Goal: Task Accomplishment & Management: Manage account settings

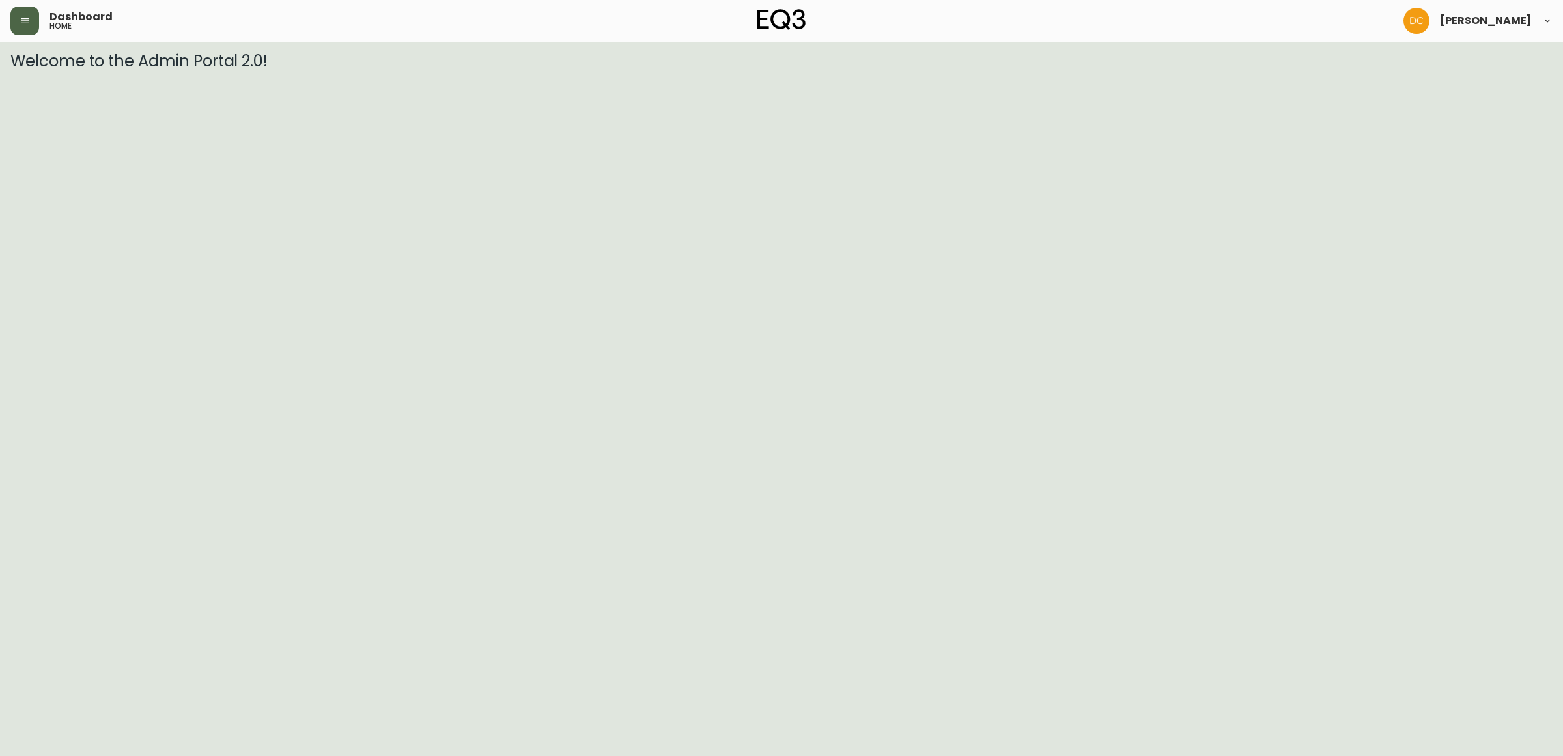
click at [23, 23] on icon "button" at bounding box center [25, 20] width 8 height 5
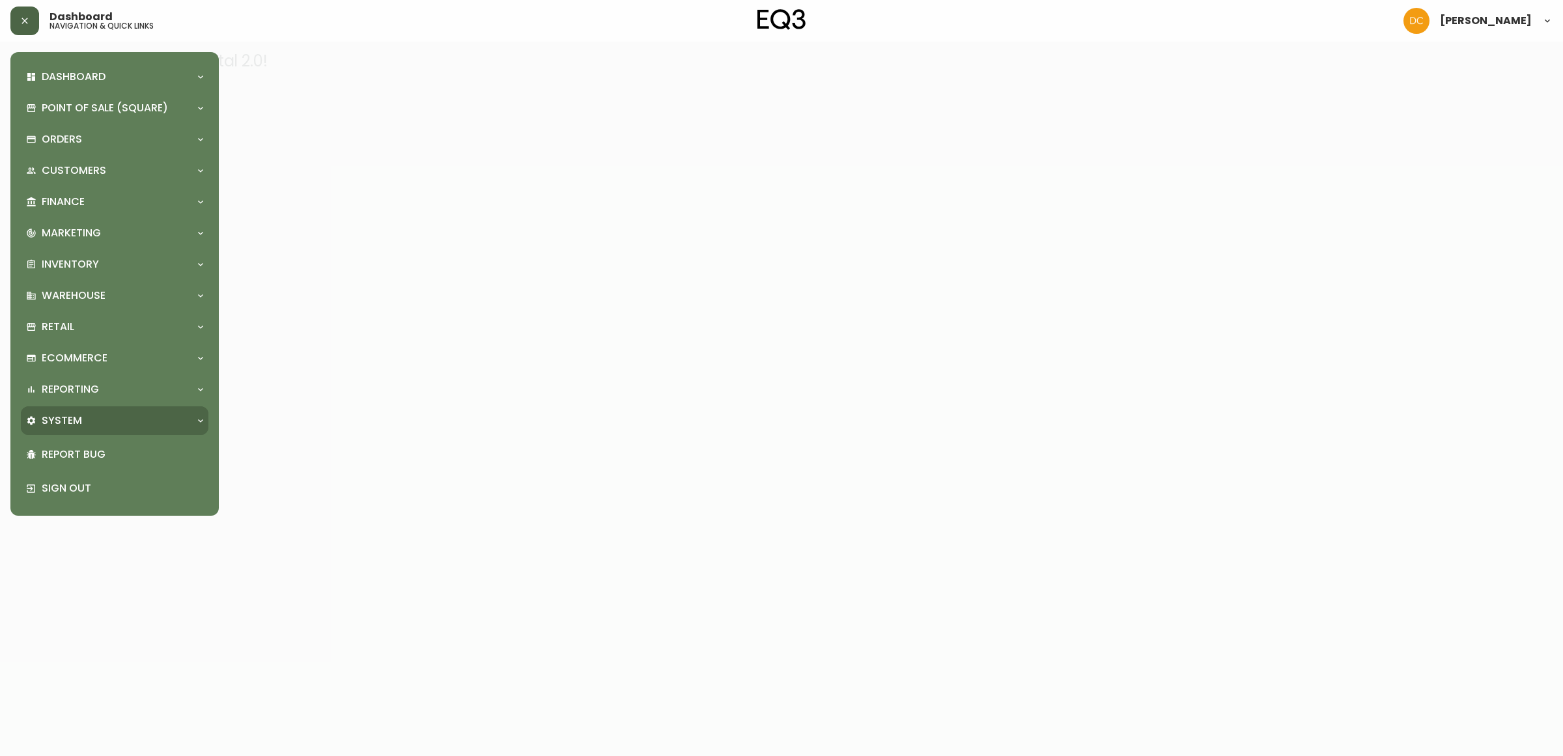
click at [89, 421] on div "System" at bounding box center [108, 420] width 164 height 14
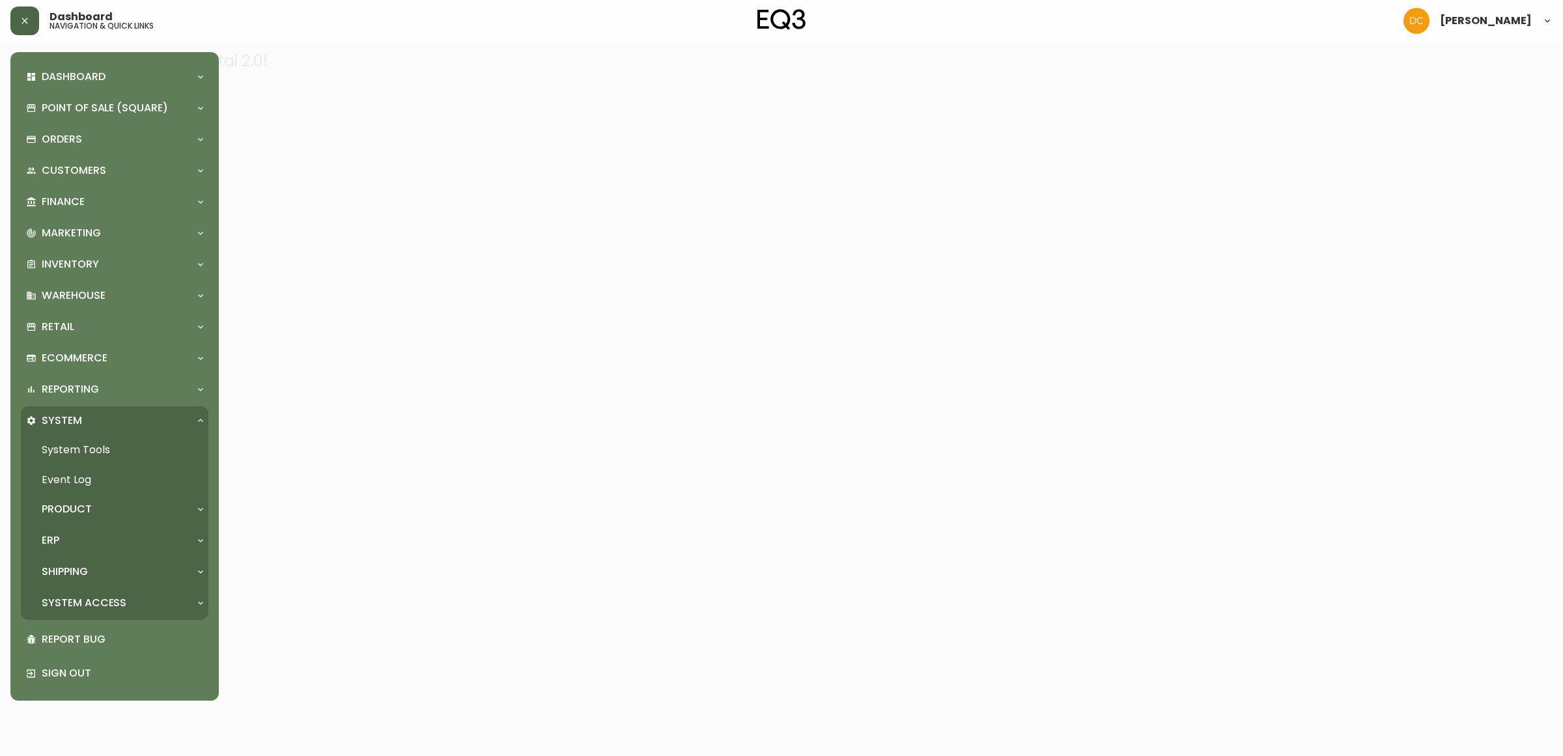
click at [99, 509] on div "Product" at bounding box center [108, 509] width 164 height 14
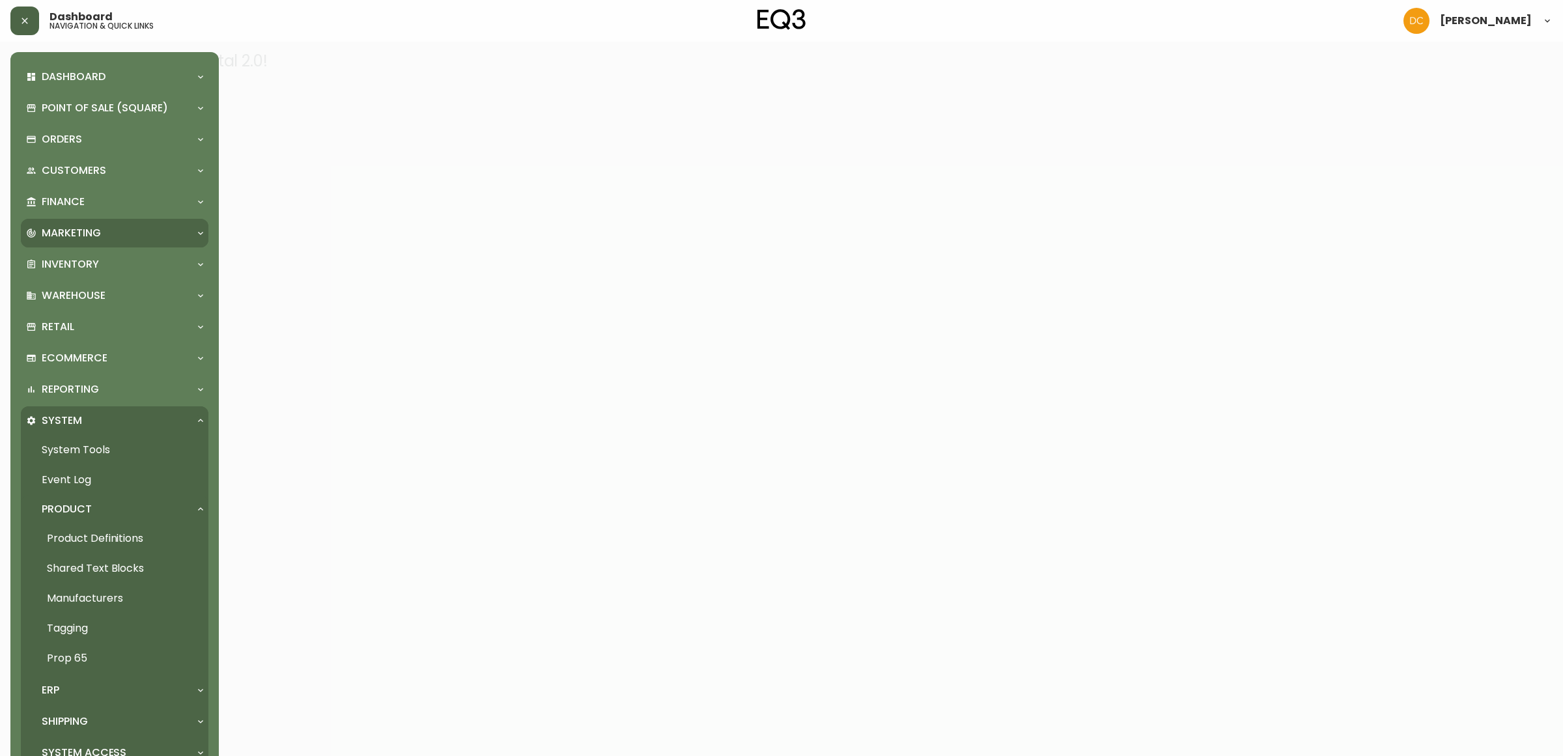
click at [70, 231] on p "Marketing" at bounding box center [71, 233] width 59 height 14
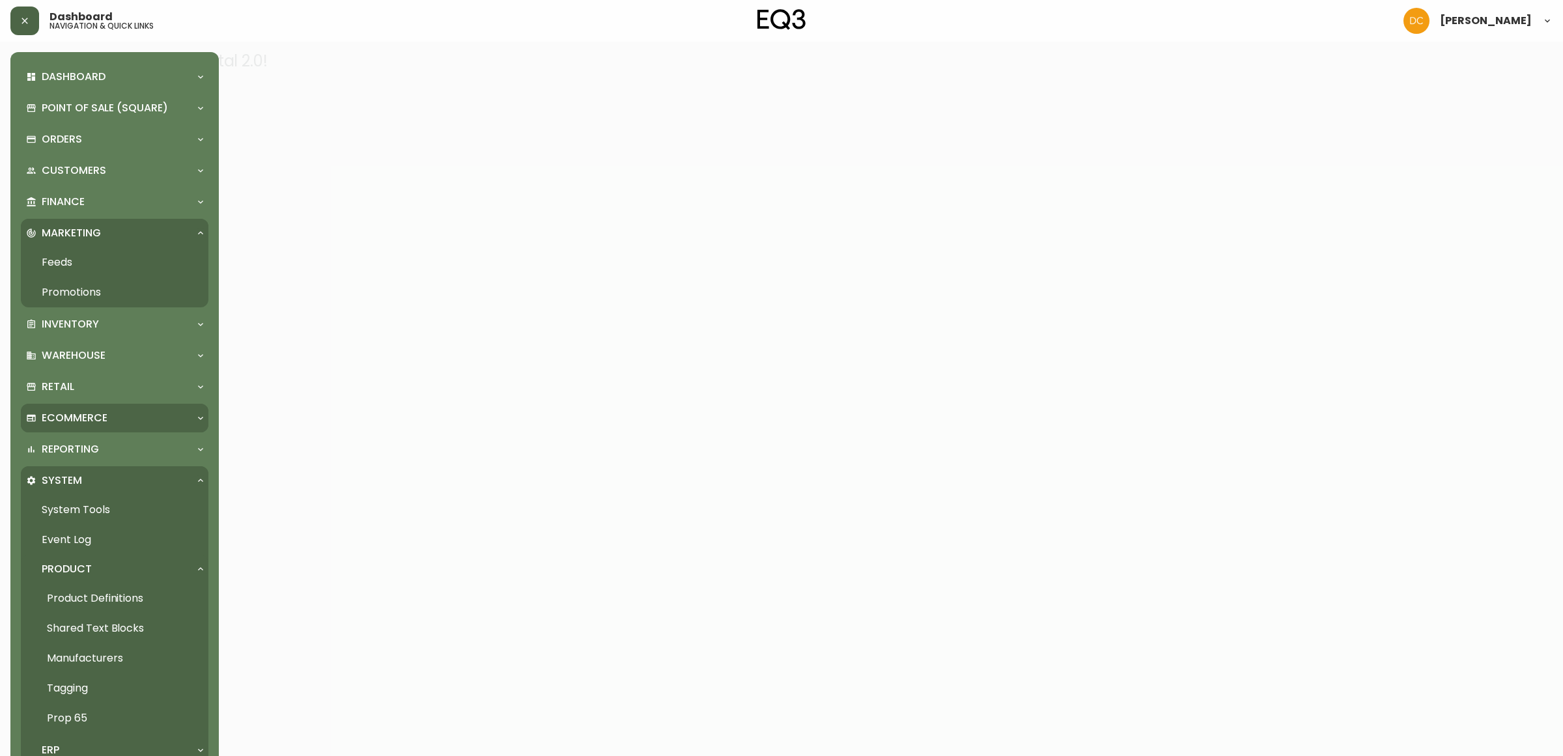
click at [91, 406] on div "Ecommerce" at bounding box center [115, 418] width 188 height 29
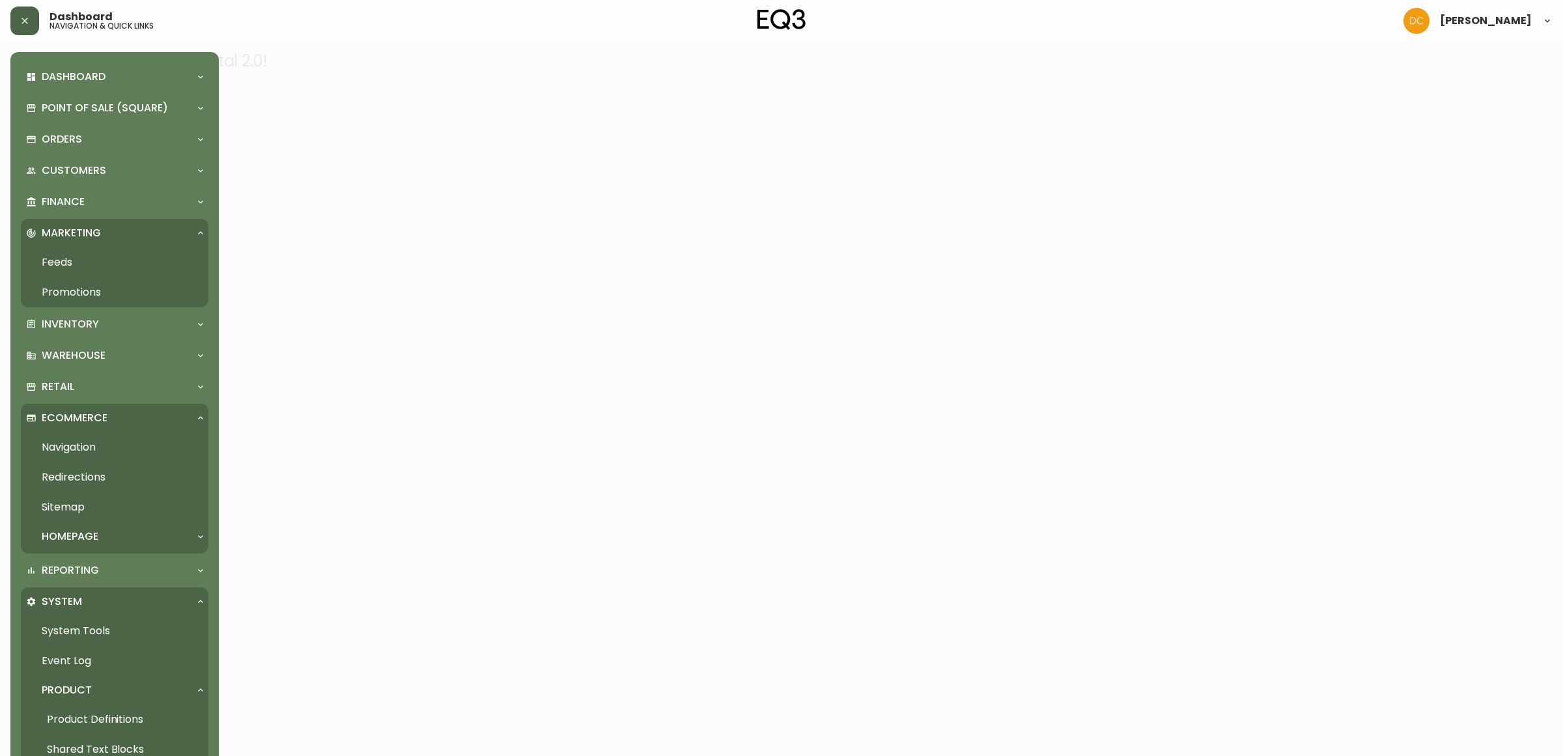
click at [86, 449] on link "Navigation" at bounding box center [115, 447] width 188 height 30
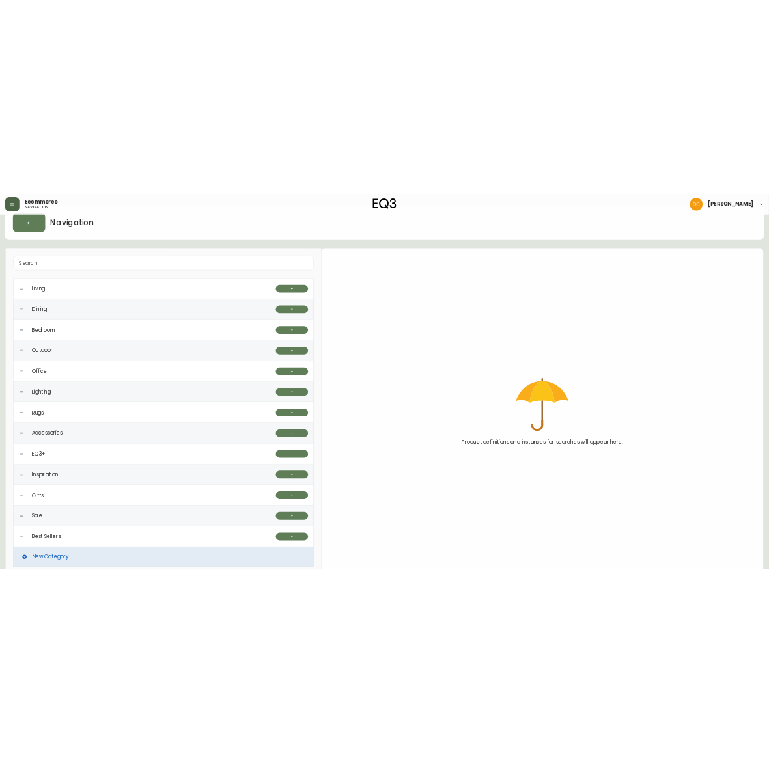
scroll to position [42, 0]
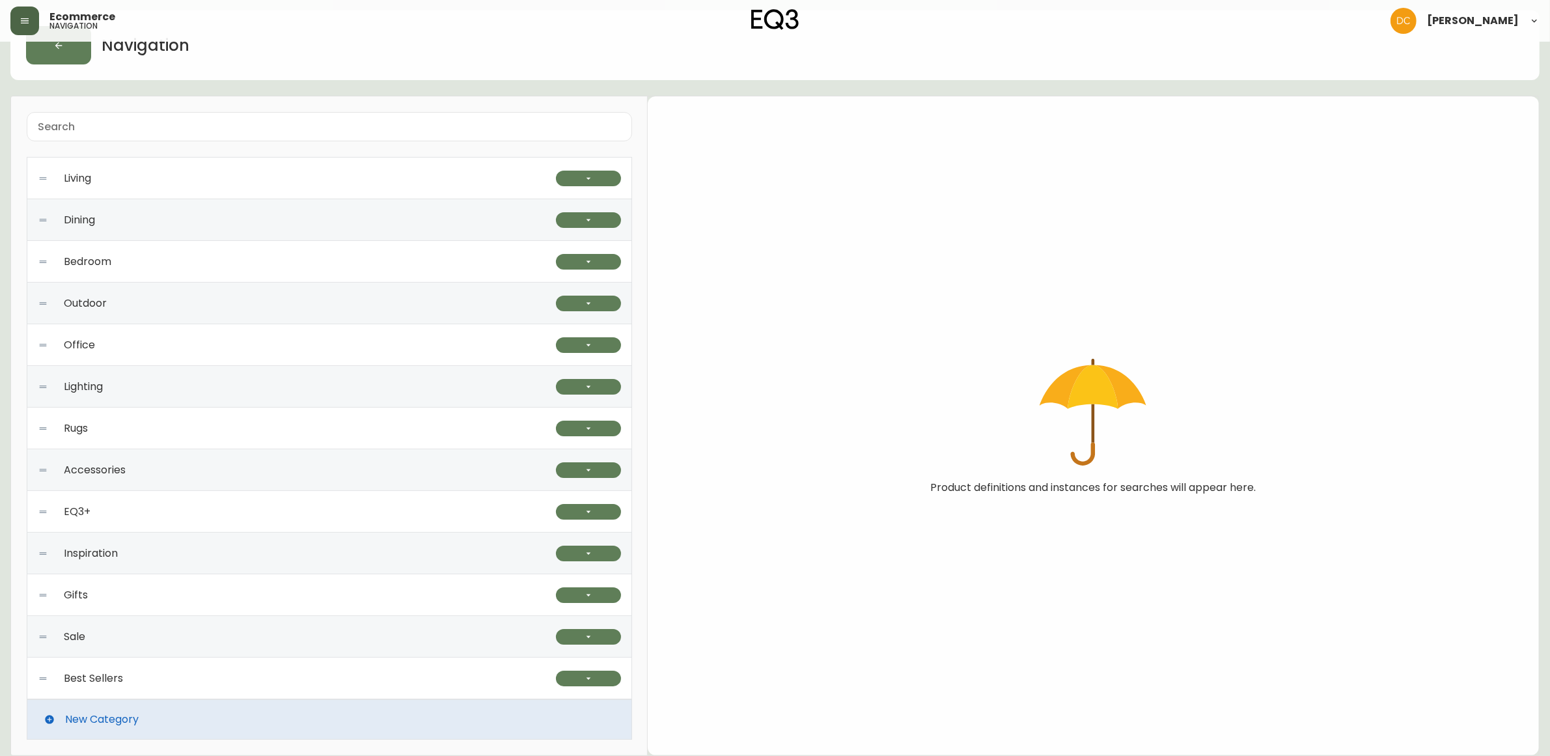
click at [182, 681] on div "Best Sellers" at bounding box center [297, 679] width 518 height 42
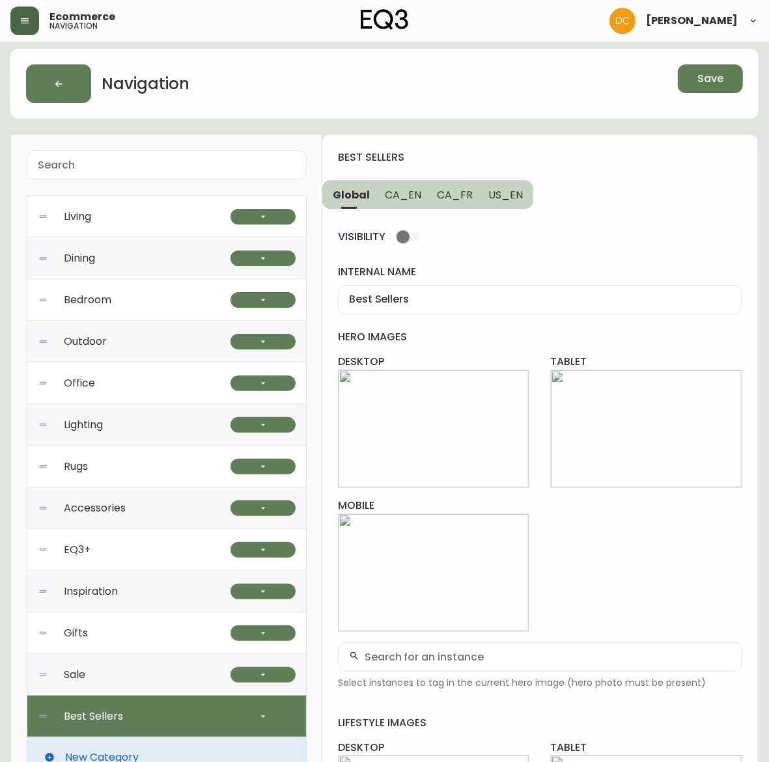
scroll to position [0, 0]
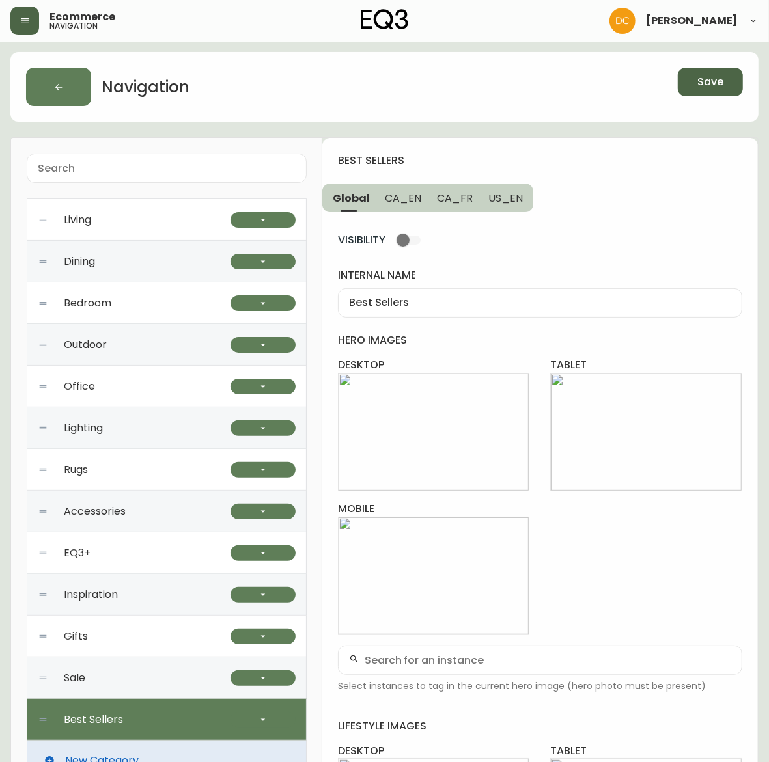
click at [689, 82] on button "Save" at bounding box center [710, 82] width 65 height 29
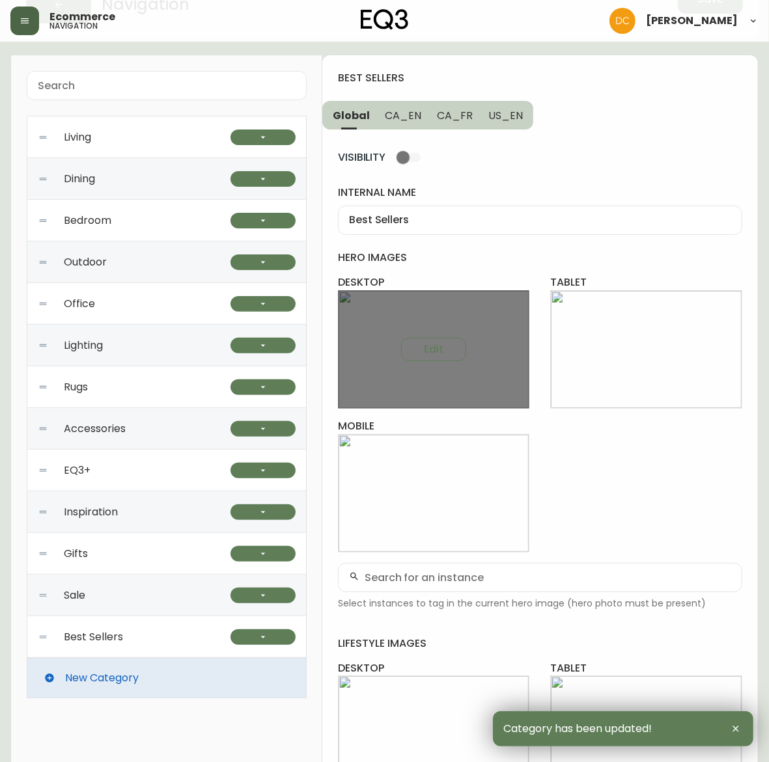
scroll to position [81, 0]
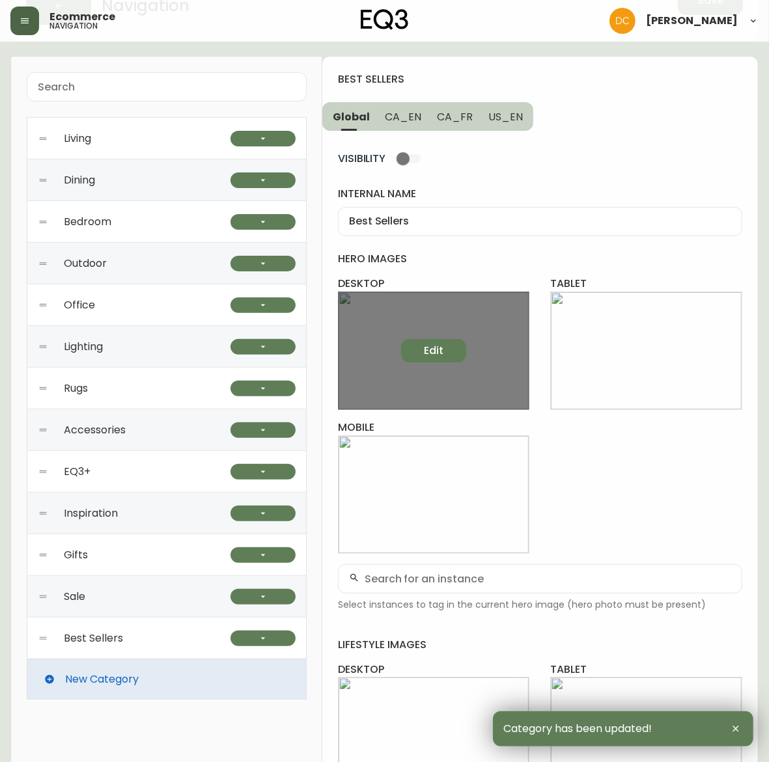
click at [428, 350] on span "Edit" at bounding box center [434, 351] width 20 height 14
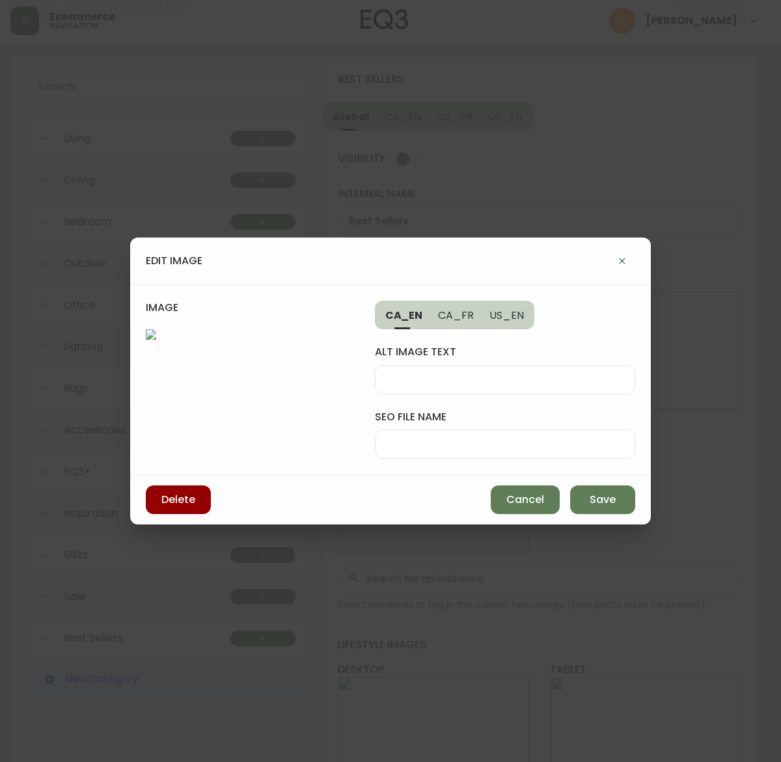
click at [415, 438] on input "seo file name" at bounding box center [505, 444] width 238 height 12
click at [469, 371] on div at bounding box center [505, 379] width 260 height 29
type input "brown leather sofa in a living room"
click at [420, 437] on div at bounding box center [505, 444] width 260 height 29
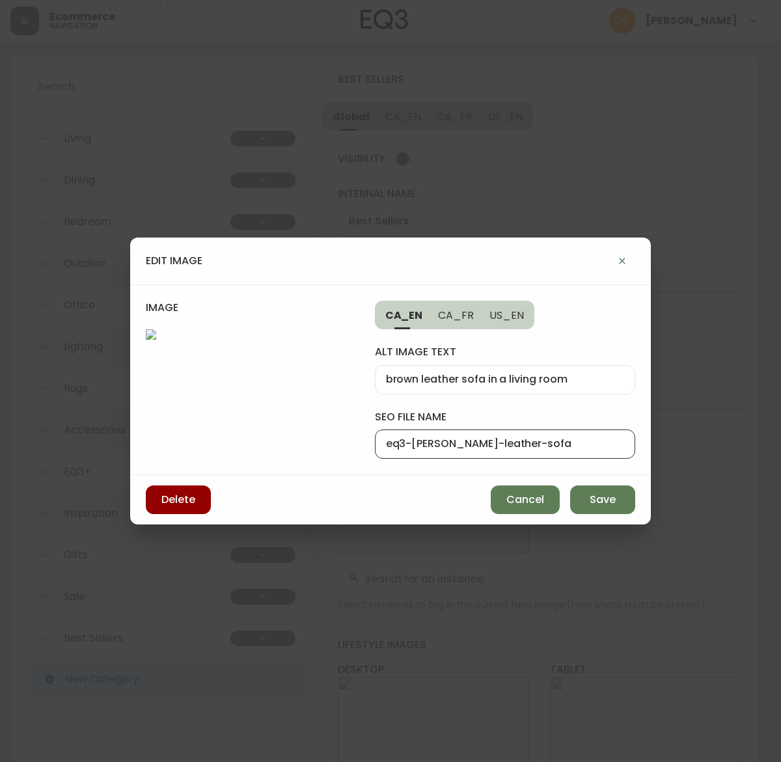
type input "eq3-oskar-leather-sofa"
click at [564, 385] on input "brown leather sofa in a living room" at bounding box center [505, 380] width 238 height 12
click at [513, 321] on span "US_EN" at bounding box center [507, 316] width 35 height 14
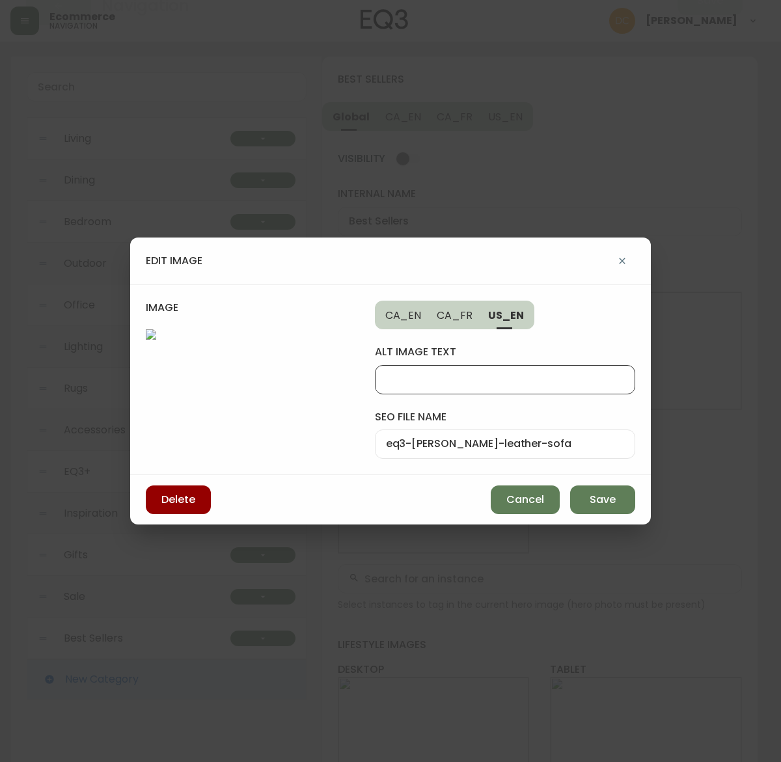
click at [484, 381] on input "alt image text" at bounding box center [505, 380] width 238 height 12
paste input "brown leather sofa in a living room"
click at [516, 379] on input "brown leather sofa in a living room" at bounding box center [505, 380] width 238 height 12
click at [401, 378] on input "brown leather sofa in a room" at bounding box center [505, 380] width 238 height 12
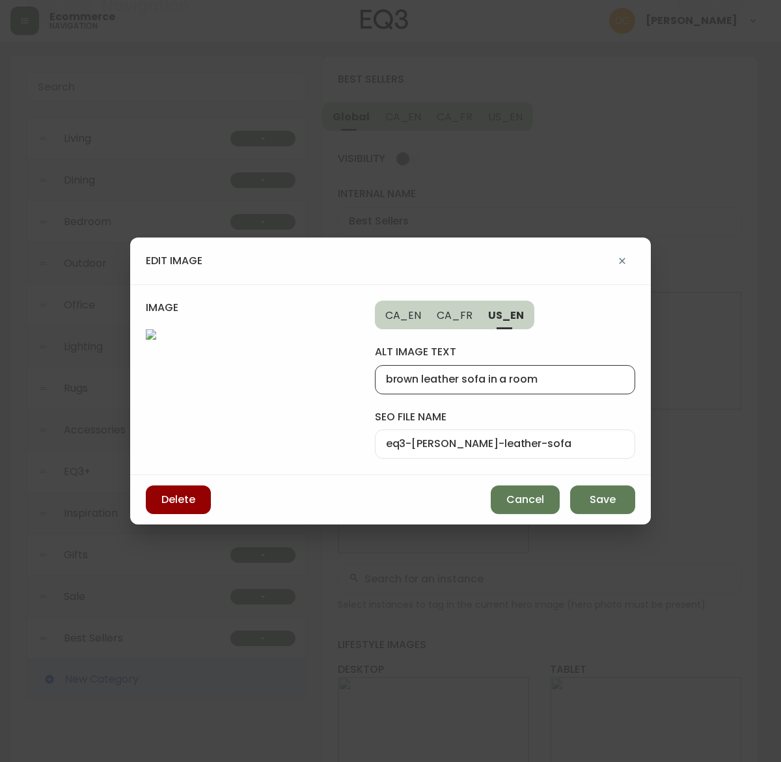
click at [401, 378] on input "brown leather sofa in a room" at bounding box center [505, 380] width 238 height 12
type input "leather sofa in a room"
drag, startPoint x: 537, startPoint y: 430, endPoint x: 535, endPoint y: 438, distance: 7.4
click at [537, 430] on div "eq3-oskar-leather-sofa" at bounding box center [505, 444] width 260 height 29
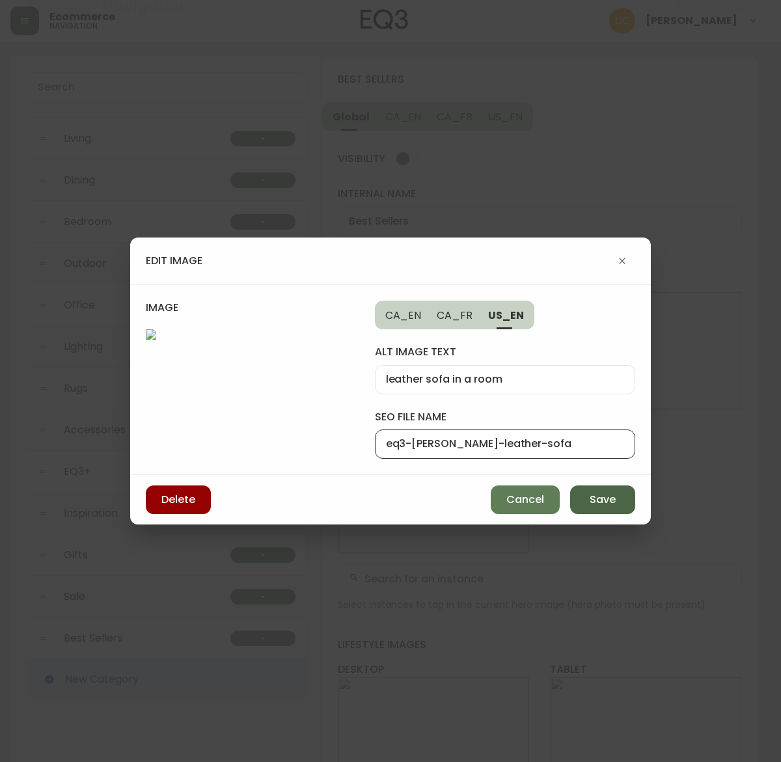
click at [580, 501] on button "Save" at bounding box center [602, 500] width 65 height 29
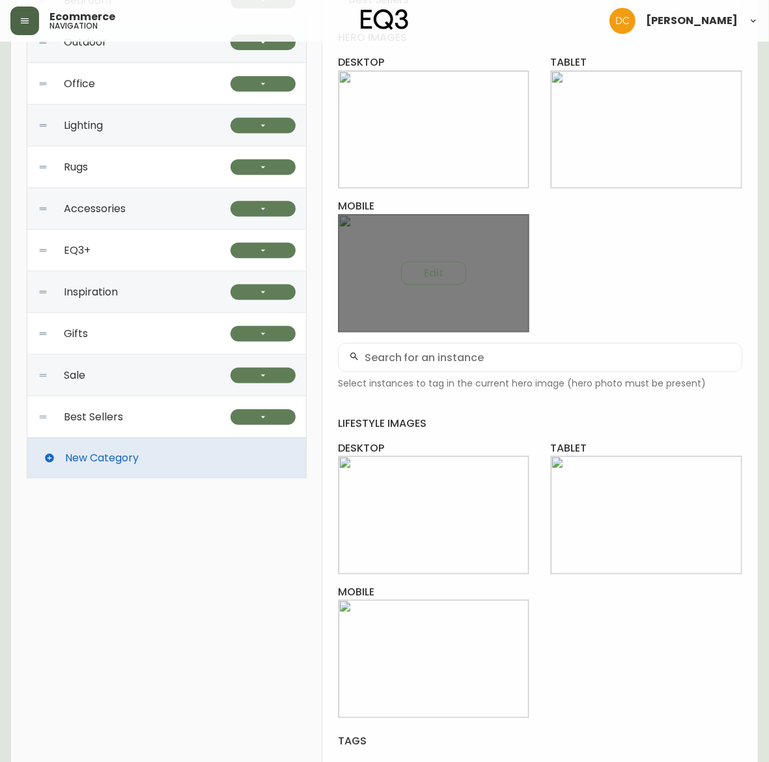
scroll to position [326, 0]
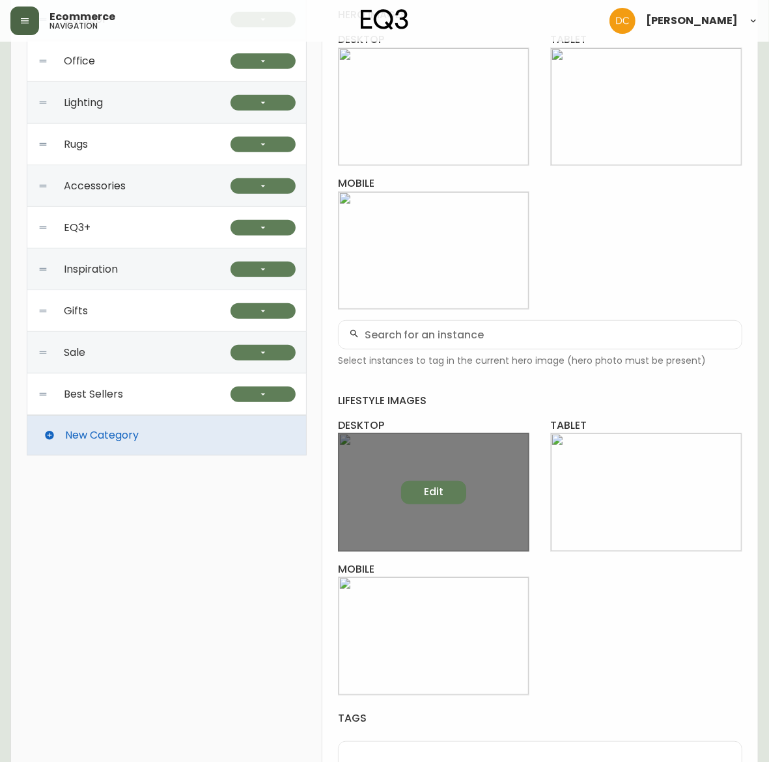
click at [430, 488] on span "Edit" at bounding box center [434, 492] width 20 height 14
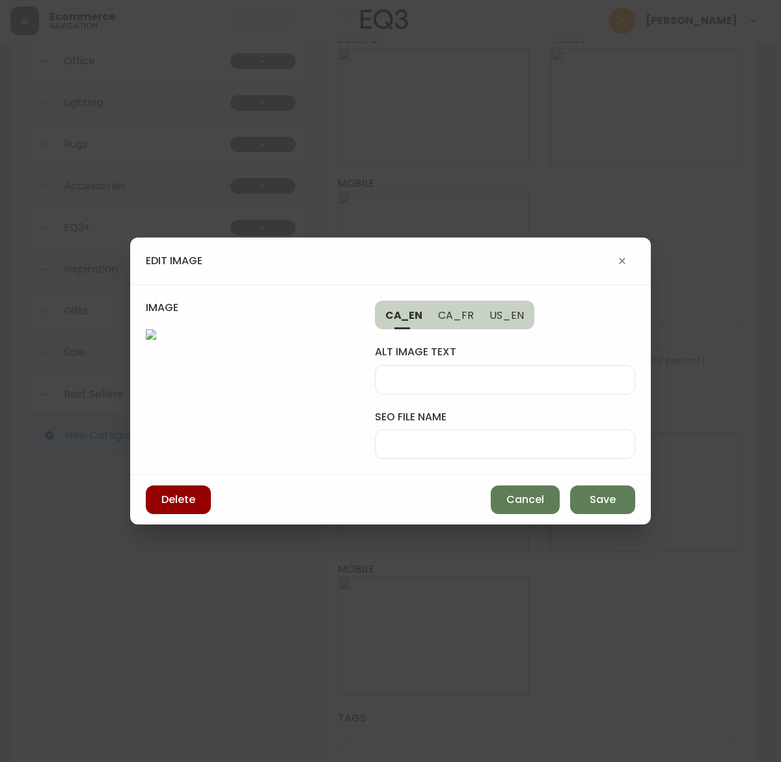
click at [456, 374] on input "alt image text" at bounding box center [505, 380] width 238 height 12
type input "A"
type input "Accent chair is displayed in a living room"
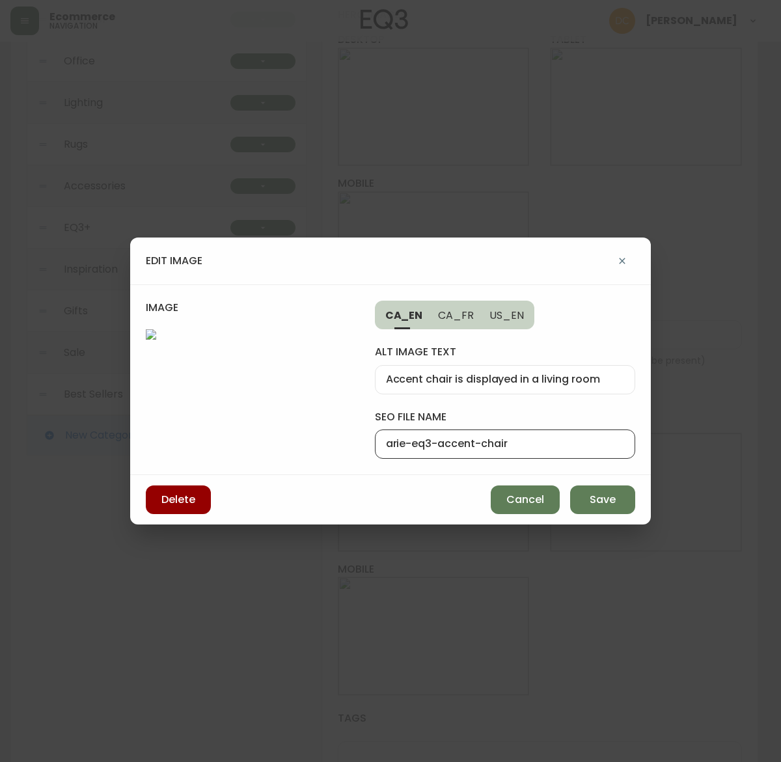
type input "arie-eq3-accent-chair"
click at [456, 375] on input "Accent chair is displayed in a living room" at bounding box center [505, 380] width 238 height 12
click at [509, 319] on span "US_EN" at bounding box center [507, 316] width 35 height 14
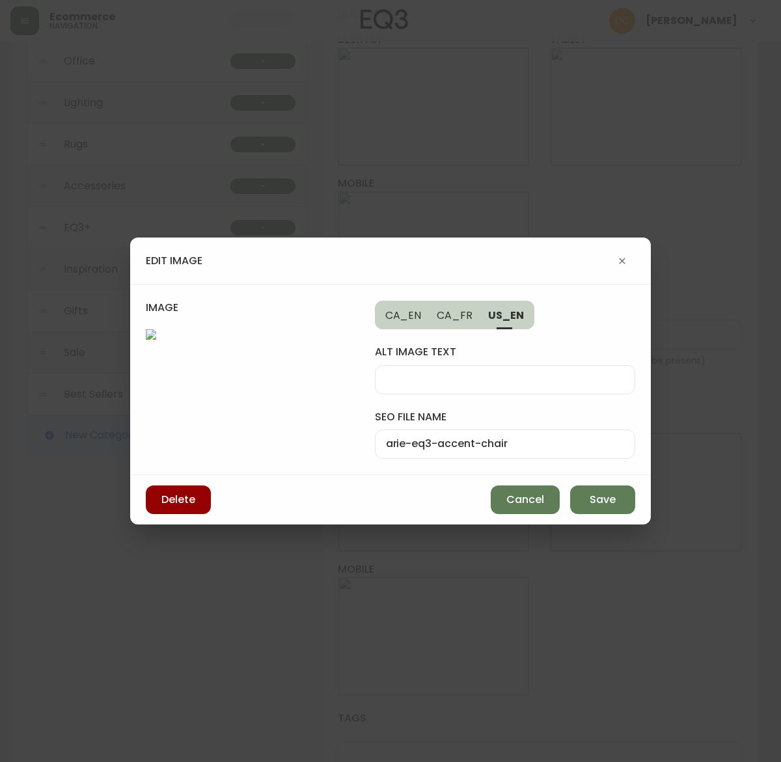
click at [486, 386] on div at bounding box center [505, 379] width 260 height 29
paste input "Accent chair is displayed in a living room"
click at [407, 376] on input "Accent chair is displayed in a living room" at bounding box center [505, 380] width 238 height 12
type input "Leather chair is displayed in a living room"
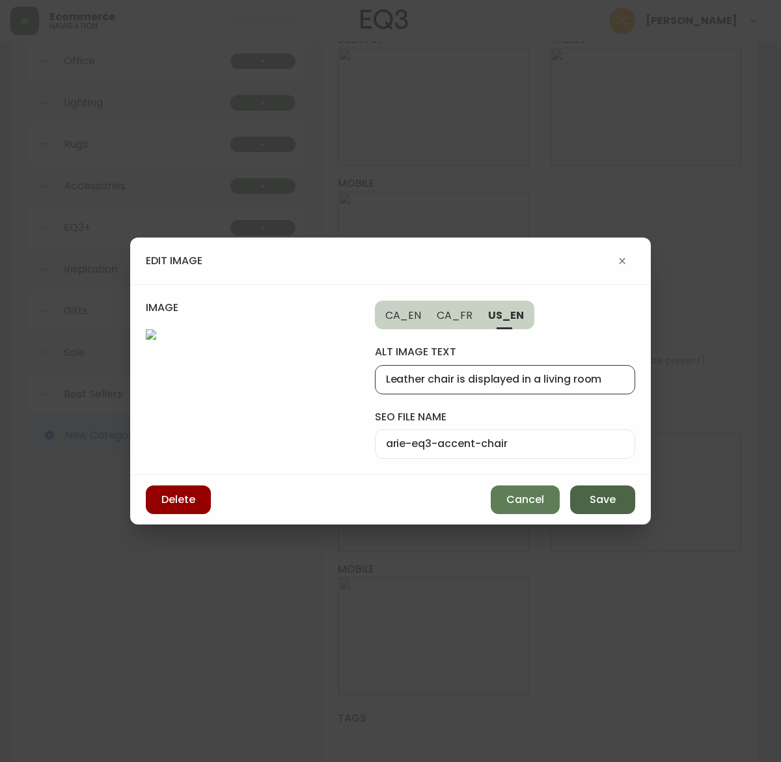
click at [603, 512] on button "Save" at bounding box center [602, 500] width 65 height 29
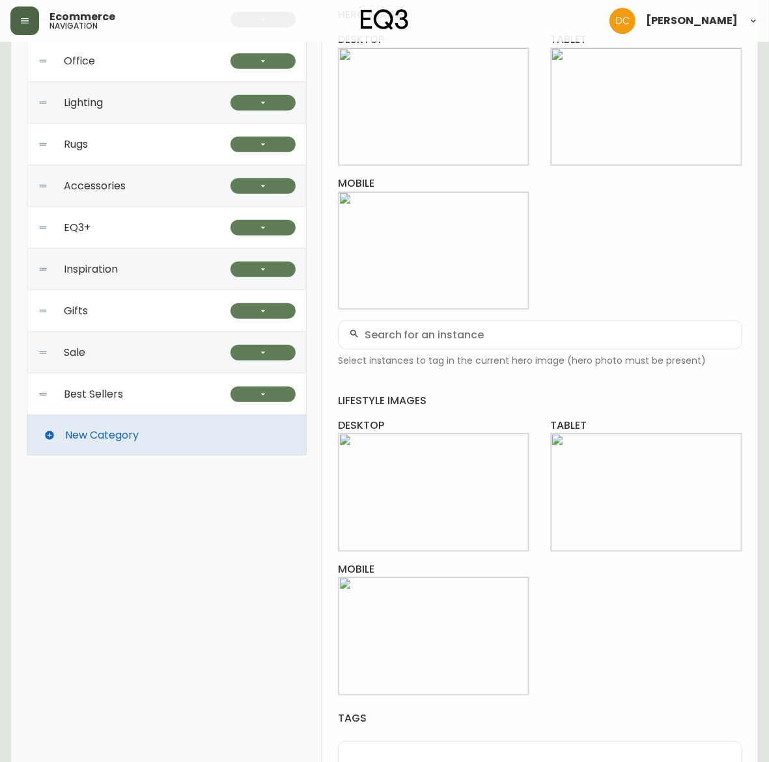
scroll to position [0, 0]
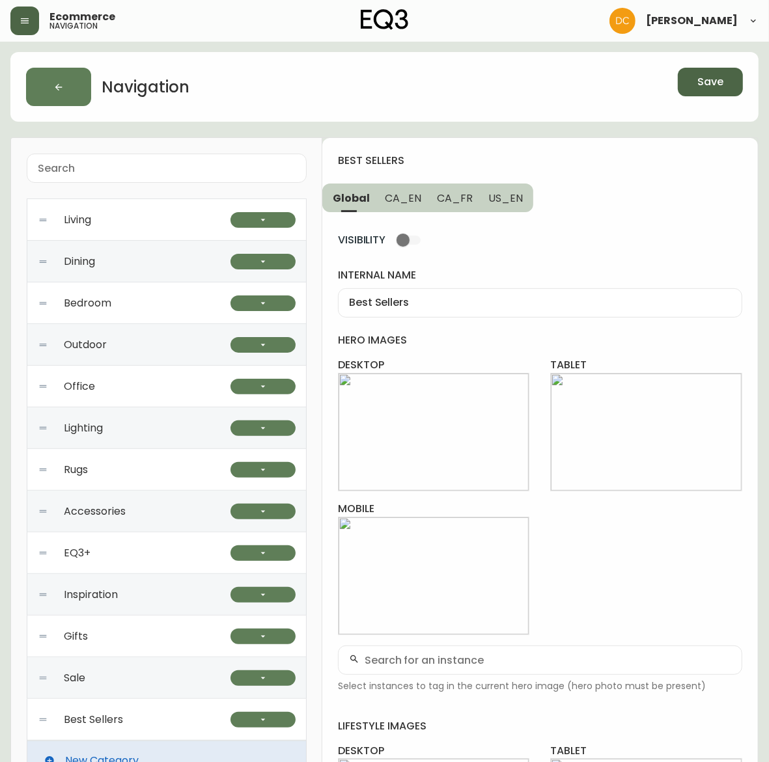
click at [713, 76] on span "Save" at bounding box center [710, 82] width 26 height 14
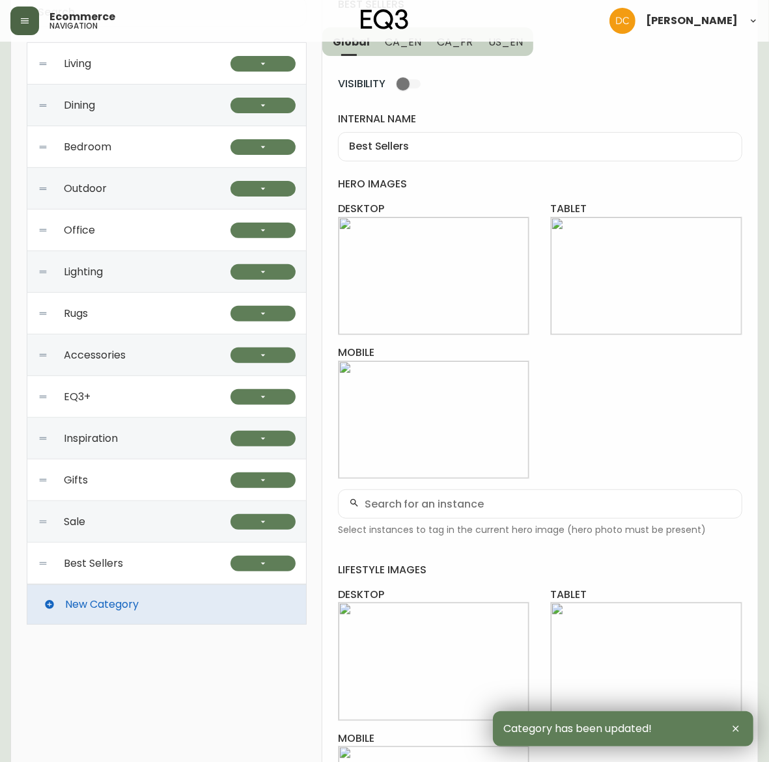
scroll to position [163, 0]
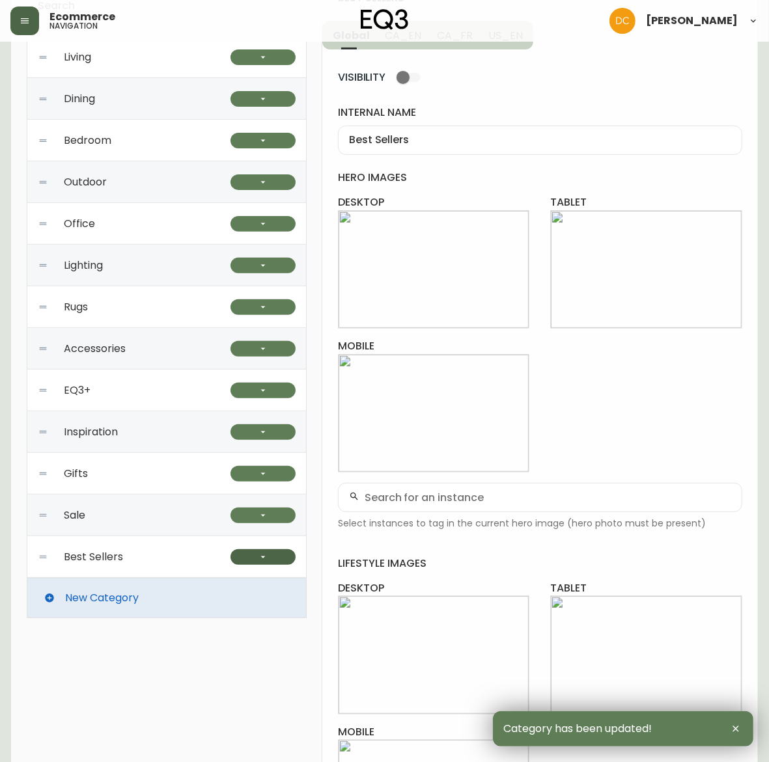
click at [261, 561] on icon "button" at bounding box center [263, 557] width 10 height 10
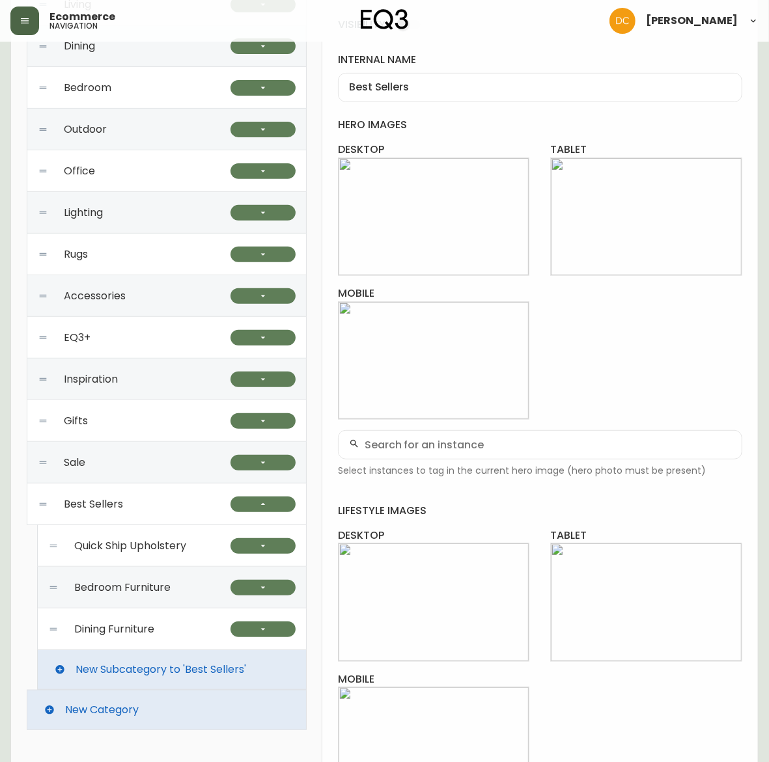
scroll to position [244, 0]
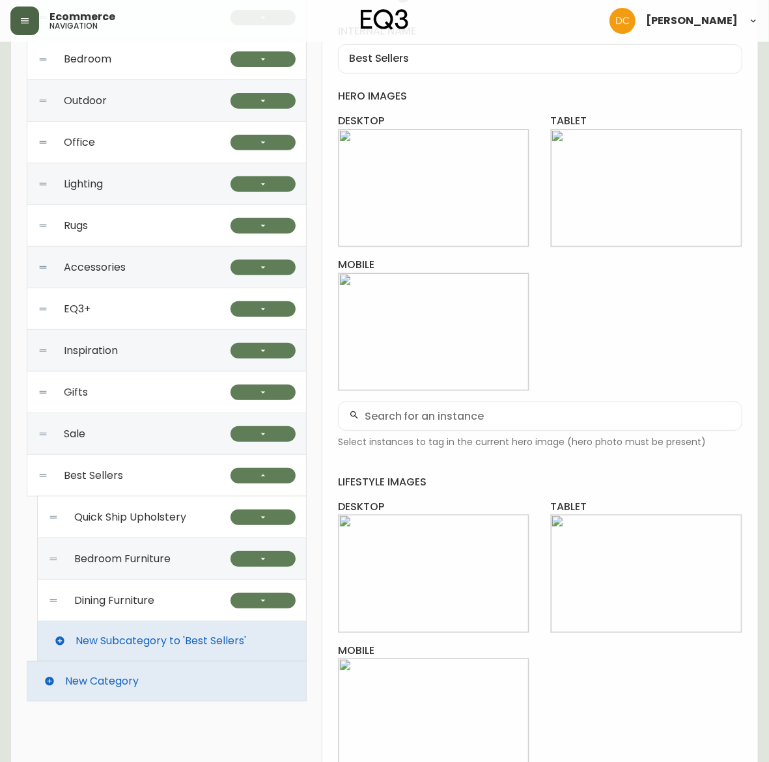
click at [174, 519] on span "Quick Ship Upholstery" at bounding box center [130, 518] width 112 height 12
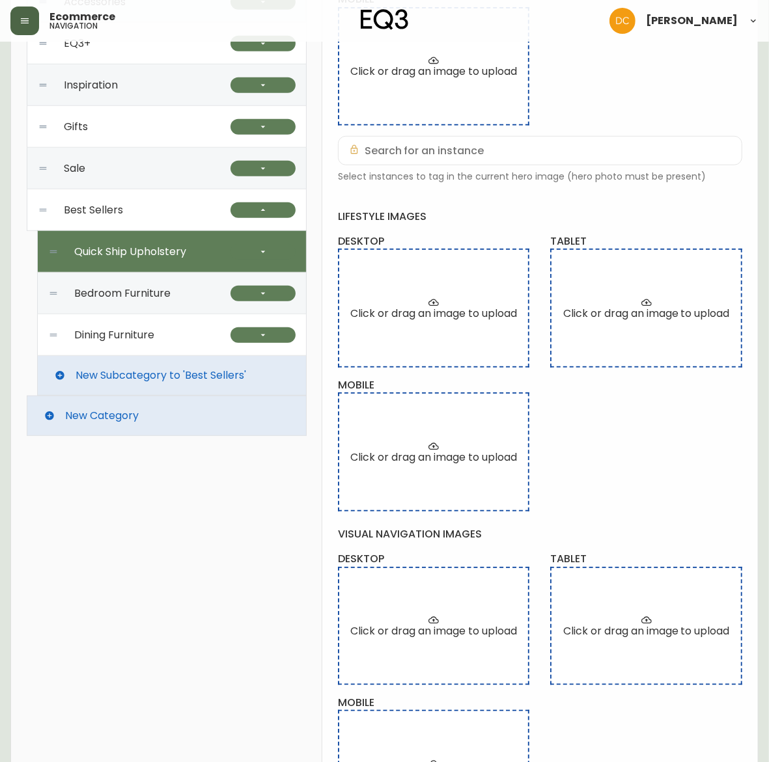
scroll to position [326, 0]
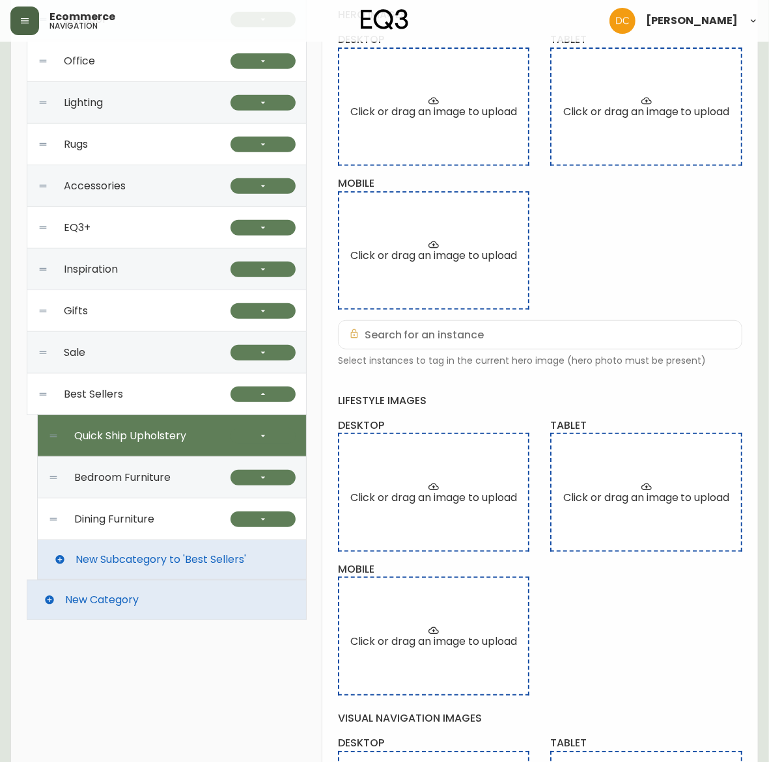
click at [190, 229] on div "EQ3+" at bounding box center [134, 228] width 193 height 42
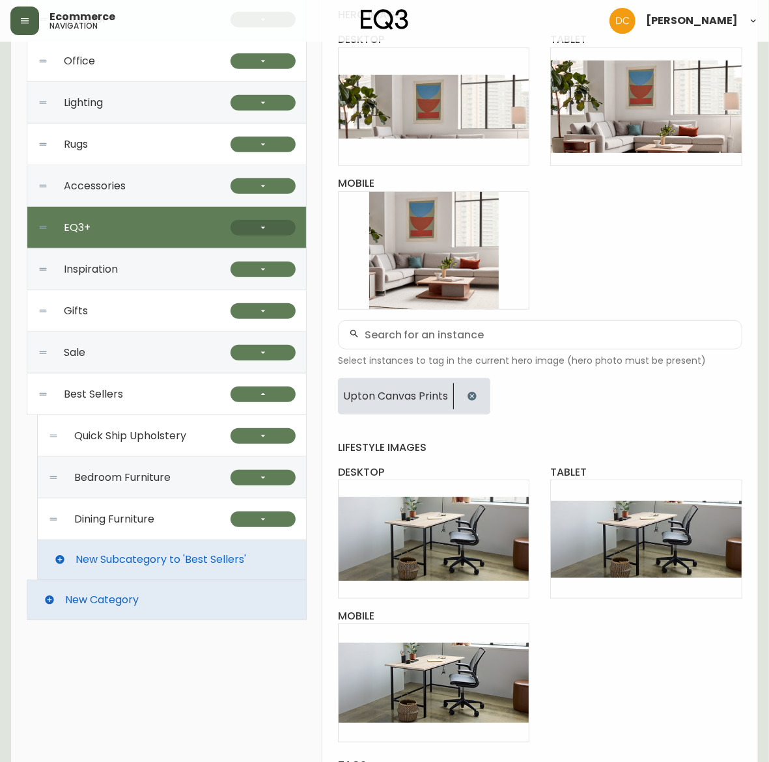
click at [251, 225] on button "button" at bounding box center [263, 228] width 65 height 16
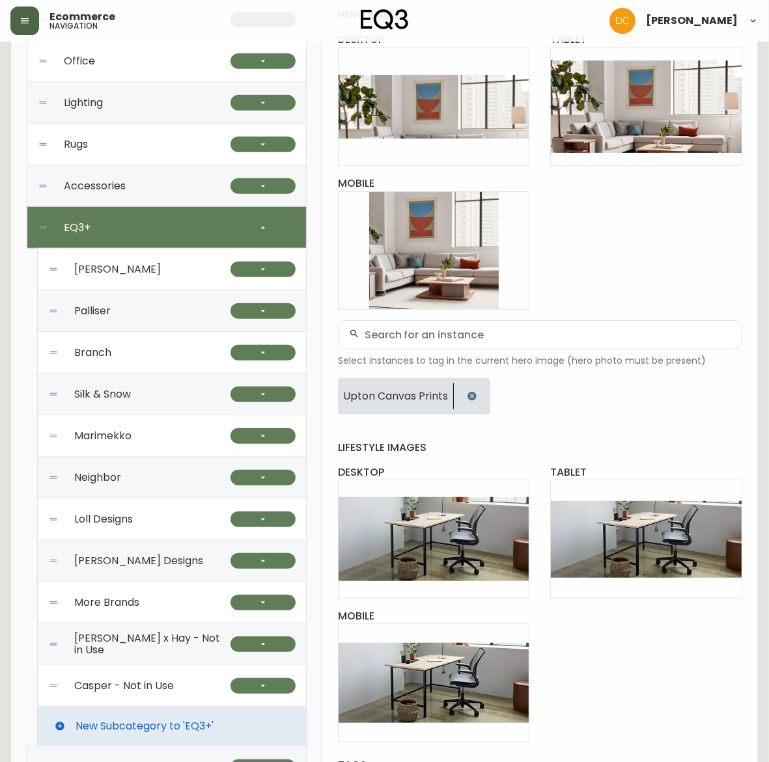
click at [165, 277] on div "[PERSON_NAME]" at bounding box center [139, 270] width 182 height 42
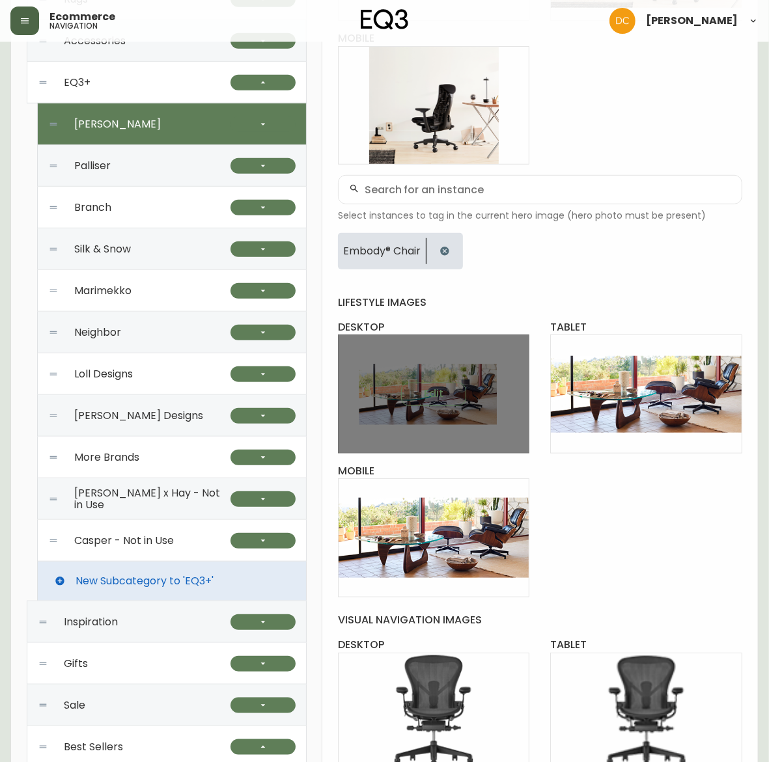
scroll to position [651, 0]
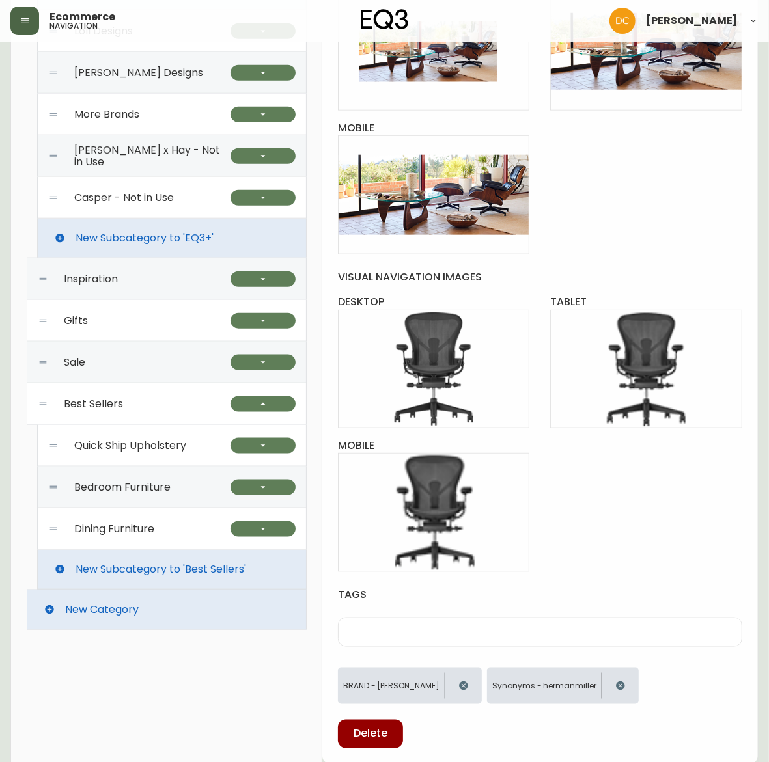
click at [175, 449] on span "Quick Ship Upholstery" at bounding box center [130, 446] width 112 height 12
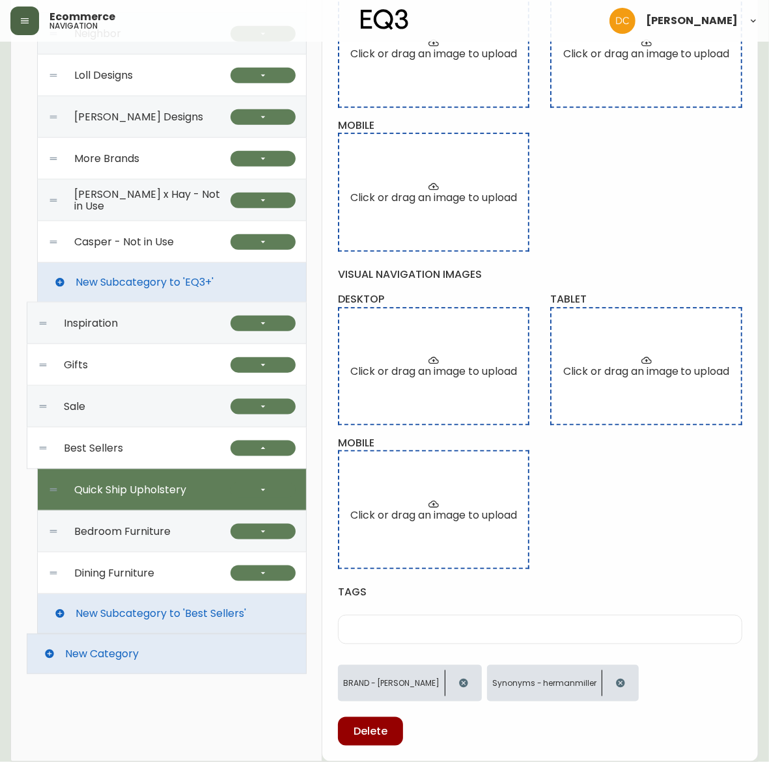
type input "Quick Ship Upholstery"
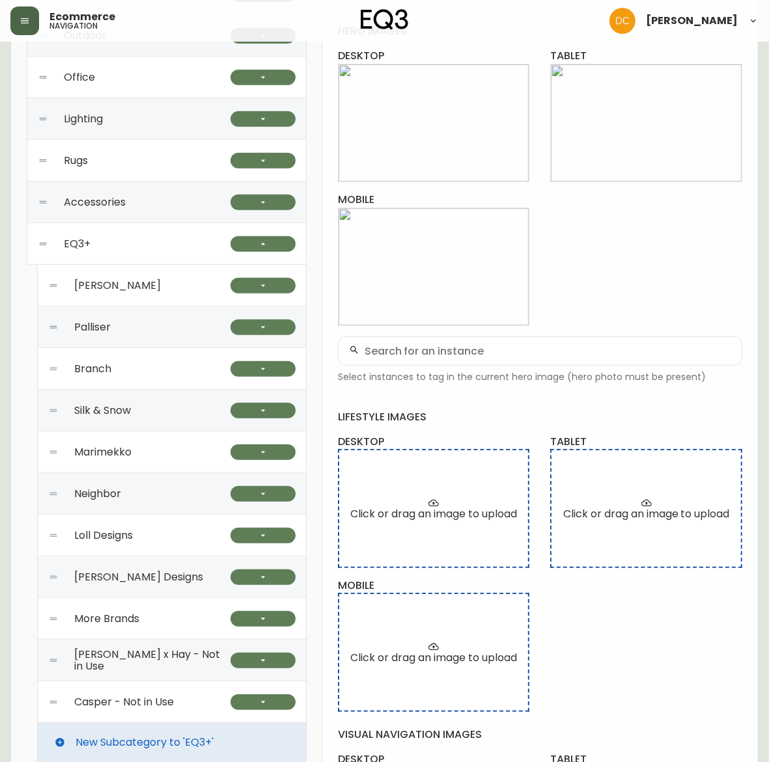
scroll to position [282, 0]
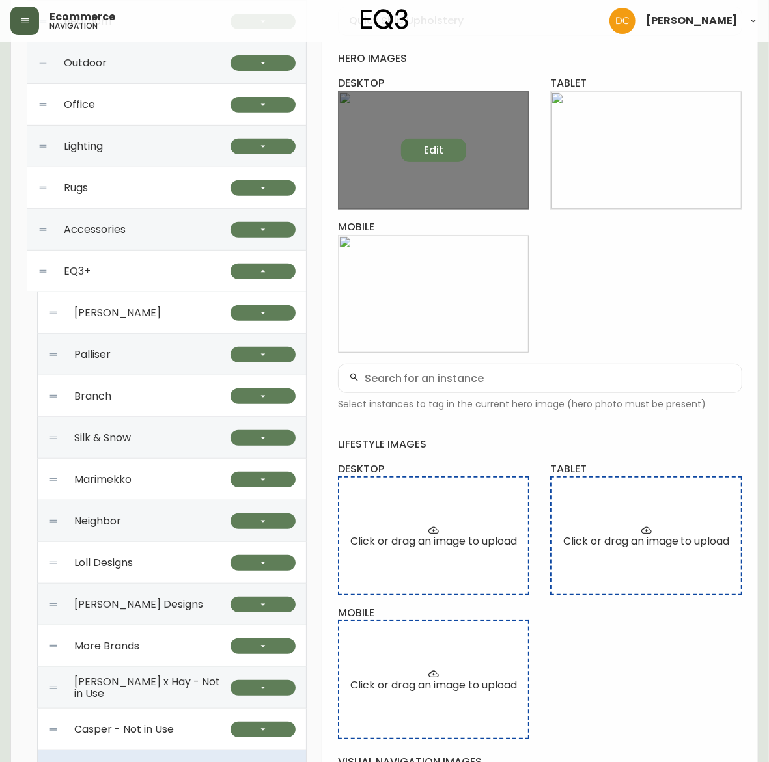
click at [451, 156] on button "Edit" at bounding box center [433, 150] width 65 height 23
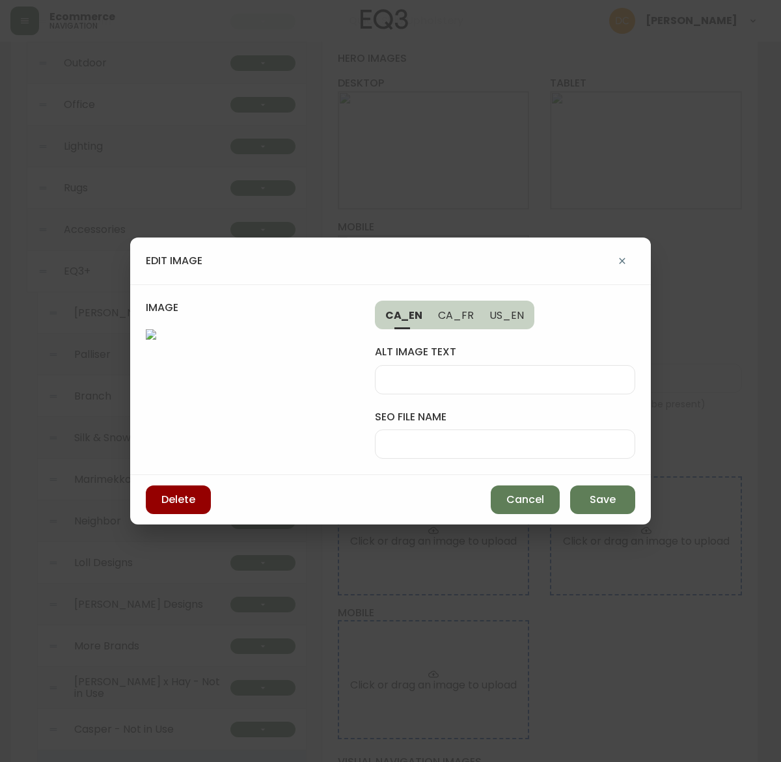
click at [422, 387] on div at bounding box center [505, 379] width 260 height 29
type input "beige bed is displayed in a bedroom"
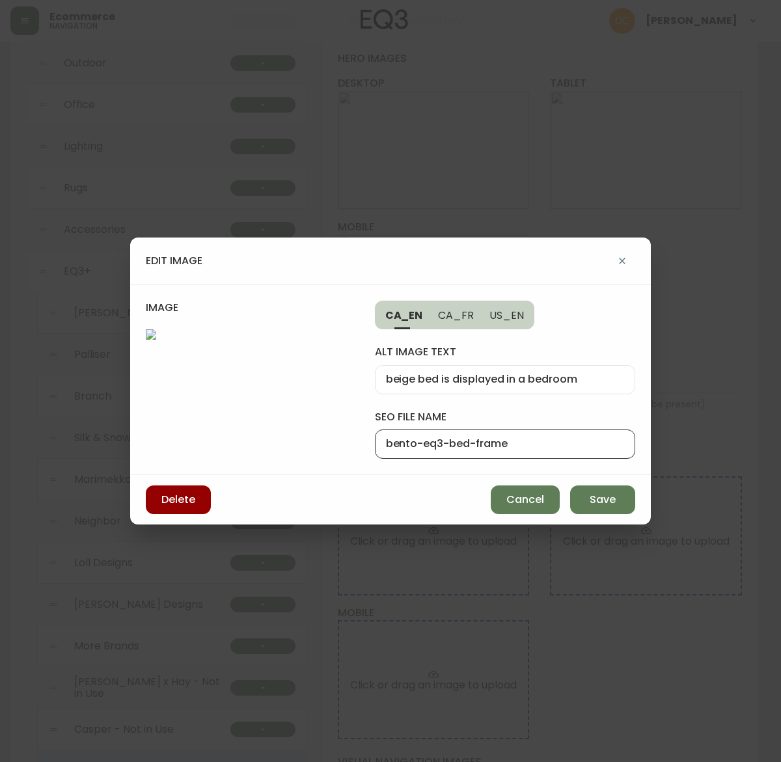
type input "bento-eq3-bed-frame"
click at [566, 361] on div "alt image text beige bed is displayed in a bedroom" at bounding box center [505, 369] width 260 height 49
click at [570, 374] on input "beige bed is displayed in a bedroom" at bounding box center [505, 380] width 238 height 12
click at [512, 316] on span "US_EN" at bounding box center [507, 316] width 35 height 14
click at [460, 380] on input "alt image text" at bounding box center [505, 380] width 238 height 12
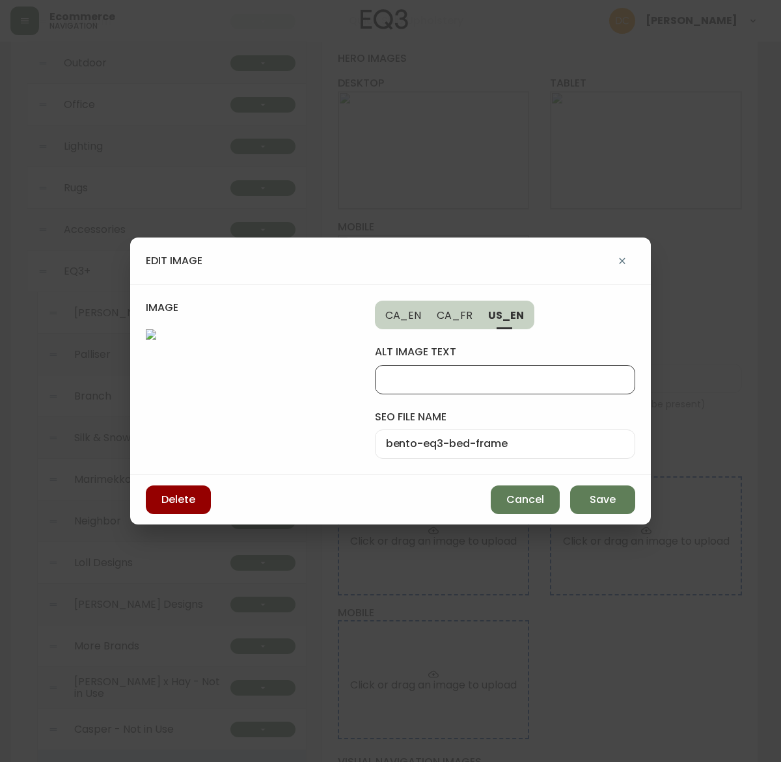
paste input "beige bed is displayed in a bedroom"
click at [396, 378] on input "beige bed is displayed in a bedroom" at bounding box center [505, 380] width 238 height 12
type input "bed is displayed in a bedroom"
click at [611, 498] on span "Save" at bounding box center [603, 500] width 26 height 14
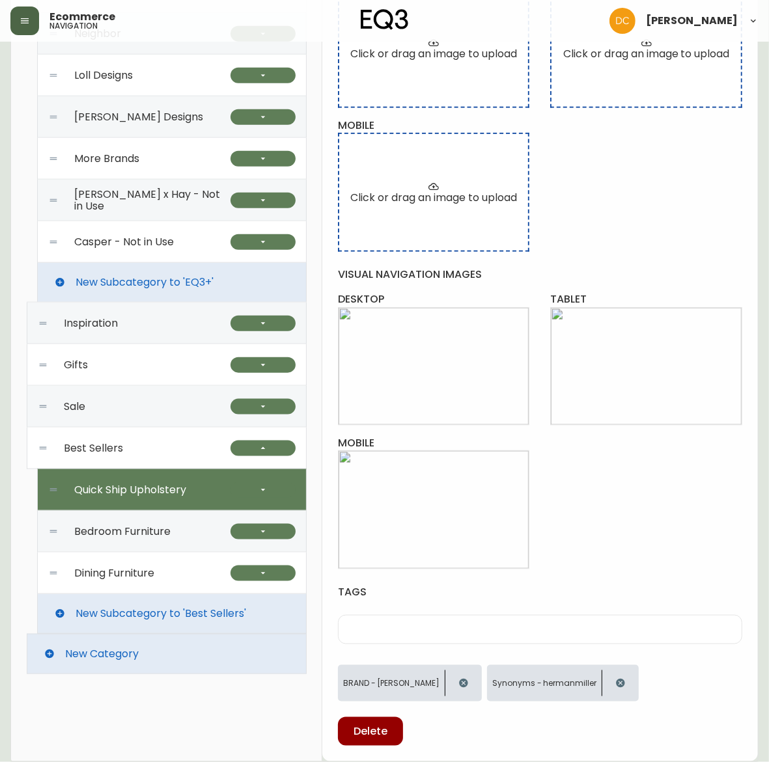
scroll to position [689, 0]
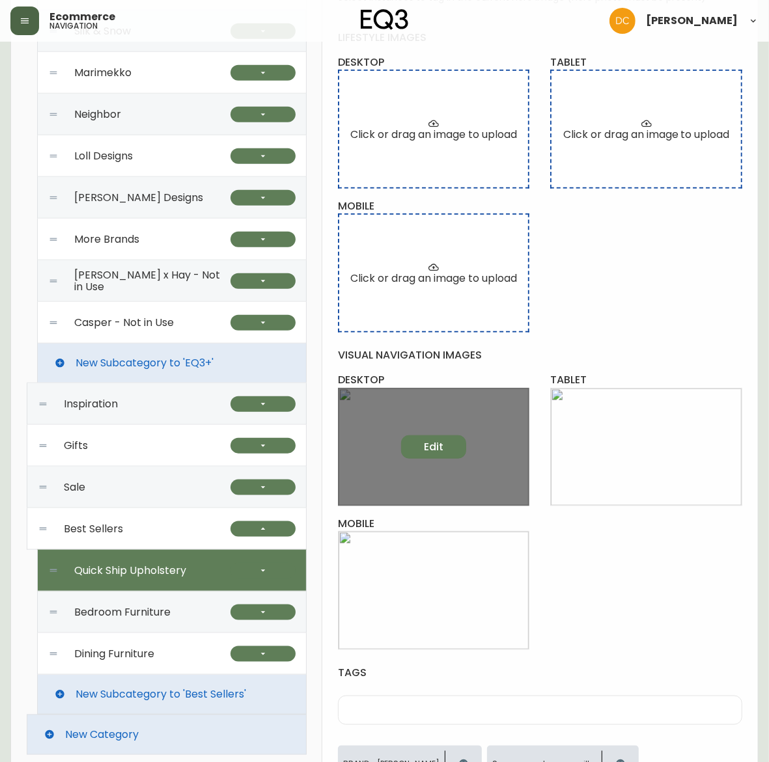
click at [432, 438] on button "Edit" at bounding box center [433, 447] width 65 height 23
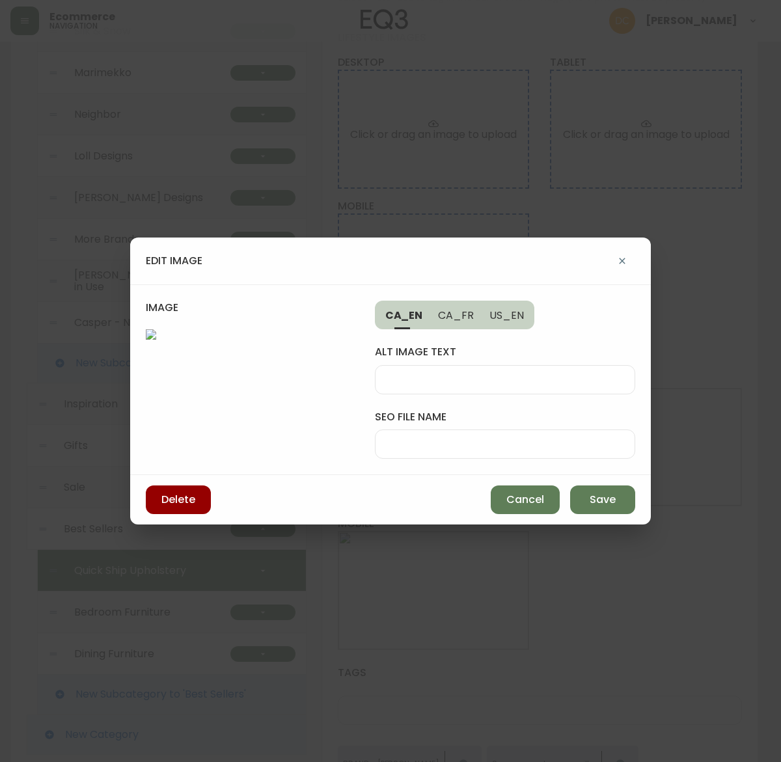
click at [469, 365] on div at bounding box center [505, 379] width 260 height 29
type input "beige sectional sofa"
click at [464, 430] on div at bounding box center [505, 444] width 260 height 29
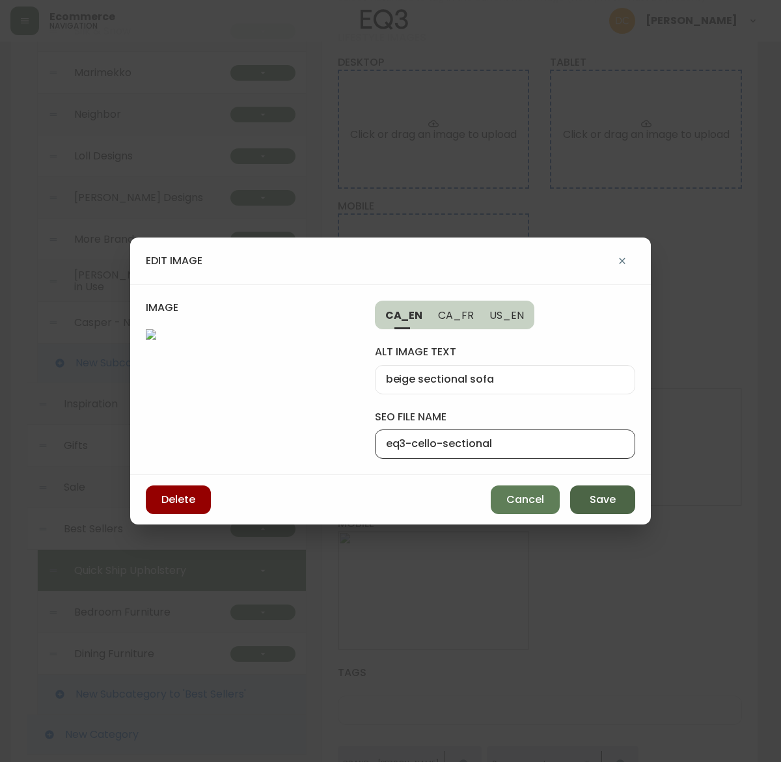
type input "eq3-cello-sectional"
click at [601, 507] on span "Save" at bounding box center [603, 500] width 26 height 14
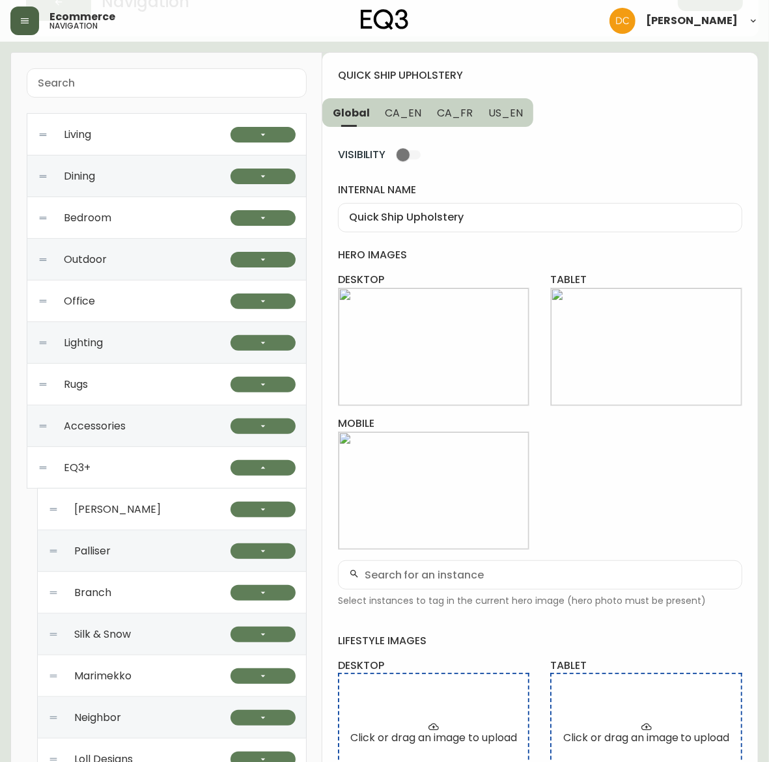
scroll to position [0, 0]
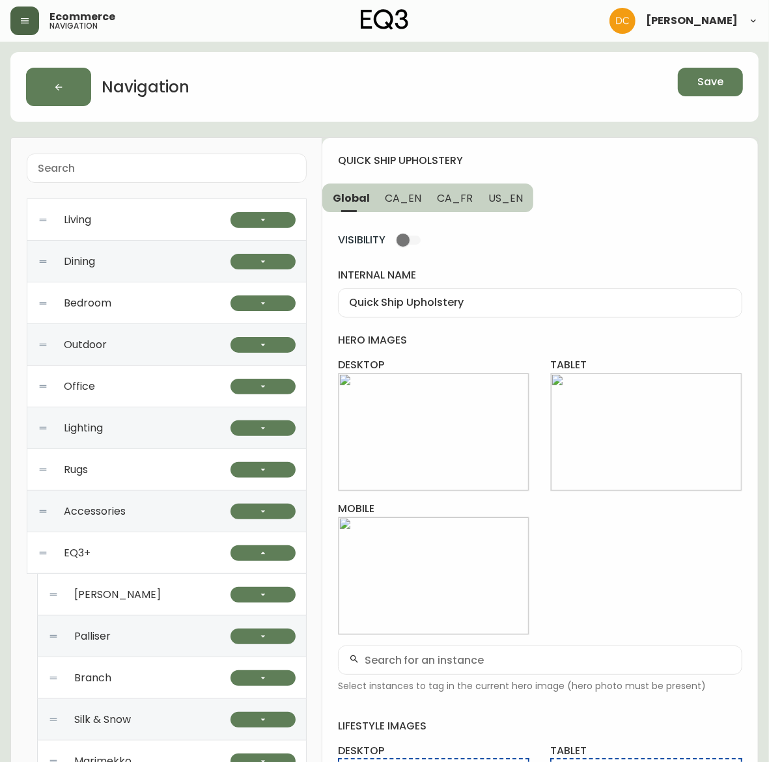
click at [703, 86] on span "Save" at bounding box center [710, 82] width 26 height 14
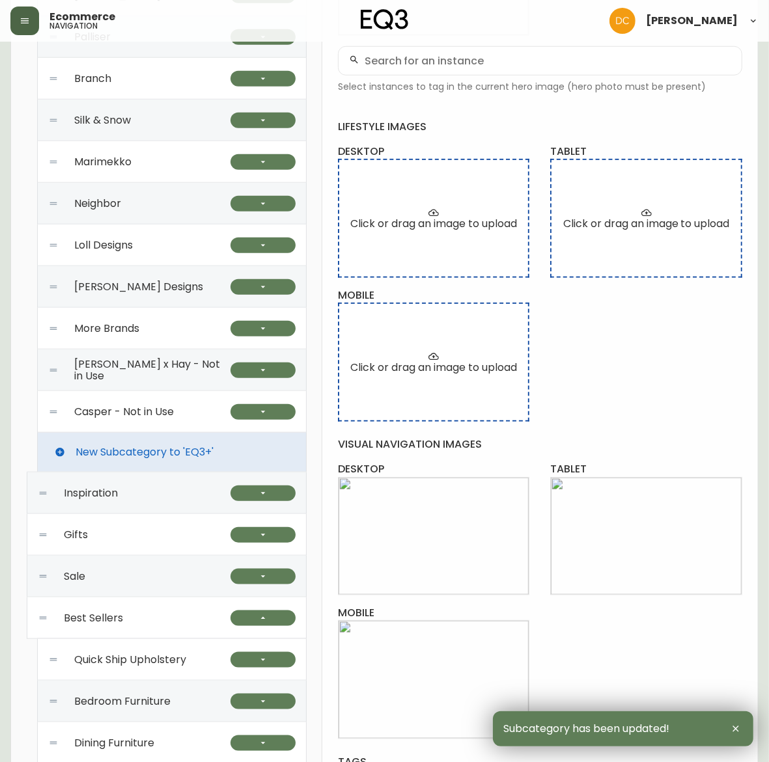
scroll to position [770, 0]
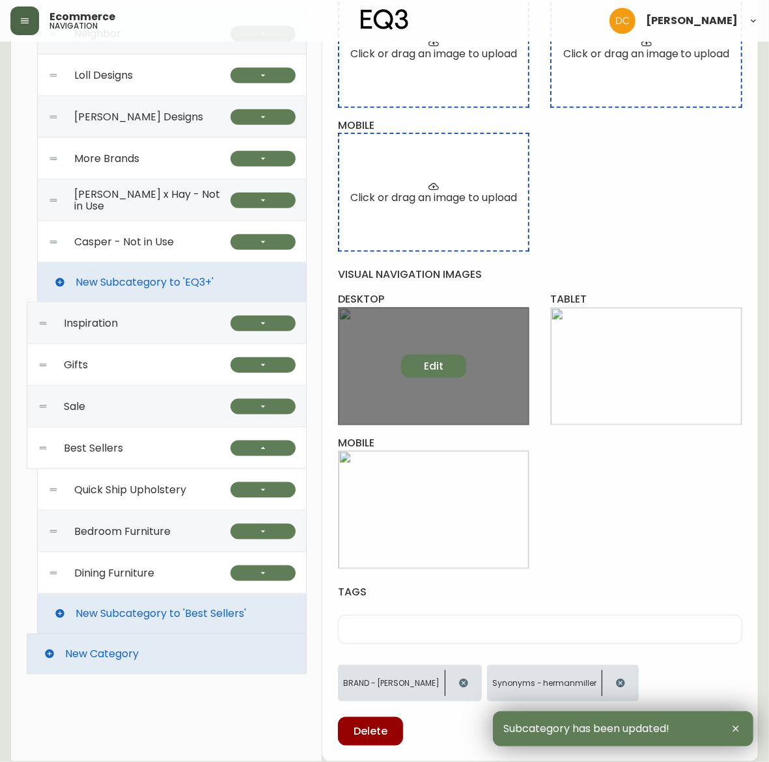
click at [428, 361] on span "Edit" at bounding box center [434, 366] width 20 height 14
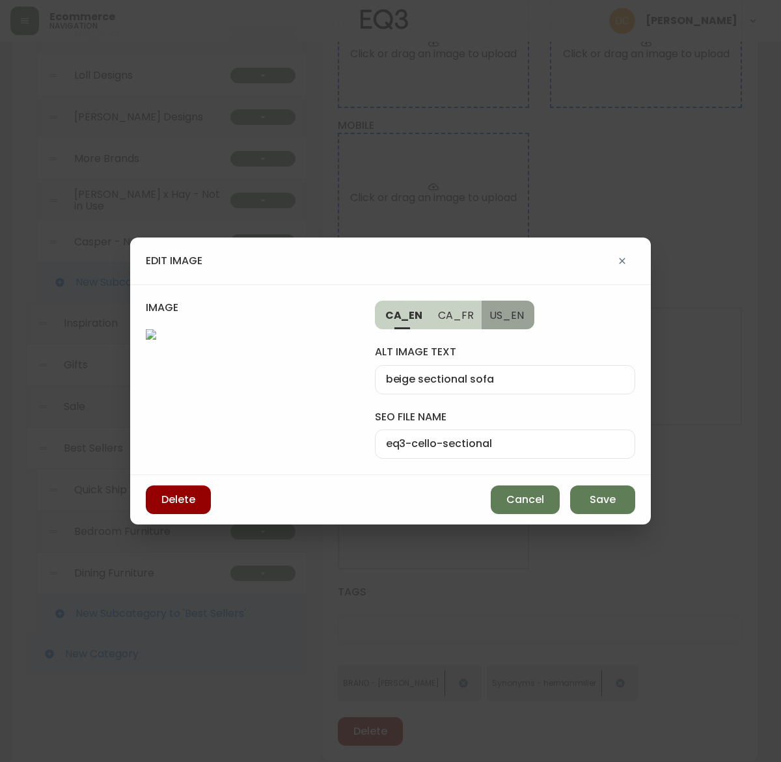
drag, startPoint x: 515, startPoint y: 273, endPoint x: 505, endPoint y: 313, distance: 40.3
click at [514, 309] on span "US_EN" at bounding box center [507, 316] width 35 height 14
click at [490, 374] on input "alt image text" at bounding box center [505, 380] width 238 height 12
type input "fabric sectional sofa"
click at [617, 514] on button "Save" at bounding box center [602, 500] width 65 height 29
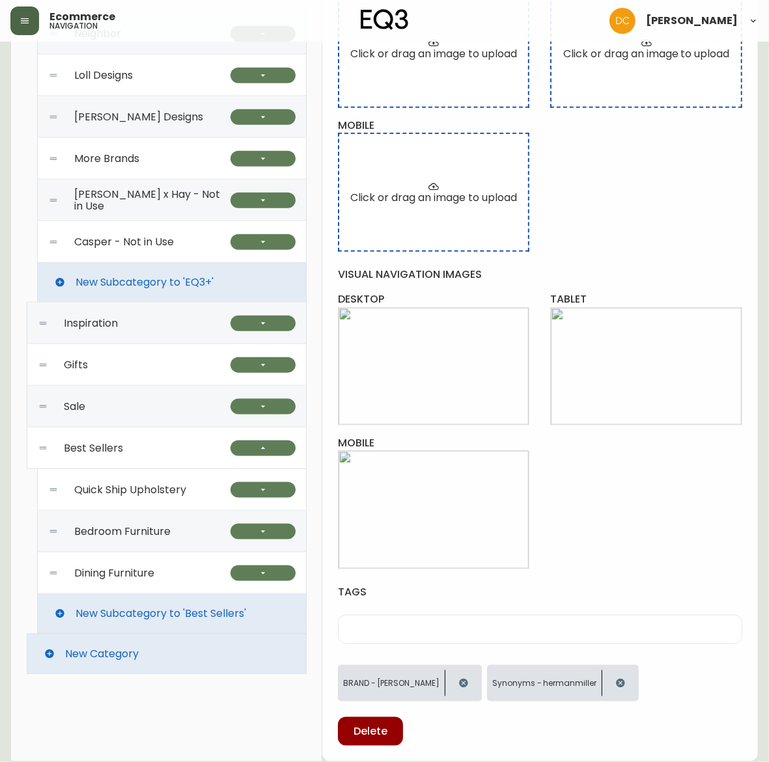
click at [158, 516] on div "Bedroom Furniture" at bounding box center [139, 532] width 182 height 42
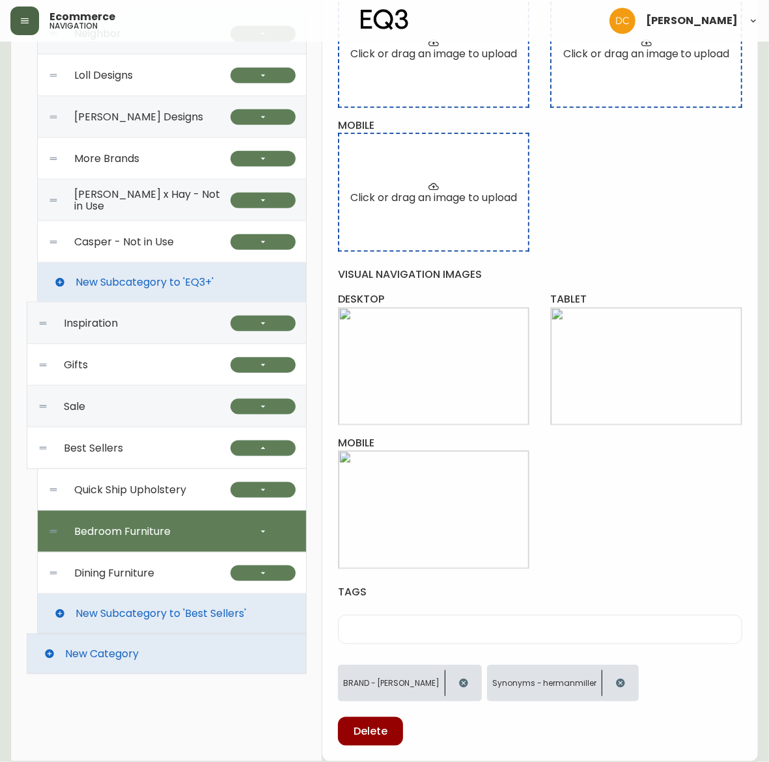
type input "Bedroom Furniture"
click at [272, 529] on button "button" at bounding box center [263, 532] width 65 height 16
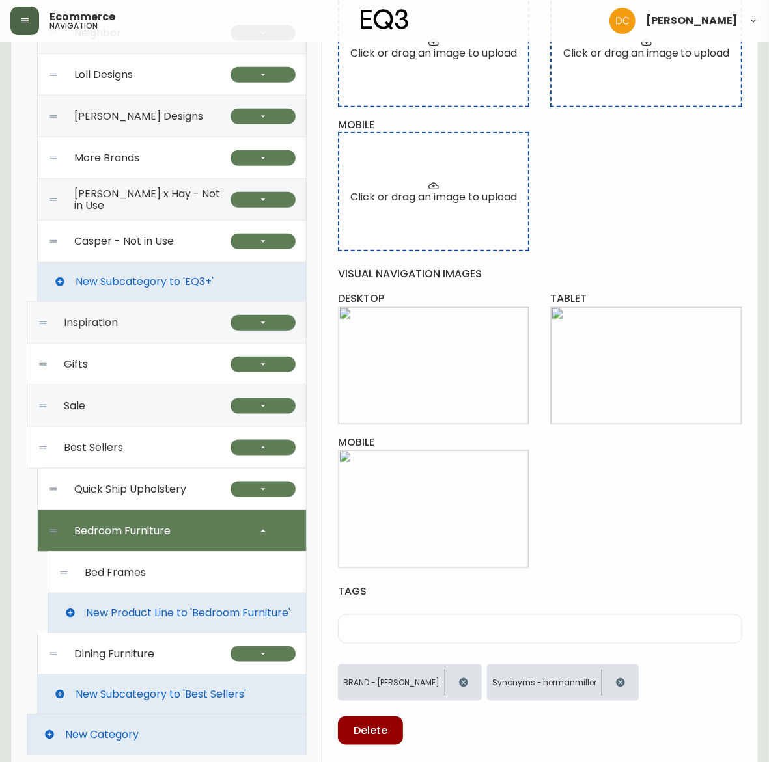
click at [155, 580] on div "Bed Frames" at bounding box center [177, 573] width 237 height 42
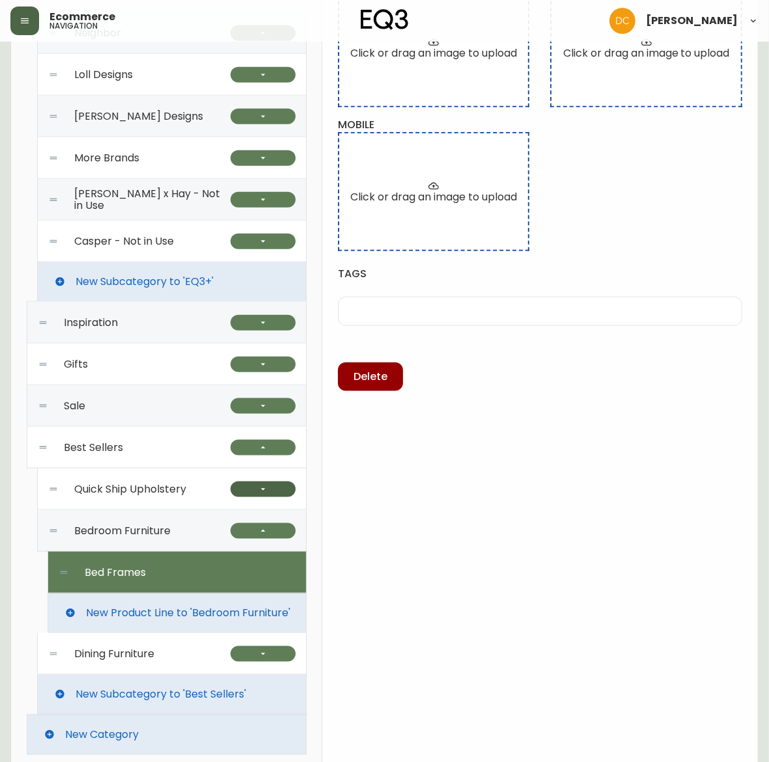
click at [270, 490] on button "button" at bounding box center [263, 490] width 65 height 16
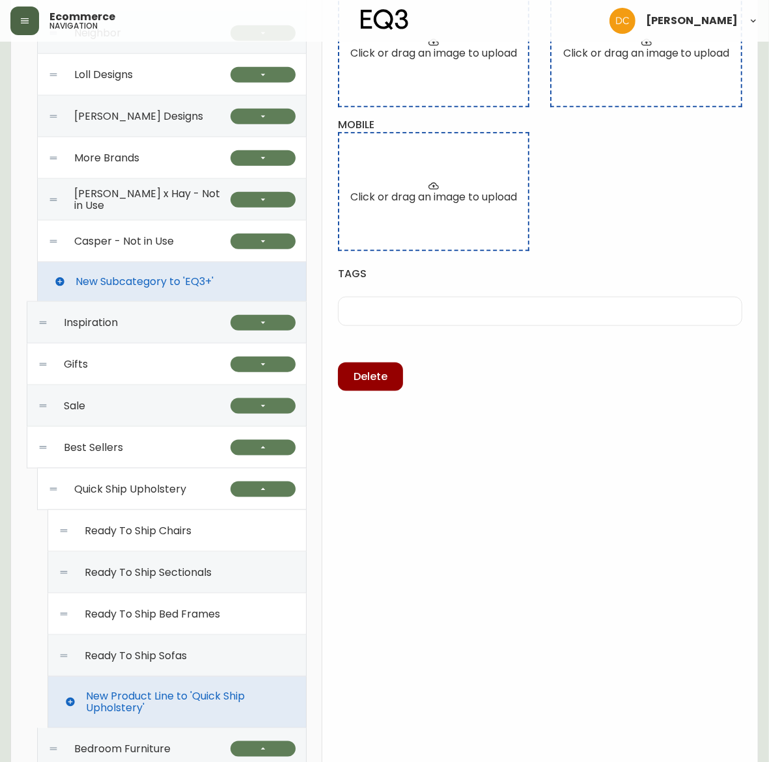
click at [189, 537] on span "Ready To Ship Chairs" at bounding box center [138, 531] width 107 height 12
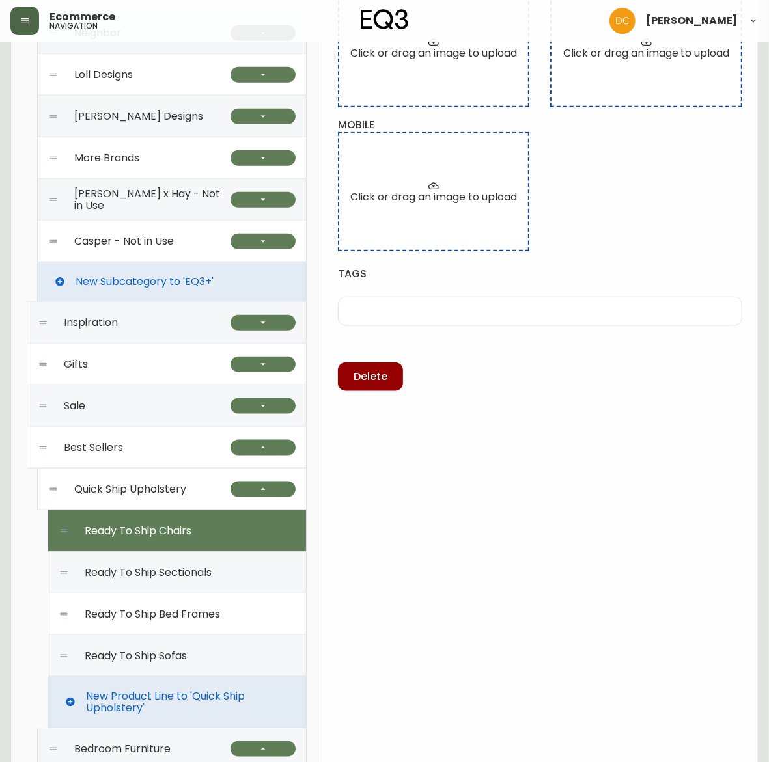
type input "Ready To Ship Chairs"
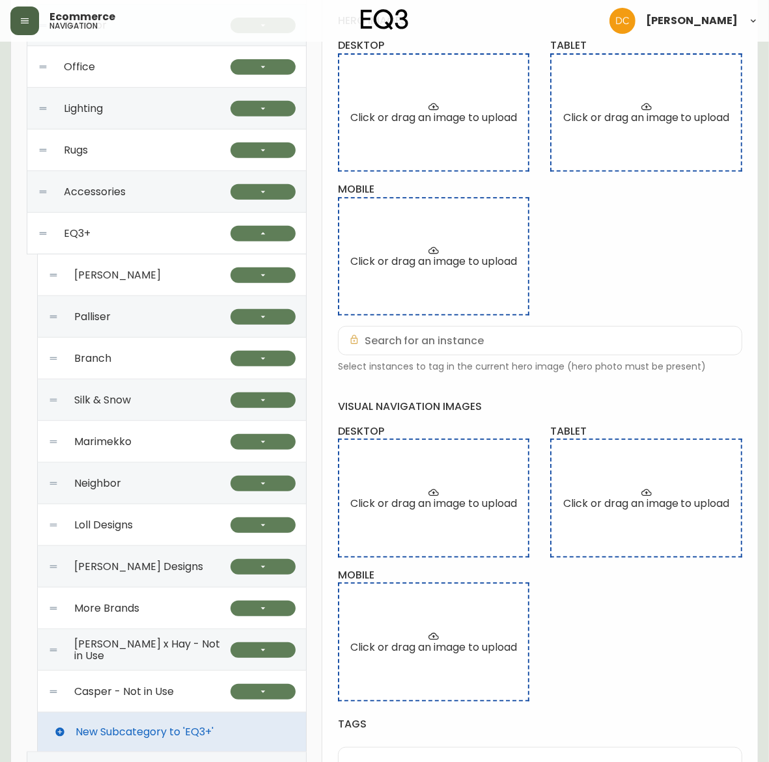
scroll to position [689, 0]
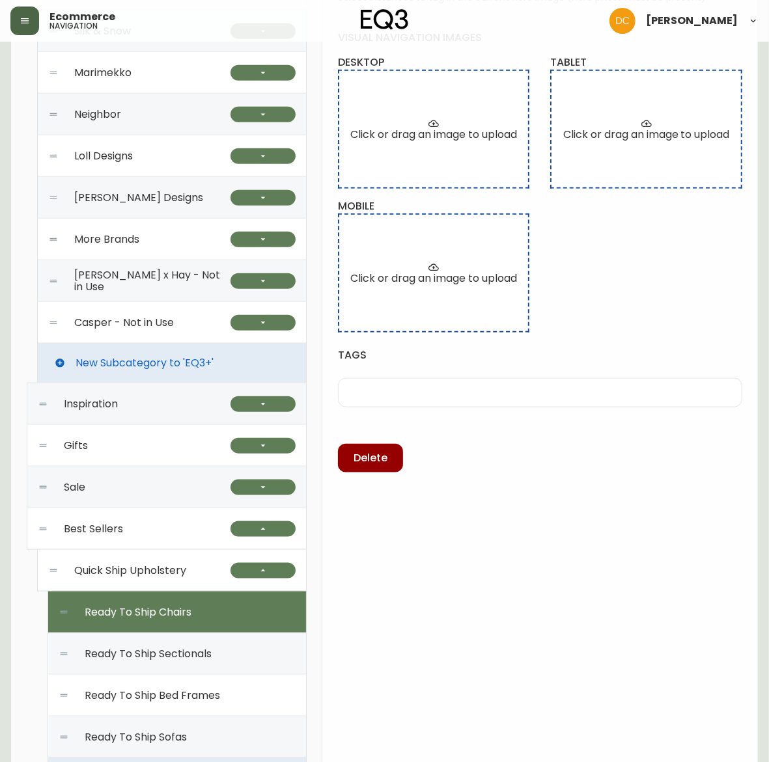
click at [191, 576] on div "Quick Ship Upholstery" at bounding box center [139, 571] width 182 height 42
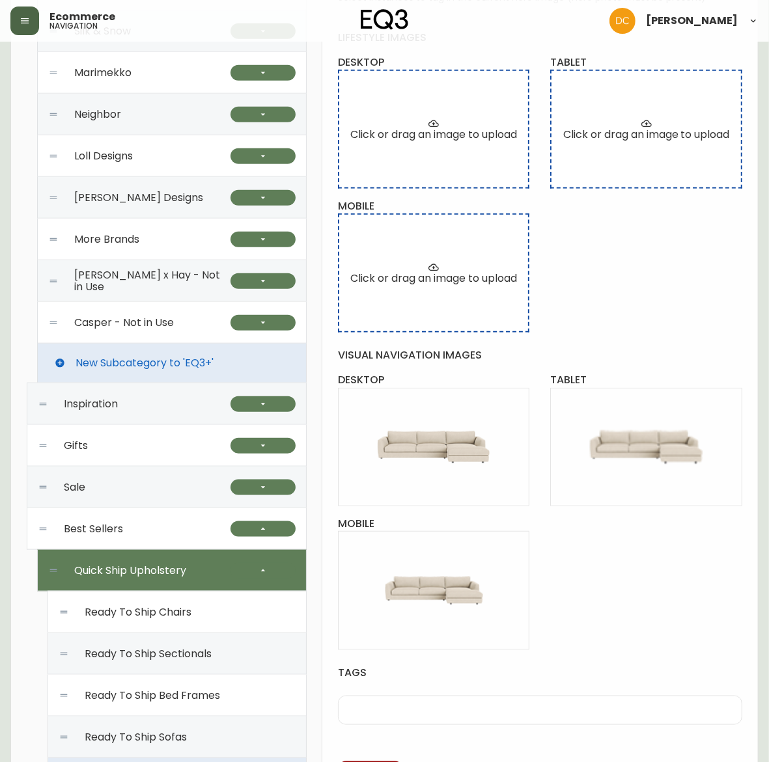
click at [205, 599] on div "Ready To Ship Chairs" at bounding box center [177, 613] width 237 height 42
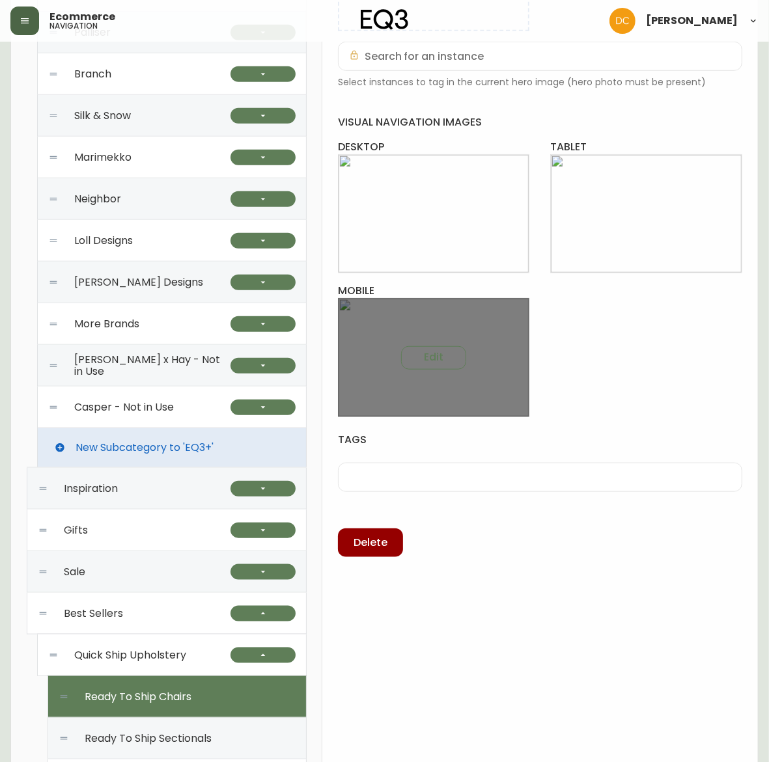
scroll to position [526, 0]
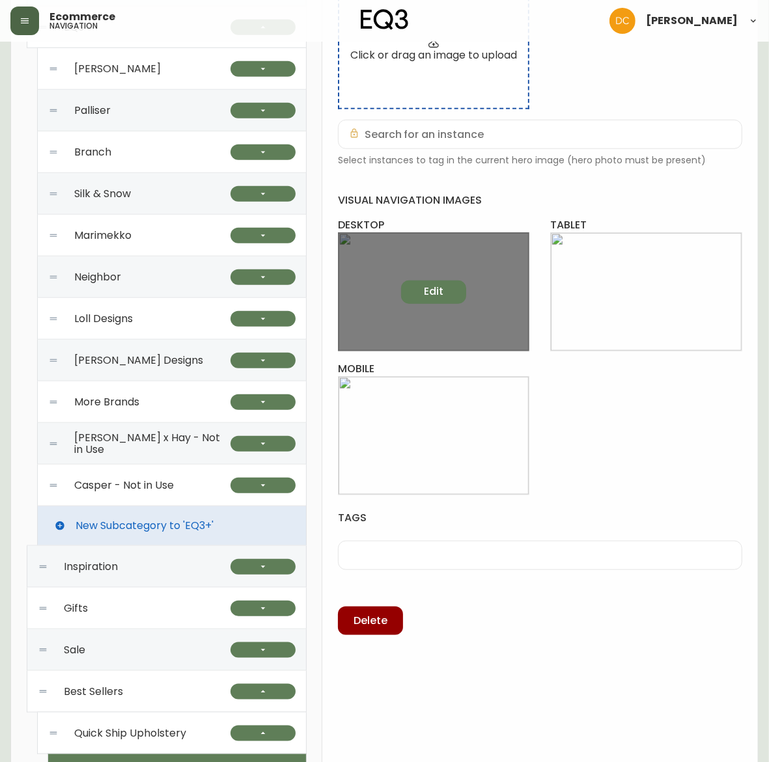
click at [417, 285] on button "Edit" at bounding box center [433, 292] width 65 height 23
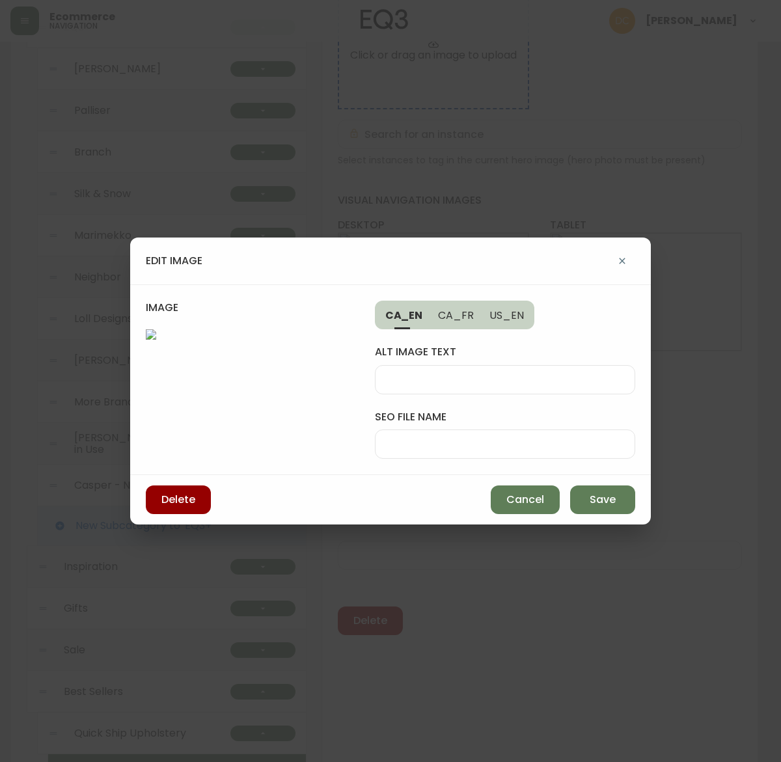
click at [453, 374] on input "alt image text" at bounding box center [505, 380] width 238 height 12
type input "brown leather accent chair"
click at [521, 309] on span "US_EN" at bounding box center [507, 316] width 35 height 14
click at [453, 365] on div at bounding box center [505, 379] width 260 height 29
paste input "brown leather accent chair"
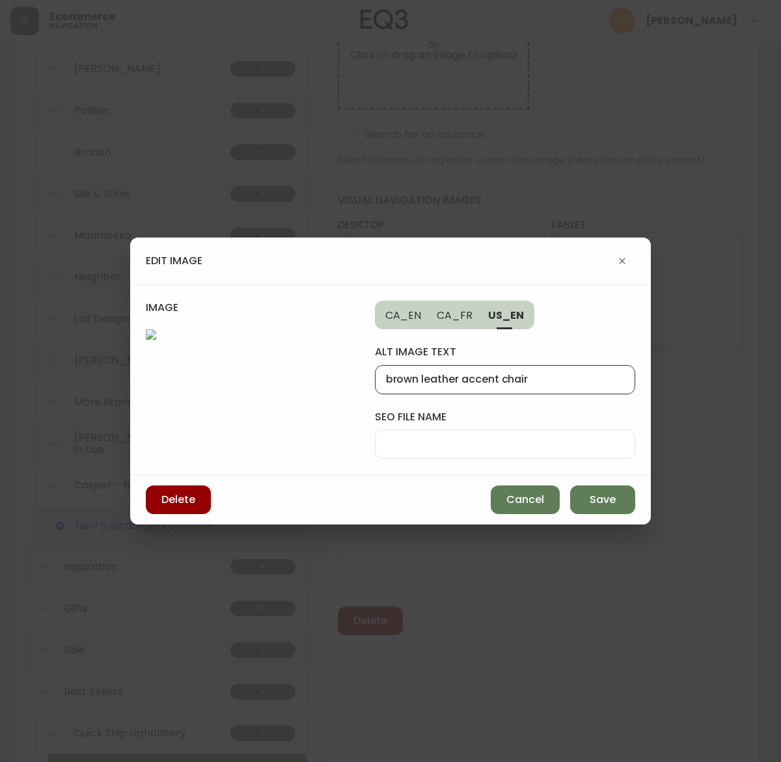
click at [402, 374] on input "brown leather accent chair" at bounding box center [505, 380] width 238 height 12
click at [454, 374] on input "leather accent chair" at bounding box center [505, 380] width 238 height 12
click at [393, 309] on span "CA_EN" at bounding box center [403, 316] width 36 height 14
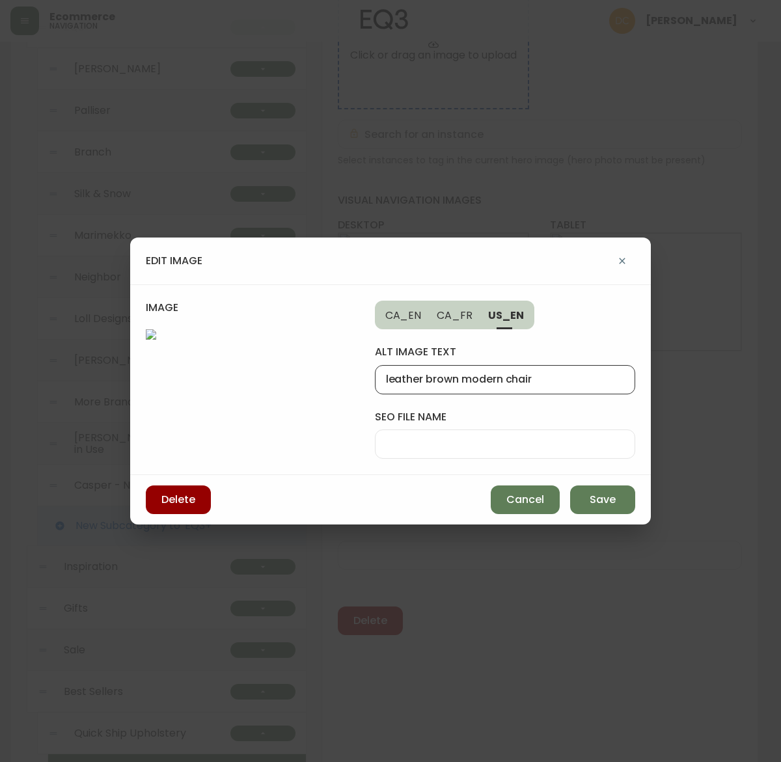
type input "brown leather accent chair"
click at [413, 438] on input "seo file name" at bounding box center [505, 444] width 238 height 12
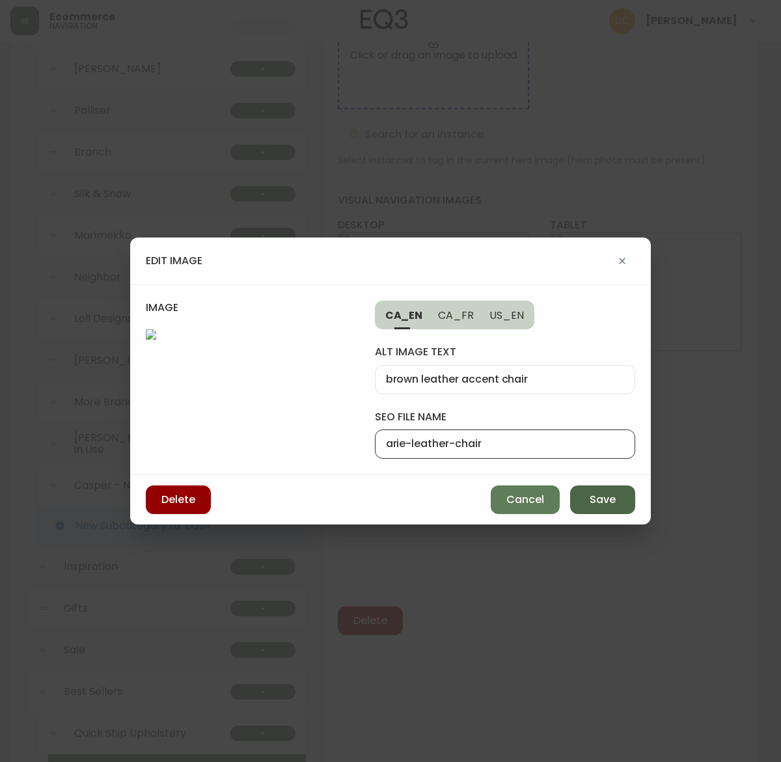
type input "arie-leather-chair"
click at [596, 507] on span "Save" at bounding box center [603, 500] width 26 height 14
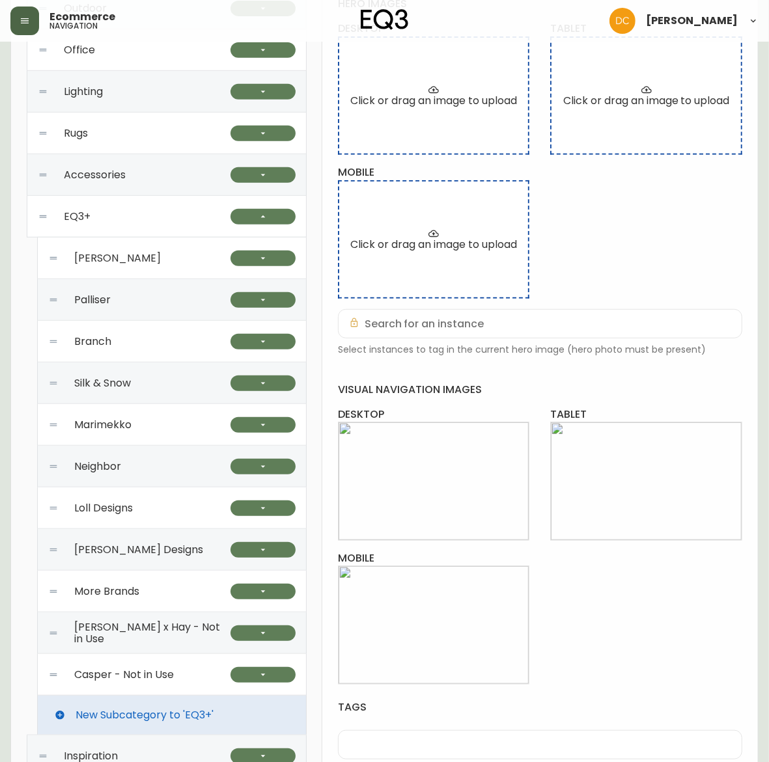
scroll to position [0, 0]
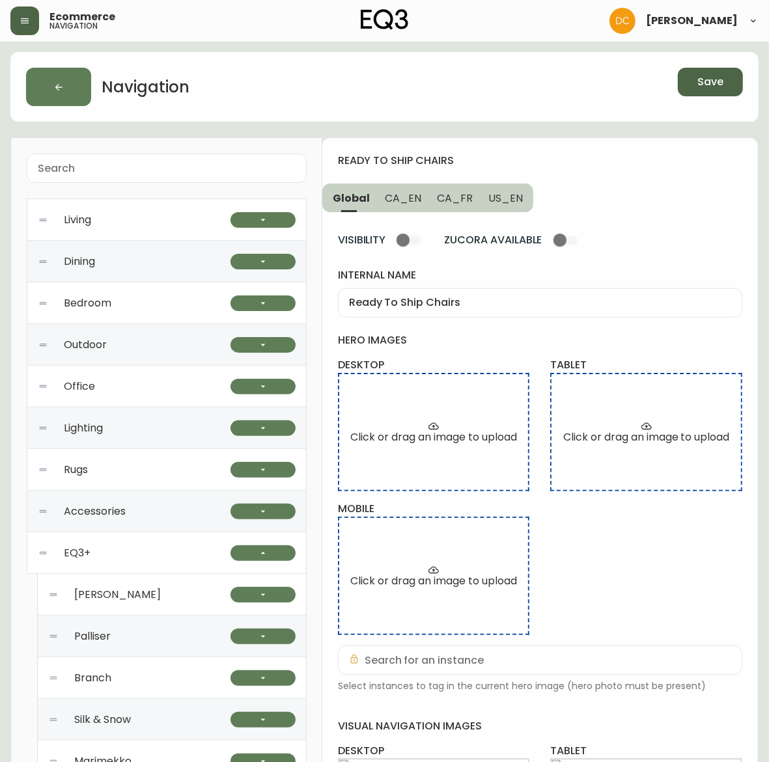
click at [704, 79] on span "Save" at bounding box center [710, 82] width 26 height 14
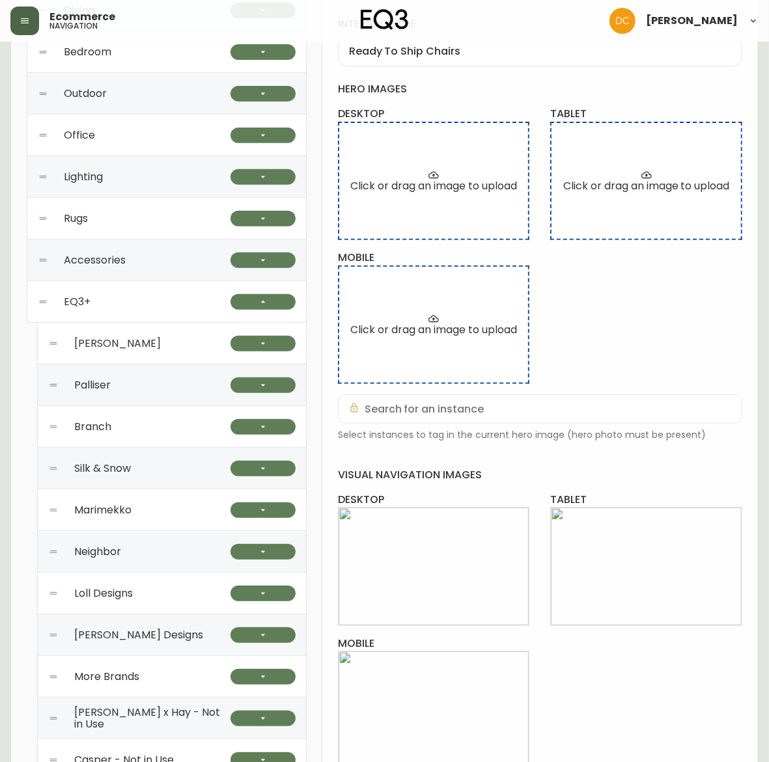
scroll to position [163, 0]
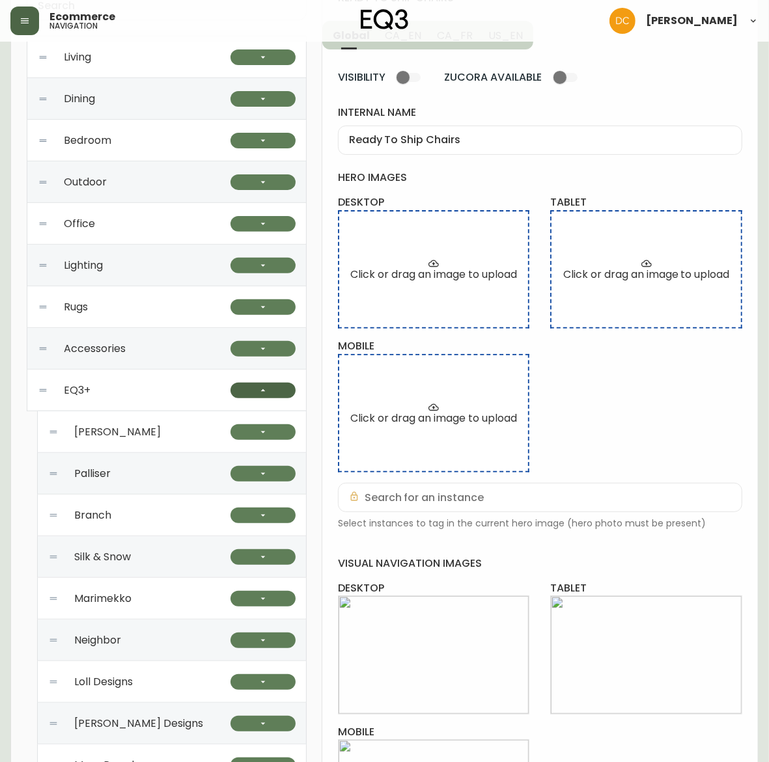
click at [269, 392] on button "button" at bounding box center [263, 391] width 65 height 16
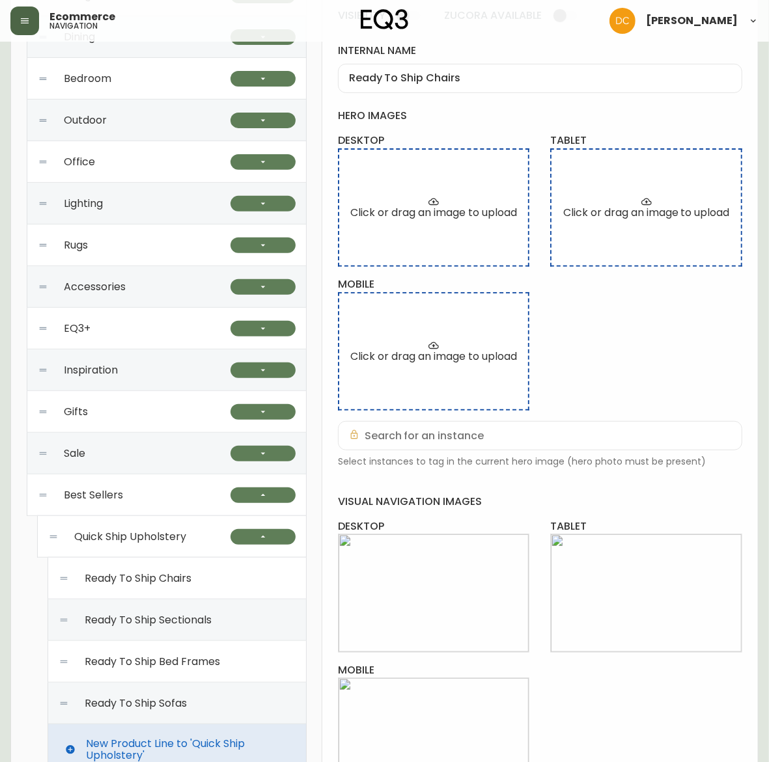
scroll to position [407, 0]
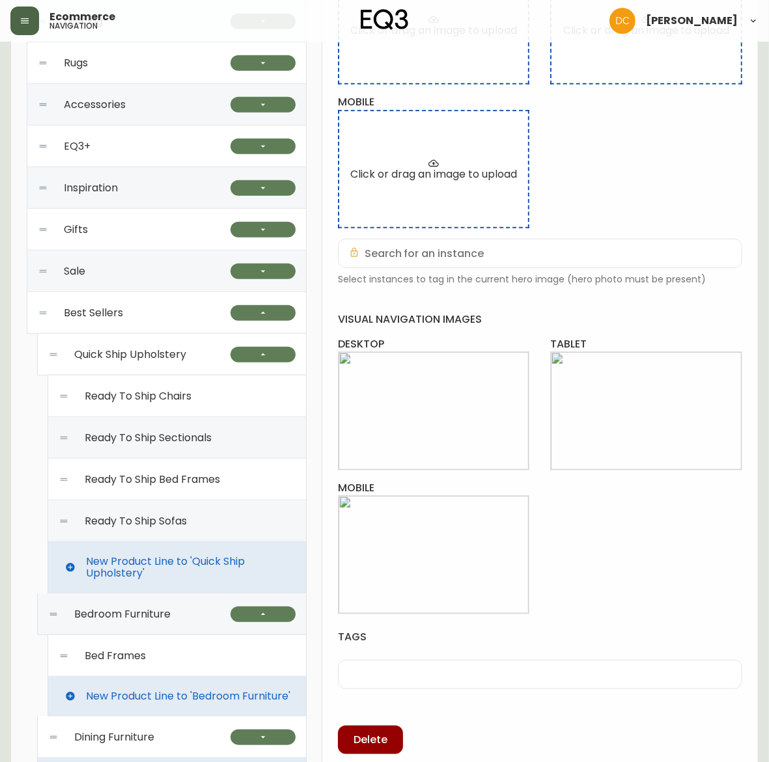
click at [216, 446] on div "Ready To Ship Sectionals" at bounding box center [177, 438] width 237 height 42
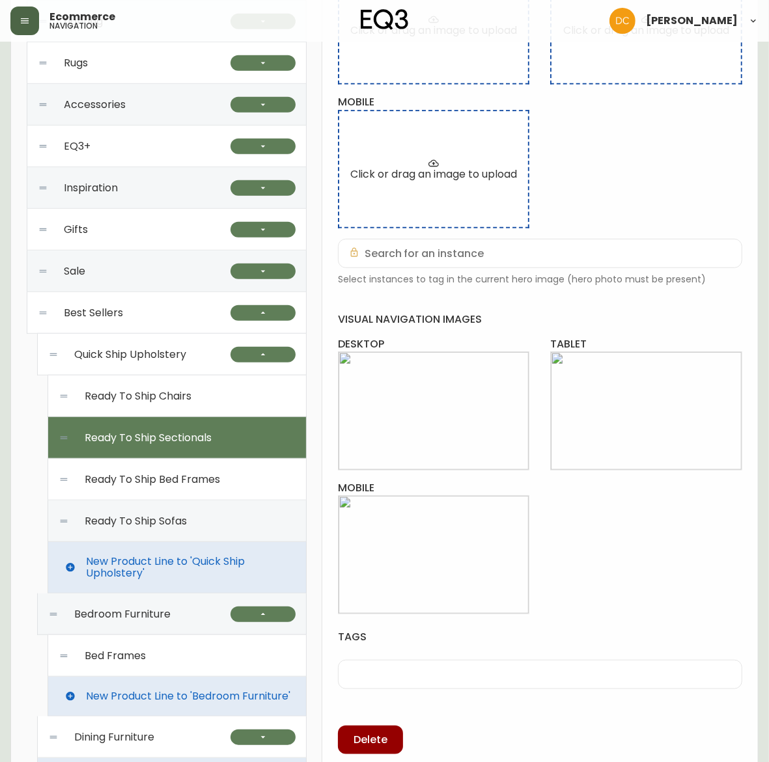
click at [209, 474] on span "Ready To Ship Bed Frames" at bounding box center [152, 480] width 135 height 12
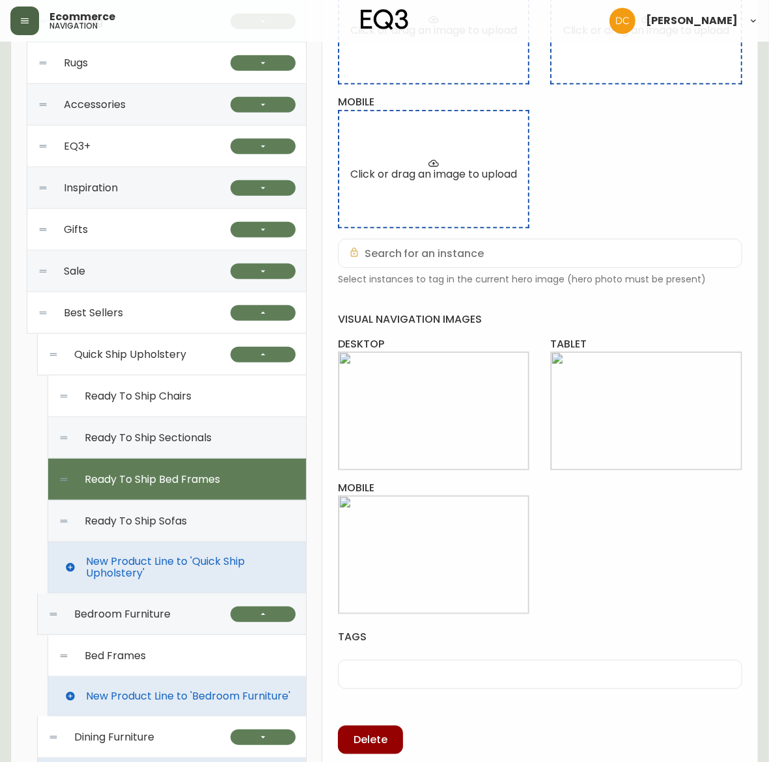
type input "Ready To Ship Bed Frames"
drag, startPoint x: 196, startPoint y: 358, endPoint x: 195, endPoint y: 368, distance: 9.8
click at [196, 357] on div "Quick Ship Upholstery" at bounding box center [139, 355] width 182 height 42
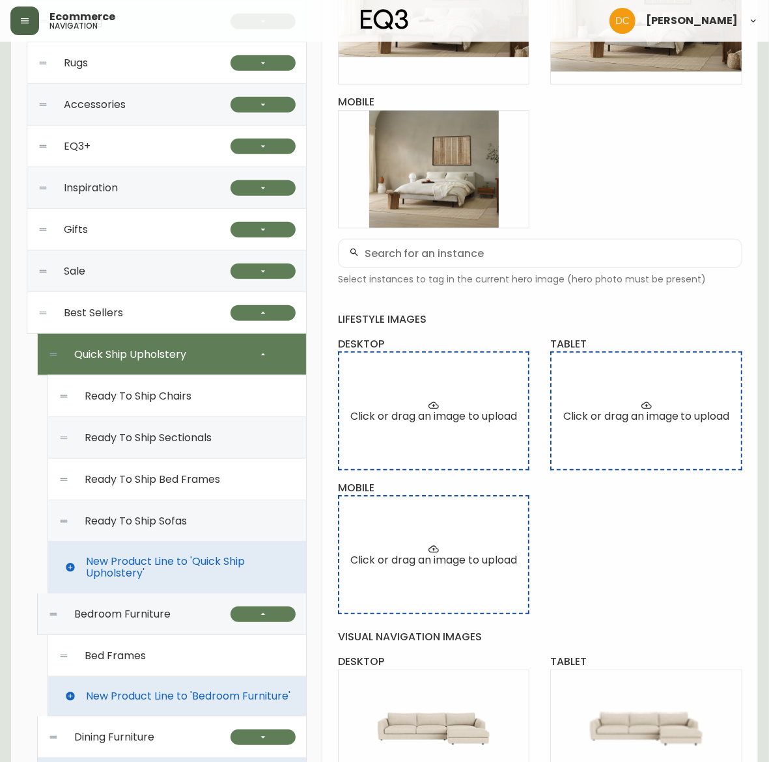
click at [184, 435] on span "Ready To Ship Sectionals" at bounding box center [148, 438] width 127 height 12
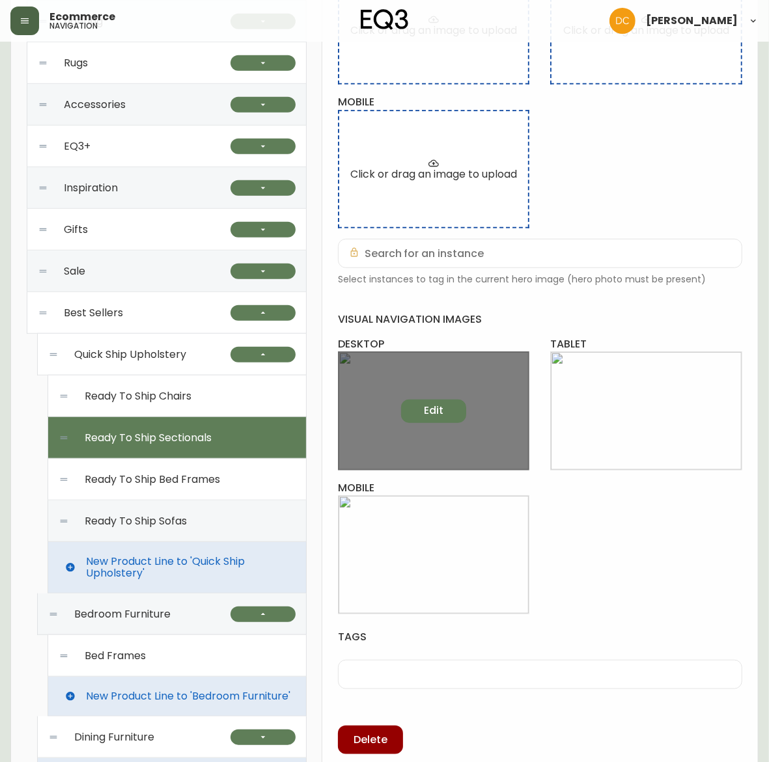
click at [444, 412] on button "Edit" at bounding box center [433, 411] width 65 height 23
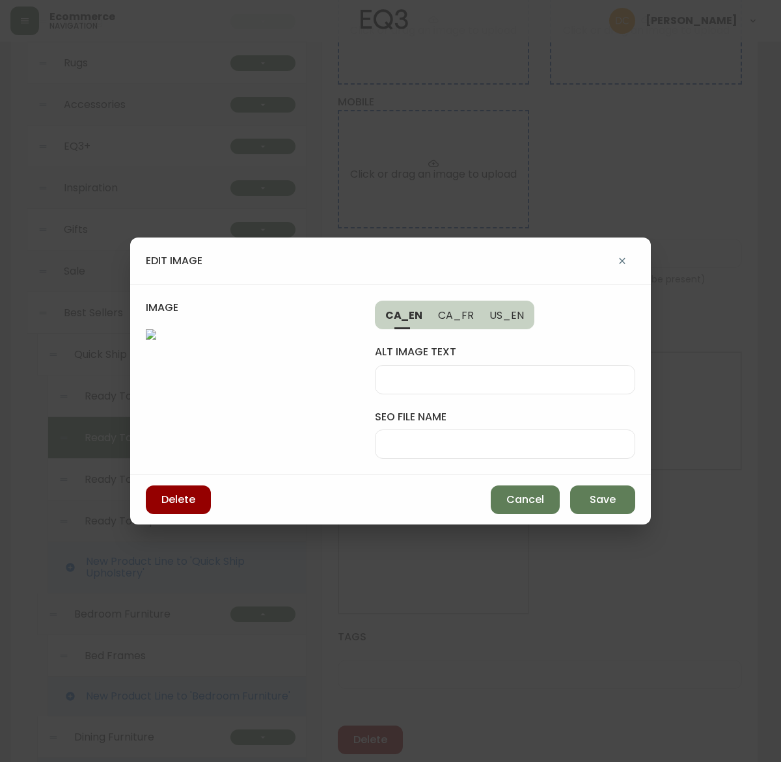
click at [458, 365] on div at bounding box center [505, 379] width 260 height 29
type input "grey tufted sectional sofa"
click at [454, 438] on input "seo file name" at bounding box center [505, 444] width 238 height 12
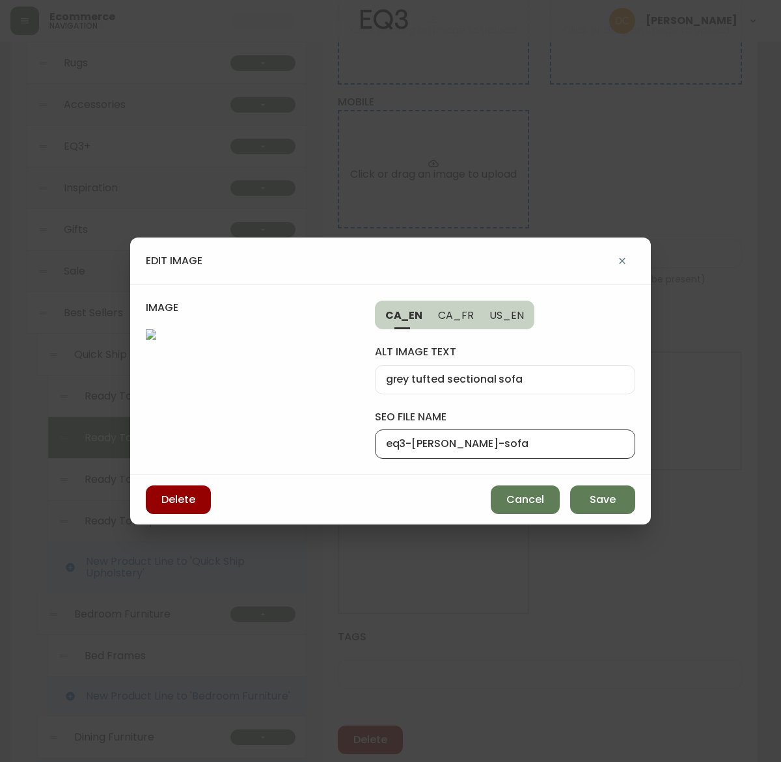
click at [492, 438] on input "eq3-joan-tufted-sofa" at bounding box center [505, 444] width 238 height 12
type input "eq3-joan-tufted-sectional"
click at [499, 374] on input "grey tufted sectional sofa" at bounding box center [505, 380] width 238 height 12
click at [502, 309] on span "US_EN" at bounding box center [507, 316] width 35 height 14
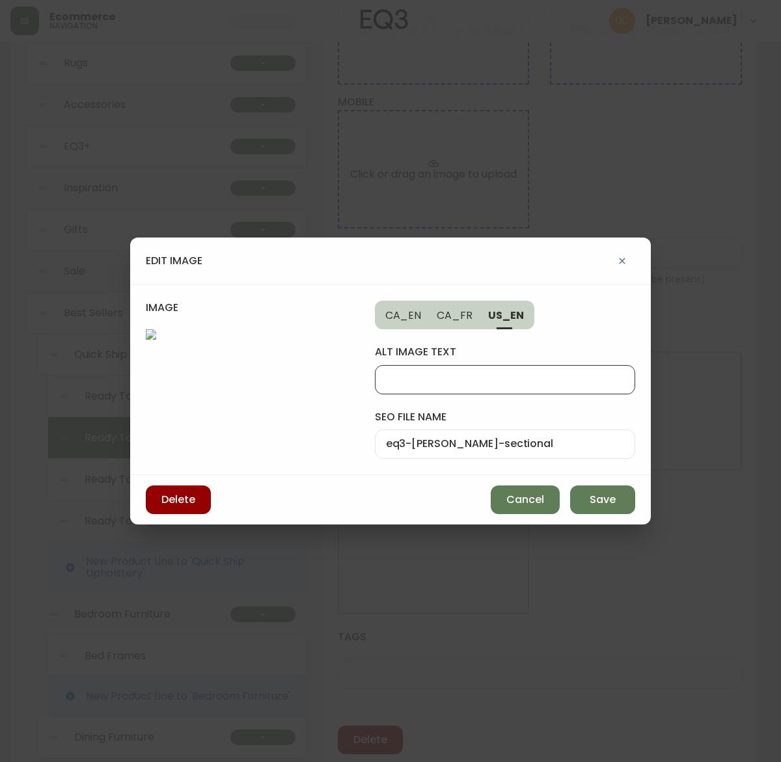
click at [479, 374] on input "alt image text" at bounding box center [505, 380] width 238 height 12
paste input "grey tufted sectional sofa"
click at [427, 374] on input "grey tufted sectional sofa" at bounding box center [505, 380] width 238 height 12
click at [397, 374] on input "grey button tufted sectional sofa" at bounding box center [505, 380] width 238 height 12
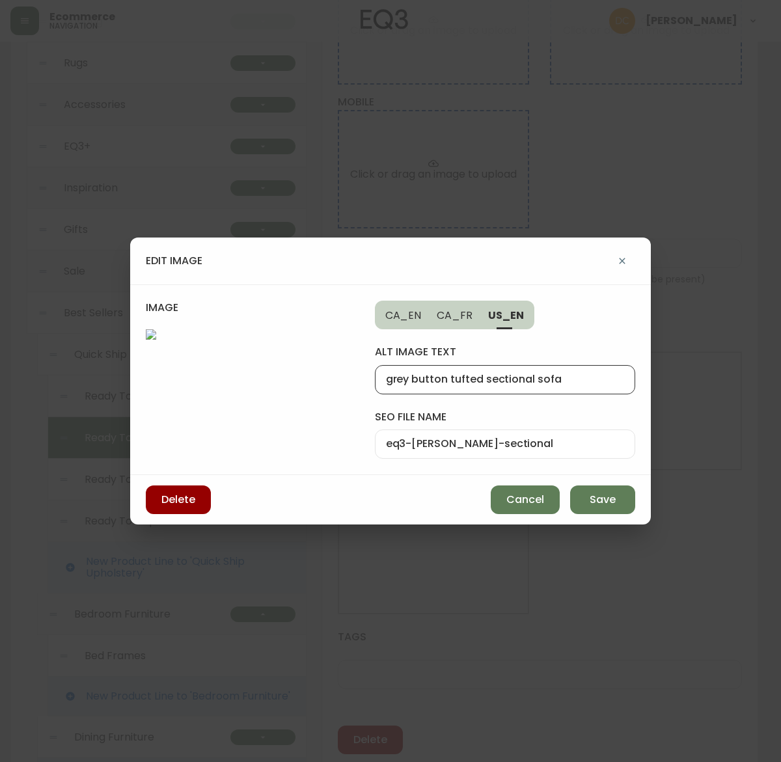
click at [397, 374] on input "grey button tufted sectional sofa" at bounding box center [505, 380] width 238 height 12
type input "fabric button tufted sectional sofa"
click at [590, 507] on span "Save" at bounding box center [603, 500] width 26 height 14
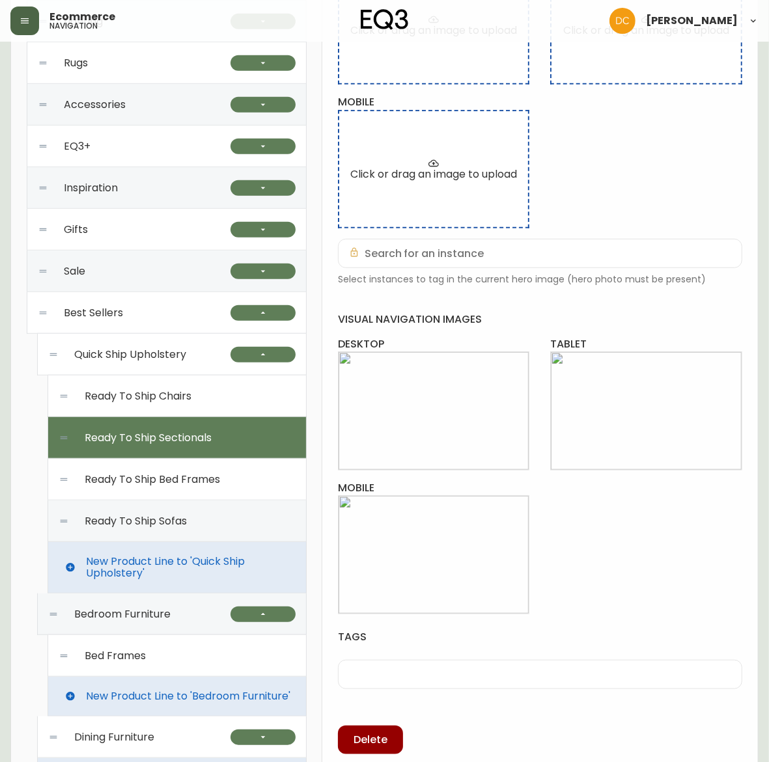
scroll to position [0, 0]
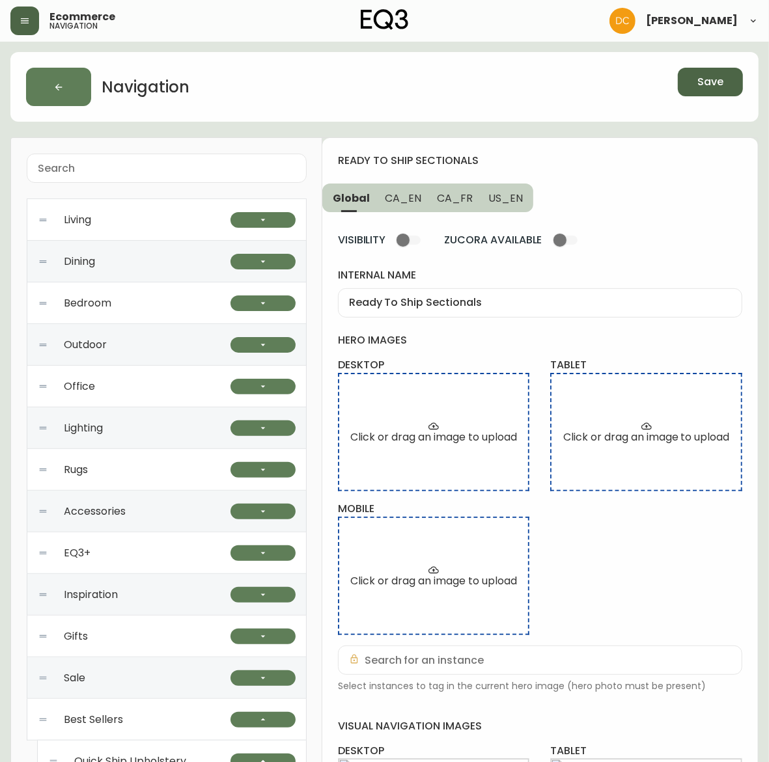
click at [710, 76] on span "Save" at bounding box center [710, 82] width 26 height 14
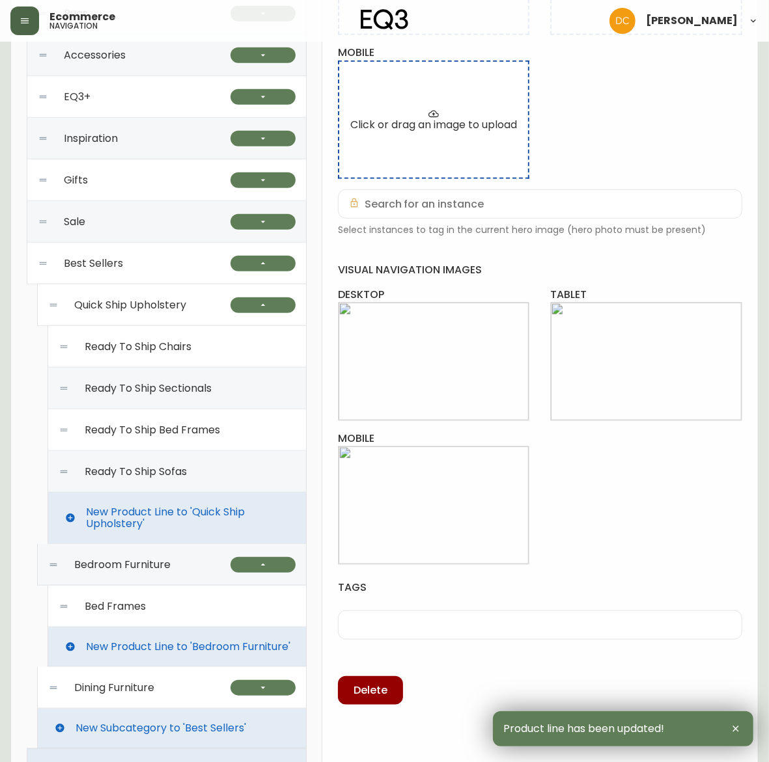
scroll to position [488, 0]
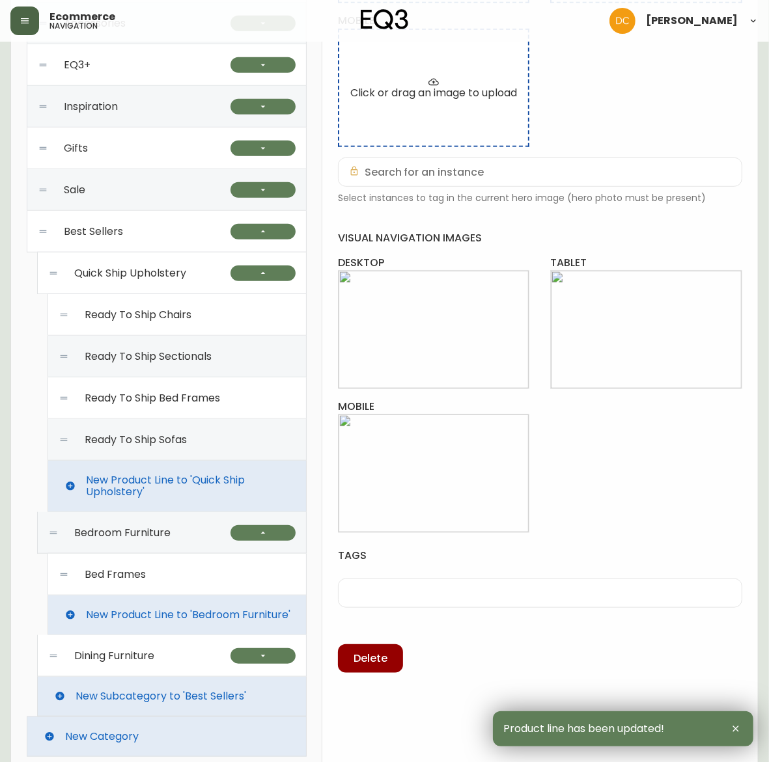
click at [183, 281] on div "Quick Ship Upholstery" at bounding box center [139, 274] width 182 height 42
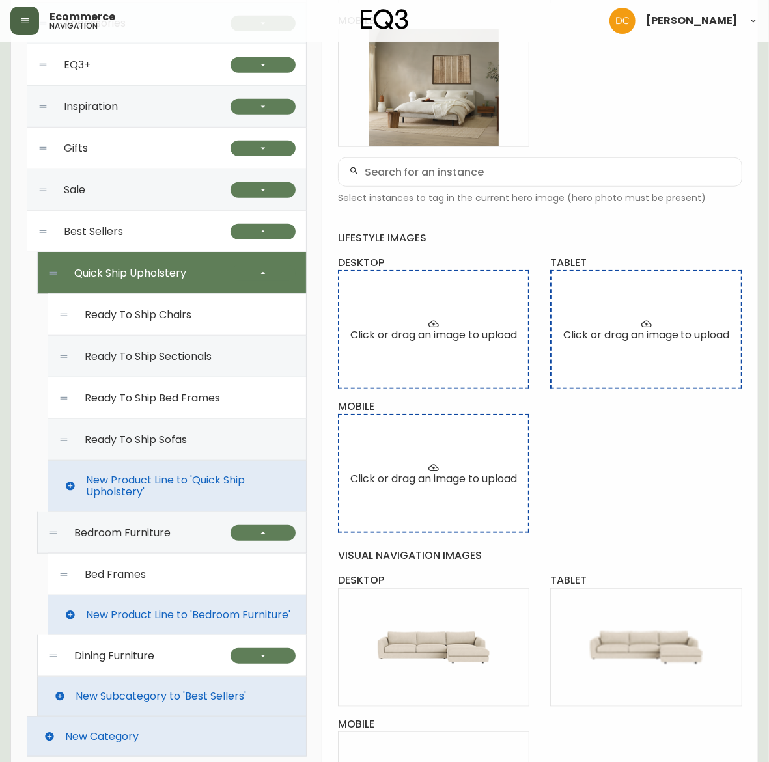
click at [214, 401] on span "Ready To Ship Bed Frames" at bounding box center [152, 399] width 135 height 12
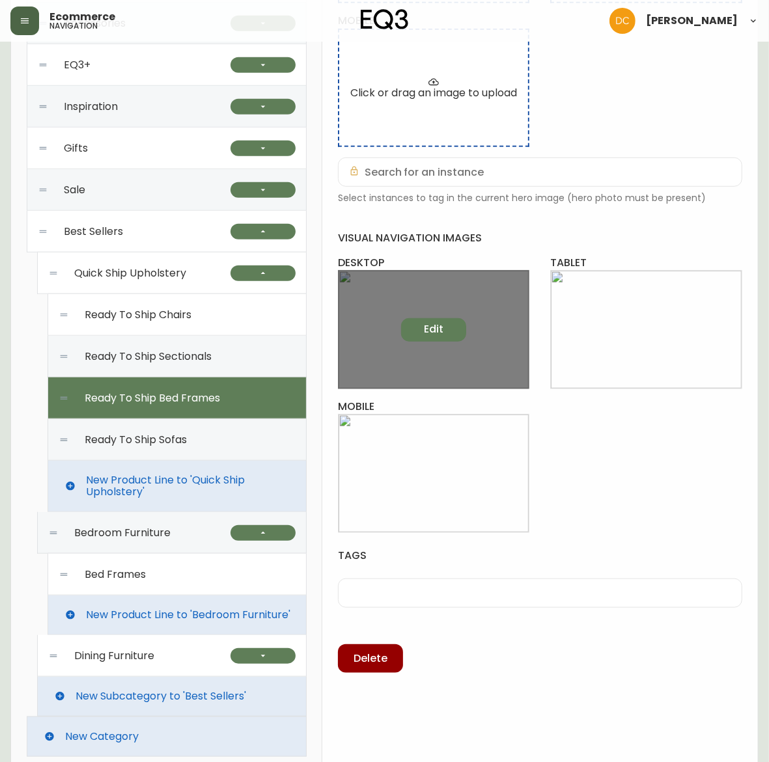
click at [440, 324] on span "Edit" at bounding box center [434, 329] width 20 height 14
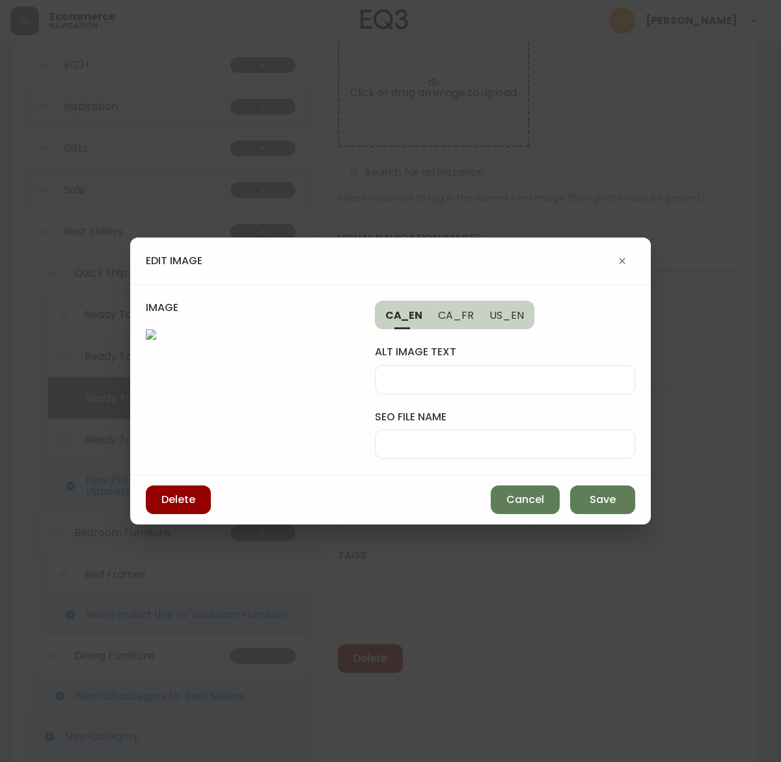
click at [425, 365] on div at bounding box center [505, 379] width 260 height 29
type input "light grey fabric bed frame"
type input "eq3-bento-fabric-bed"
click at [509, 374] on input "light grey fabric bed frame" at bounding box center [505, 380] width 238 height 12
click at [509, 309] on span "US_EN" at bounding box center [507, 316] width 35 height 14
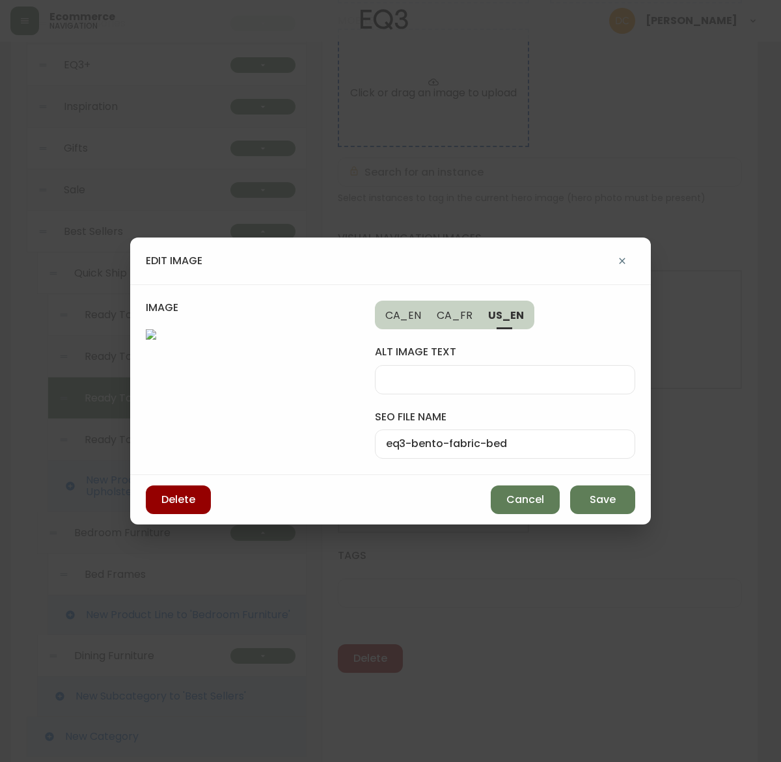
click at [438, 374] on input "alt image text" at bounding box center [505, 380] width 238 height 12
paste input "light grey fabric bed frame"
click at [395, 374] on input "light grey fabric bed frame" at bounding box center [505, 380] width 238 height 12
click at [446, 374] on input "grey fabric bed frame" at bounding box center [505, 380] width 238 height 12
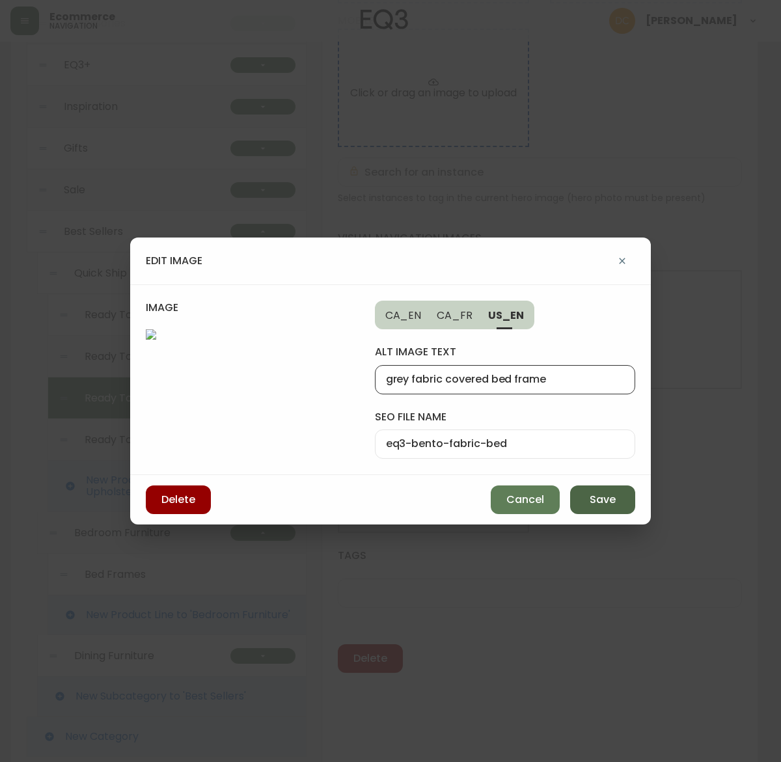
type input "grey fabric covered bed frame"
click at [606, 507] on span "Save" at bounding box center [603, 500] width 26 height 14
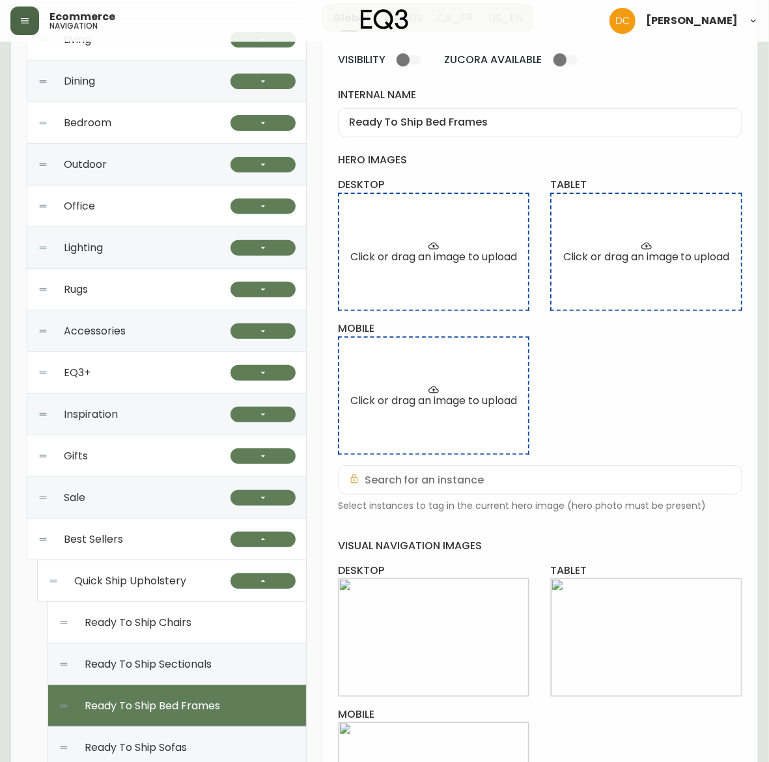
scroll to position [0, 0]
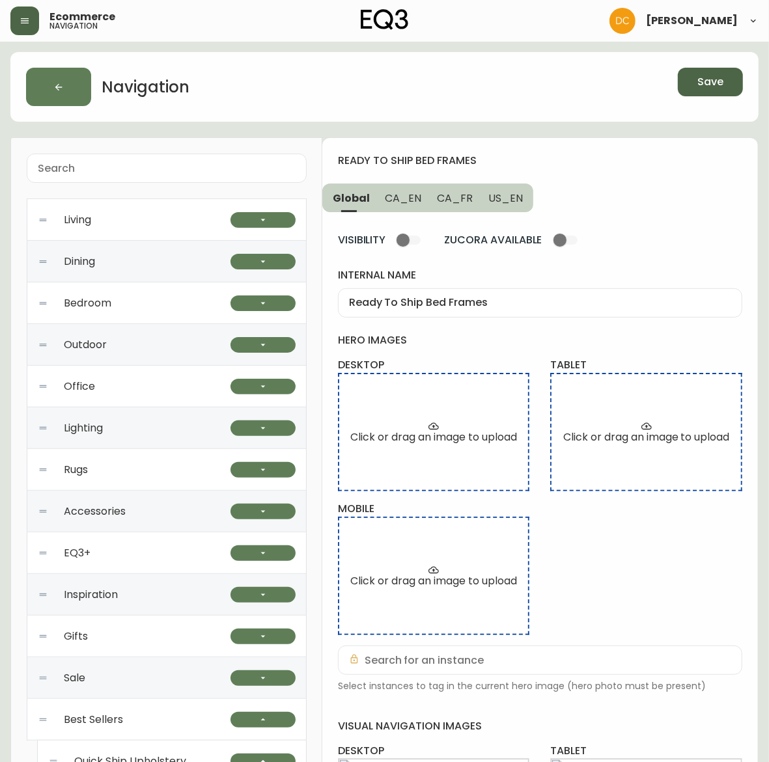
click at [724, 81] on button "Save" at bounding box center [710, 82] width 65 height 29
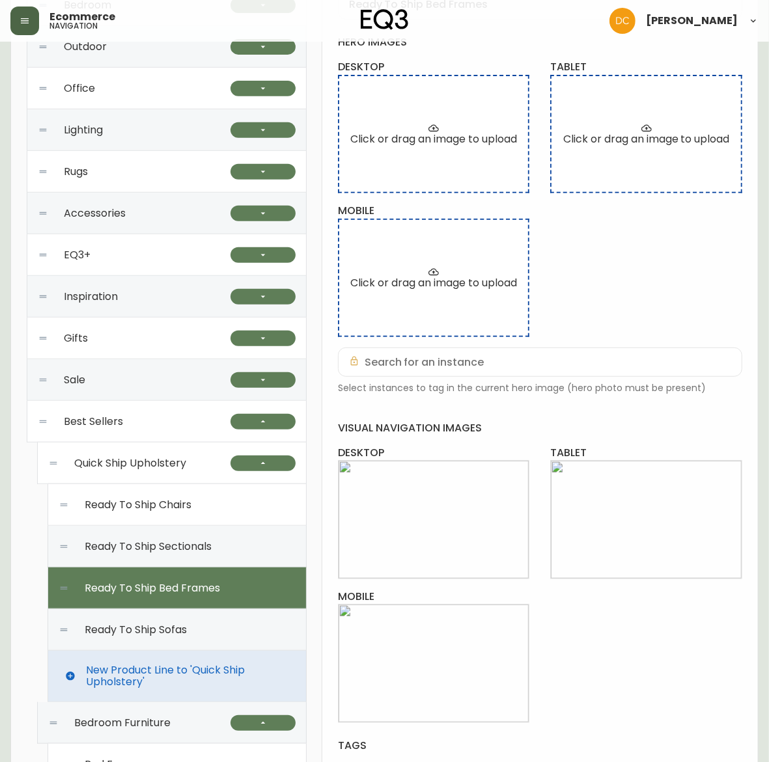
scroll to position [501, 0]
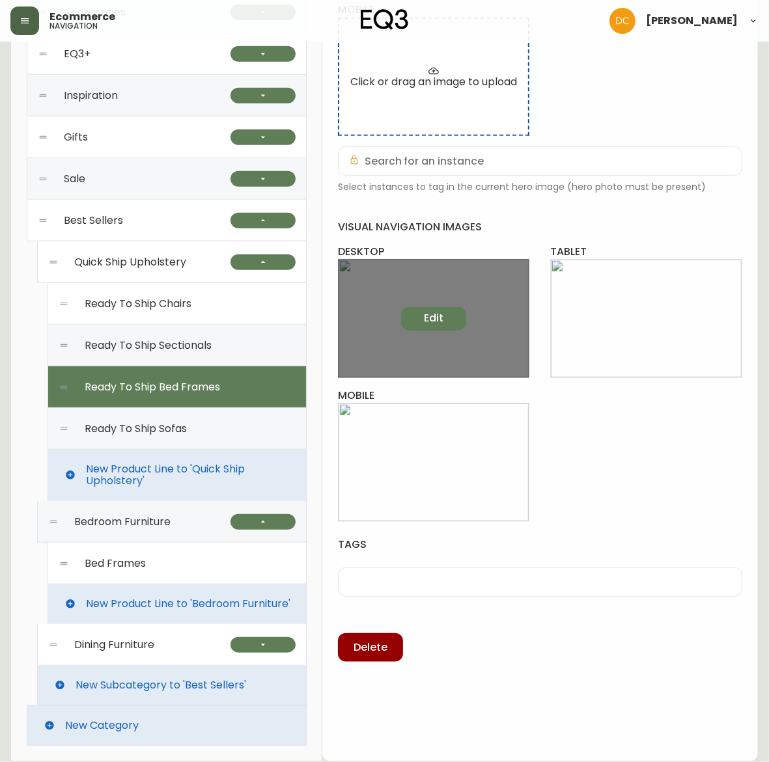
click at [448, 326] on button "Edit" at bounding box center [433, 318] width 65 height 23
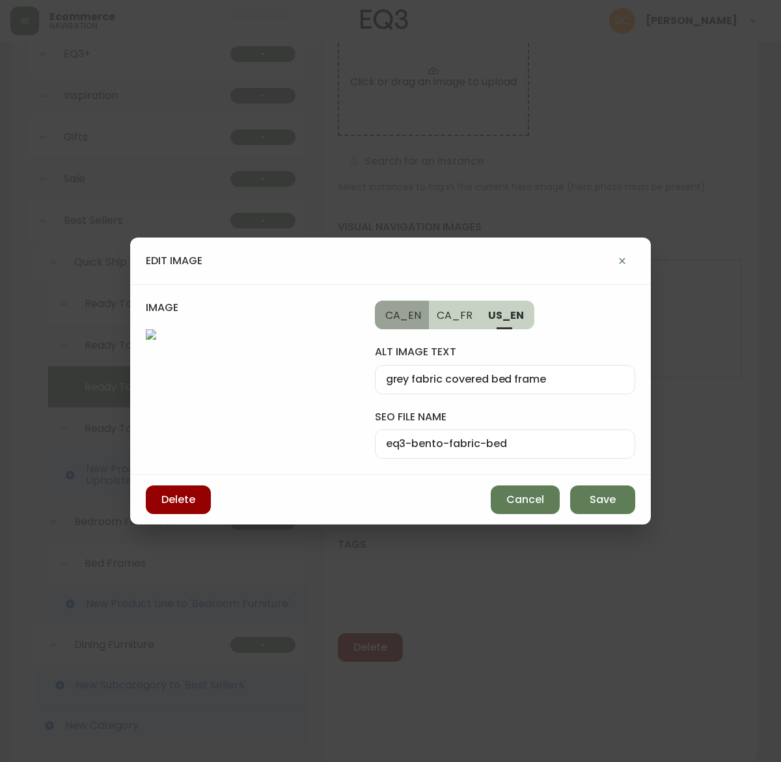
click at [404, 301] on button "CA_EN" at bounding box center [402, 315] width 55 height 29
type input "light grey fabric bed frame"
click at [616, 514] on button "Save" at bounding box center [602, 500] width 65 height 29
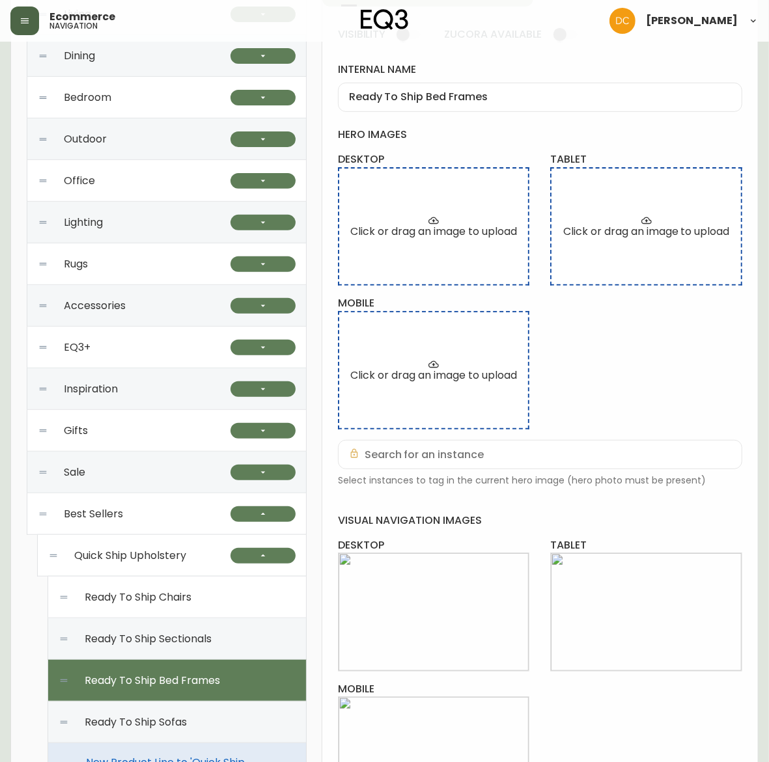
scroll to position [0, 0]
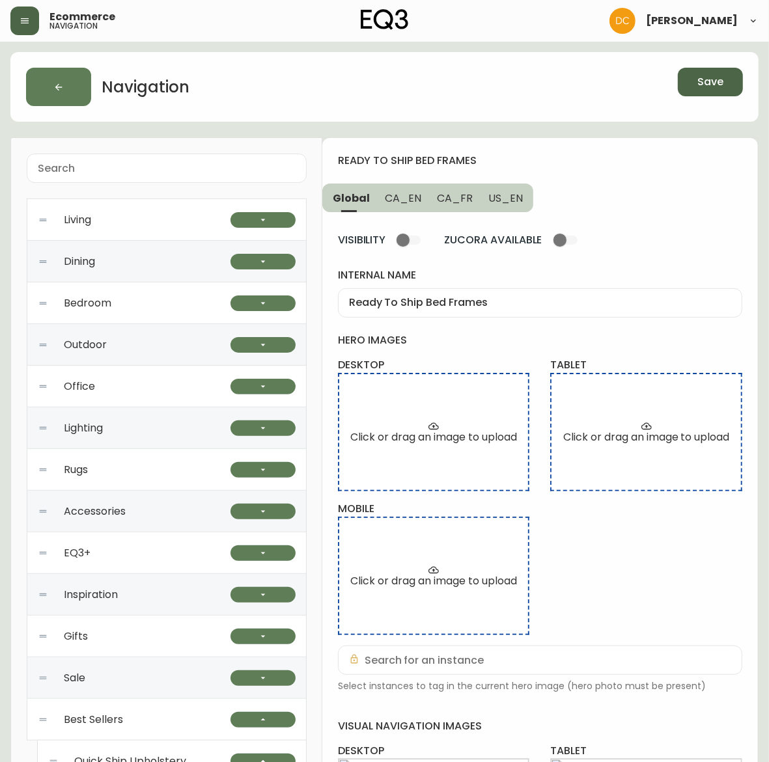
click at [707, 78] on span "Save" at bounding box center [710, 82] width 26 height 14
click at [705, 83] on span "Save" at bounding box center [710, 82] width 26 height 14
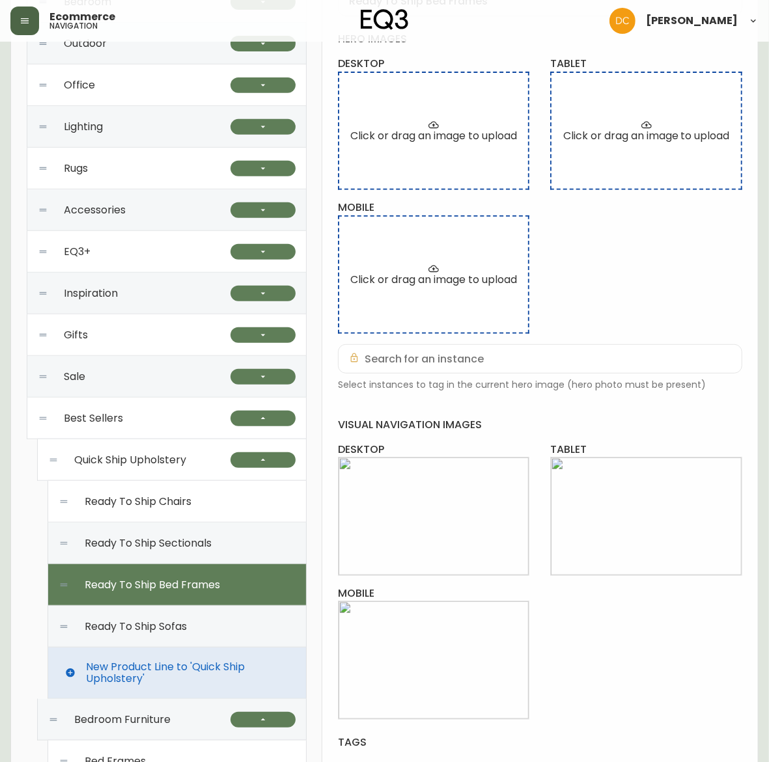
scroll to position [501, 0]
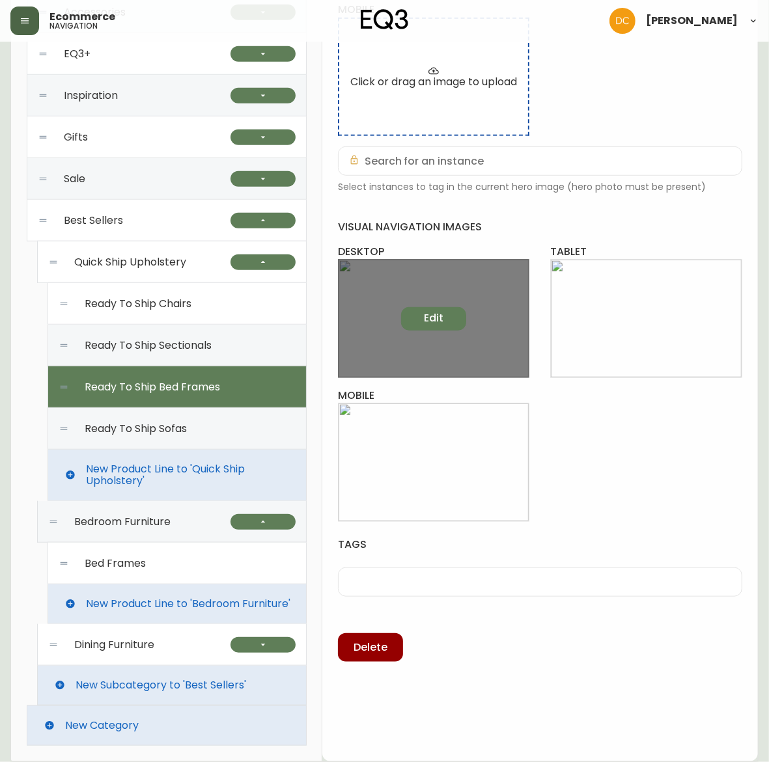
click at [427, 311] on span "Edit" at bounding box center [434, 318] width 20 height 14
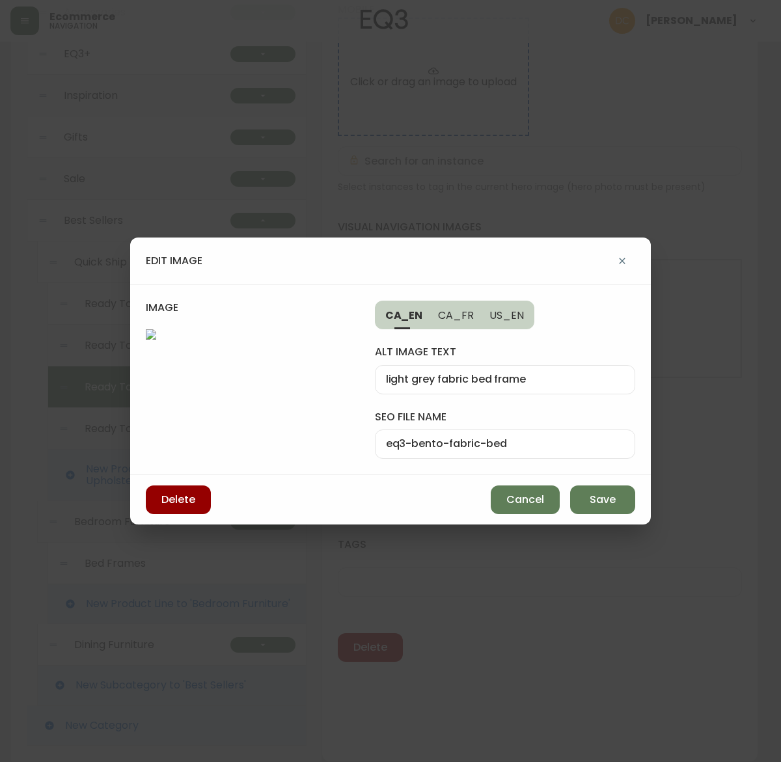
click at [490, 309] on span "US_EN" at bounding box center [507, 316] width 35 height 14
click at [398, 309] on span "CA_EN" at bounding box center [403, 316] width 36 height 14
type input "light grey fabric bed frame"
click at [398, 438] on input "eq3-bento-fabric-bed" at bounding box center [505, 444] width 238 height 12
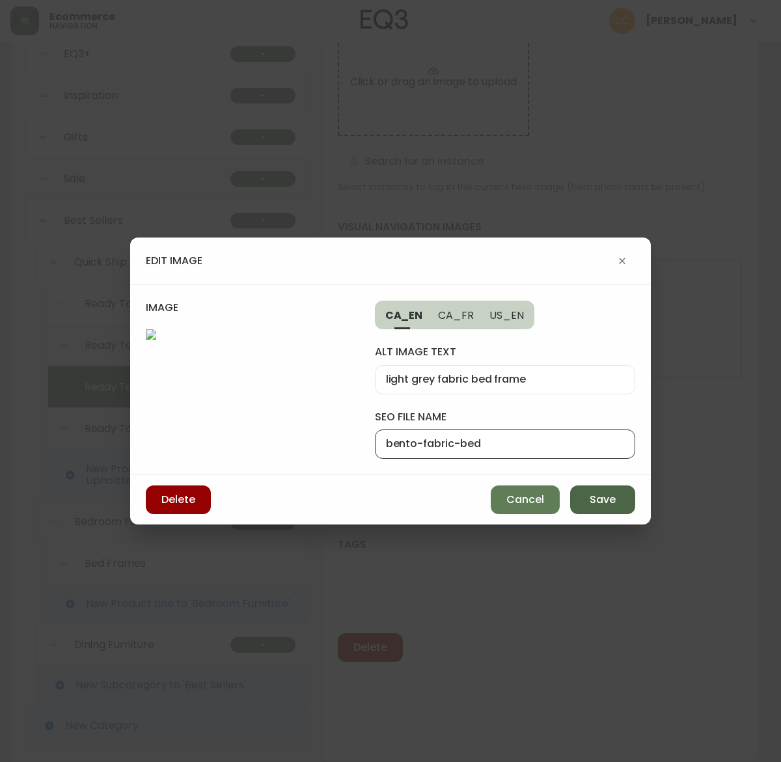
type input "bento-fabric-bed"
click at [604, 507] on span "Save" at bounding box center [603, 500] width 26 height 14
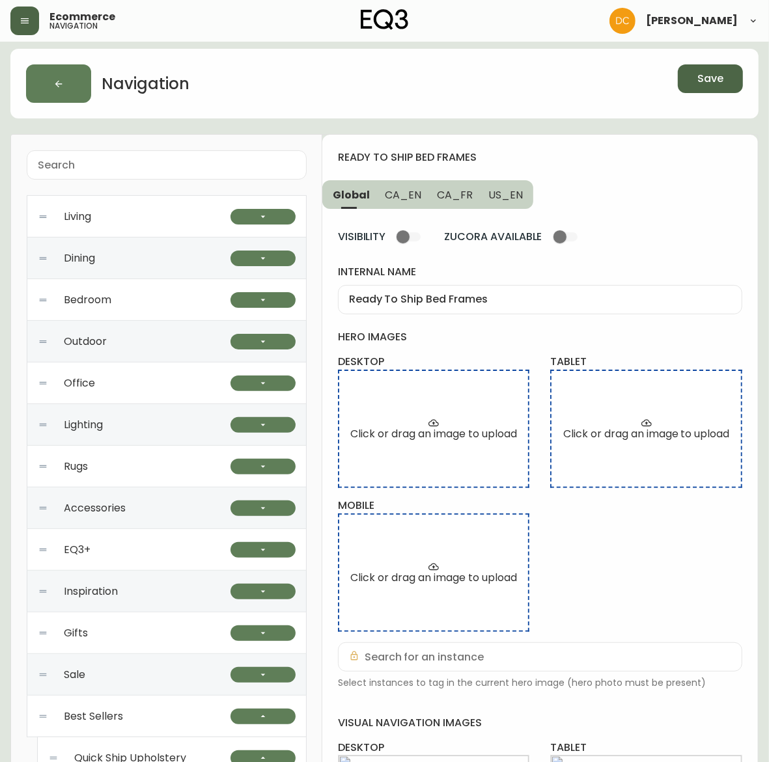
scroll to position [0, 0]
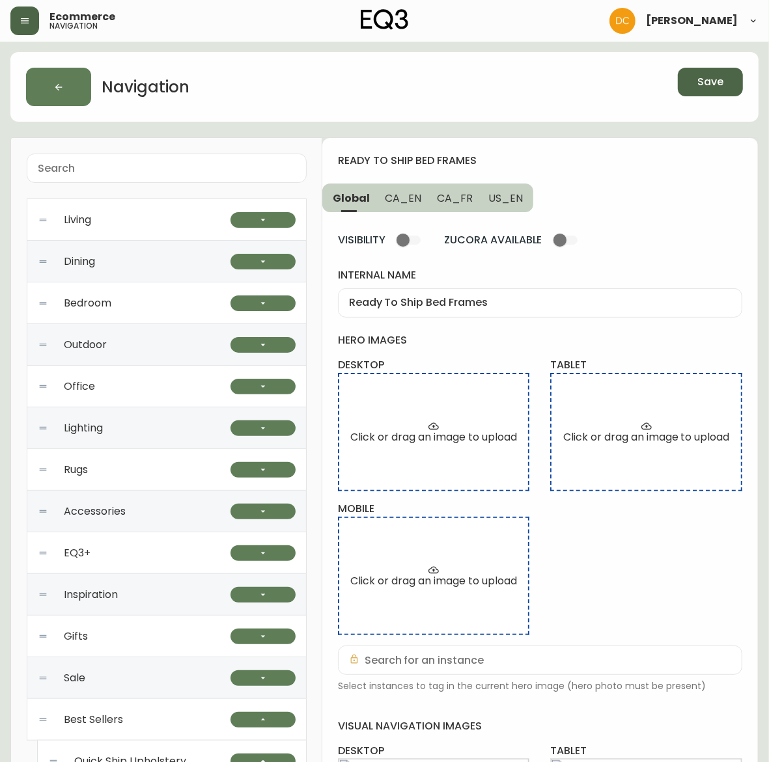
click at [702, 89] on button "Save" at bounding box center [710, 82] width 65 height 29
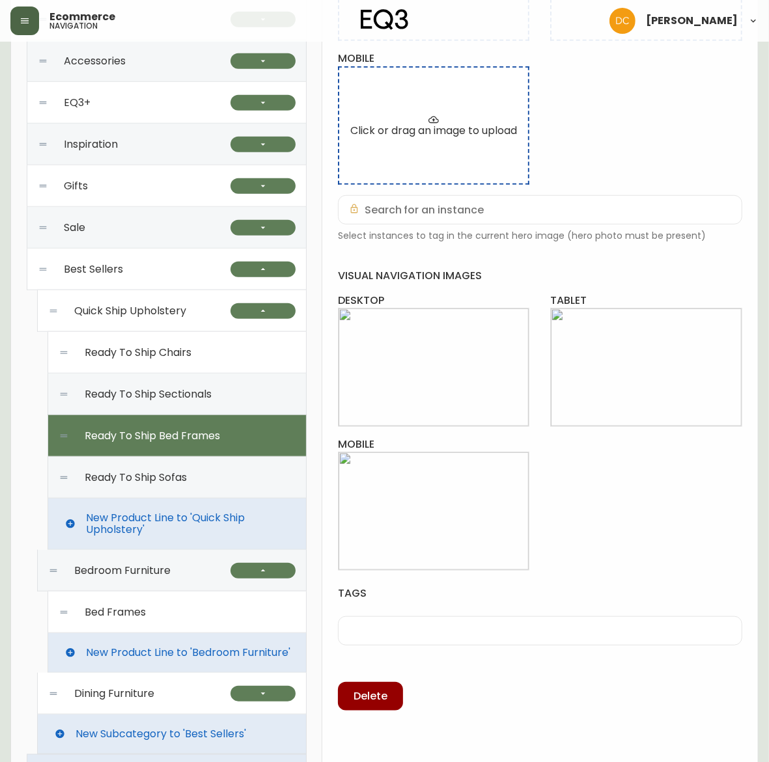
scroll to position [501, 0]
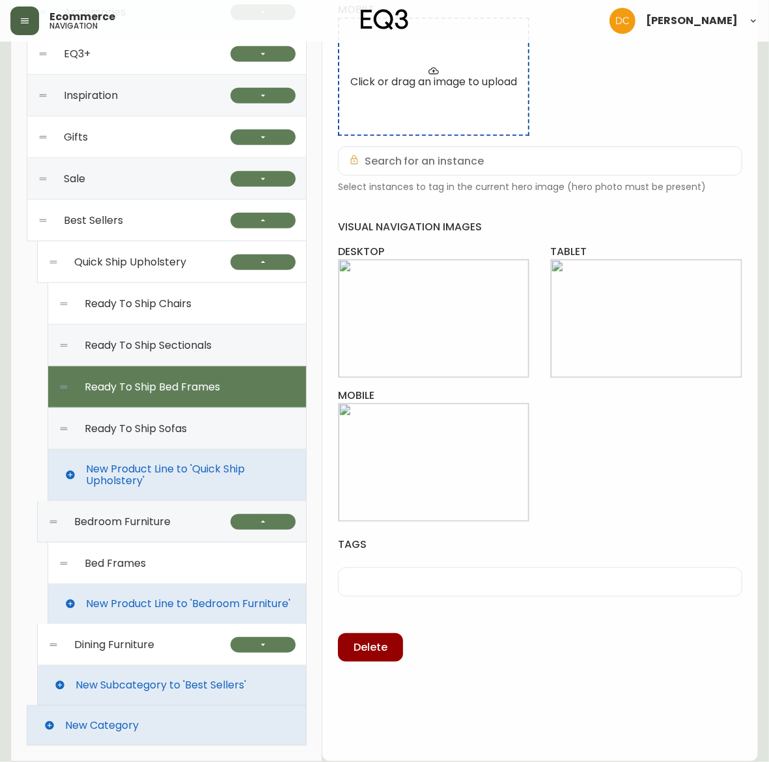
click at [161, 262] on span "Quick Ship Upholstery" at bounding box center [130, 263] width 112 height 12
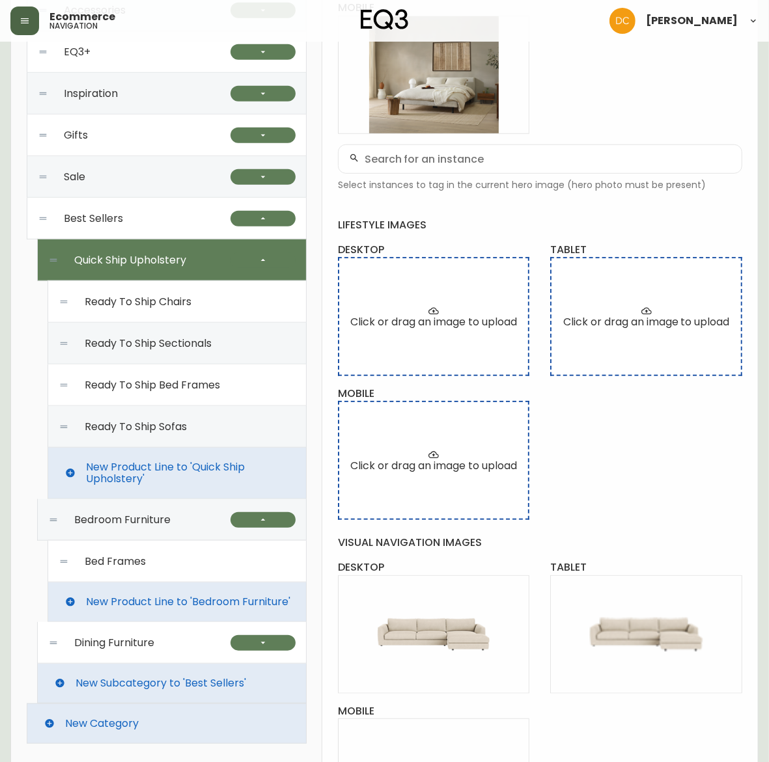
click at [199, 389] on span "Ready To Ship Bed Frames" at bounding box center [152, 386] width 135 height 12
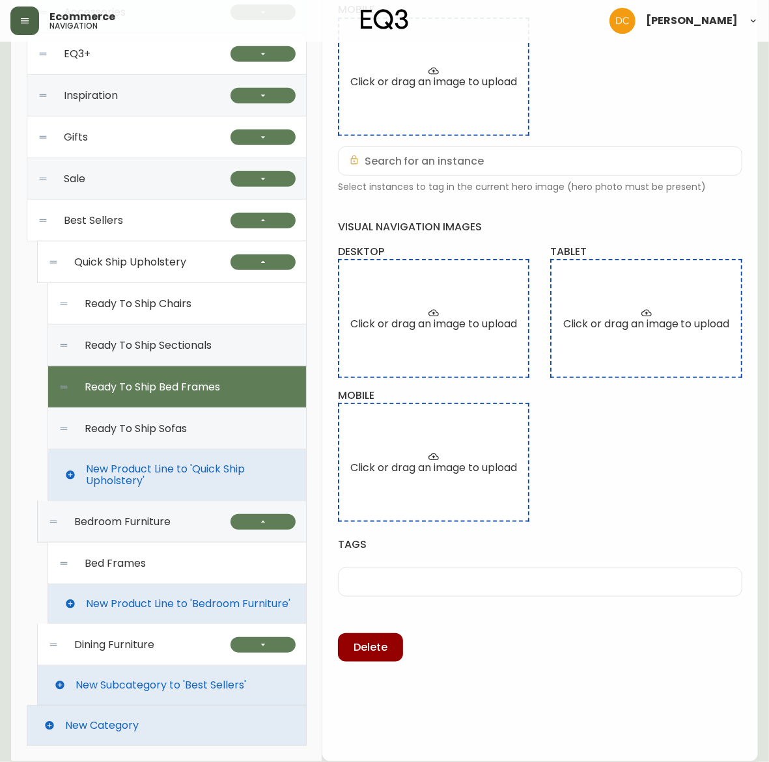
click at [186, 425] on span "Ready To Ship Sofas" at bounding box center [136, 429] width 102 height 12
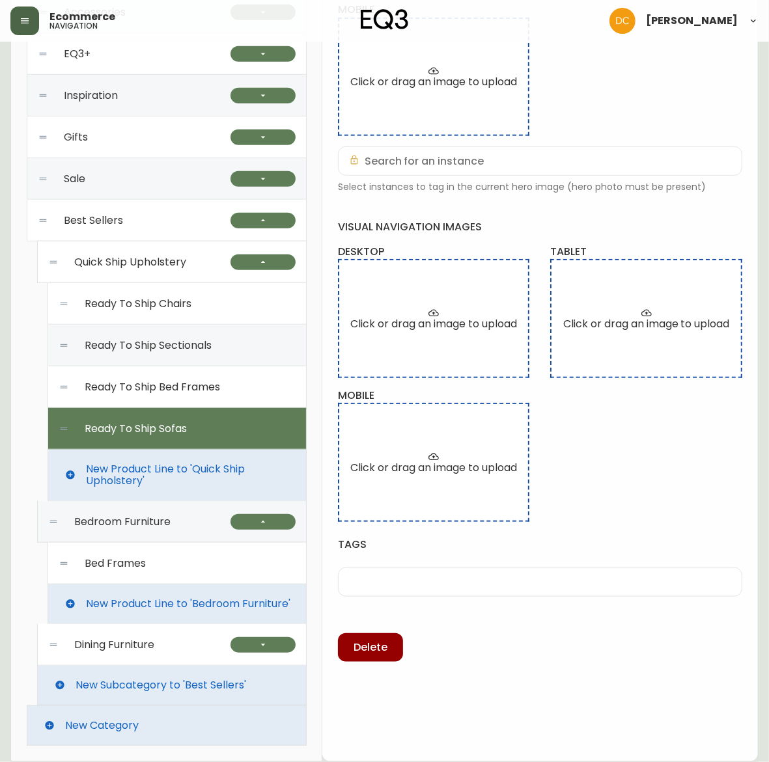
click at [199, 374] on div "Ready To Ship Bed Frames" at bounding box center [177, 388] width 237 height 42
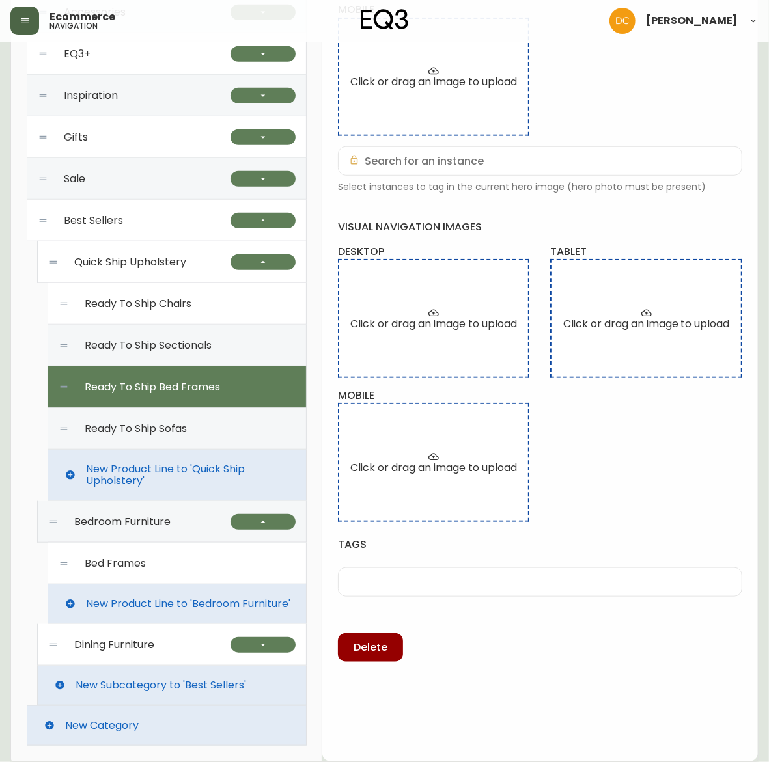
click at [213, 335] on div "Ready To Ship Sectionals" at bounding box center [177, 346] width 237 height 42
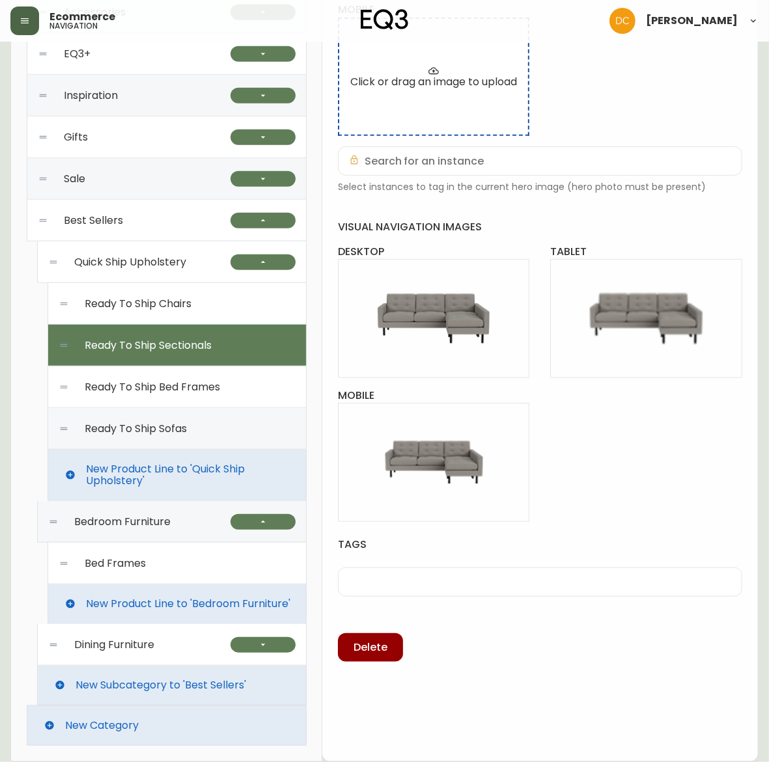
click at [206, 382] on span "Ready To Ship Bed Frames" at bounding box center [152, 388] width 135 height 12
type input "Ready To Ship Bed Frames"
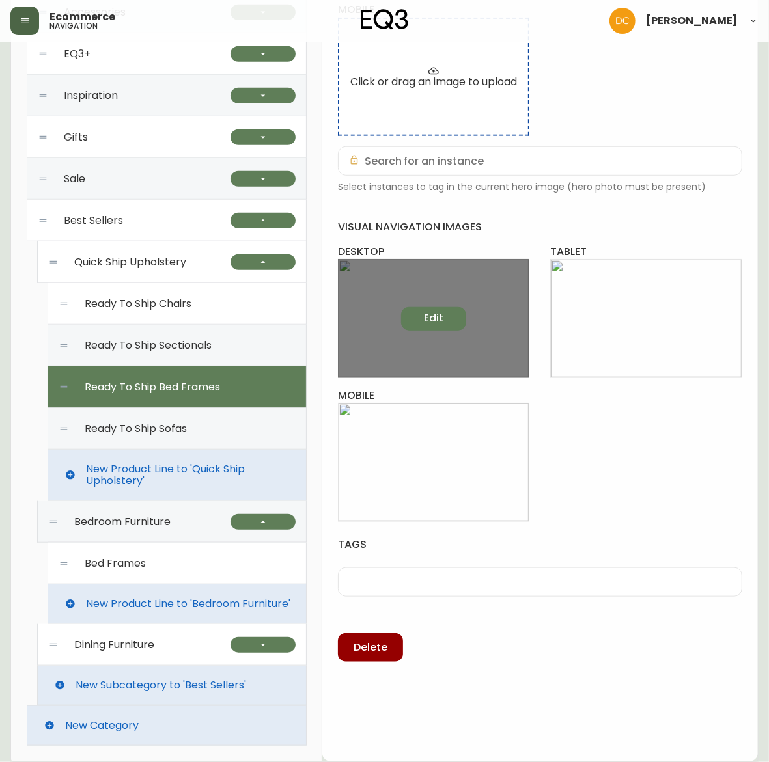
click at [441, 307] on button "Edit" at bounding box center [433, 318] width 65 height 23
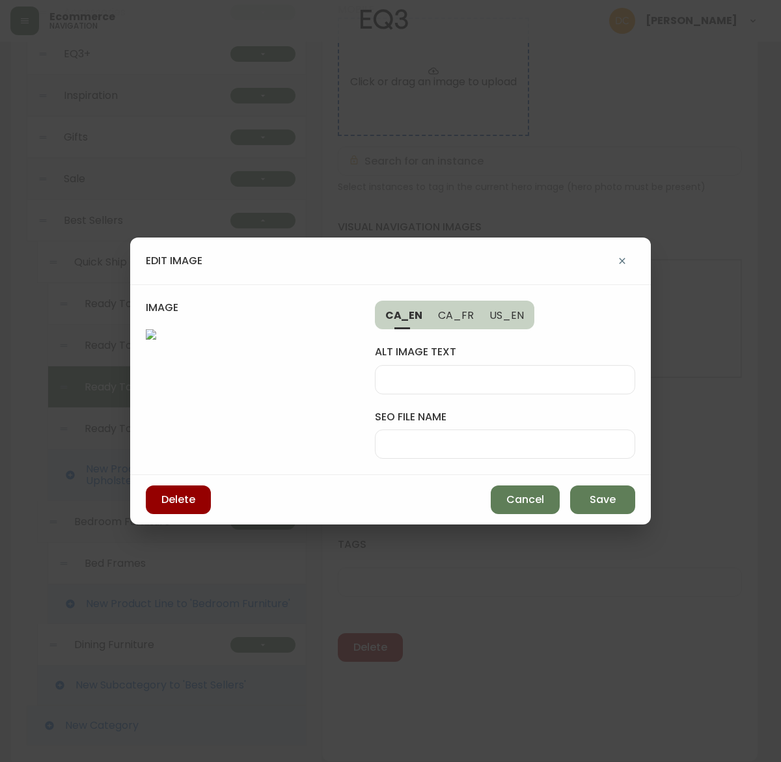
click at [458, 374] on input "alt image text" at bounding box center [505, 380] width 238 height 12
type input "light grey fabric bed frame"
click at [440, 438] on input "seo file name" at bounding box center [505, 444] width 238 height 12
type input "eq3-bento-fabric-bed"
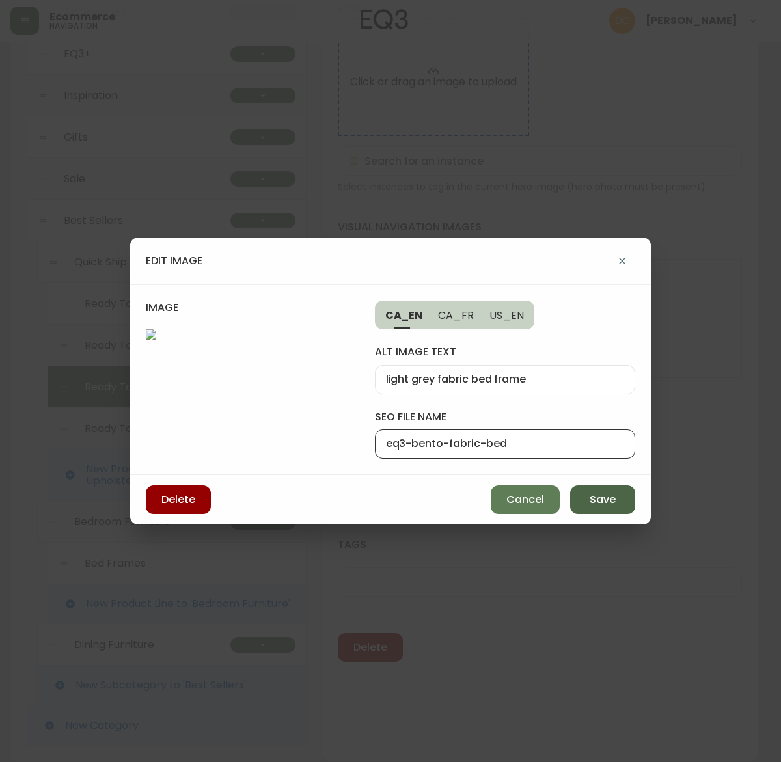
click at [590, 507] on span "Save" at bounding box center [603, 500] width 26 height 14
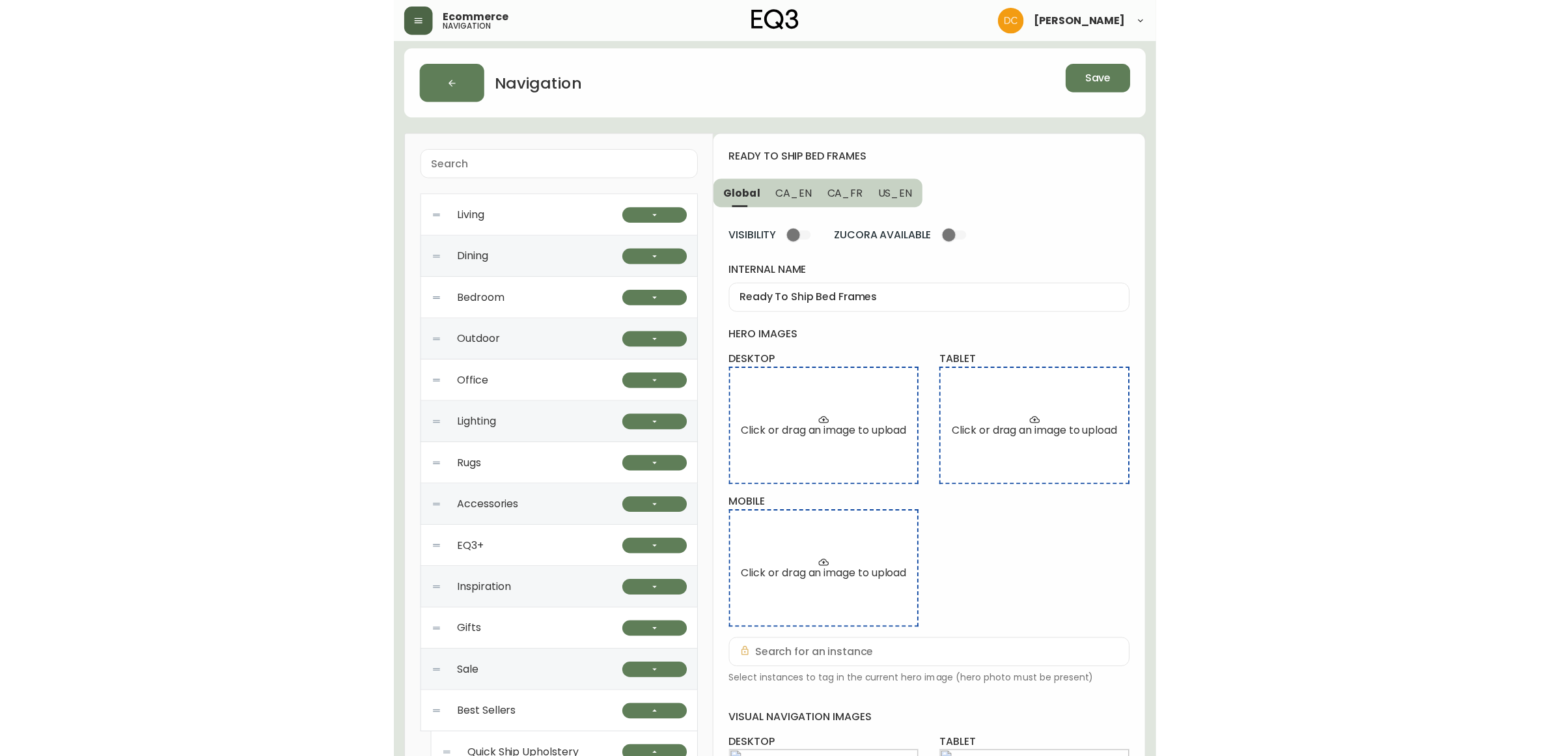
scroll to position [0, 0]
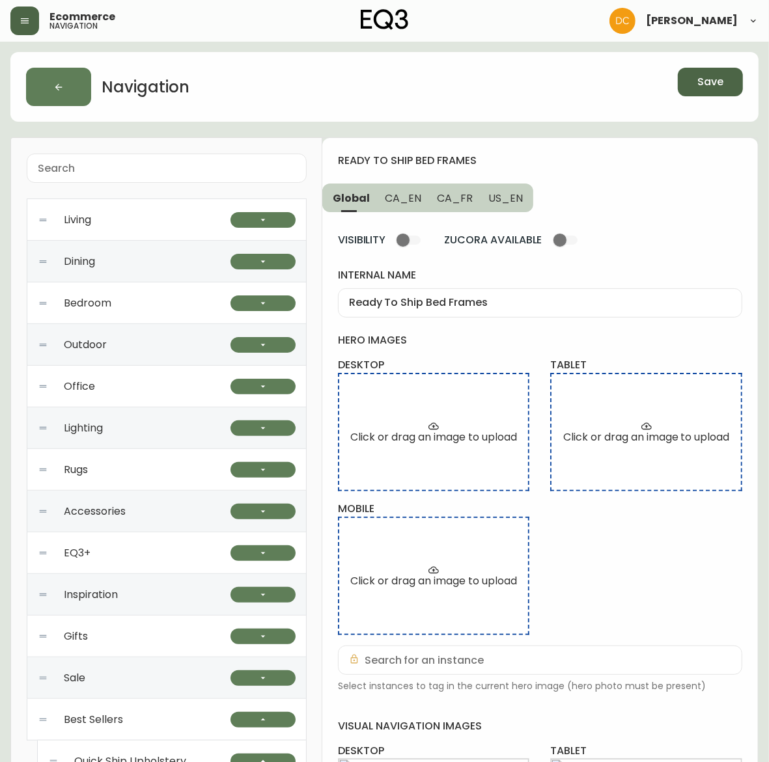
click at [718, 92] on button "Save" at bounding box center [710, 82] width 65 height 29
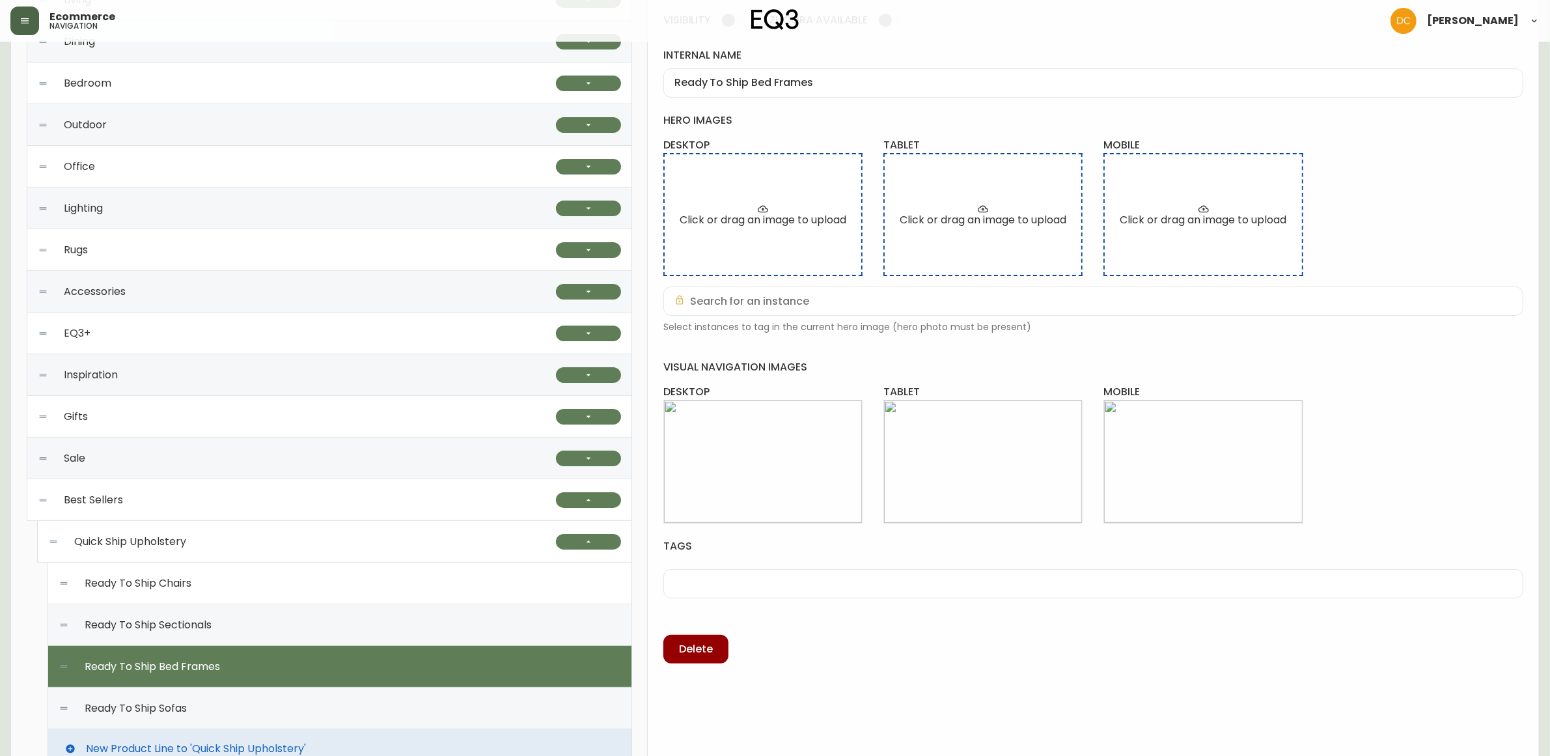
scroll to position [488, 0]
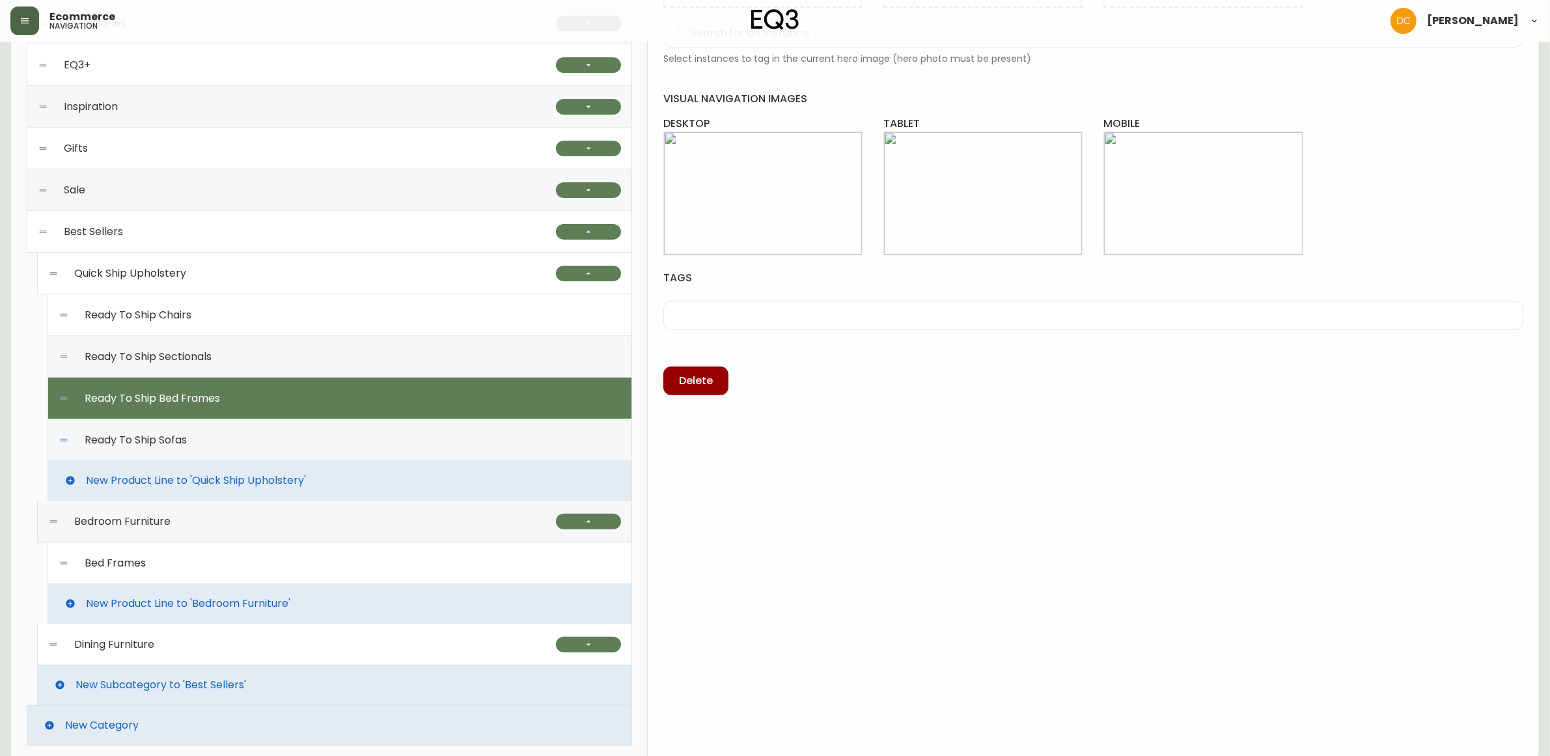
click at [915, 477] on div "ready to ship bed frames Global CA_EN CA_FR US_EN VISIBILITY ZUCORA AVAILABLE i…" at bounding box center [1093, 206] width 891 height 1112
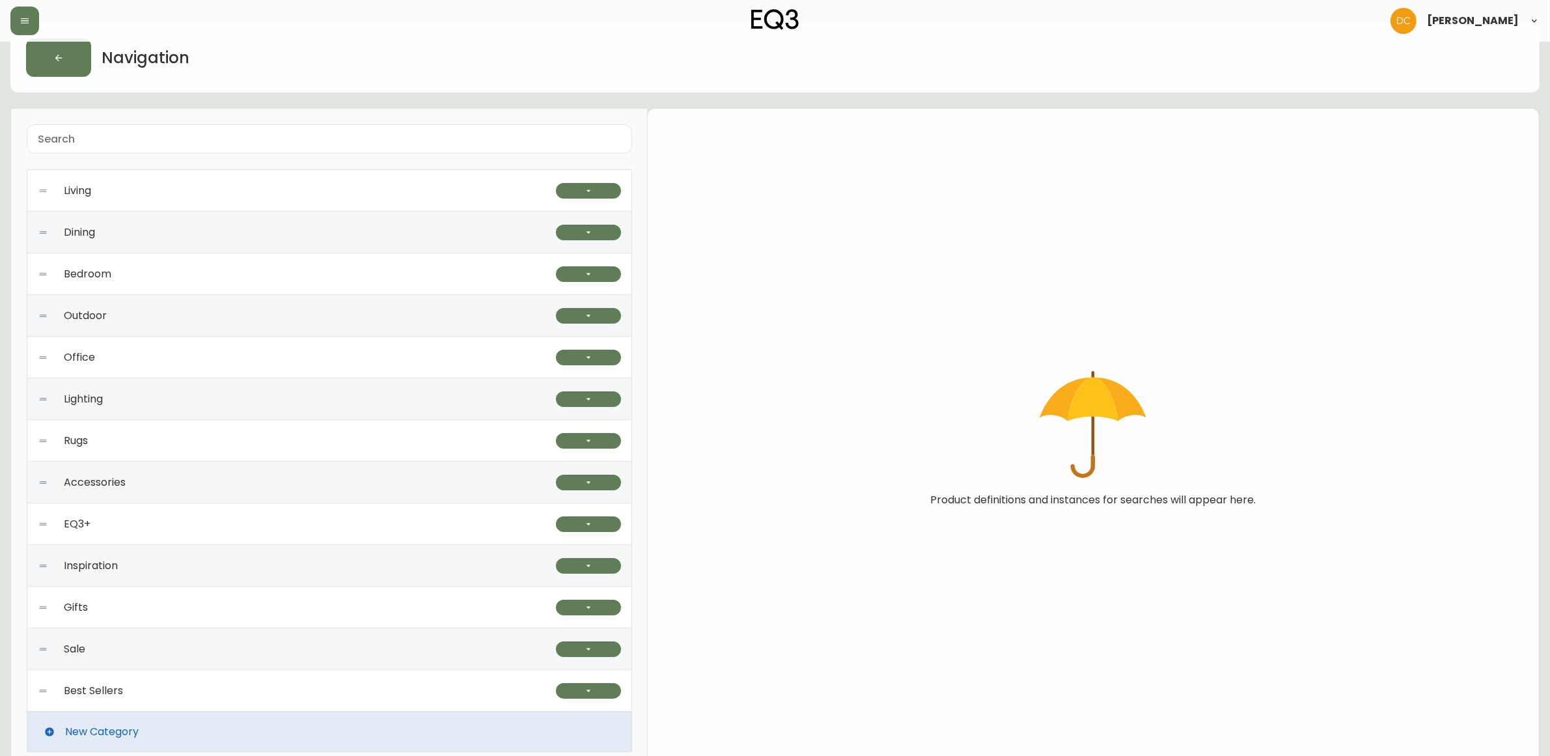
scroll to position [42, 0]
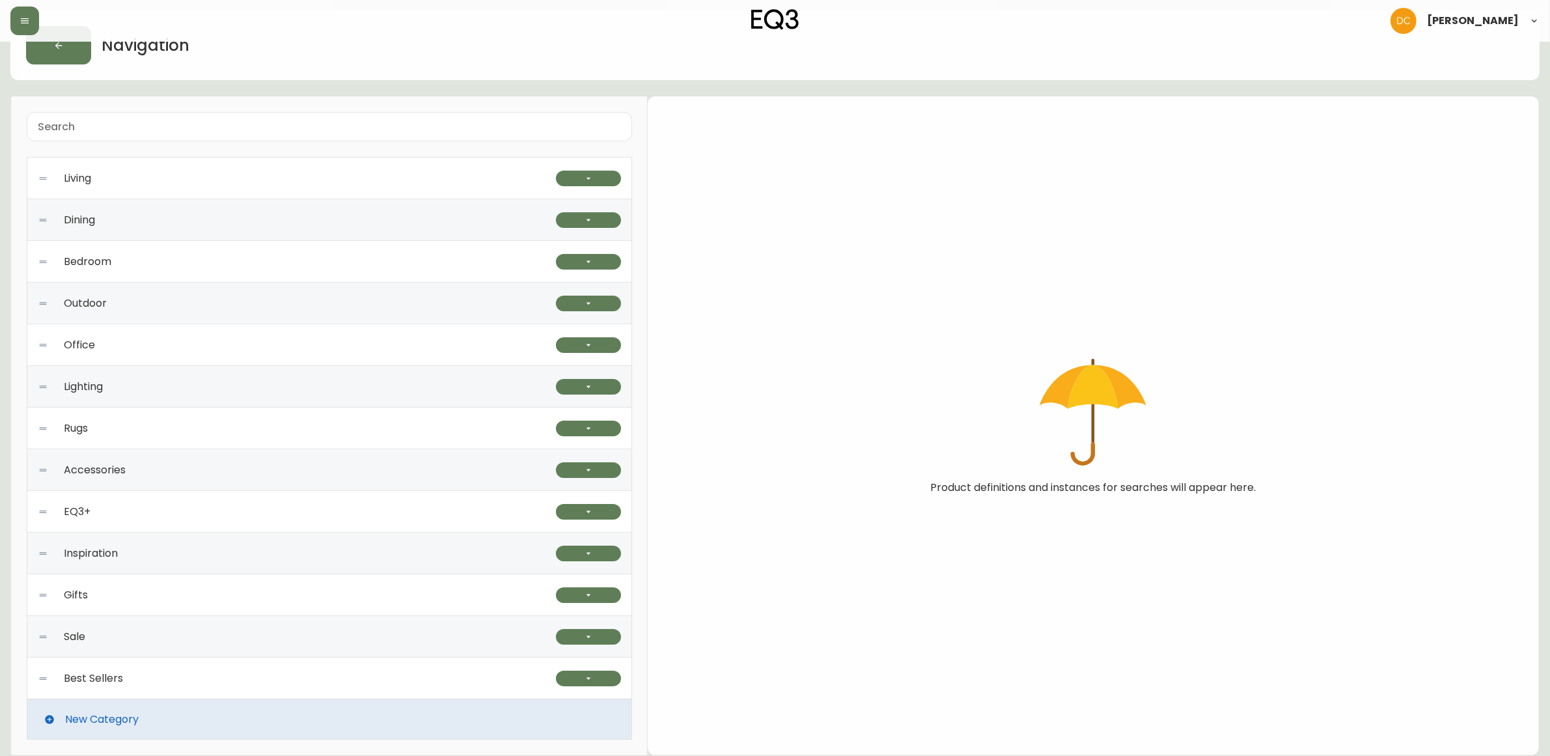
click at [171, 669] on div "Best Sellers" at bounding box center [297, 679] width 518 height 42
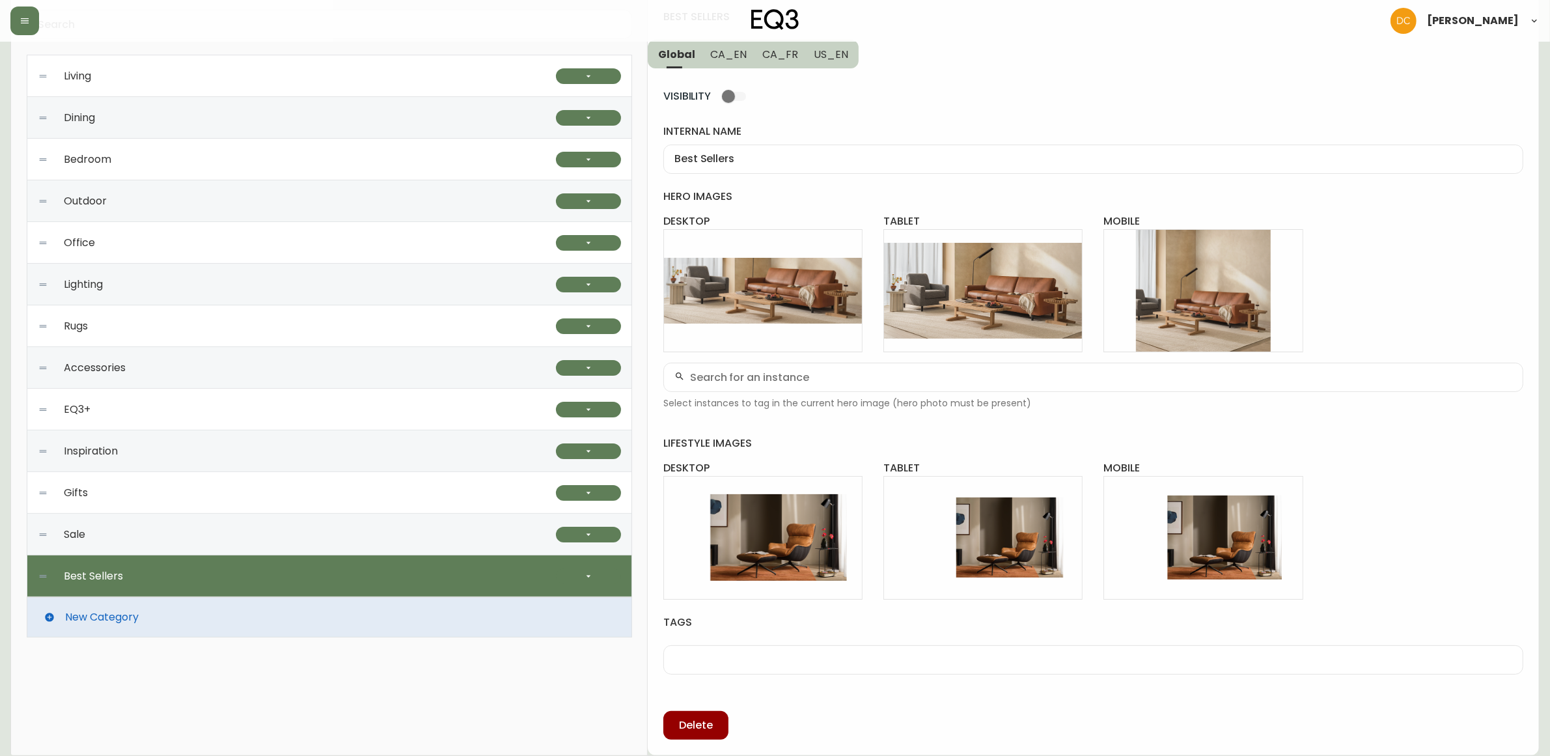
scroll to position [145, 0]
click at [591, 571] on icon "button" at bounding box center [588, 576] width 10 height 10
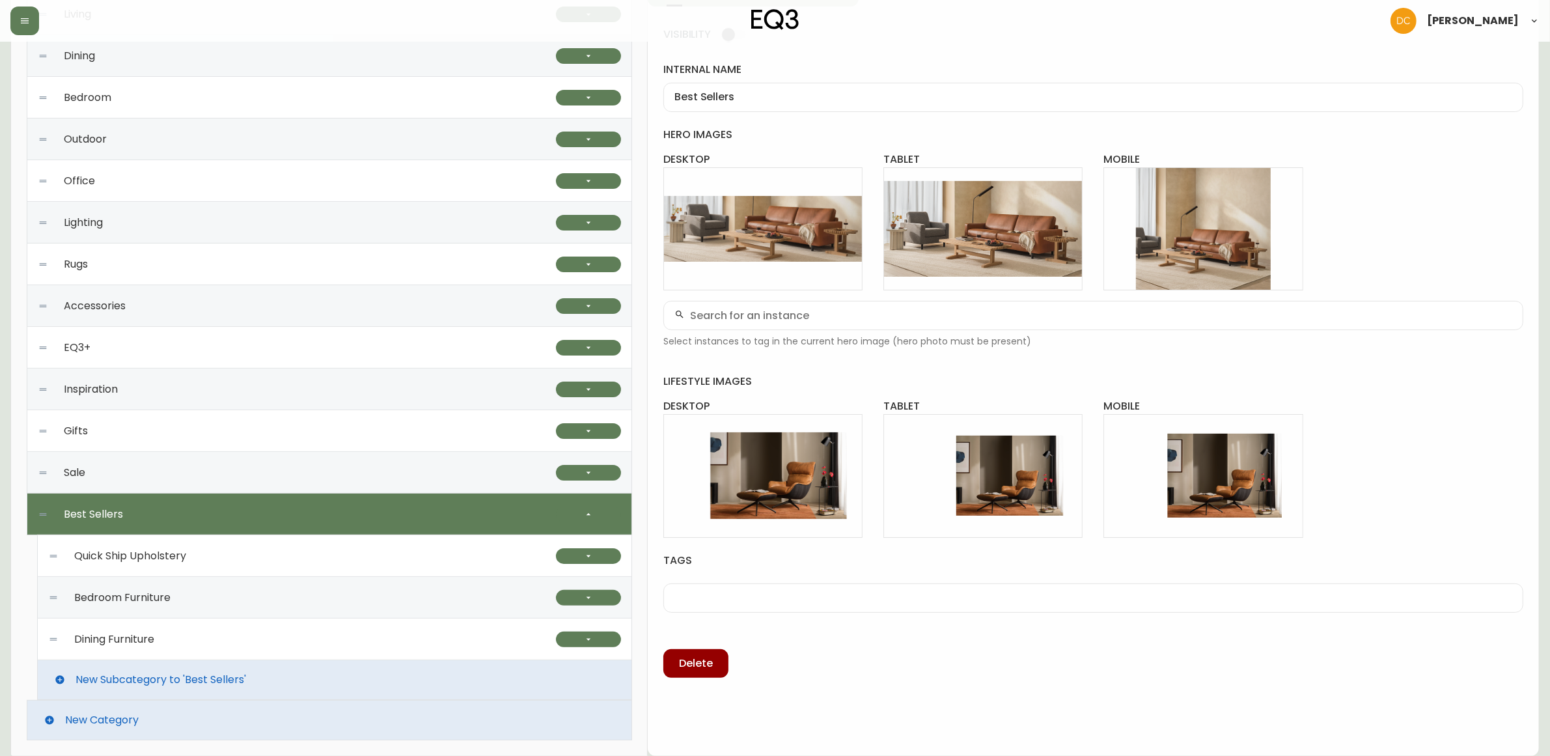
scroll to position [207, 0]
click at [326, 546] on div "Quick Ship Upholstery" at bounding box center [302, 556] width 508 height 42
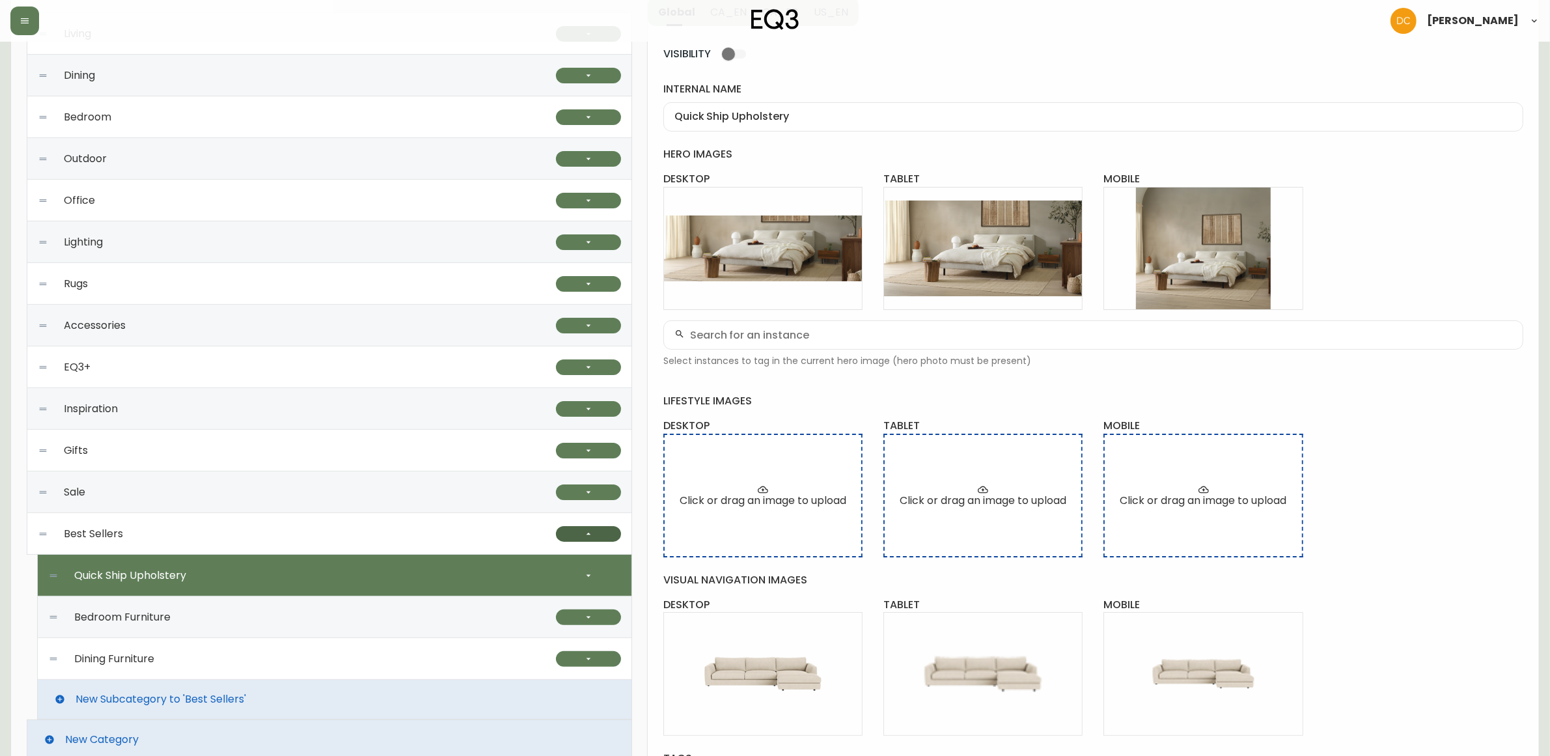
scroll to position [160, 0]
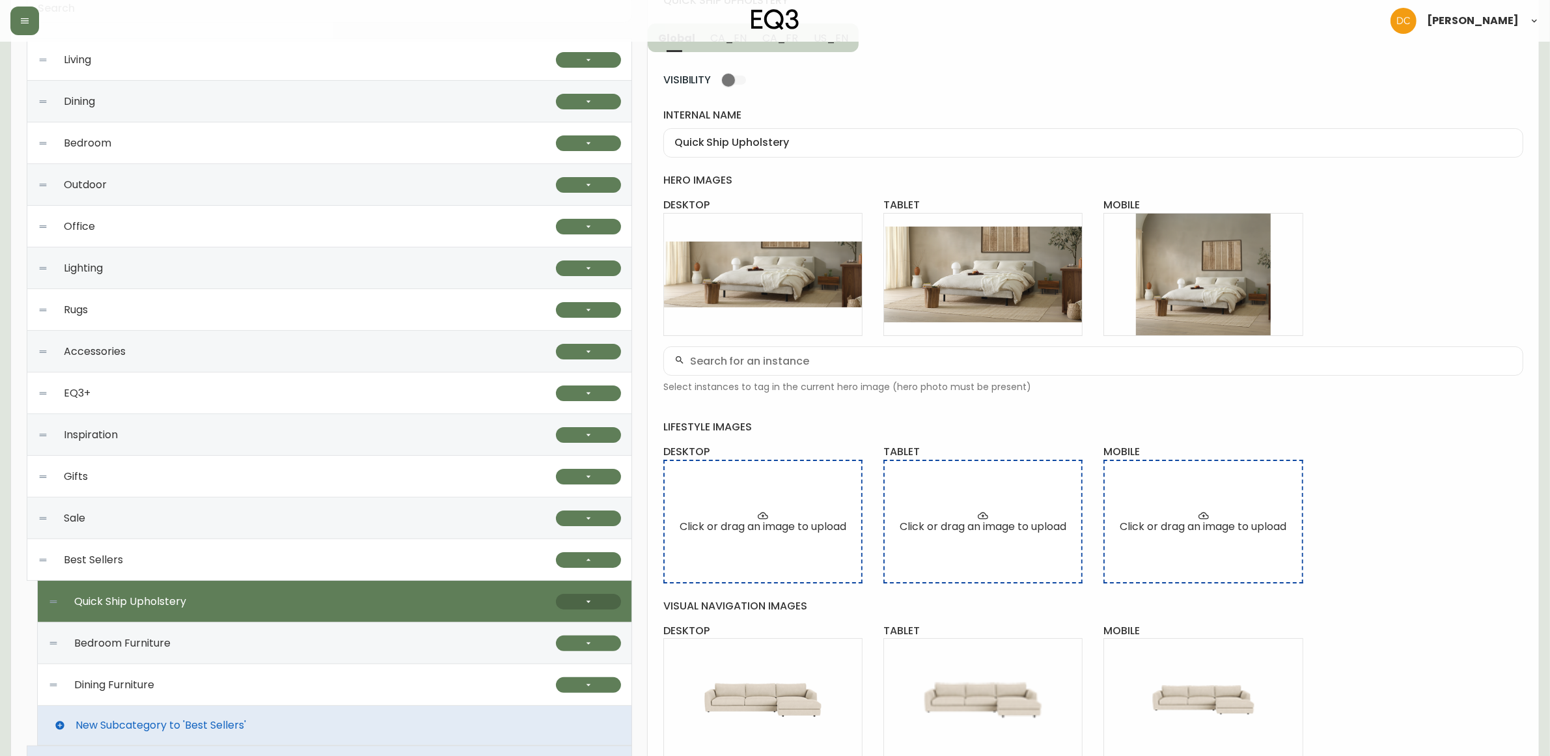
click at [596, 604] on button "button" at bounding box center [588, 602] width 65 height 16
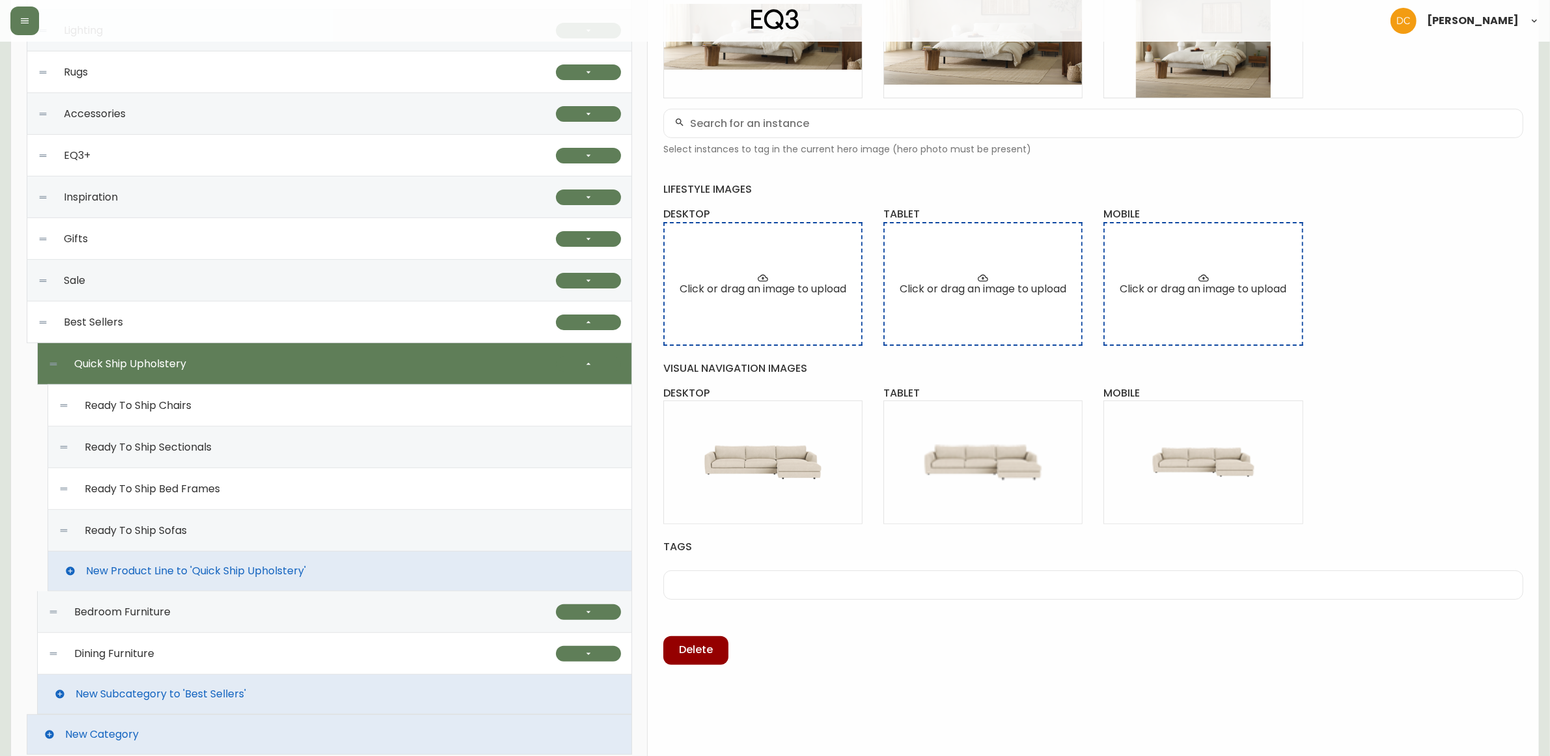
scroll to position [404, 0]
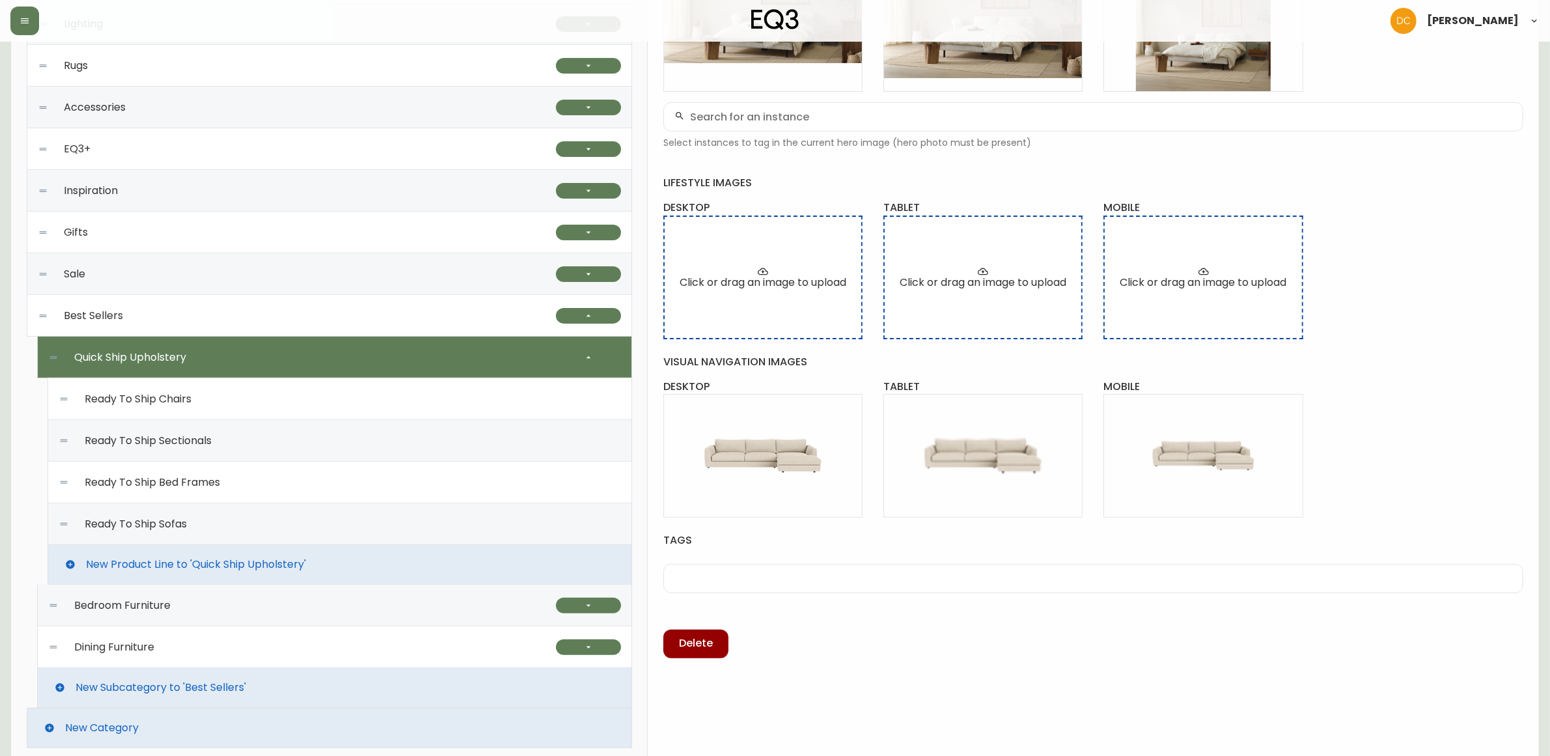
click at [320, 409] on div "Ready To Ship Chairs" at bounding box center [340, 399] width 563 height 42
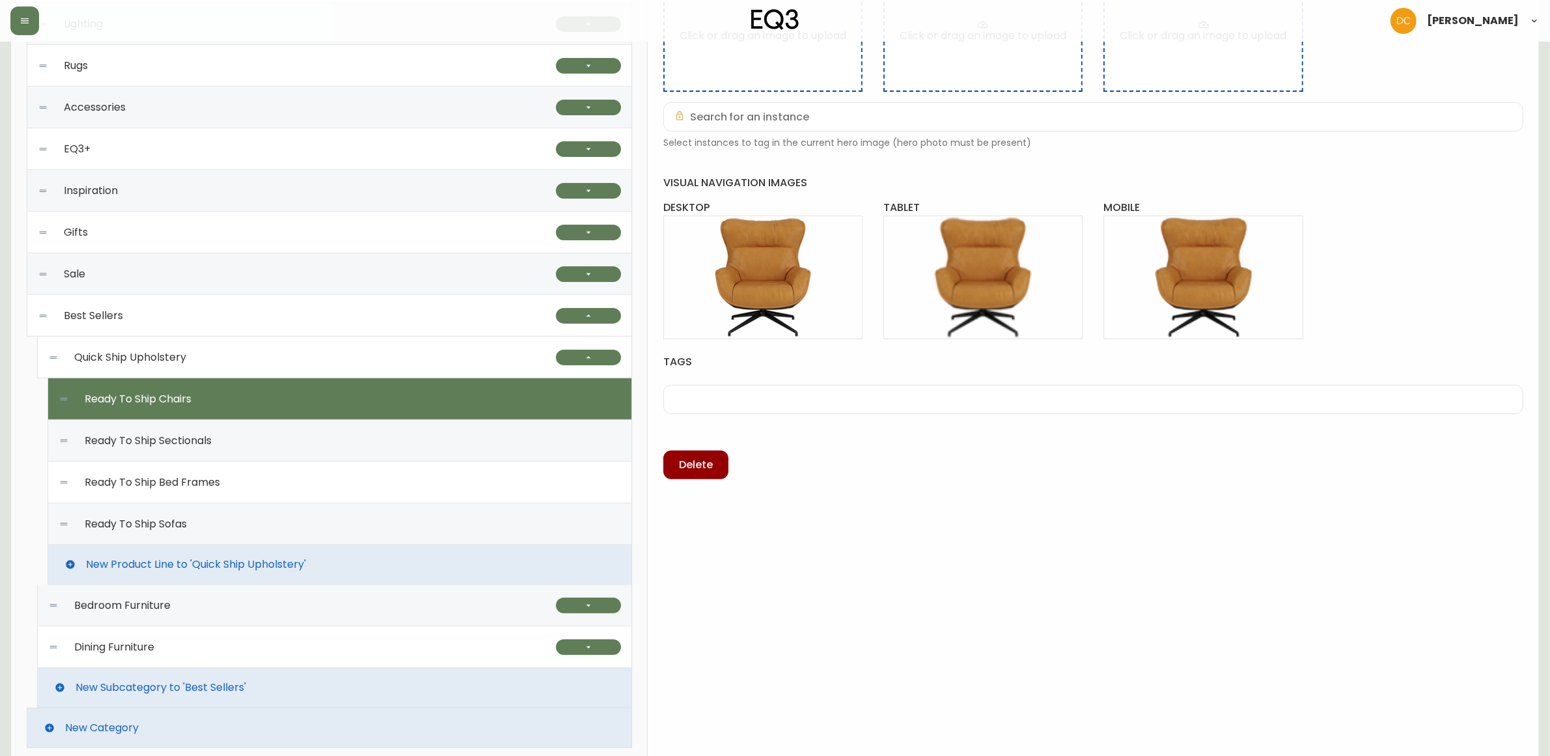
click at [317, 440] on div "Ready To Ship Sectionals" at bounding box center [340, 441] width 563 height 42
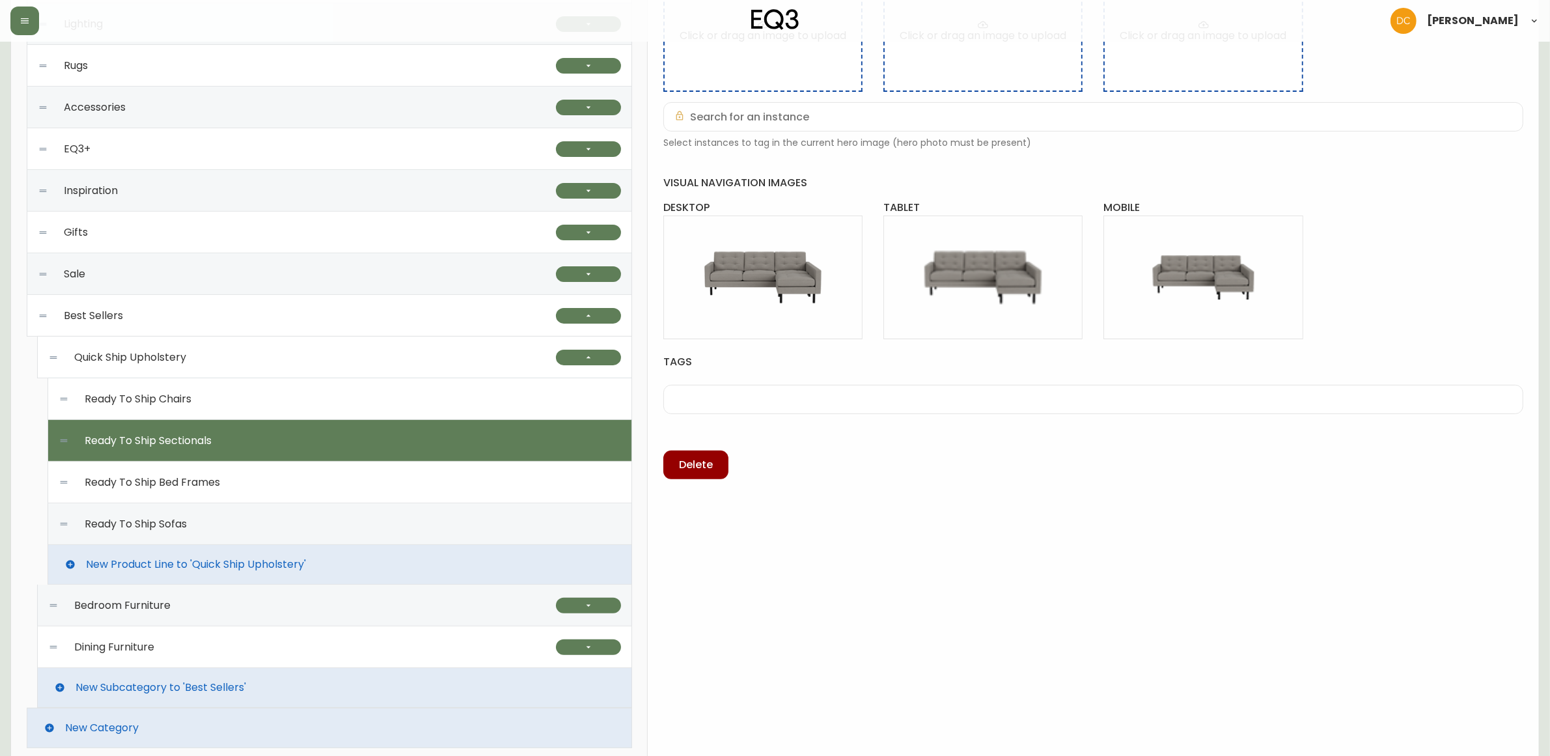
click at [313, 483] on div "Ready To Ship Bed Frames" at bounding box center [340, 483] width 563 height 42
type input "Ready To Ship Bed Frames"
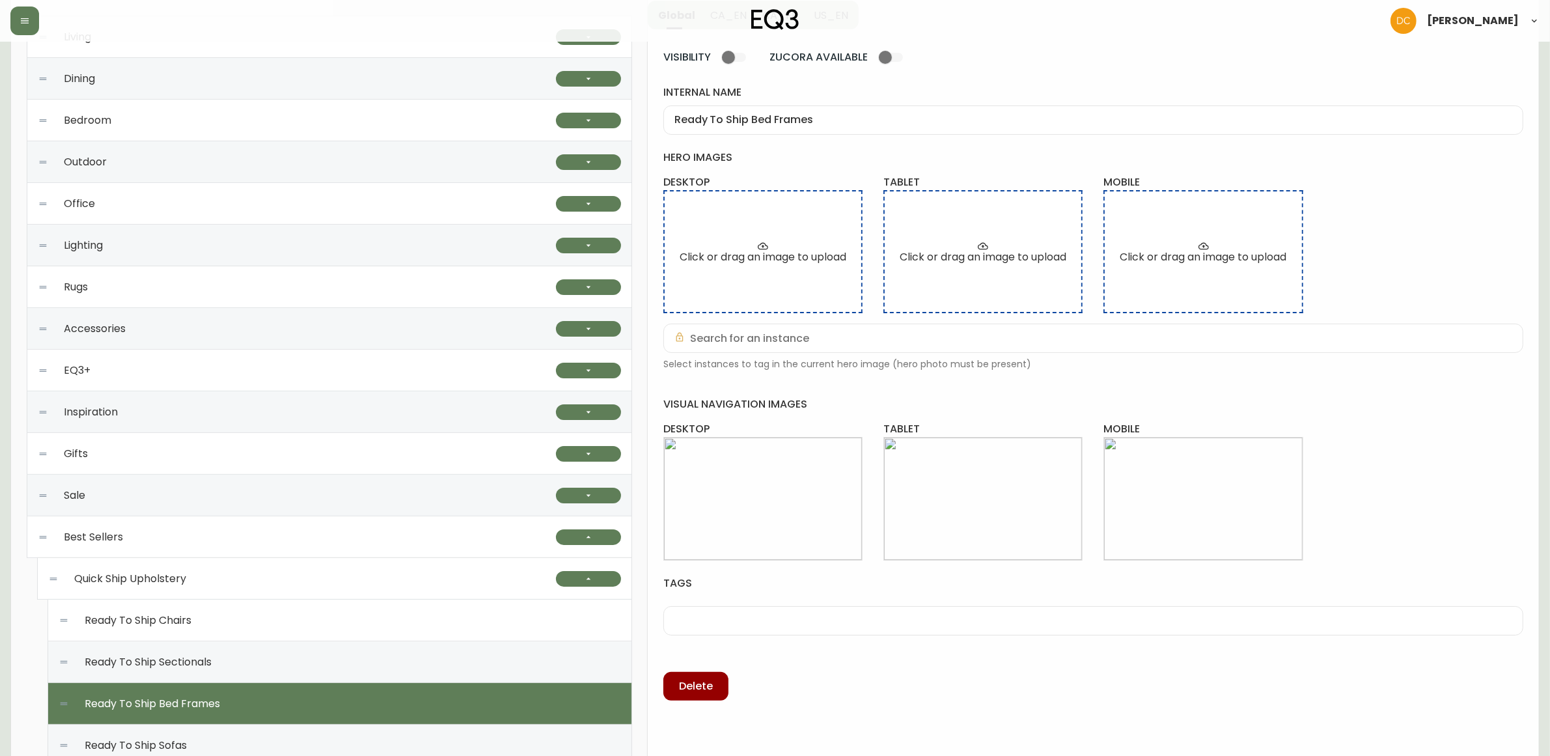
scroll to position [160, 0]
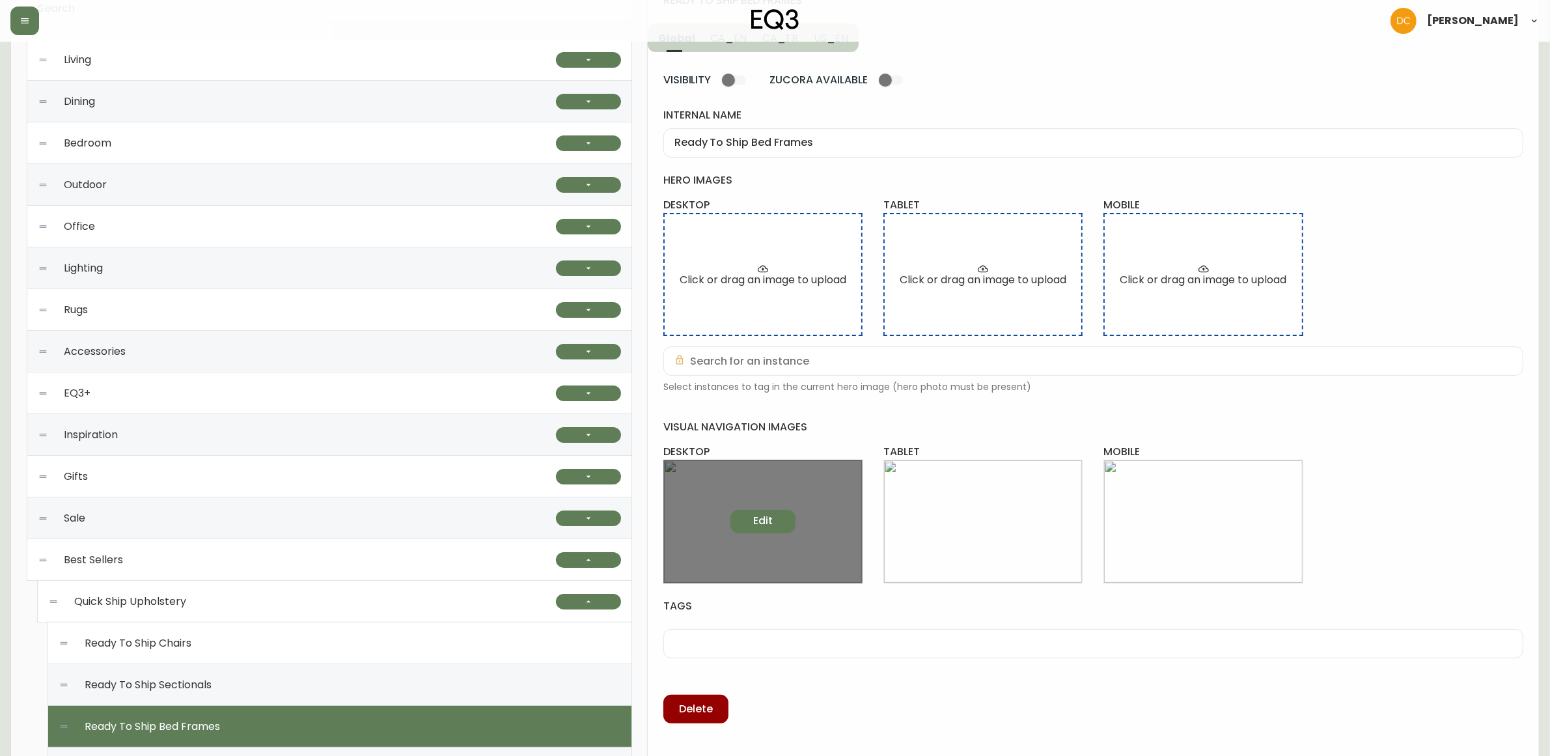
click at [780, 527] on button "Edit" at bounding box center [763, 521] width 65 height 23
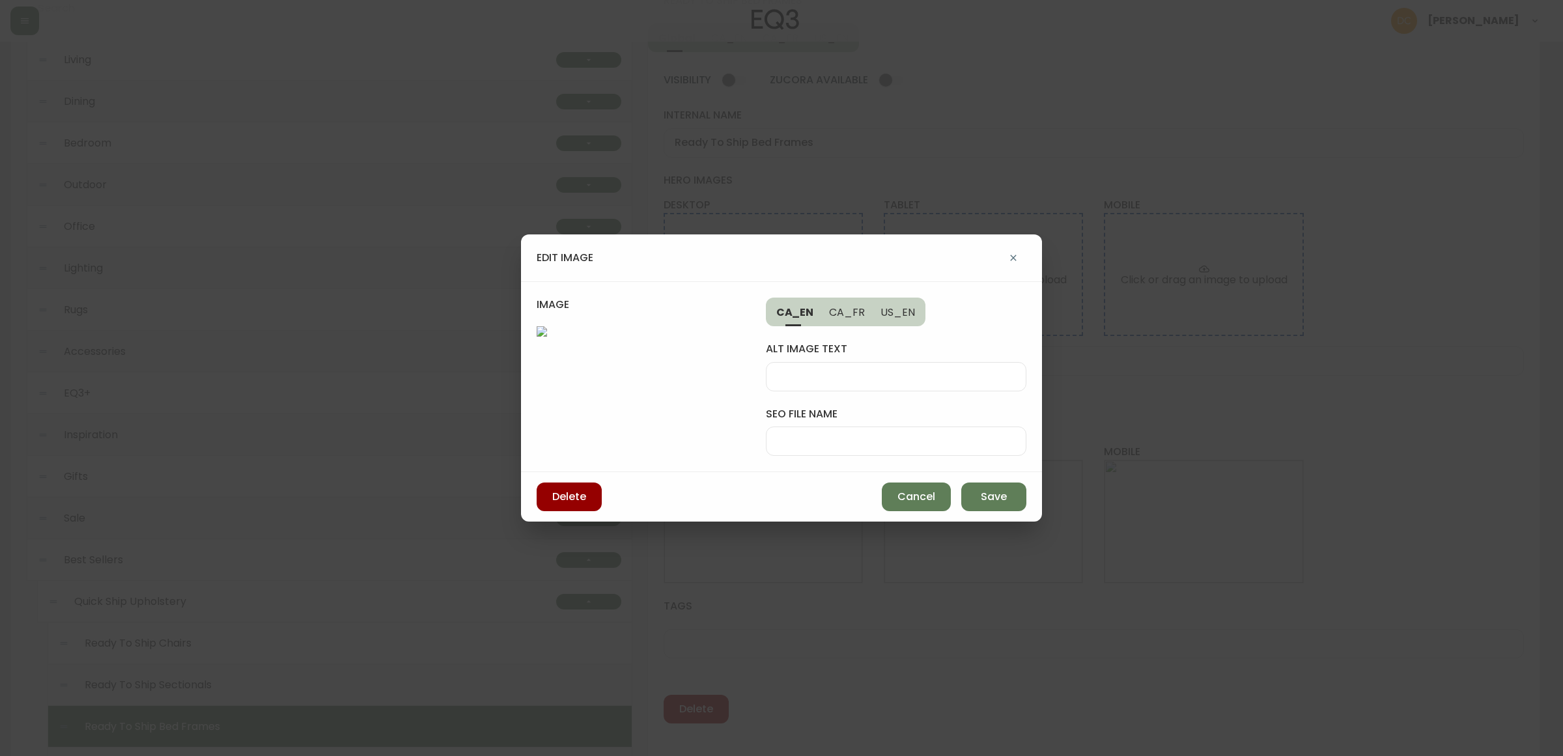
click at [883, 417] on div "alt image text seo file name" at bounding box center [896, 391] width 260 height 130
click at [901, 435] on input "seo file name" at bounding box center [896, 441] width 238 height 12
click at [893, 435] on input "seo file name" at bounding box center [896, 441] width 238 height 12
type input "eq3-bento-fabric-bed"
click at [1011, 511] on button "Save" at bounding box center [993, 496] width 65 height 29
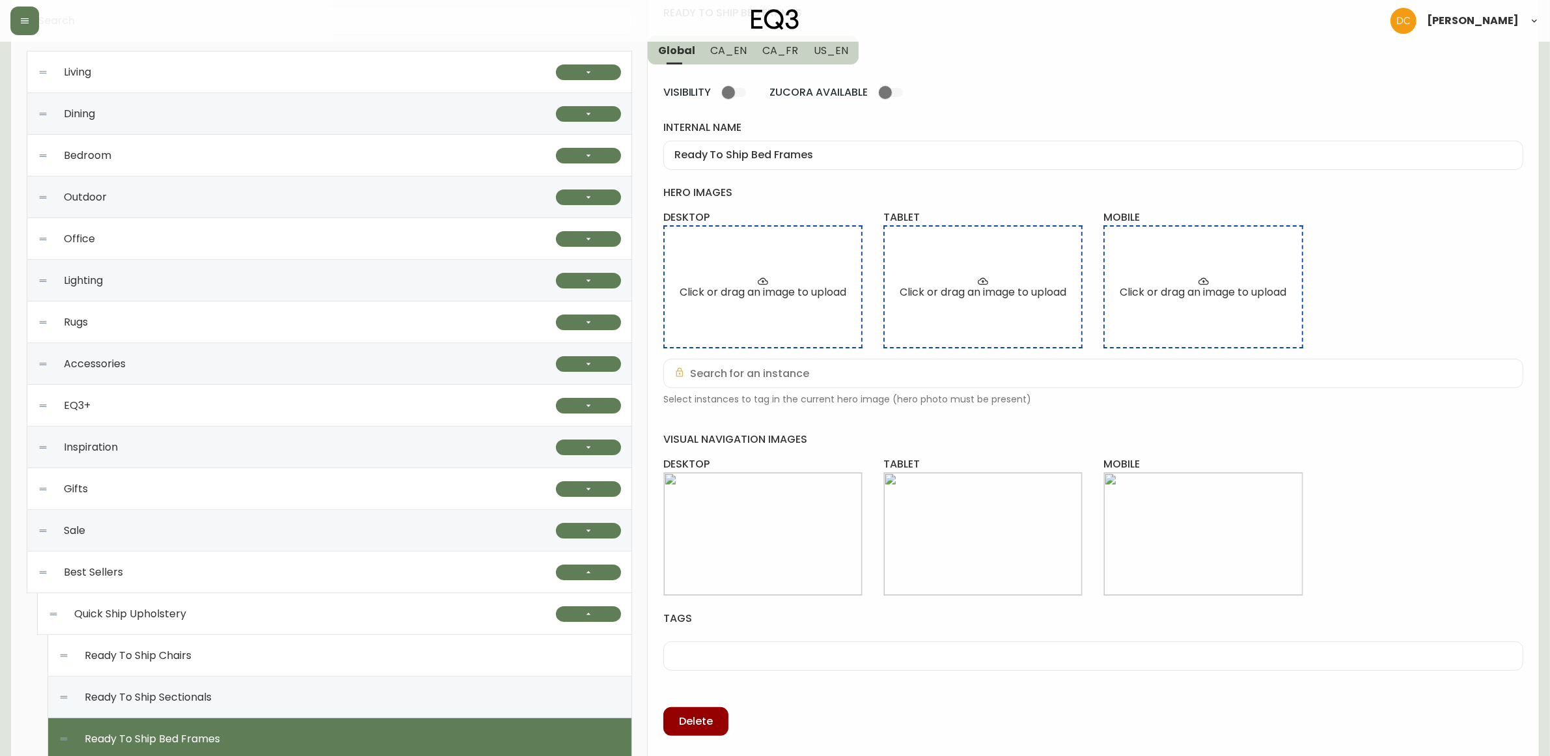
scroll to position [0, 0]
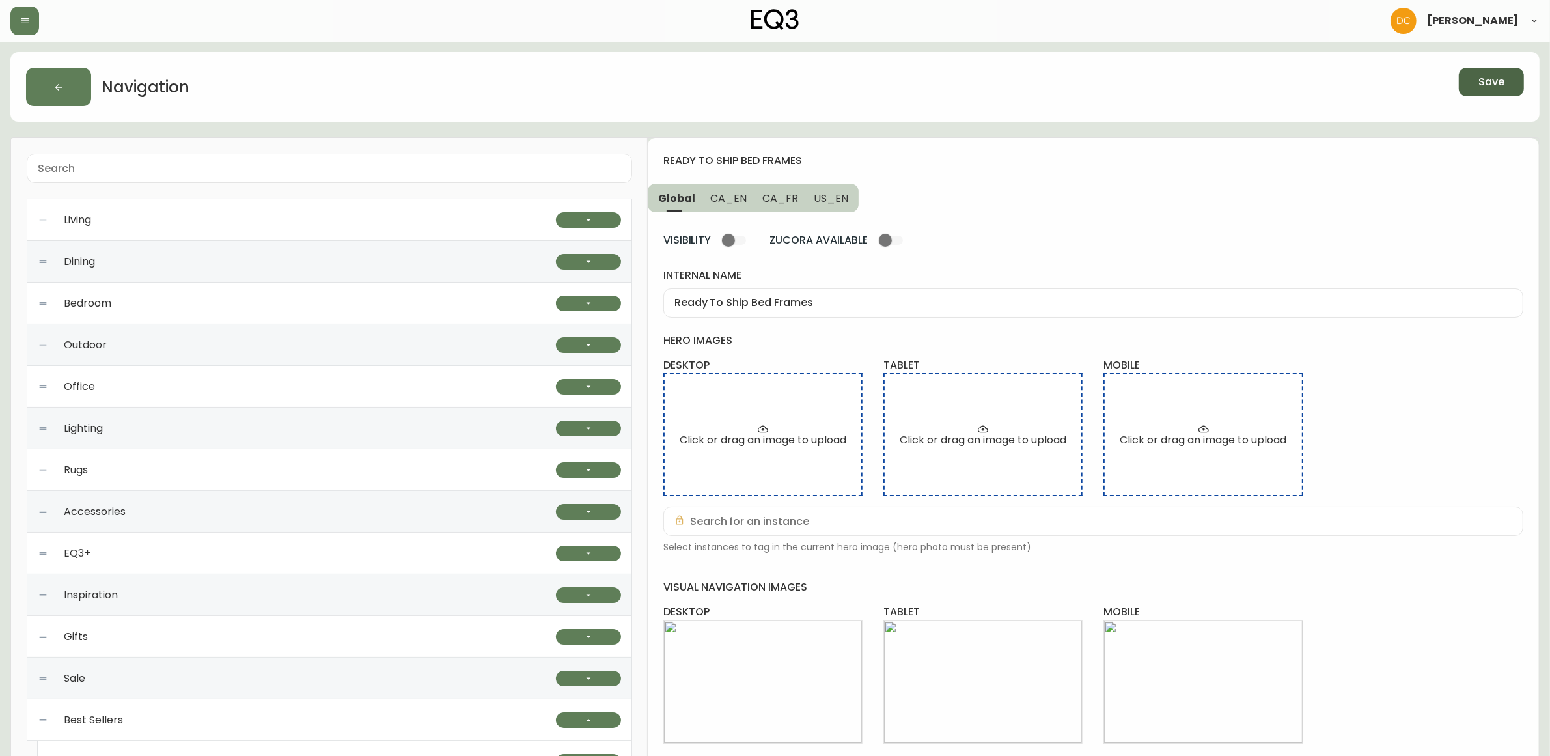
click at [1485, 88] on span "Save" at bounding box center [1492, 82] width 26 height 14
click at [1485, 87] on span "Save" at bounding box center [1492, 82] width 26 height 14
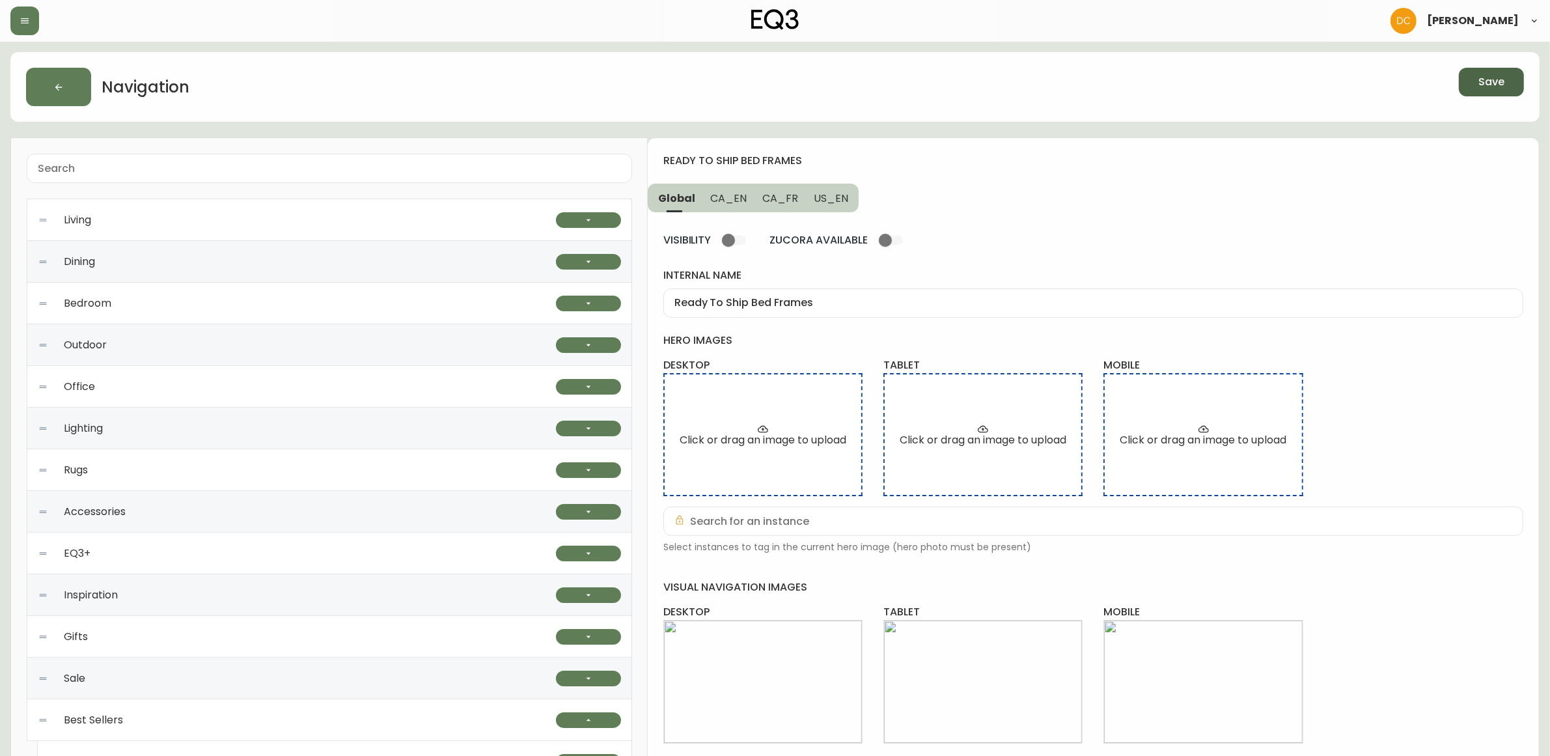
click at [1485, 87] on span "Save" at bounding box center [1492, 82] width 26 height 14
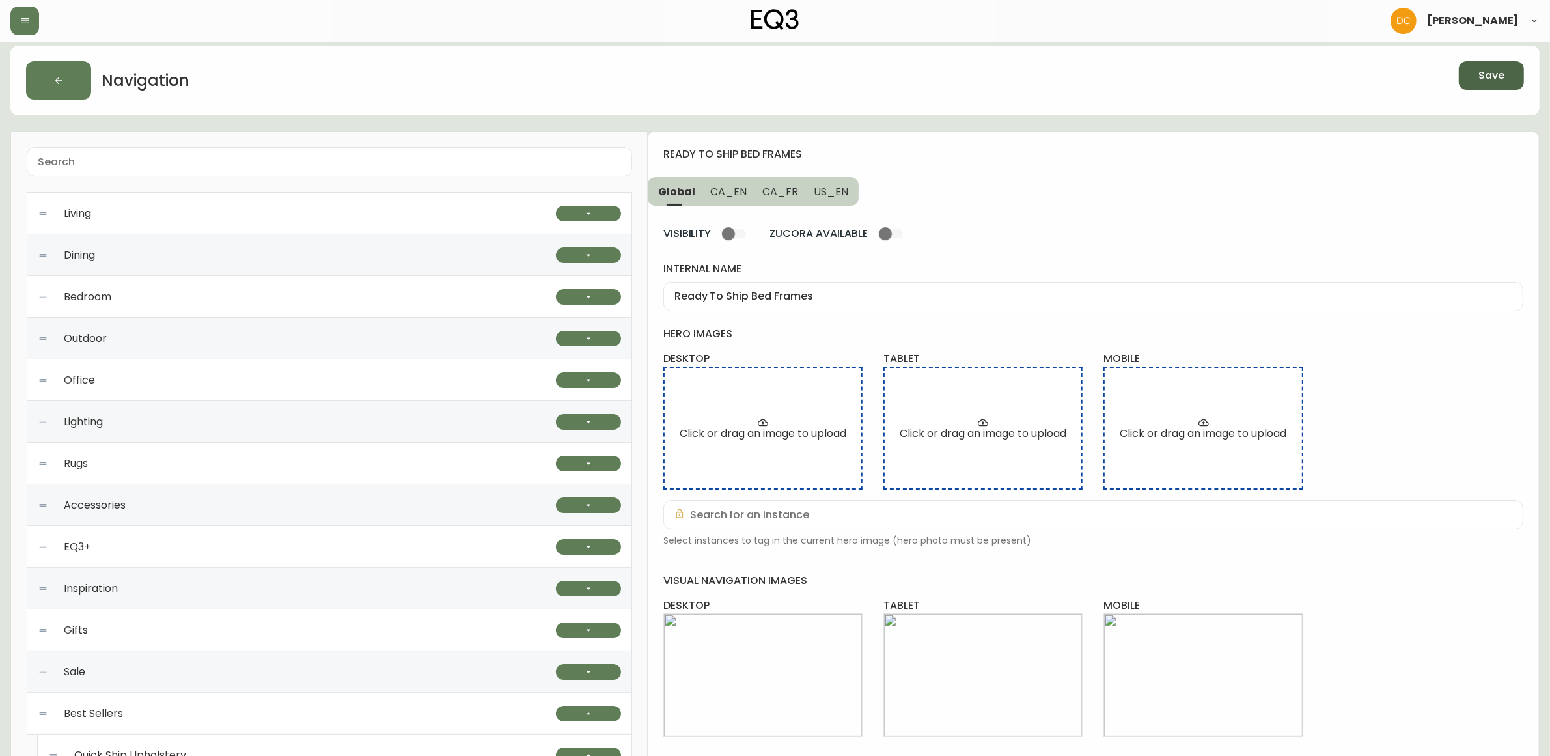
scroll to position [414, 0]
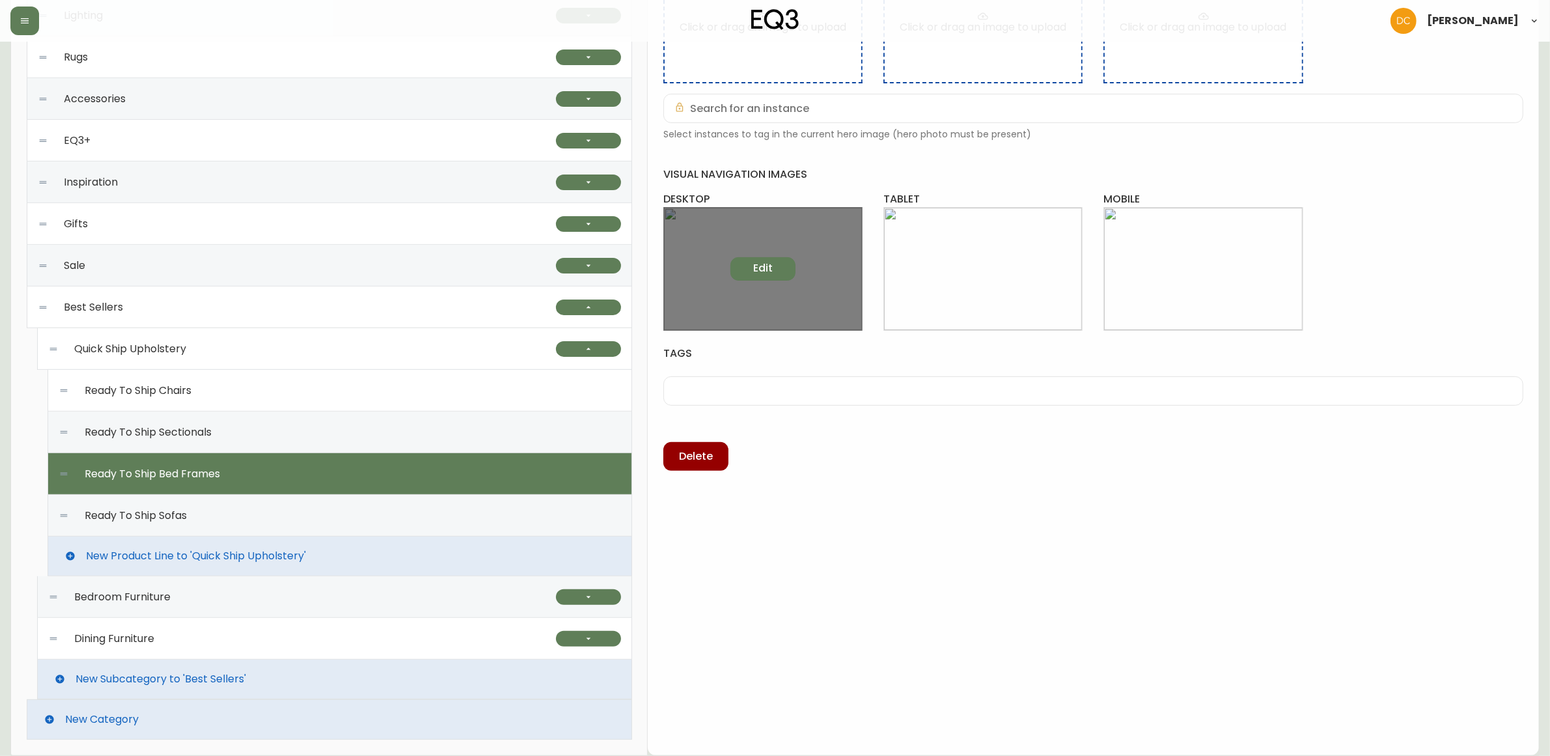
click at [761, 267] on span "Edit" at bounding box center [763, 268] width 20 height 14
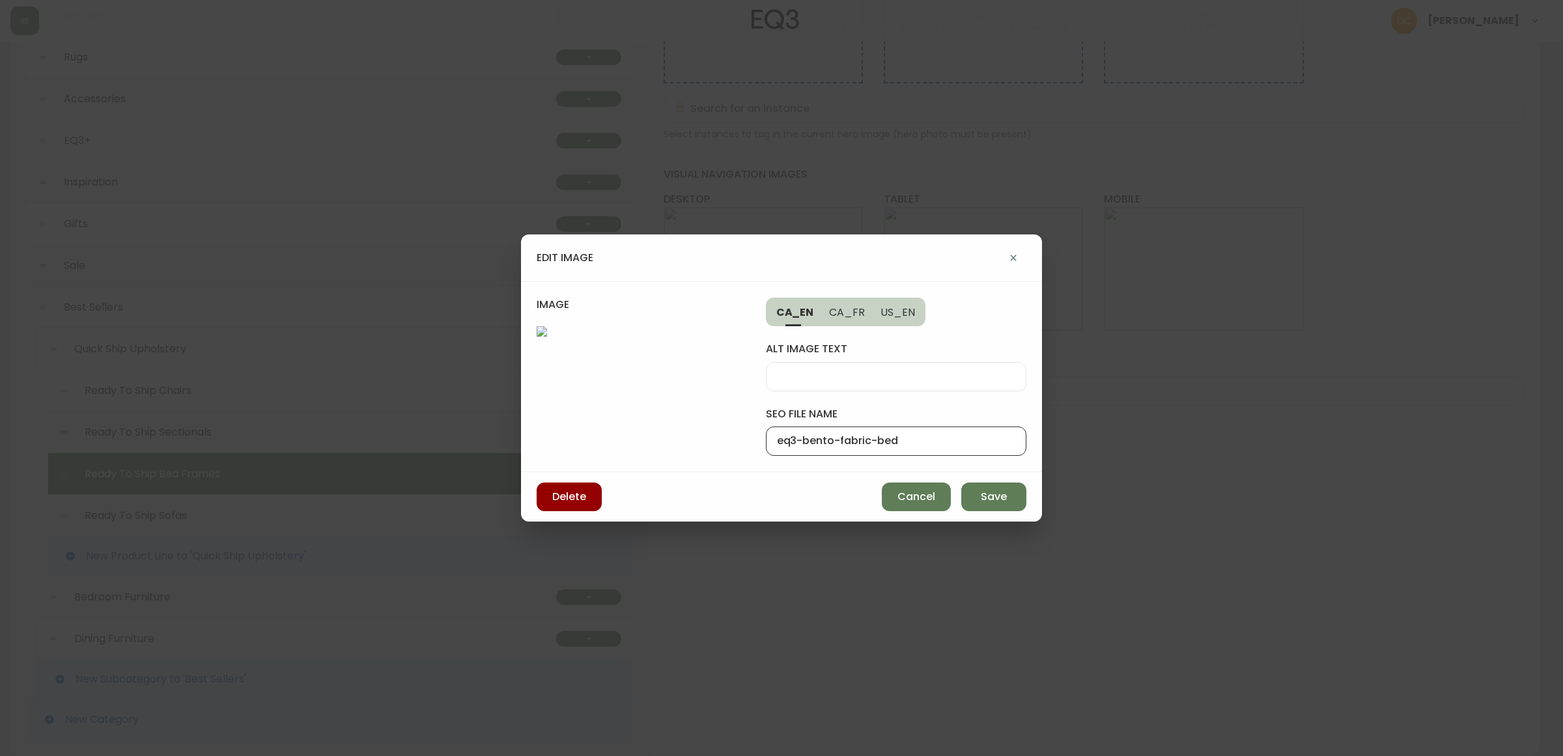
click at [819, 435] on input "eq3-bento-fabric-bed" at bounding box center [896, 441] width 238 height 12
click at [818, 435] on input "eq3-bento-fabric-bed" at bounding box center [896, 441] width 238 height 12
type input "eq3-cello-fabric-bed"
click at [981, 504] on span "Save" at bounding box center [994, 497] width 26 height 14
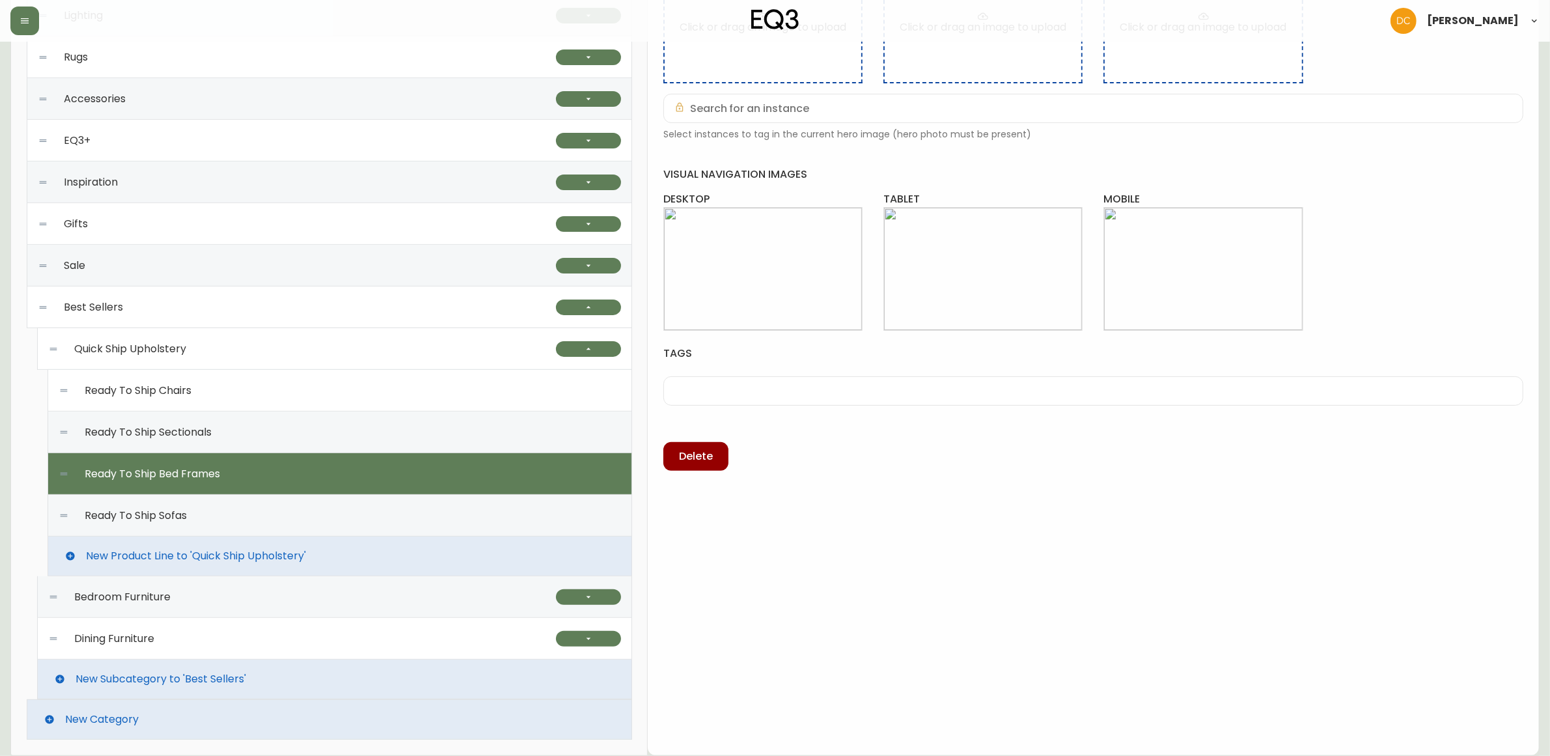
scroll to position [0, 0]
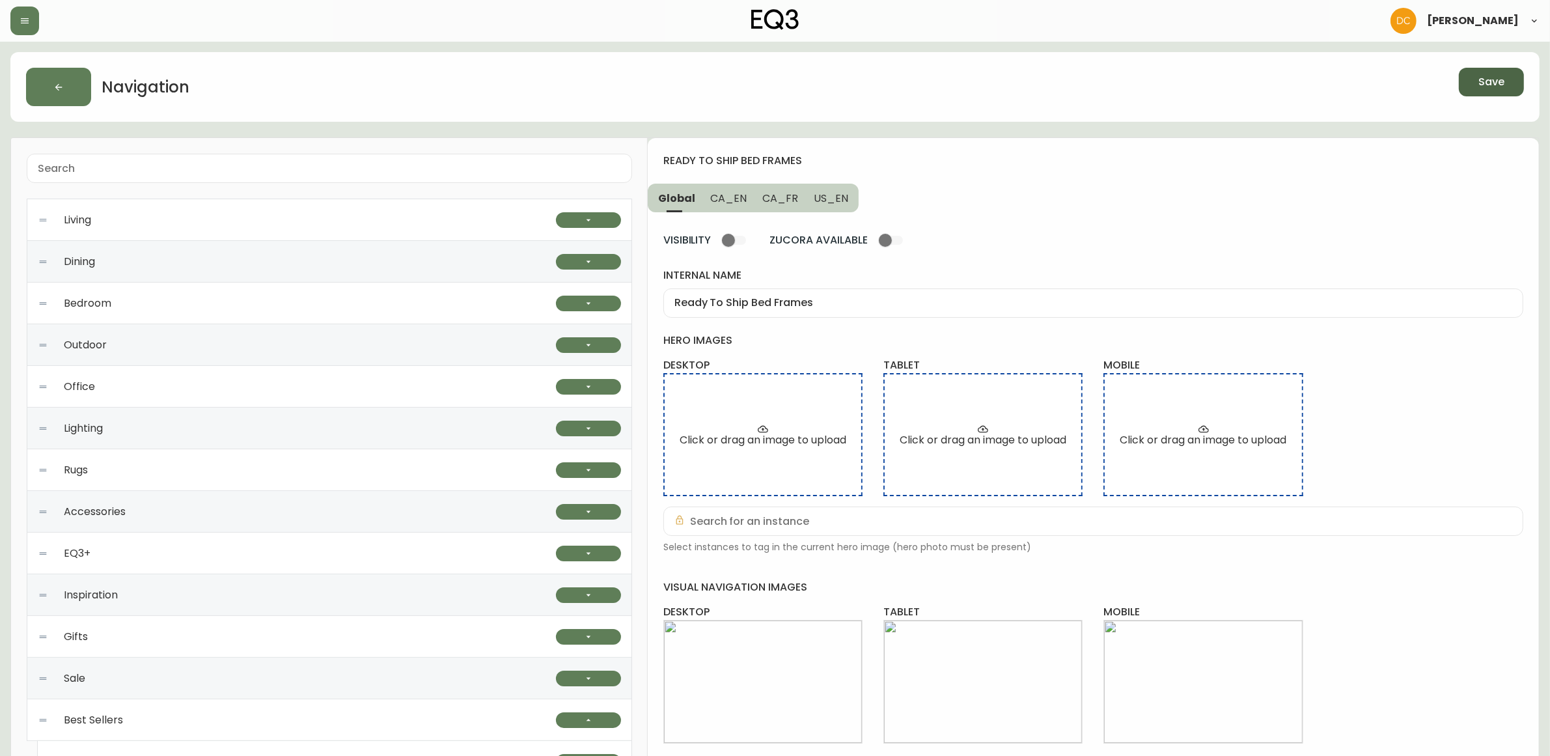
click at [1486, 83] on span "Save" at bounding box center [1492, 82] width 26 height 14
drag, startPoint x: 1486, startPoint y: 83, endPoint x: 1366, endPoint y: 131, distance: 129.1
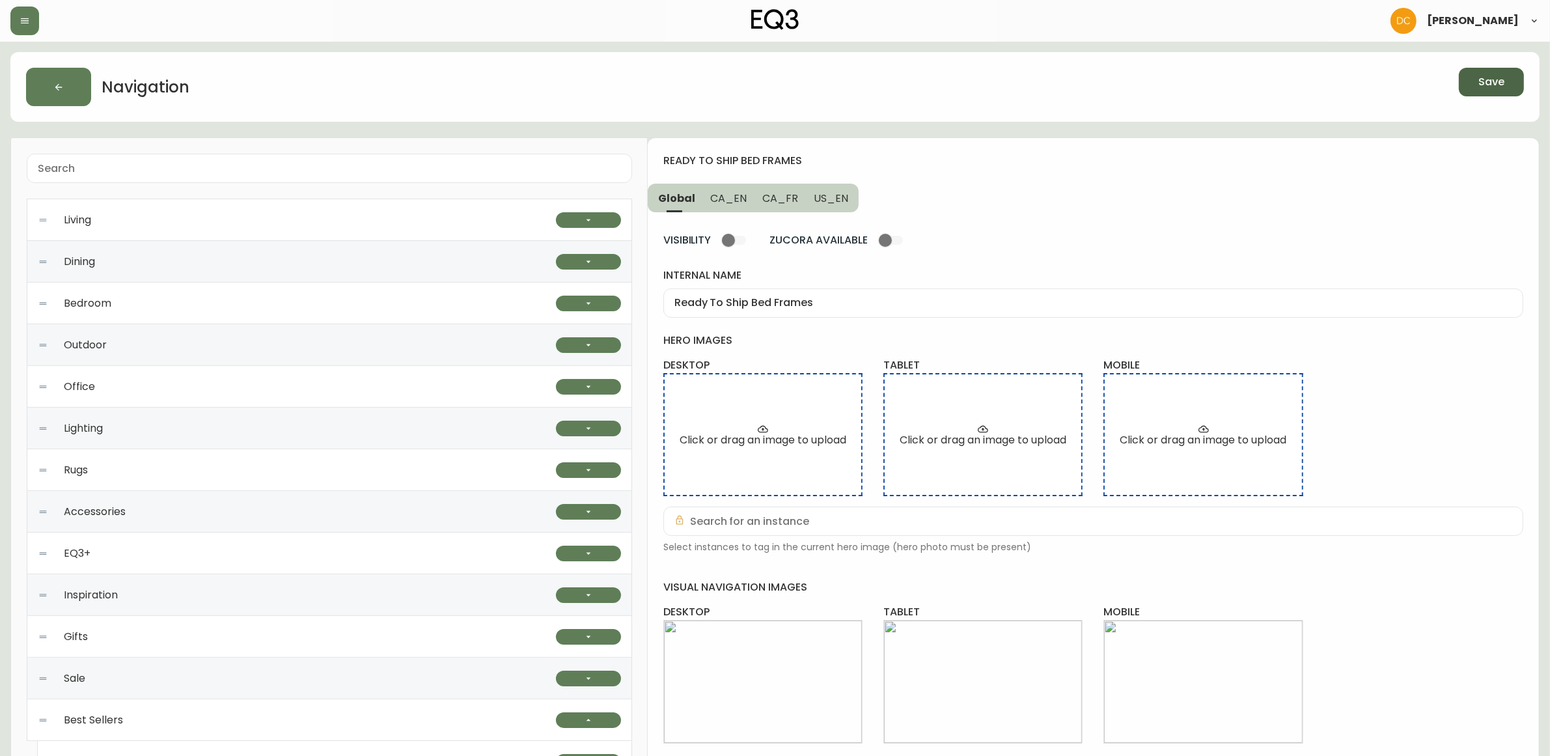
click at [1486, 82] on span "Save" at bounding box center [1492, 82] width 26 height 14
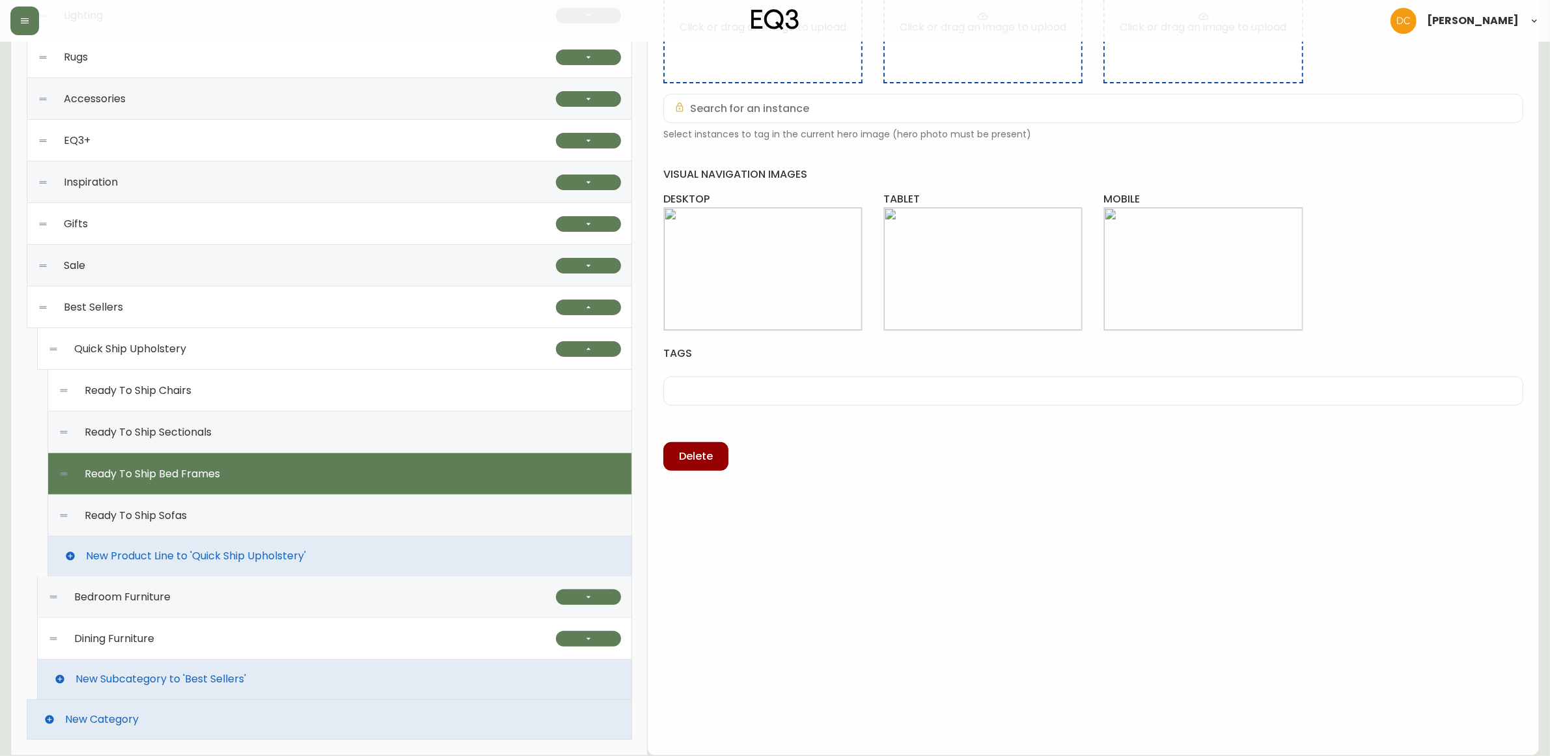
click at [239, 510] on div "Ready To Ship Sofas" at bounding box center [340, 516] width 563 height 42
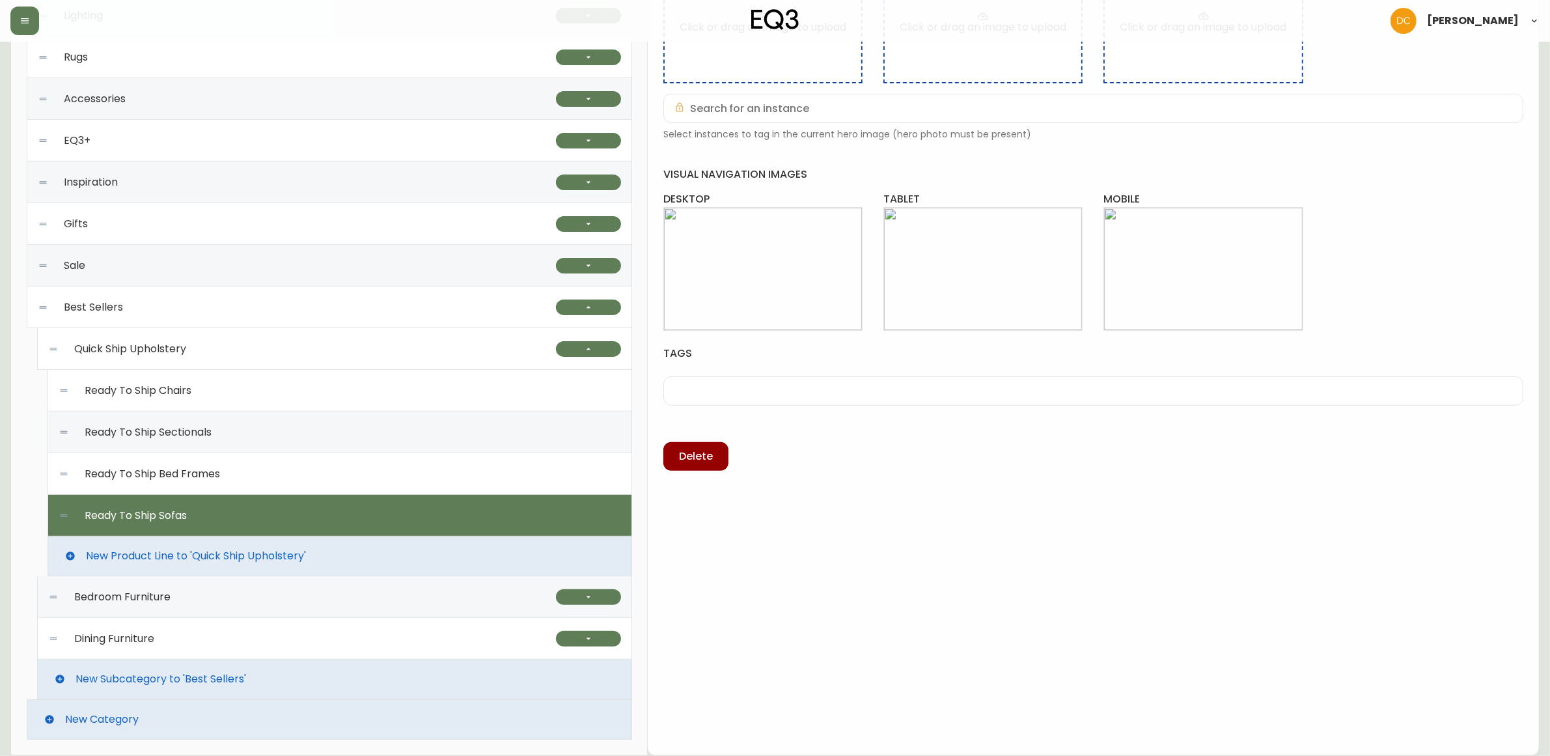
scroll to position [333, 0]
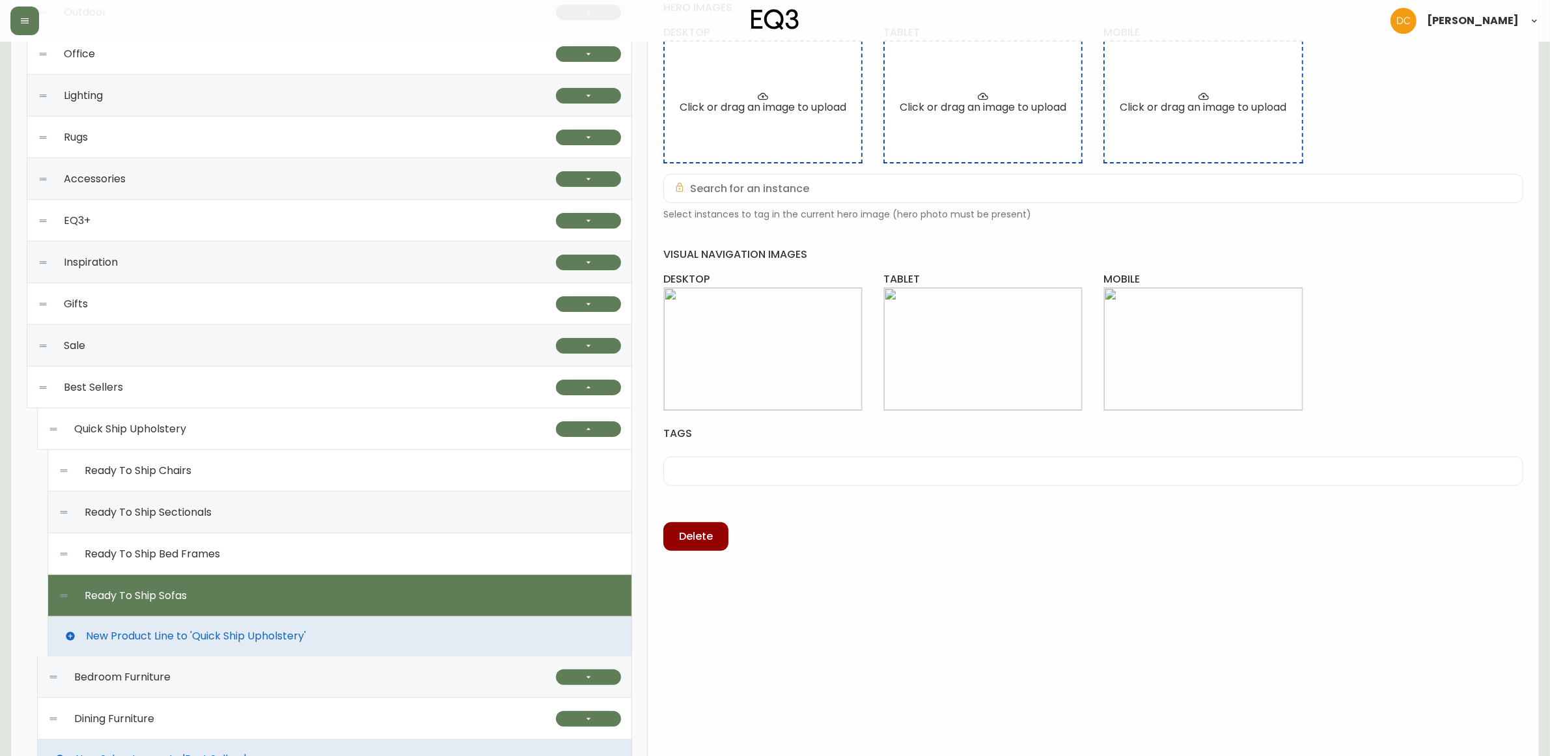
click at [231, 505] on div "Ready To Ship Sectionals" at bounding box center [340, 513] width 563 height 42
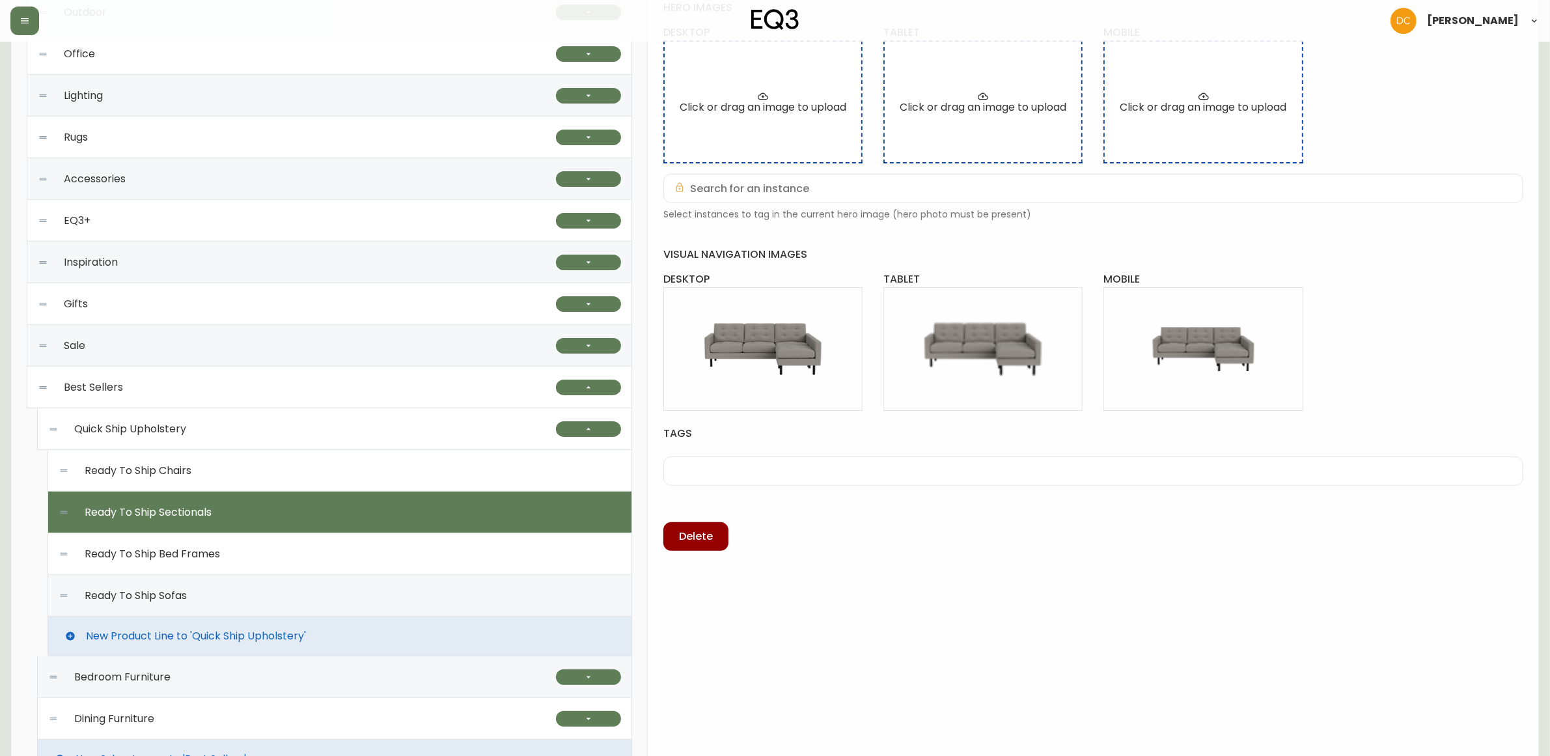
click at [260, 588] on div "Ready To Ship Sofas" at bounding box center [340, 596] width 563 height 42
type input "Ready To Ship Sofas"
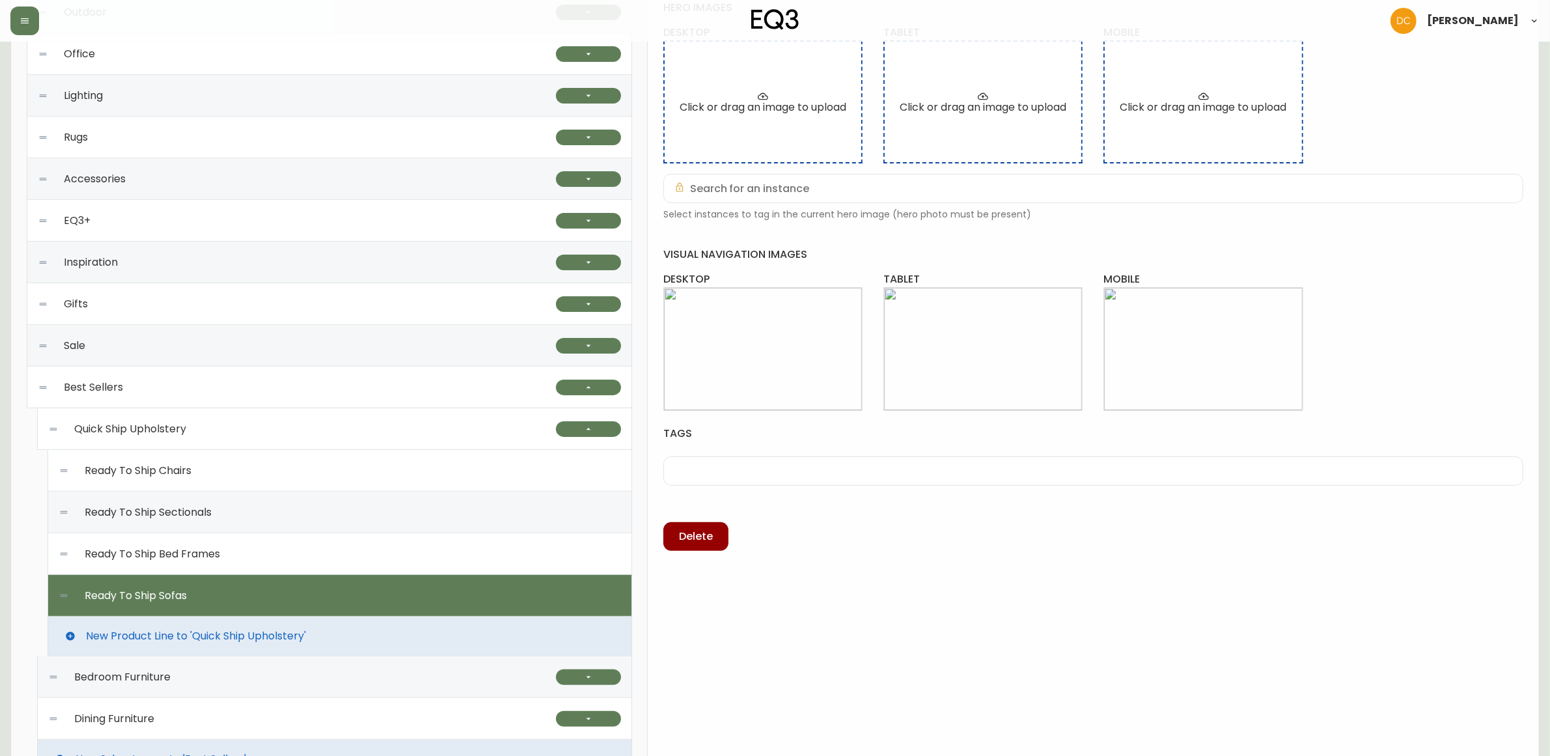
click at [955, 625] on div "ready to ship sofas Global CA_EN CA_FR US_EN VISIBILITY ZUCORA AVAILABLE intern…" at bounding box center [1093, 320] width 891 height 1030
click at [230, 411] on div "Quick Ship Upholstery" at bounding box center [302, 429] width 508 height 42
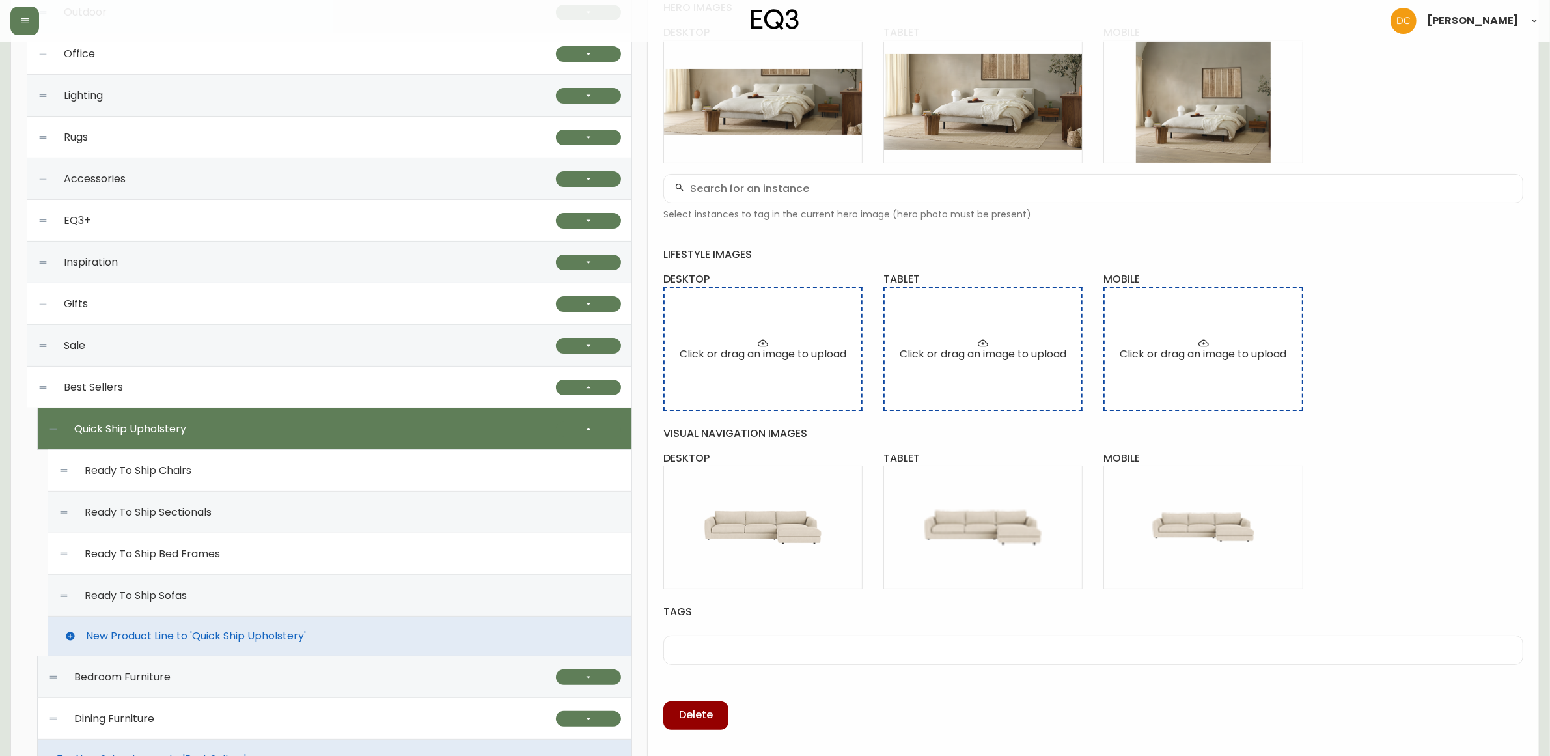
click at [323, 591] on div "Ready To Ship Sofas" at bounding box center [340, 596] width 563 height 42
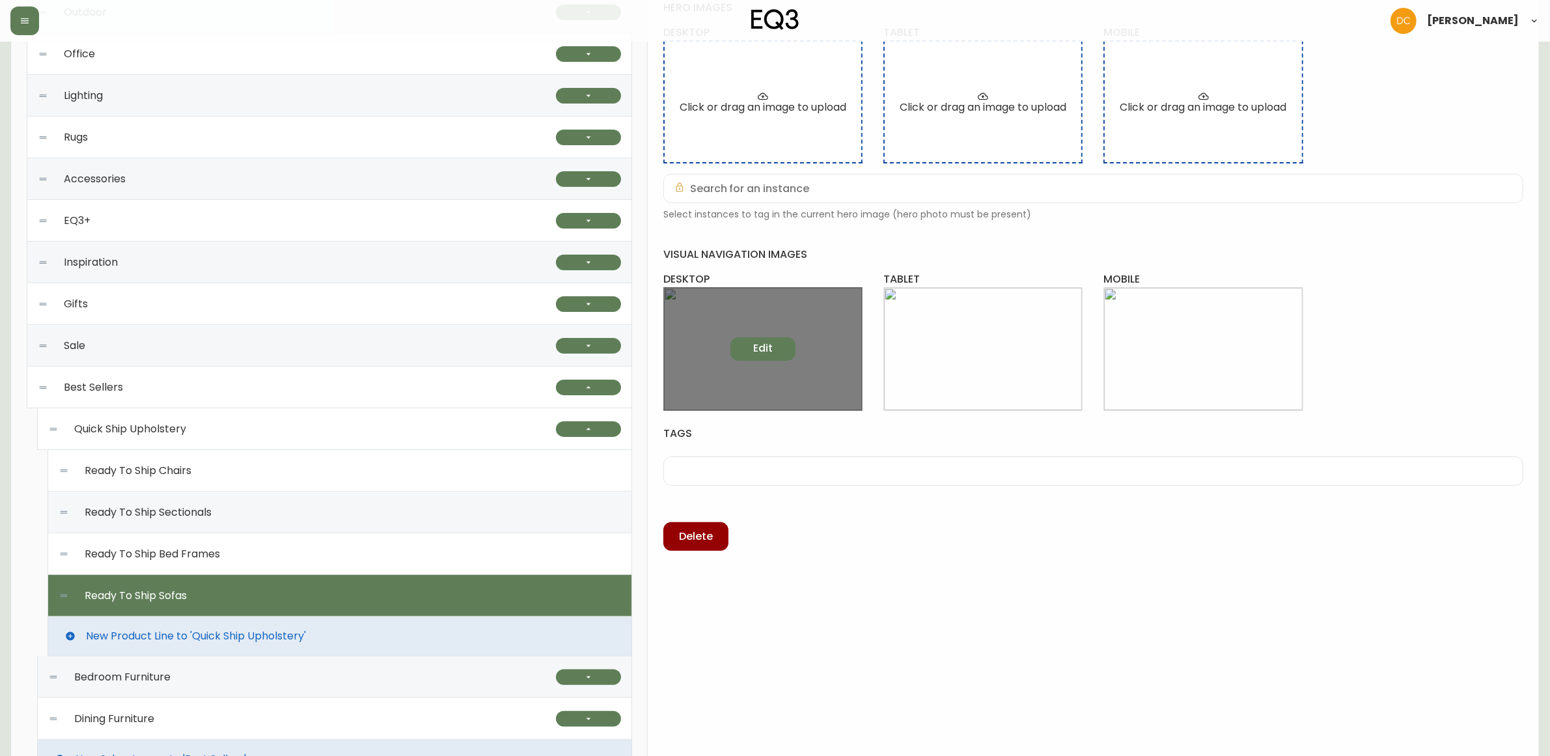
click at [755, 352] on span "Edit" at bounding box center [763, 348] width 20 height 14
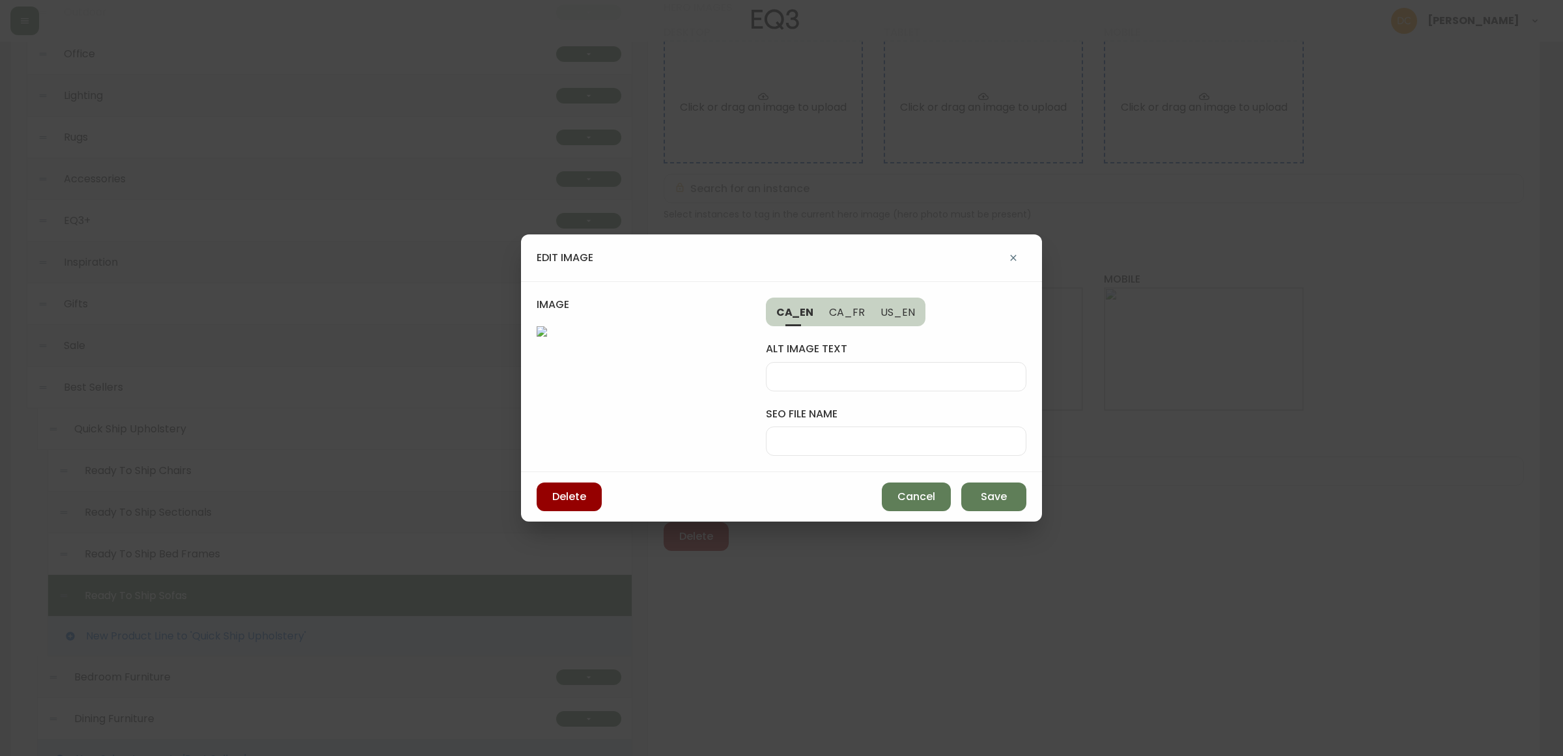
click at [908, 435] on input "seo file name" at bounding box center [896, 441] width 238 height 12
type input "eq3-reva-sofa"
click at [876, 371] on input "alt image text" at bounding box center [896, 377] width 238 height 12
type input "fabric sleeper sofa"
click at [988, 504] on span "Save" at bounding box center [994, 497] width 26 height 14
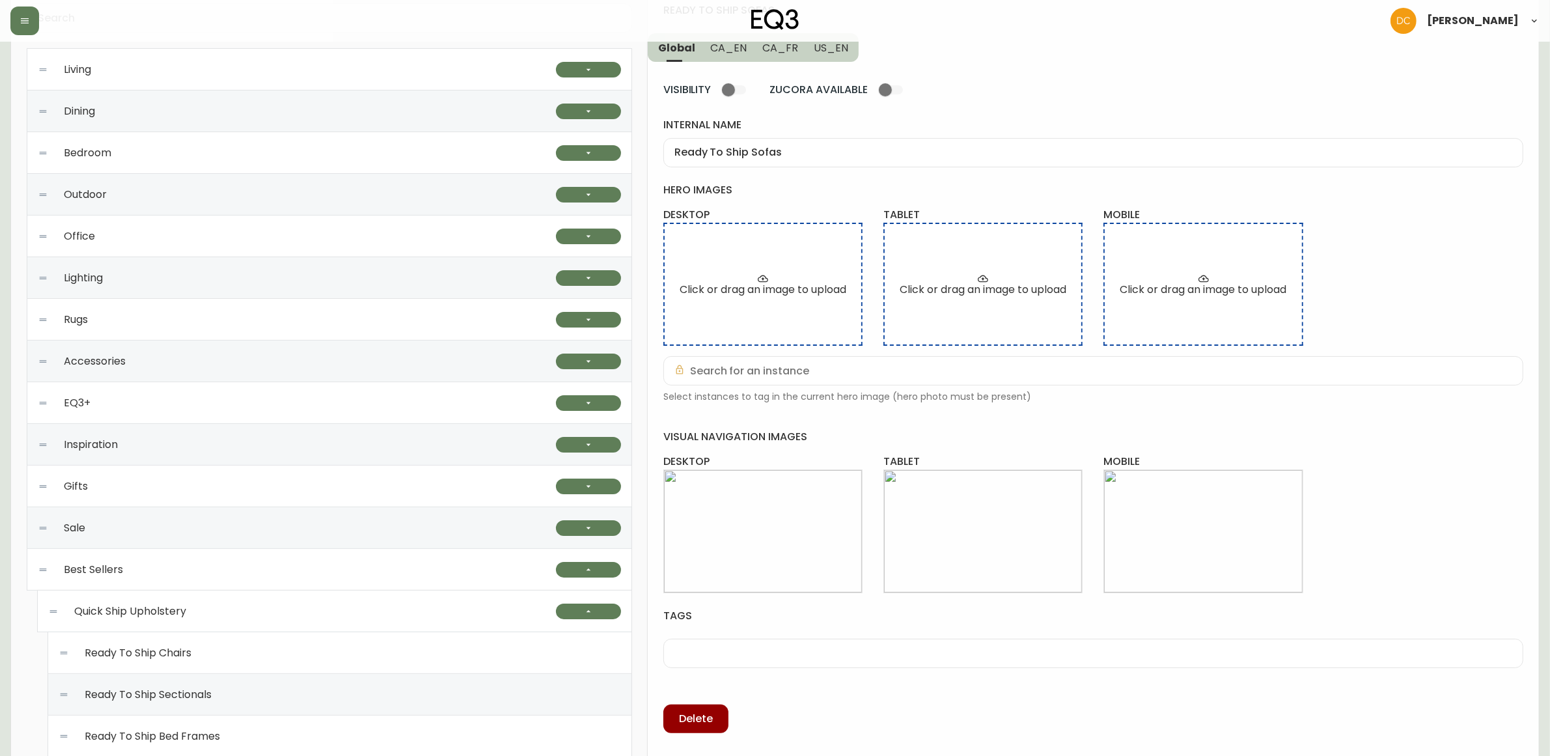
scroll to position [0, 0]
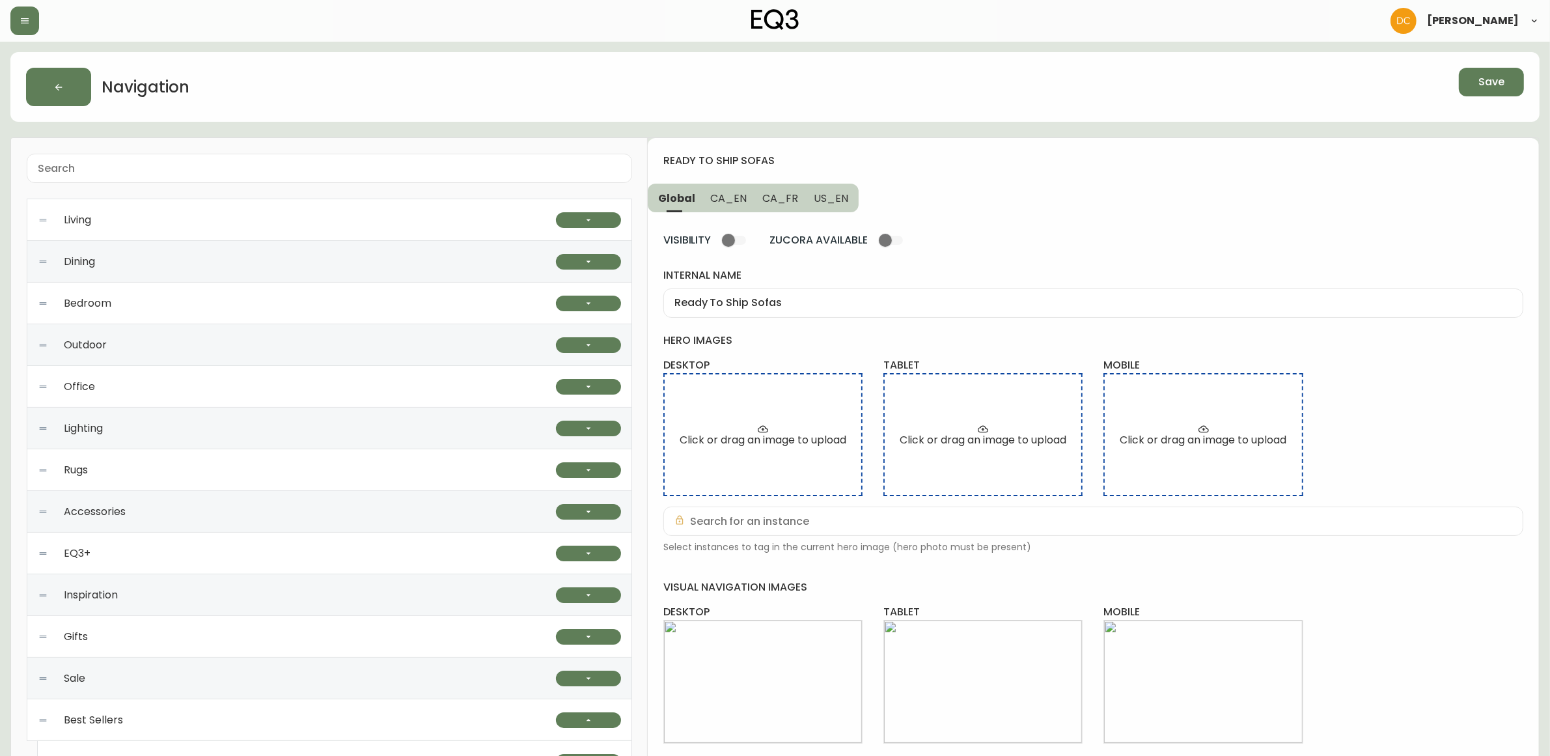
click at [1485, 87] on span "Save" at bounding box center [1492, 82] width 26 height 14
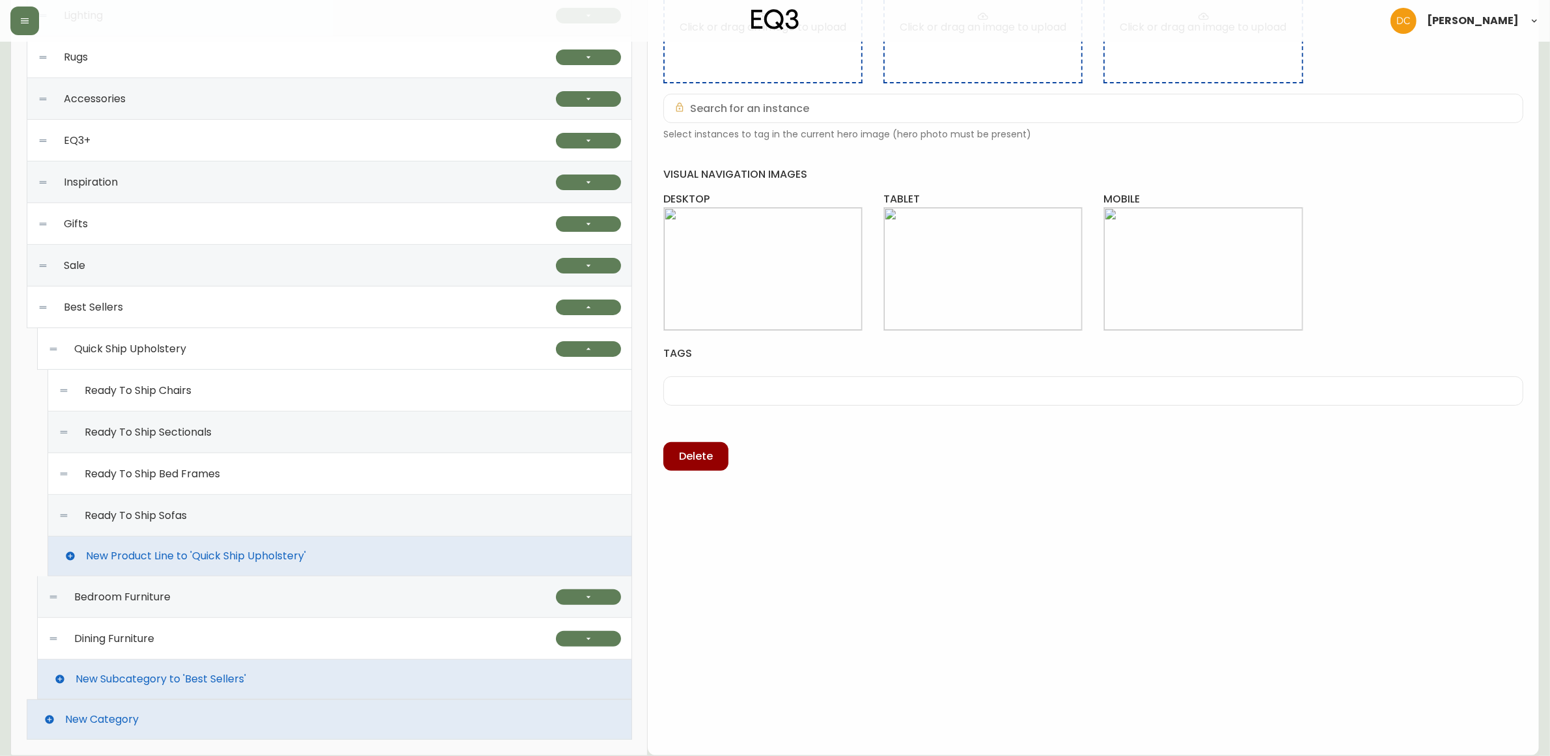
scroll to position [414, 0]
click at [265, 499] on div "Ready To Ship Sofas" at bounding box center [340, 516] width 563 height 42
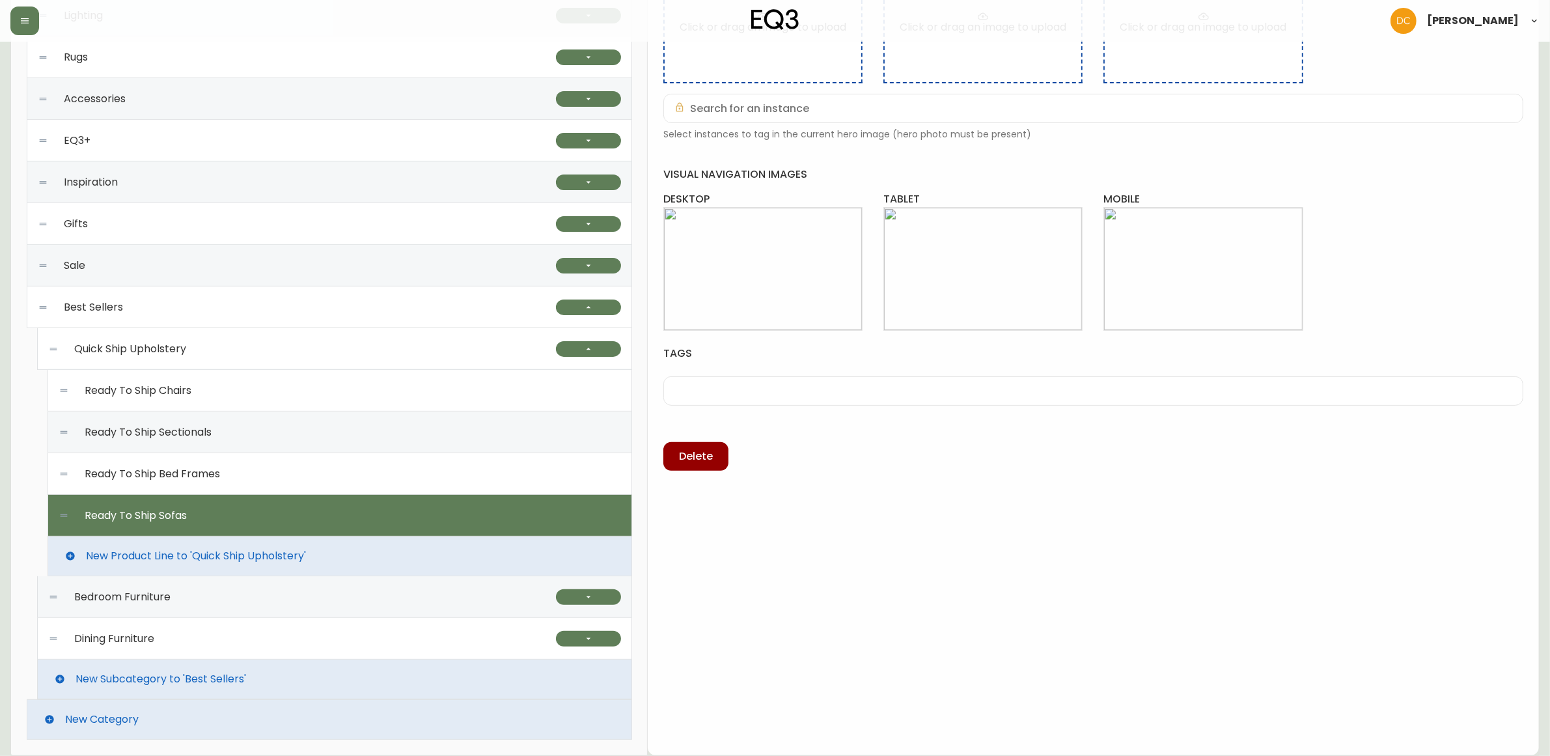
click at [284, 476] on div "Ready To Ship Bed Frames" at bounding box center [340, 474] width 563 height 42
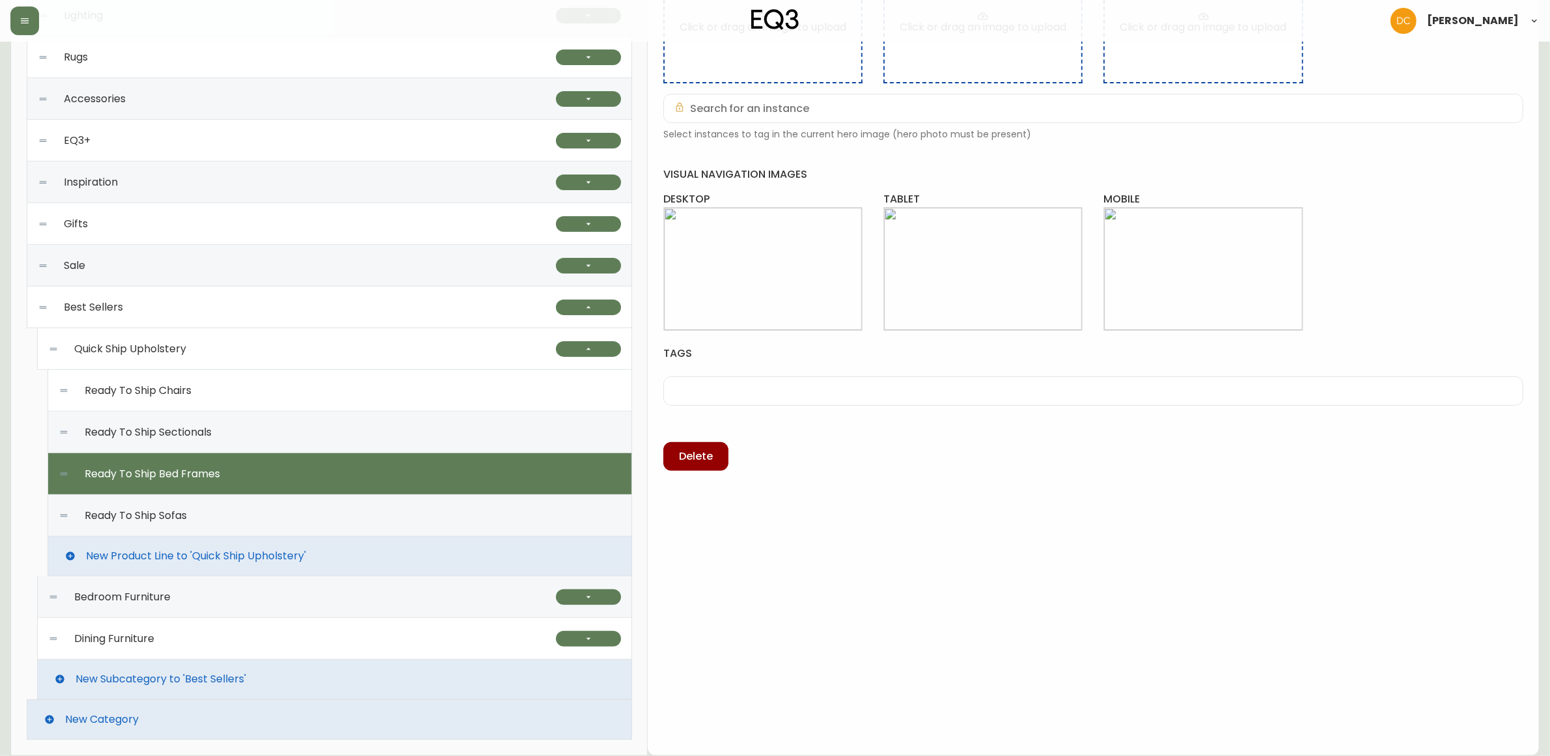
click at [343, 447] on div "Ready To Ship Sectionals" at bounding box center [340, 433] width 563 height 42
type input "Ready To Ship Sectionals"
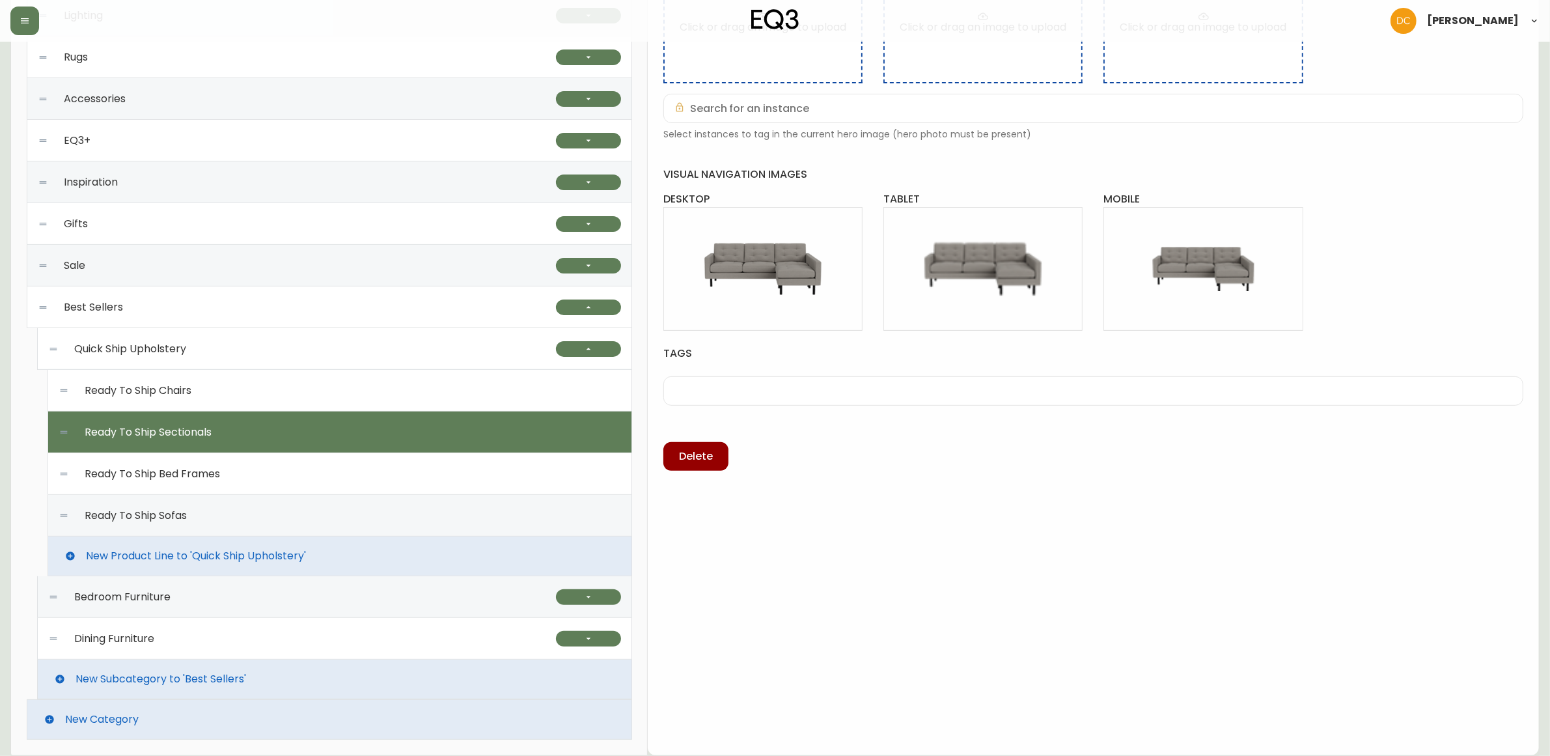
click at [347, 425] on div "Ready To Ship Sectionals" at bounding box center [340, 433] width 563 height 42
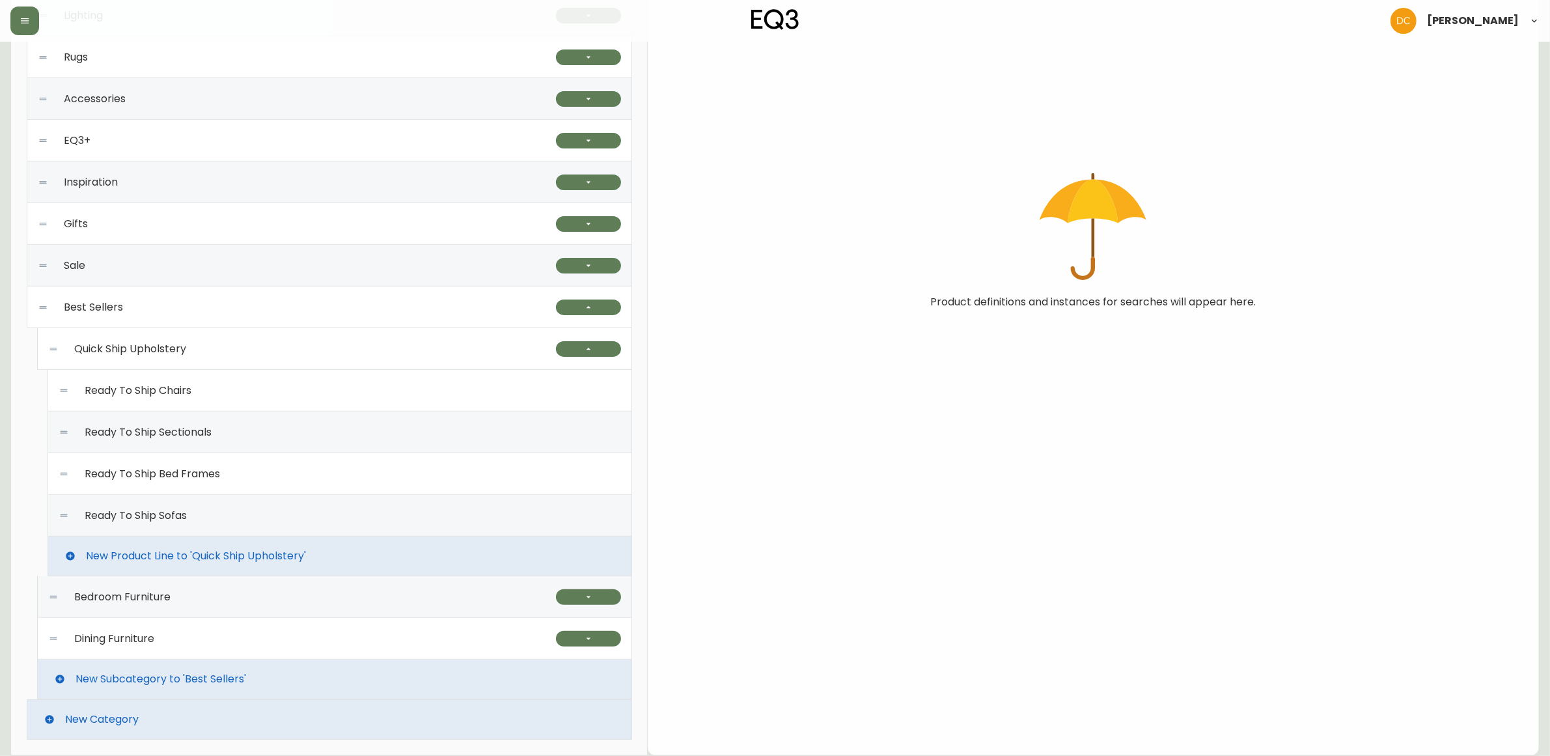
click at [346, 392] on div "Ready To Ship Chairs" at bounding box center [340, 391] width 563 height 42
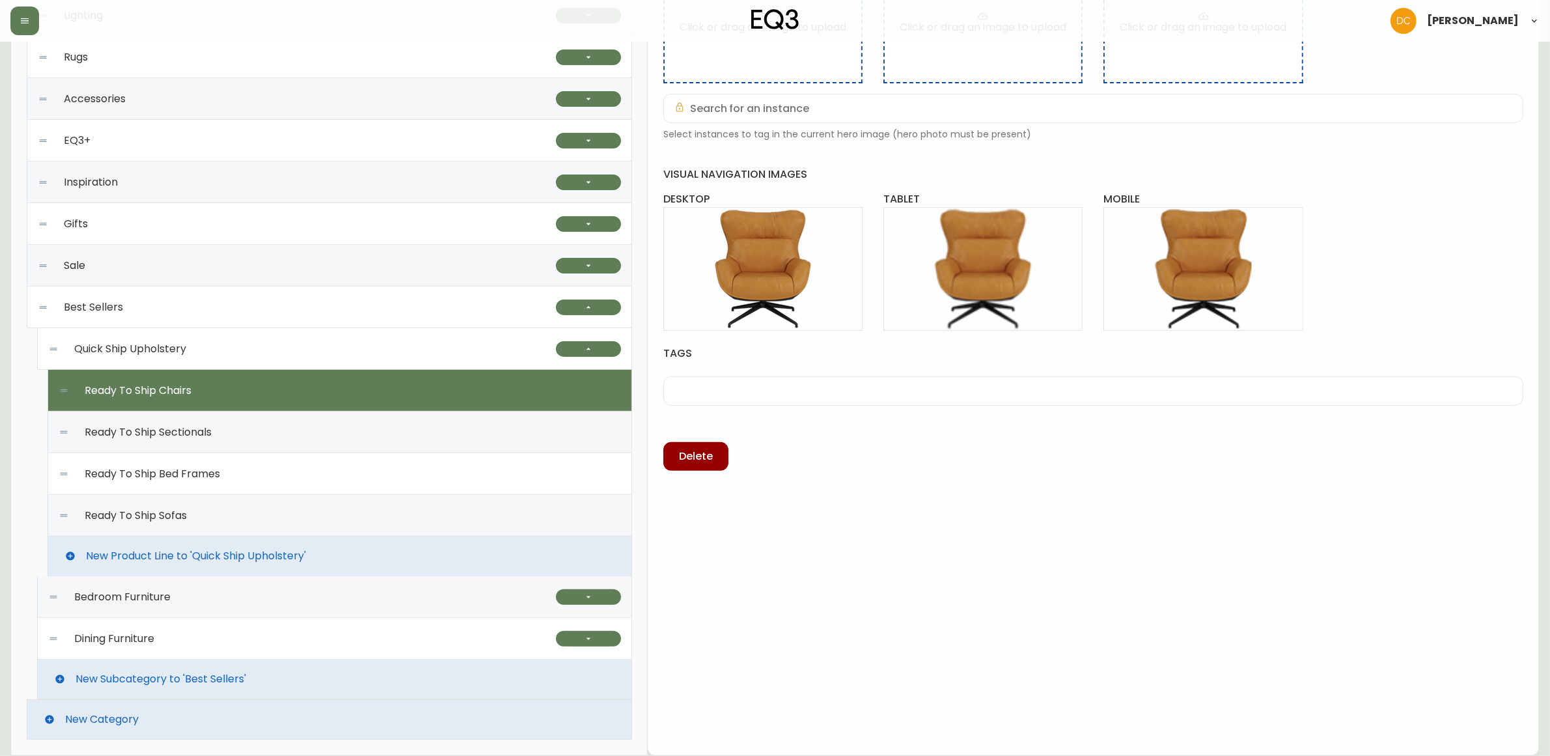
click at [359, 349] on div "Quick Ship Upholstery" at bounding box center [302, 349] width 508 height 42
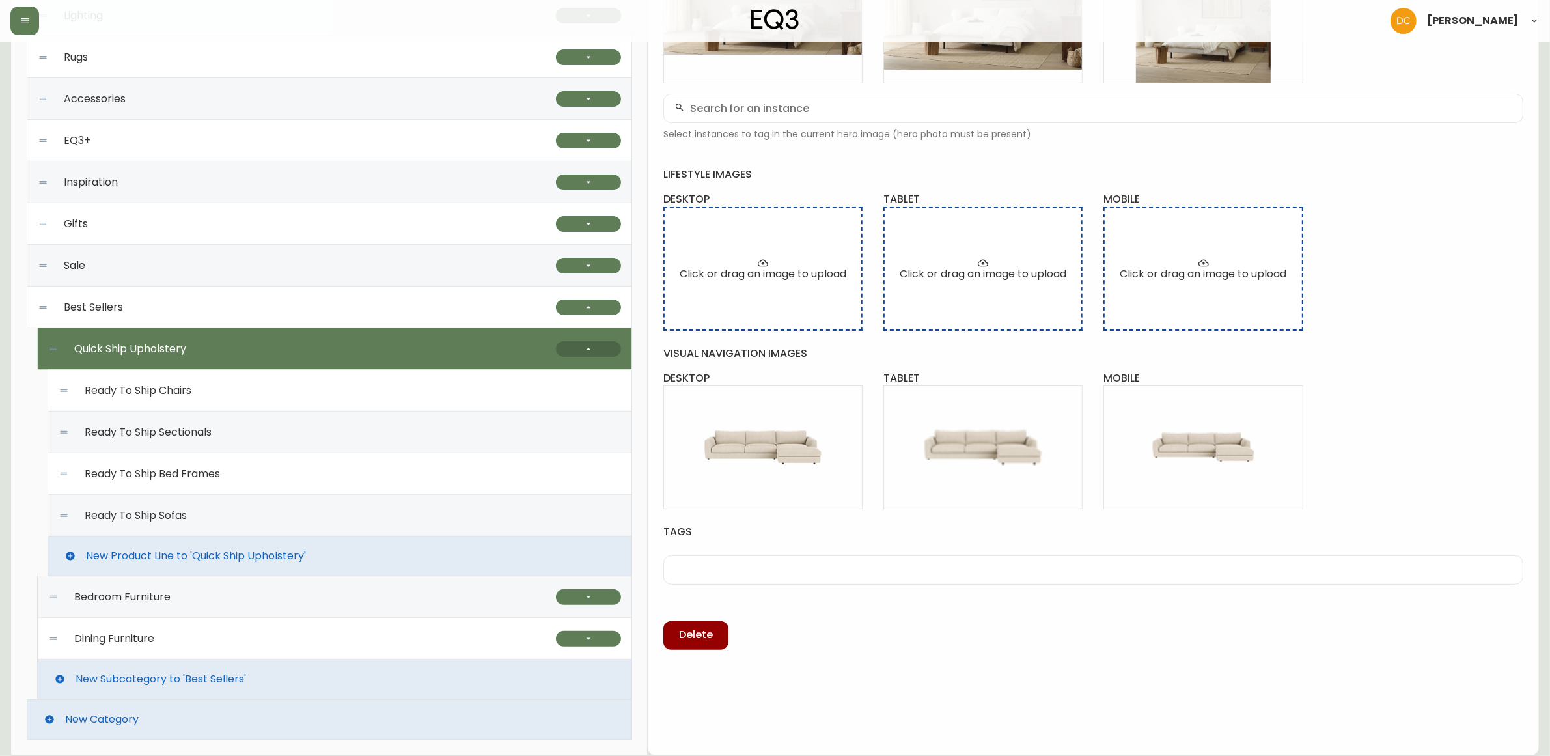
click at [583, 350] on button "button" at bounding box center [588, 349] width 65 height 16
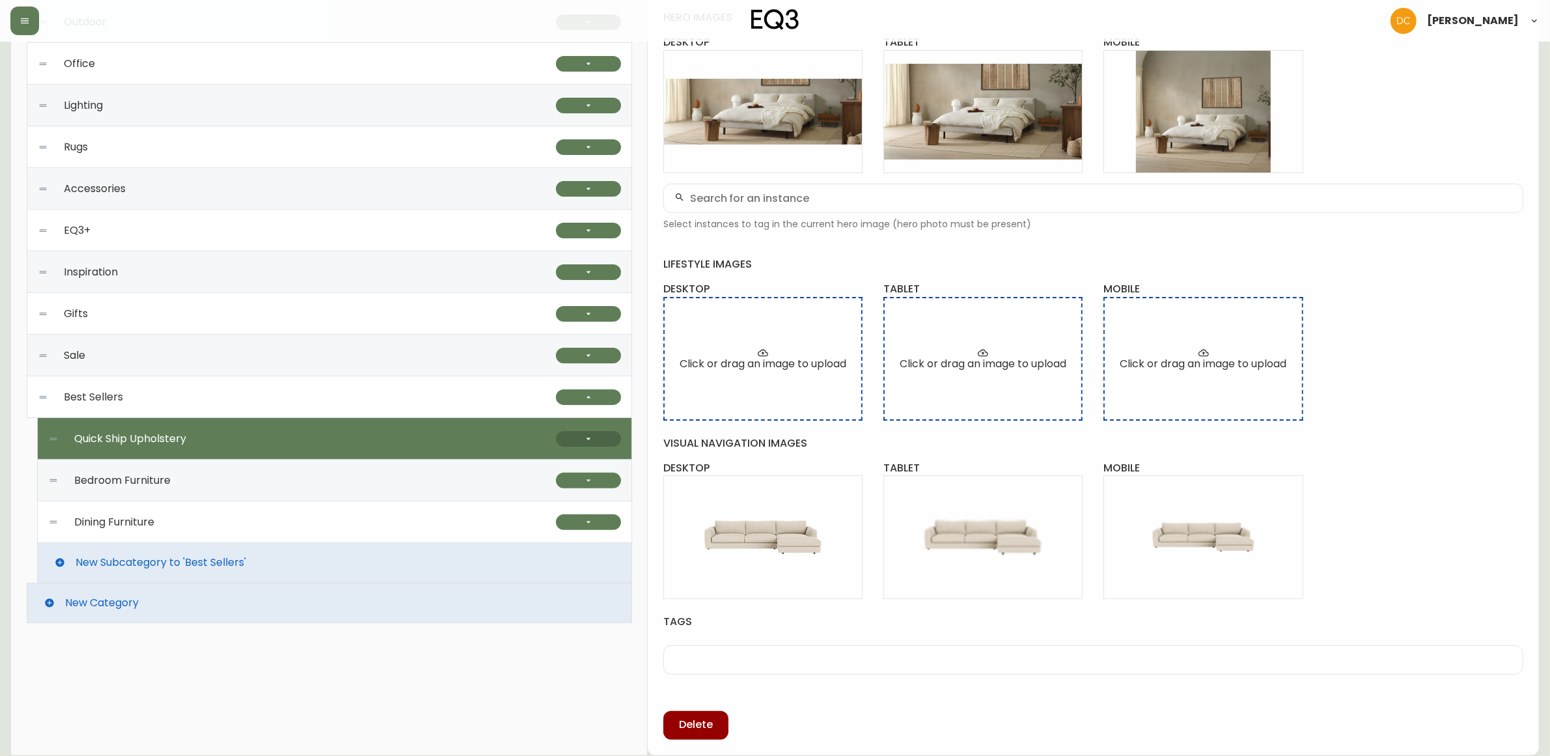
scroll to position [323, 0]
click at [268, 482] on div "Bedroom Furniture" at bounding box center [302, 481] width 508 height 42
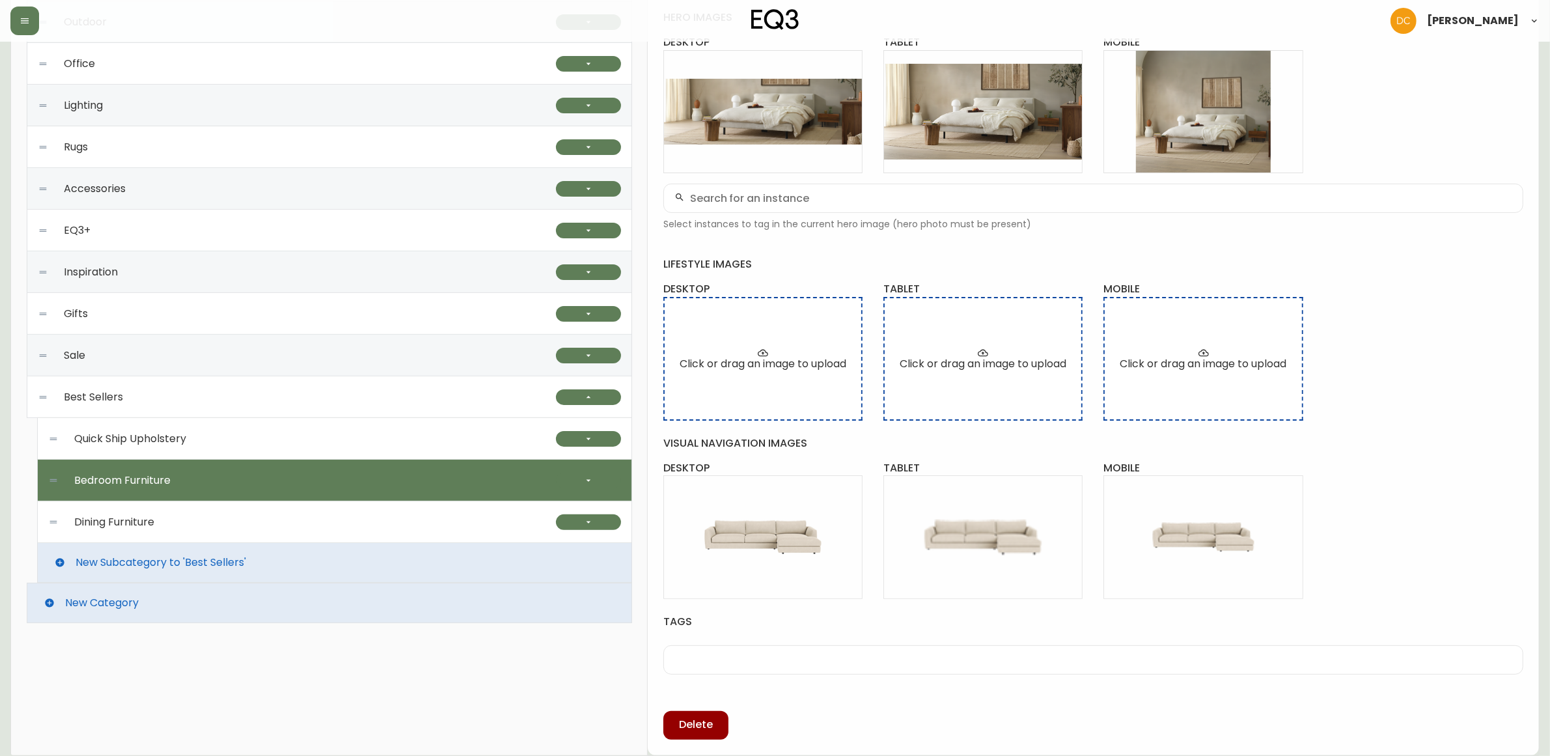
type input "Bedroom Furniture"
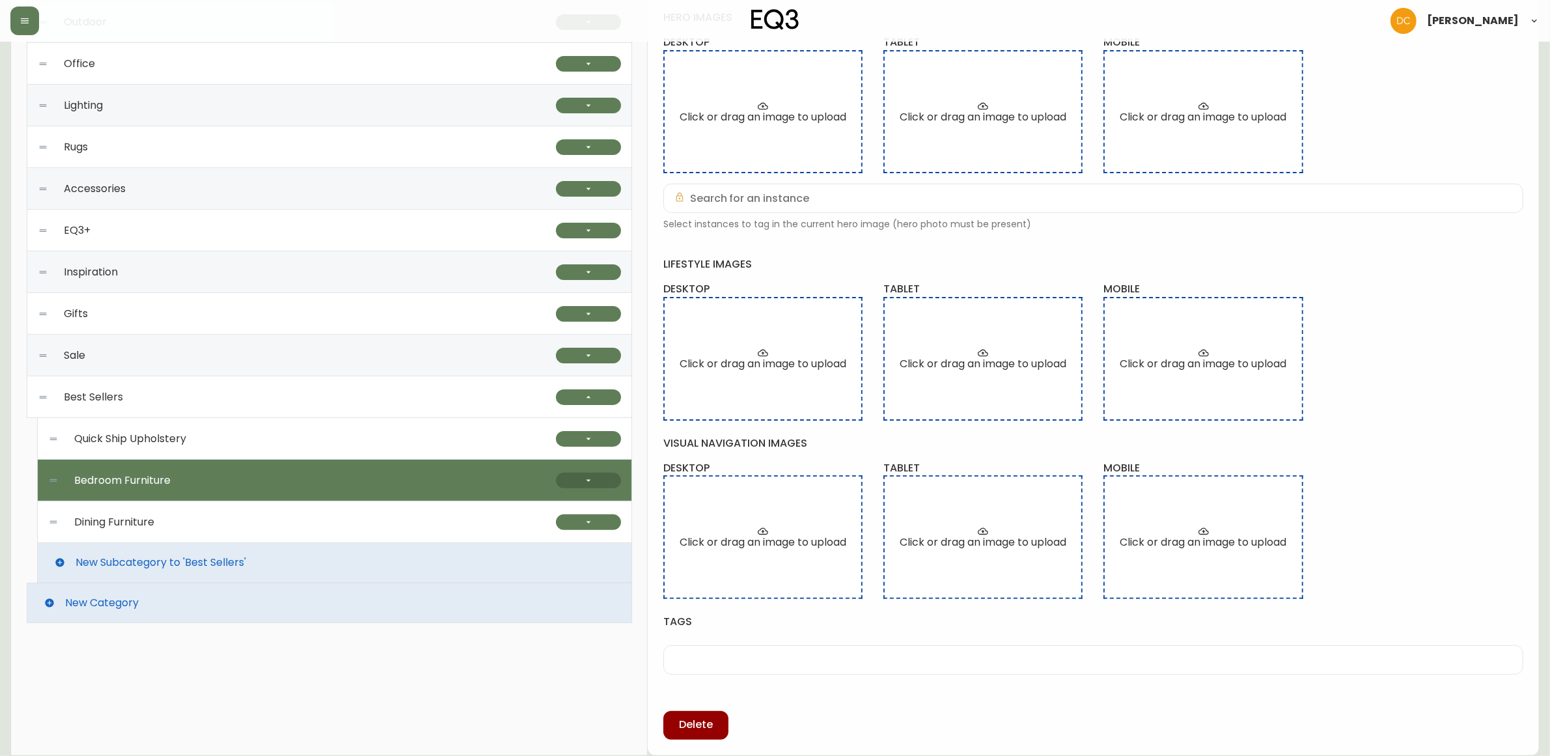
click at [588, 482] on icon "button" at bounding box center [588, 480] width 10 height 10
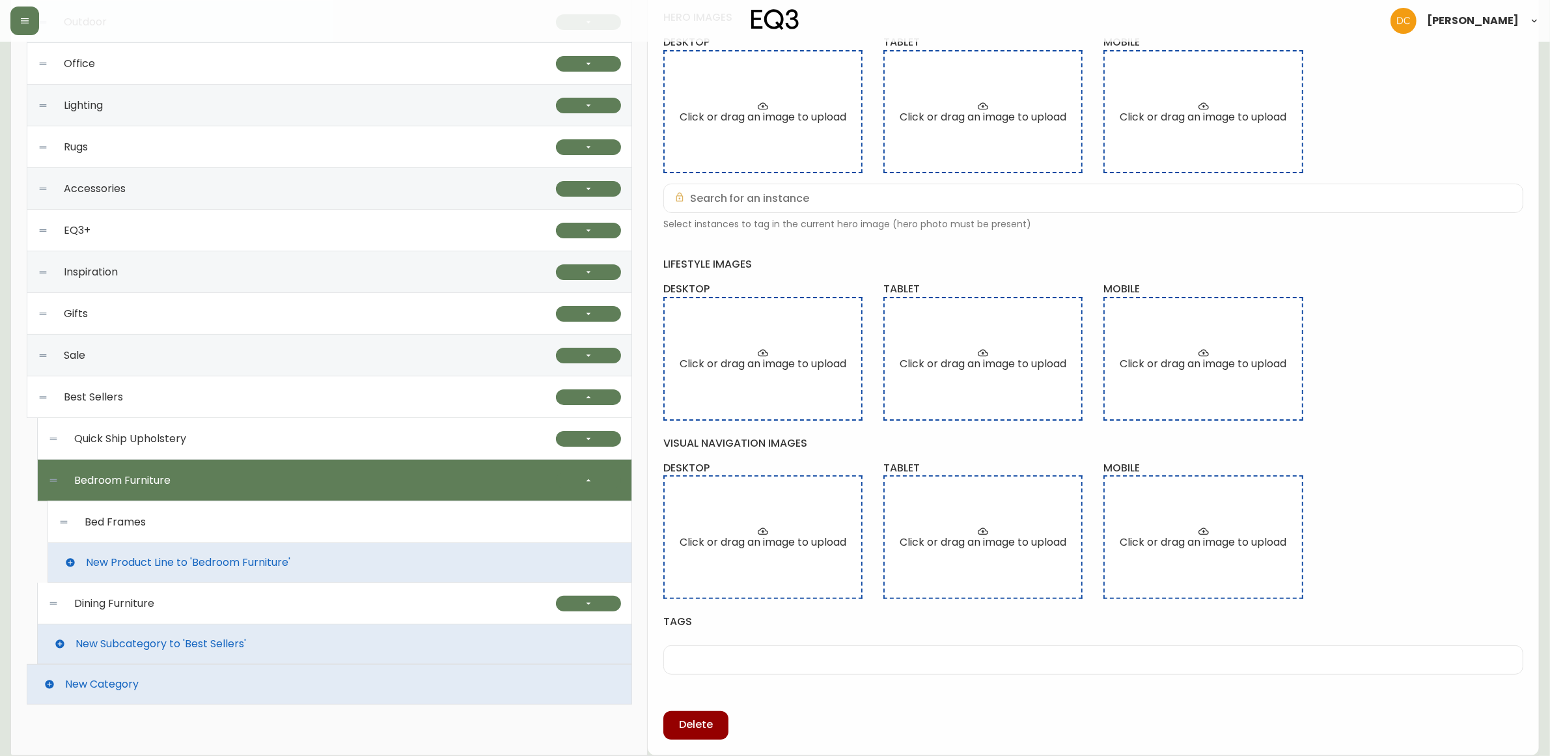
click at [252, 565] on span "New Product Line to 'Bedroom Furniture'" at bounding box center [188, 563] width 204 height 12
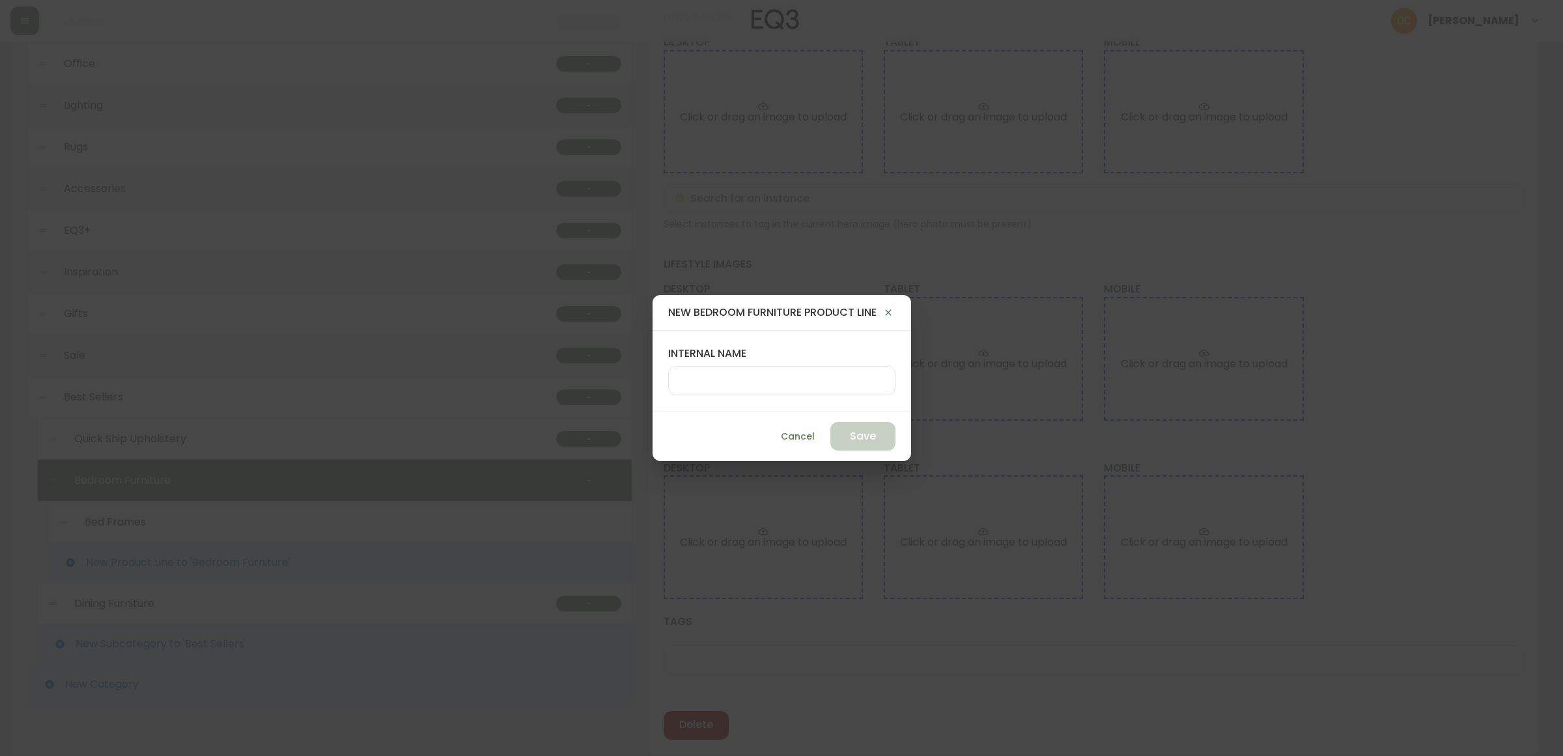
click at [818, 384] on input "internal name" at bounding box center [781, 380] width 205 height 12
type input "Bedroom Storage"
click at [856, 437] on span "Save" at bounding box center [863, 436] width 26 height 14
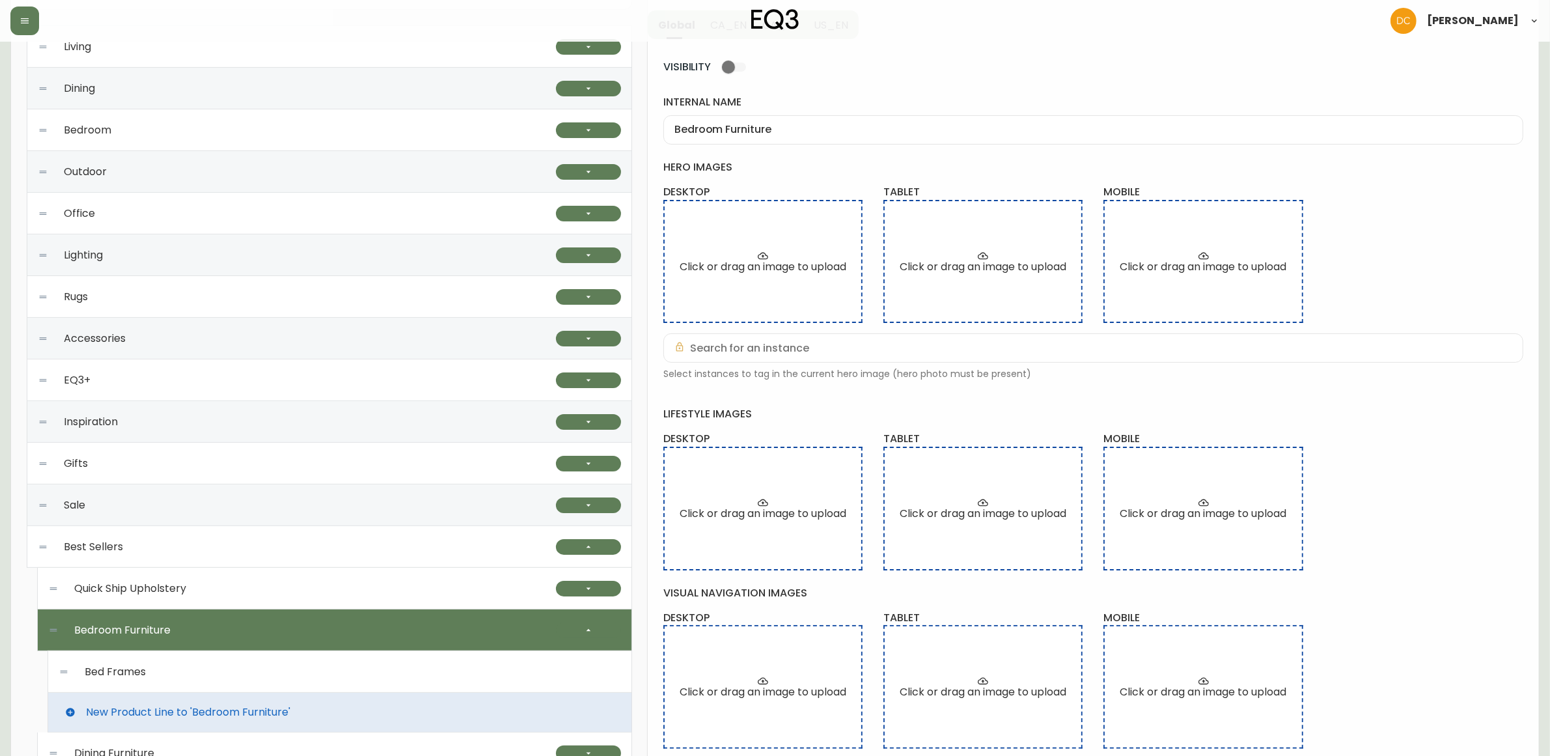
scroll to position [0, 0]
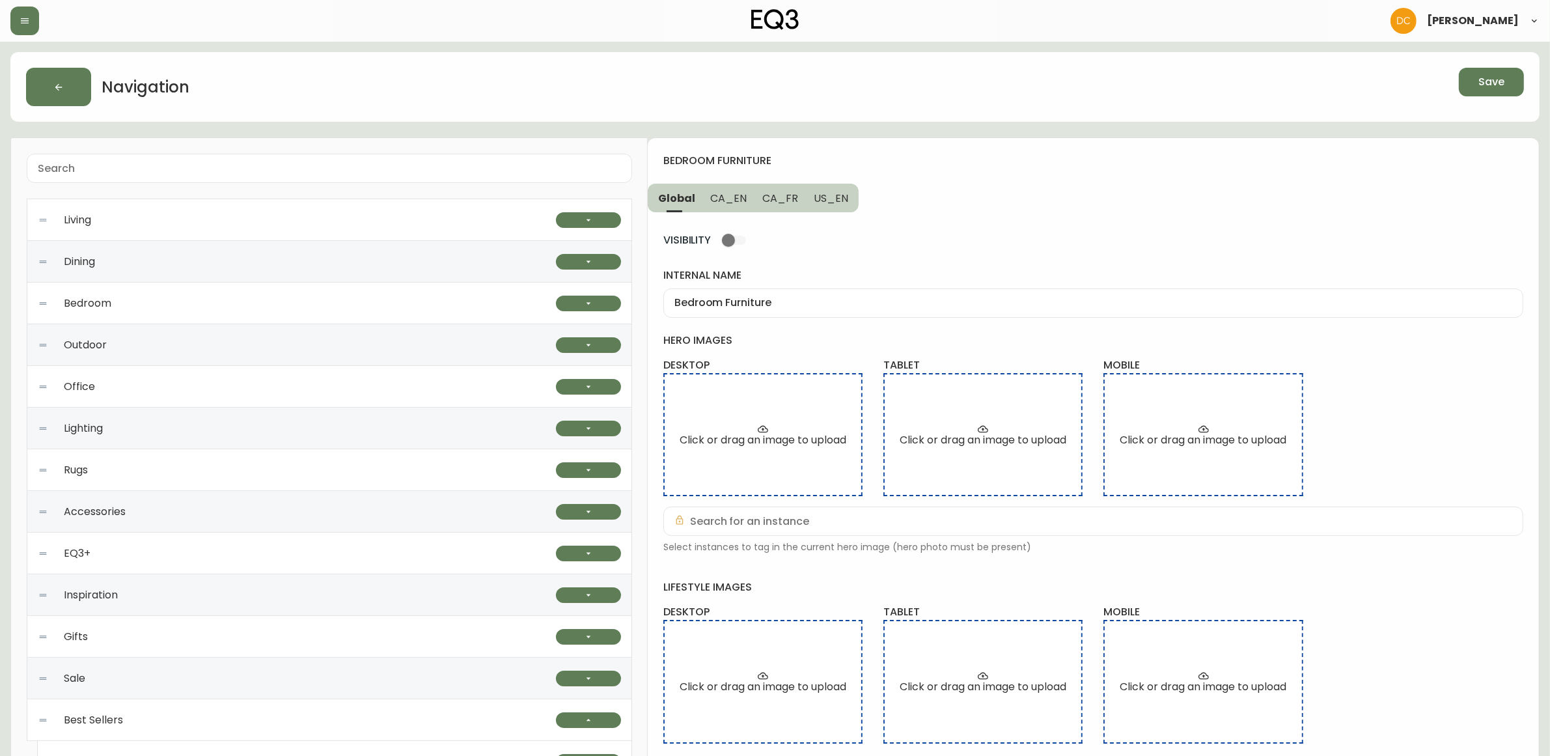
drag, startPoint x: 736, startPoint y: 186, endPoint x: 751, endPoint y: 192, distance: 15.7
click at [736, 184] on button "CA_EN" at bounding box center [729, 198] width 52 height 29
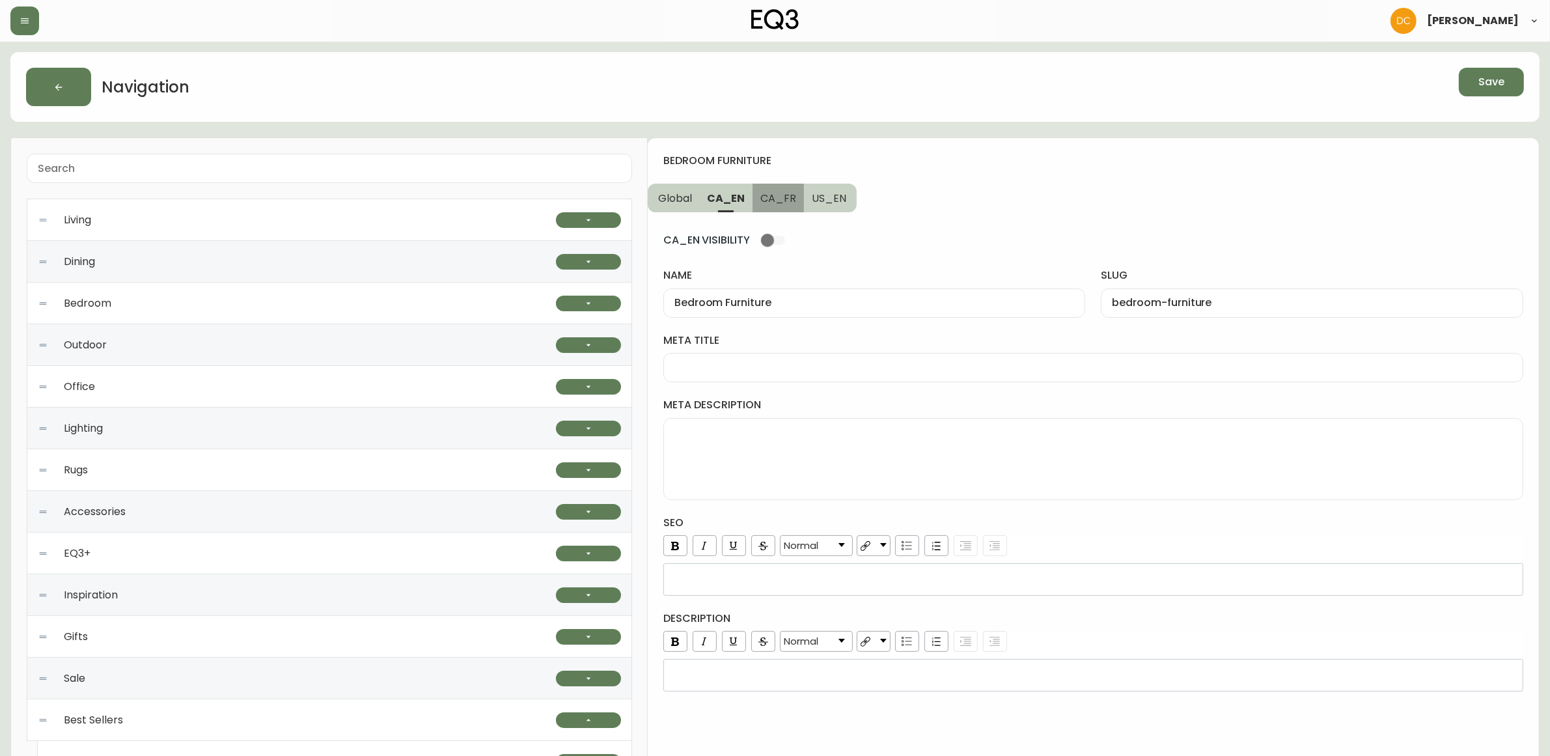
click at [775, 193] on span "CA_FR" at bounding box center [779, 198] width 36 height 14
type input "Meubles de chambre"
type input "meubles-de-chambre"
click at [714, 197] on span "CA_EN" at bounding box center [726, 198] width 36 height 14
type input "Bedroom Furniture"
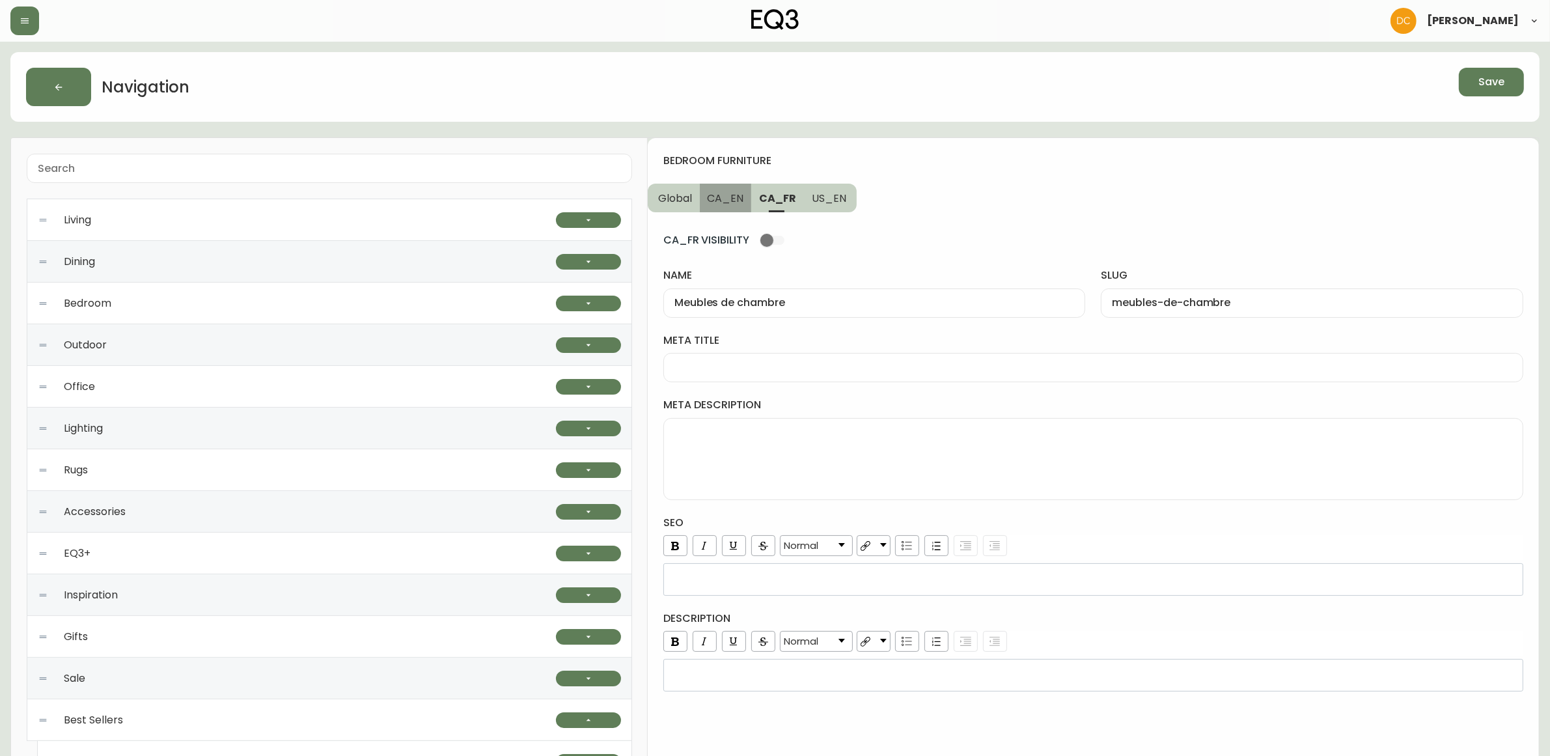
type input "bedroom-furniture"
click at [669, 194] on span "Global" at bounding box center [675, 198] width 34 height 14
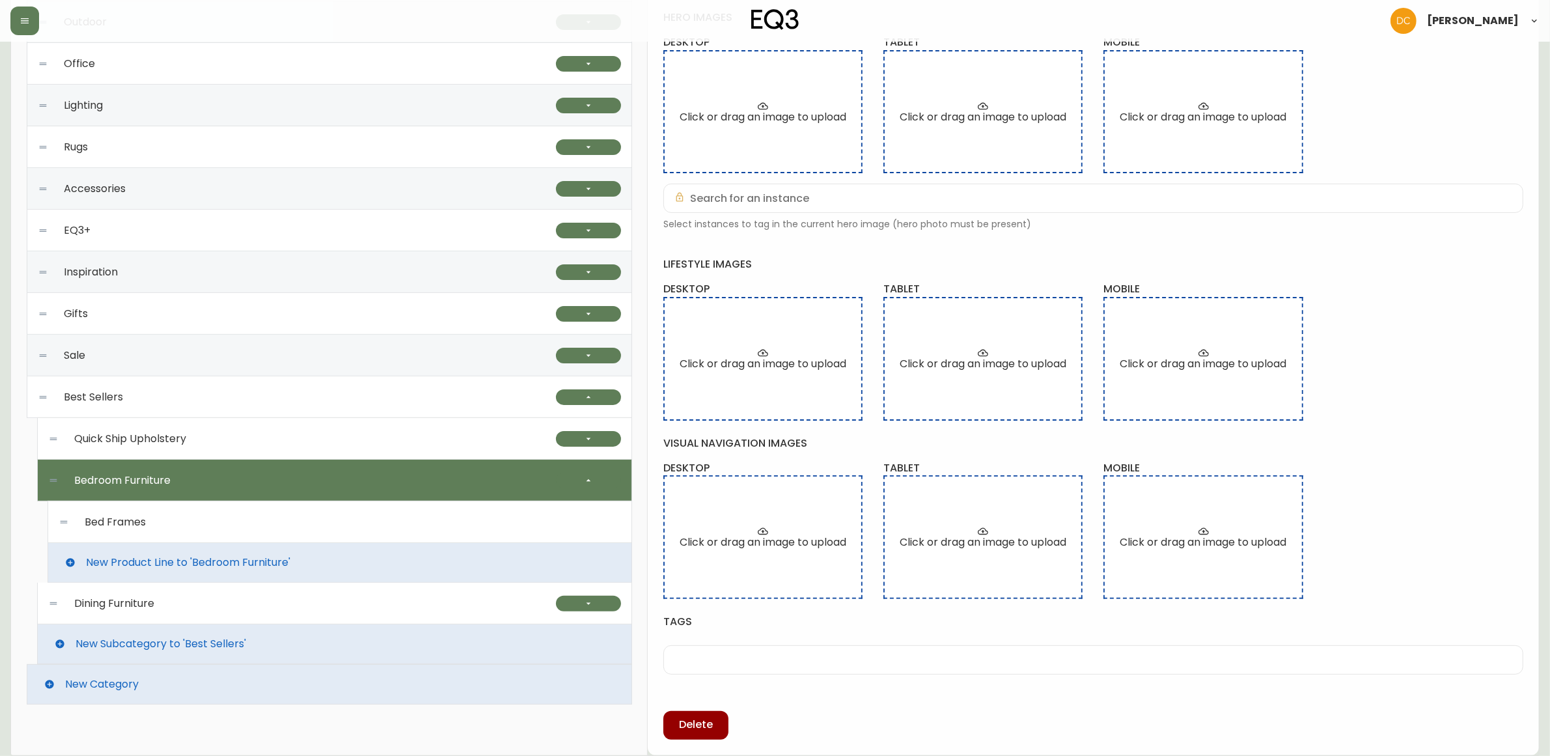
click at [285, 523] on div "Bed Frames" at bounding box center [340, 522] width 563 height 42
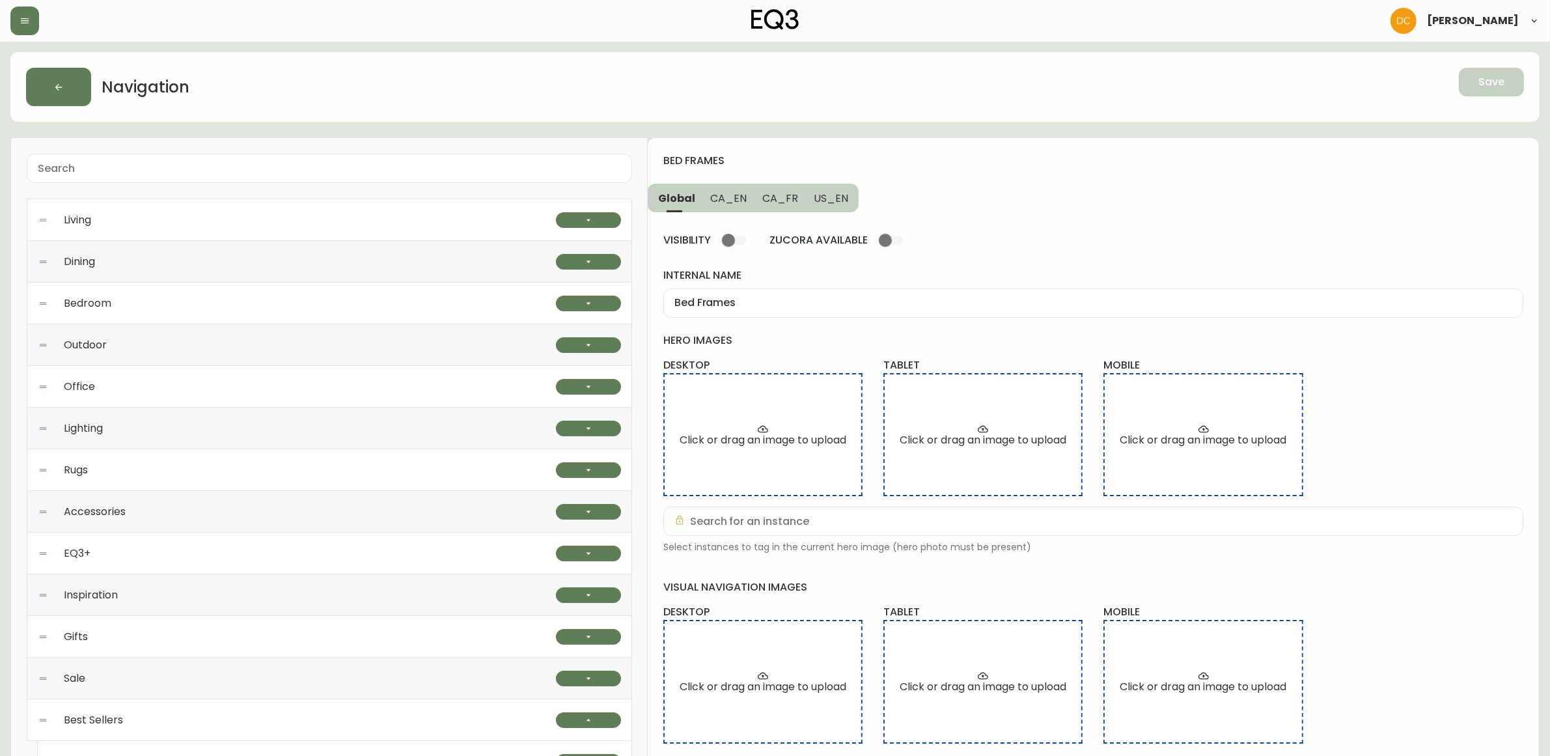
drag, startPoint x: 756, startPoint y: 197, endPoint x: 736, endPoint y: 197, distance: 19.5
click at [740, 197] on div "Global CA_EN CA_FR US_EN" at bounding box center [753, 198] width 211 height 29
click at [738, 197] on span "CA_EN" at bounding box center [729, 198] width 36 height 14
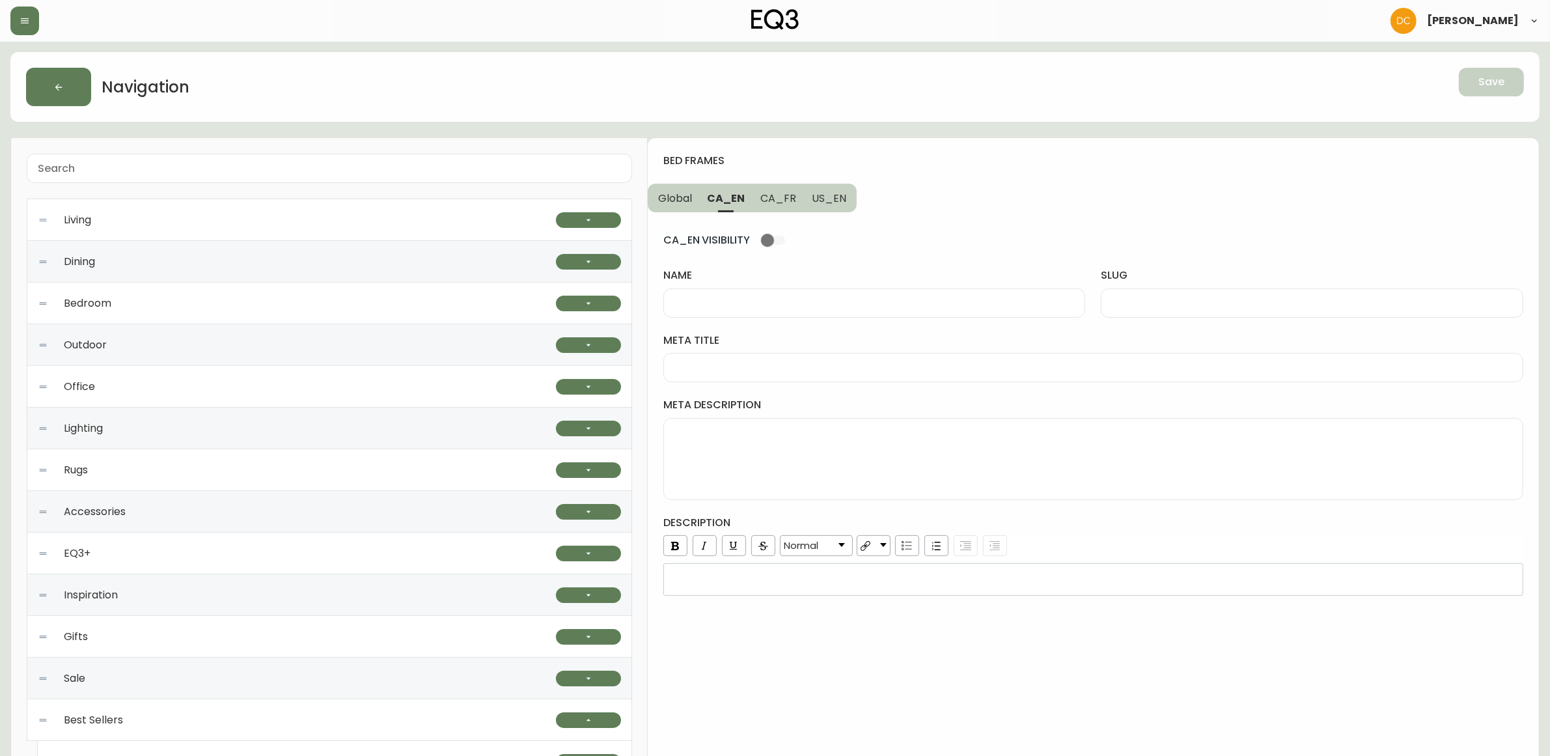
click at [765, 199] on span "CA_FR" at bounding box center [779, 198] width 36 height 14
drag, startPoint x: 706, startPoint y: 195, endPoint x: 656, endPoint y: 199, distance: 50.2
click at [705, 194] on button "CA_EN" at bounding box center [726, 198] width 52 height 29
click at [681, 191] on span "Global" at bounding box center [675, 198] width 34 height 14
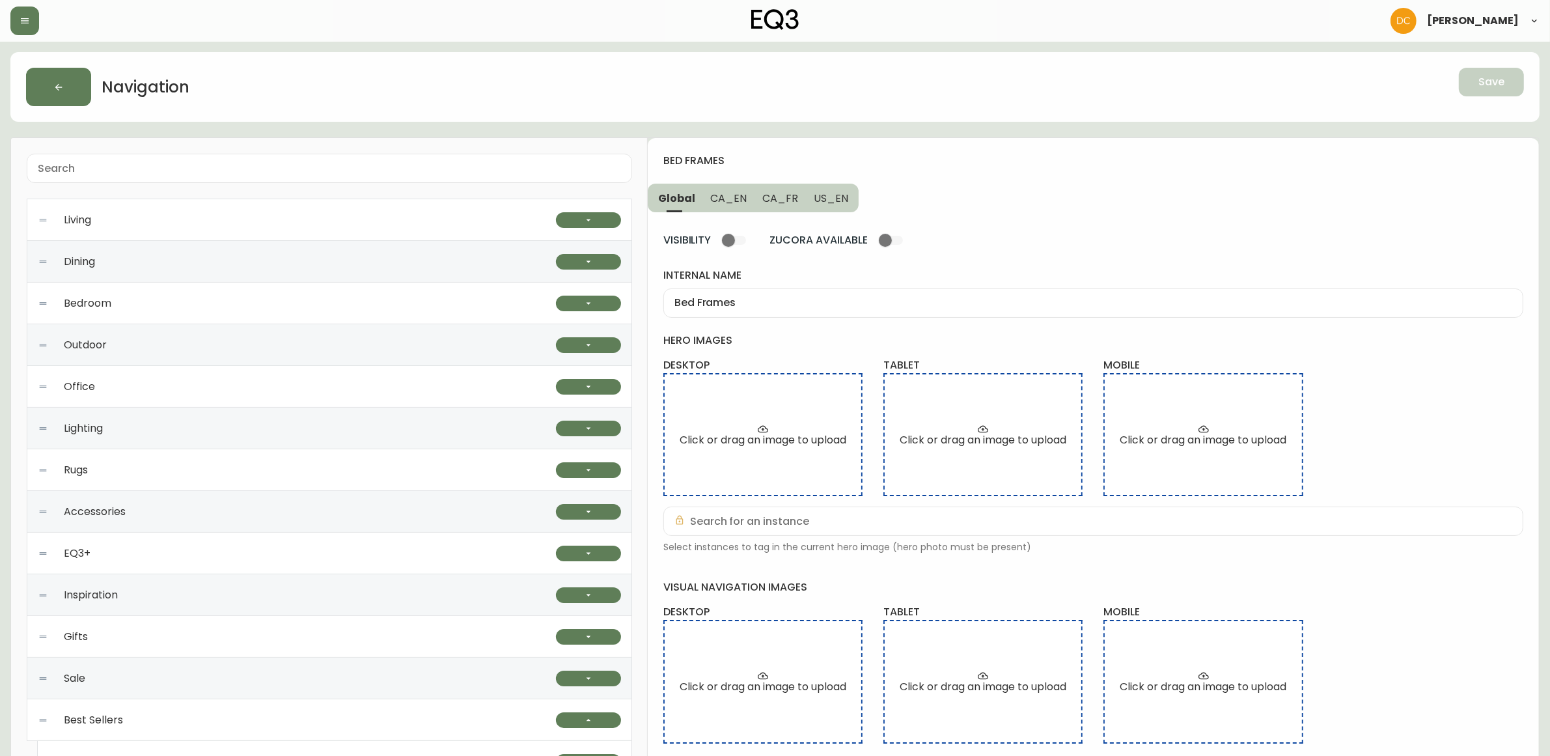
click at [757, 298] on input "Bed Frames" at bounding box center [1094, 303] width 838 height 12
click at [734, 199] on span "CA_EN" at bounding box center [729, 198] width 36 height 14
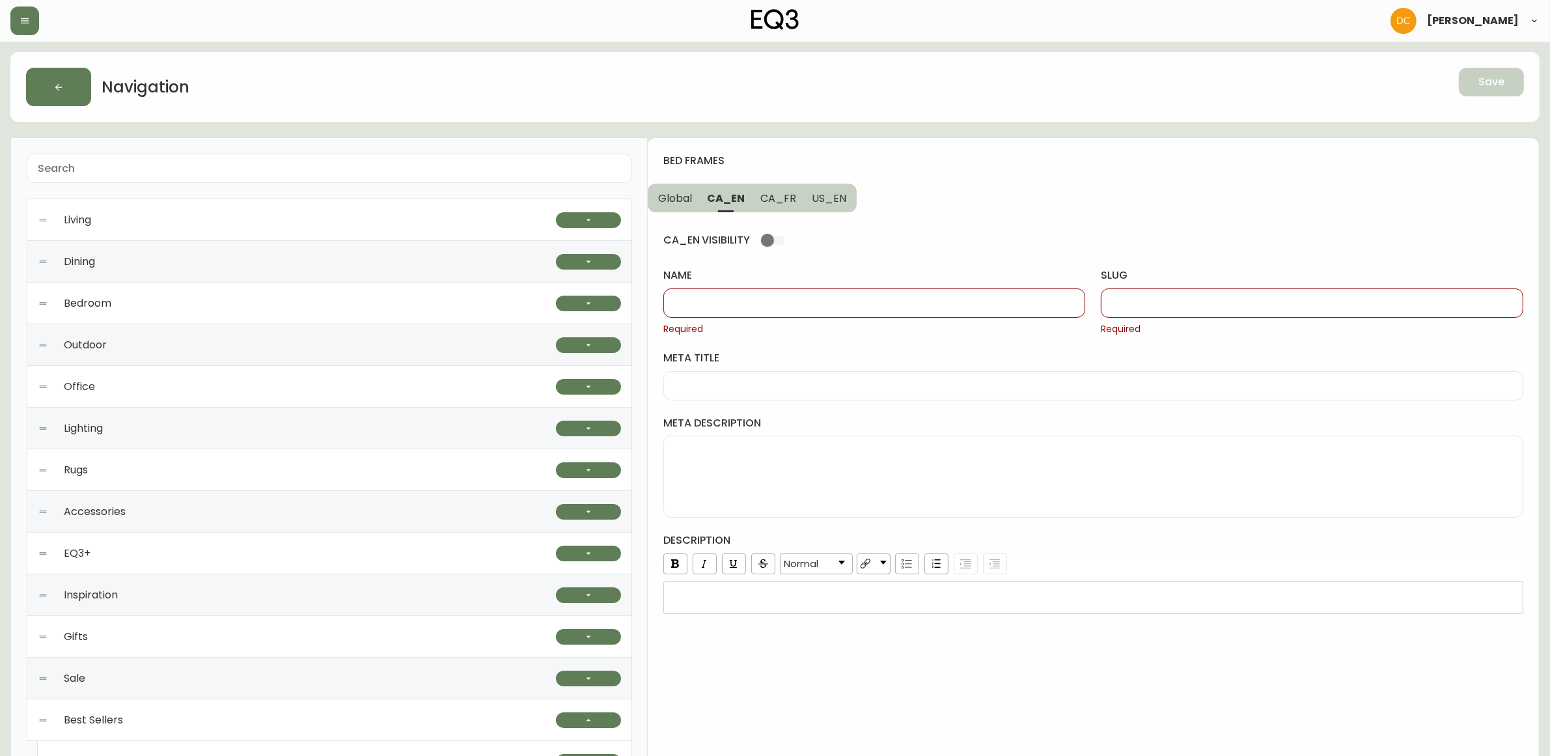
drag, startPoint x: 746, startPoint y: 296, endPoint x: 790, endPoint y: 295, distance: 43.6
click at [746, 297] on input "name" at bounding box center [875, 303] width 400 height 12
paste input "Bed Frames"
type input "Bed Frames"
click at [1148, 294] on div at bounding box center [1312, 302] width 423 height 29
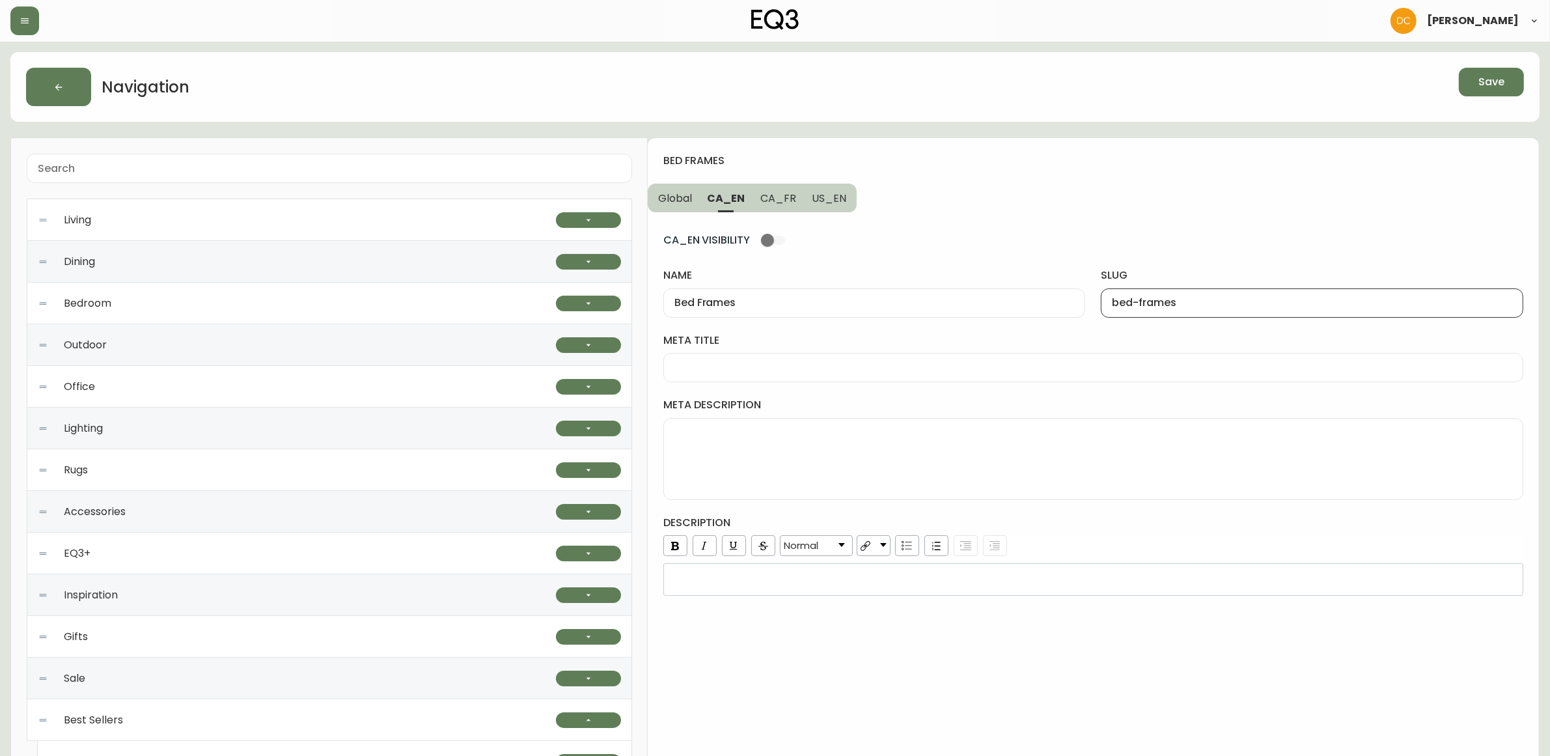
type input "bed-frames"
click at [817, 206] on button "US_EN" at bounding box center [830, 198] width 53 height 29
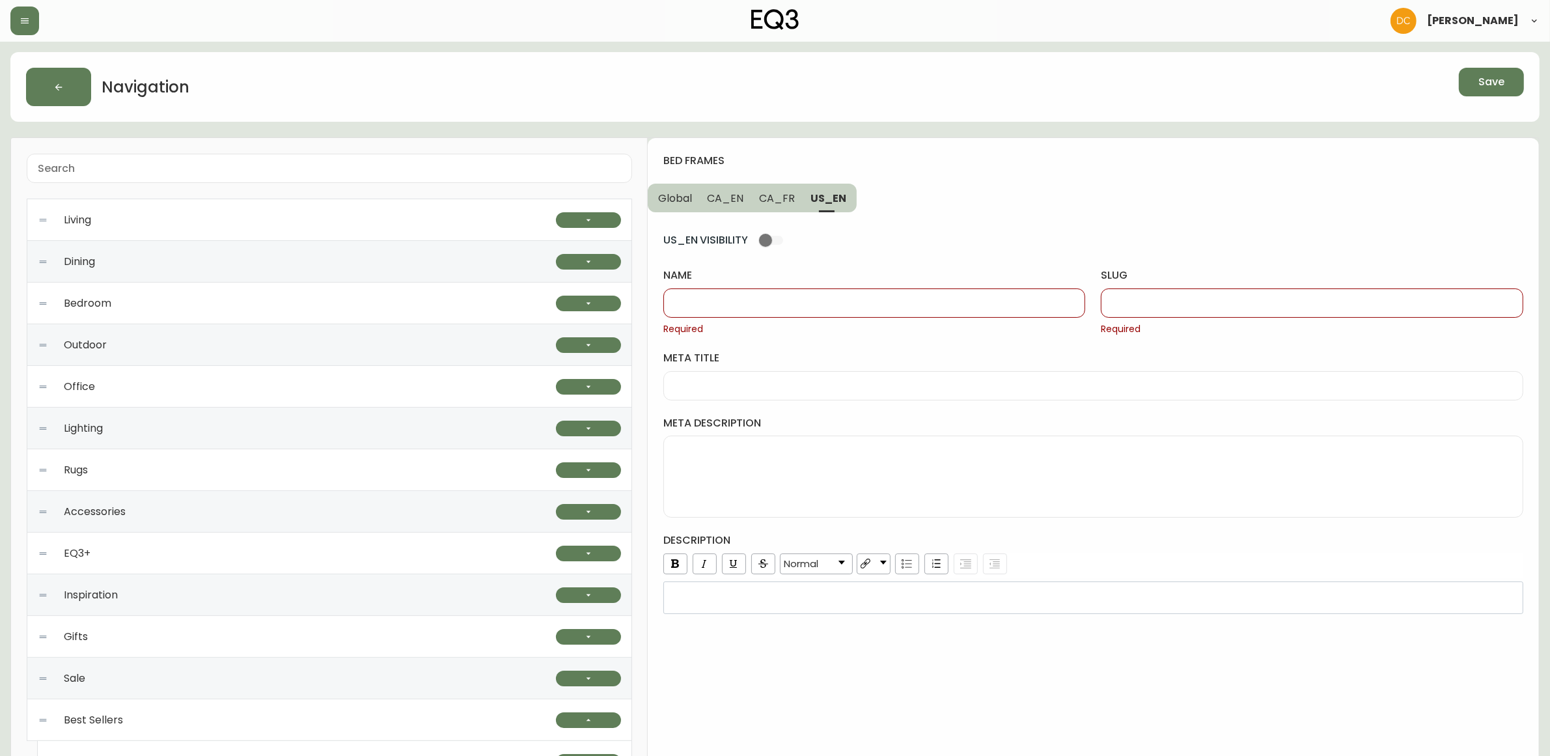
click at [1166, 307] on input "slug" at bounding box center [1312, 303] width 400 height 12
paste input "bed-frames"
type input "bed-frames"
click at [725, 197] on span "CA_EN" at bounding box center [726, 198] width 36 height 14
type input "Bed Frames"
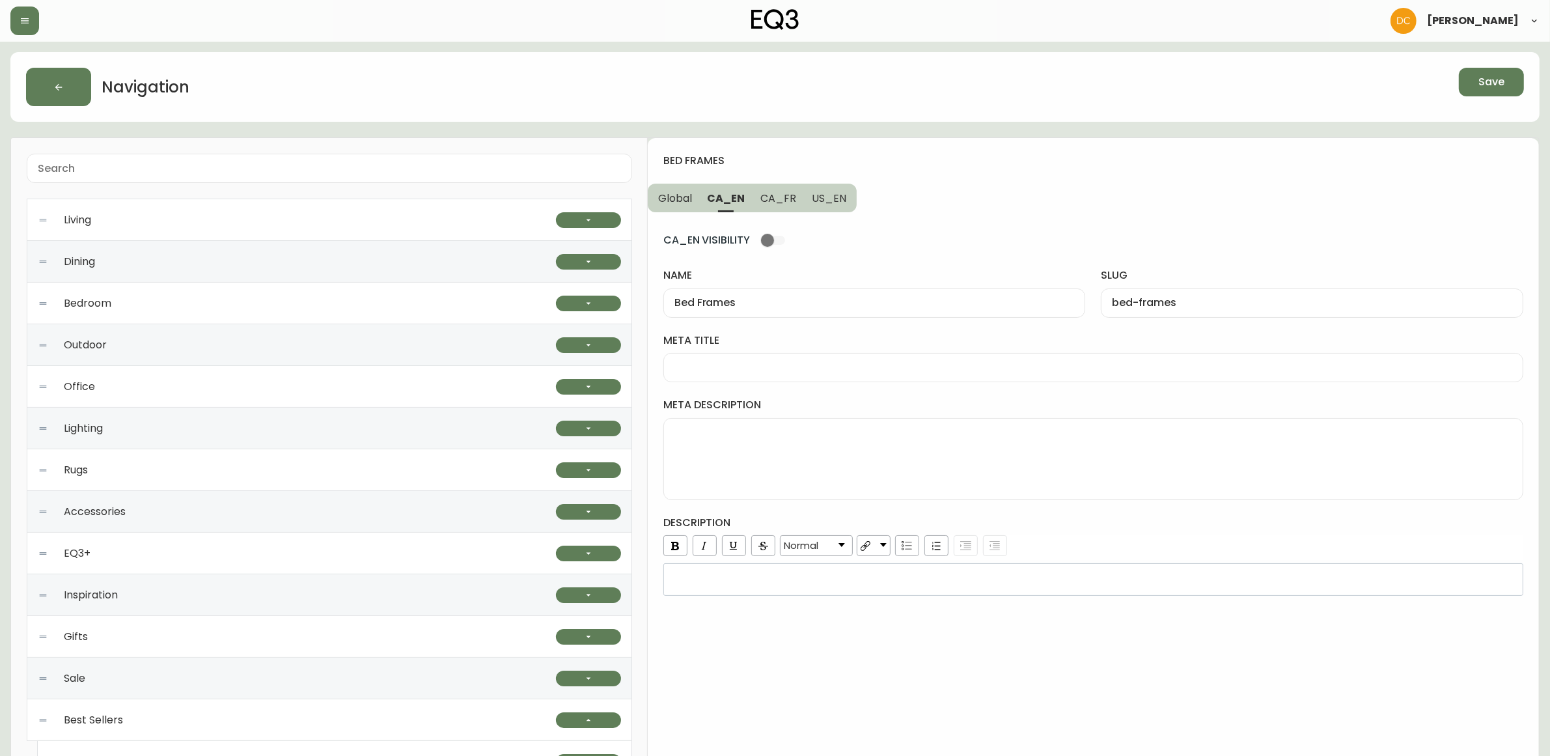
click at [765, 300] on input "Bed Frames" at bounding box center [875, 303] width 400 height 12
click at [841, 194] on span "US_EN" at bounding box center [829, 198] width 35 height 14
click at [785, 307] on input "name" at bounding box center [875, 303] width 400 height 12
paste input "Bed Frames"
type input "Bed Frames"
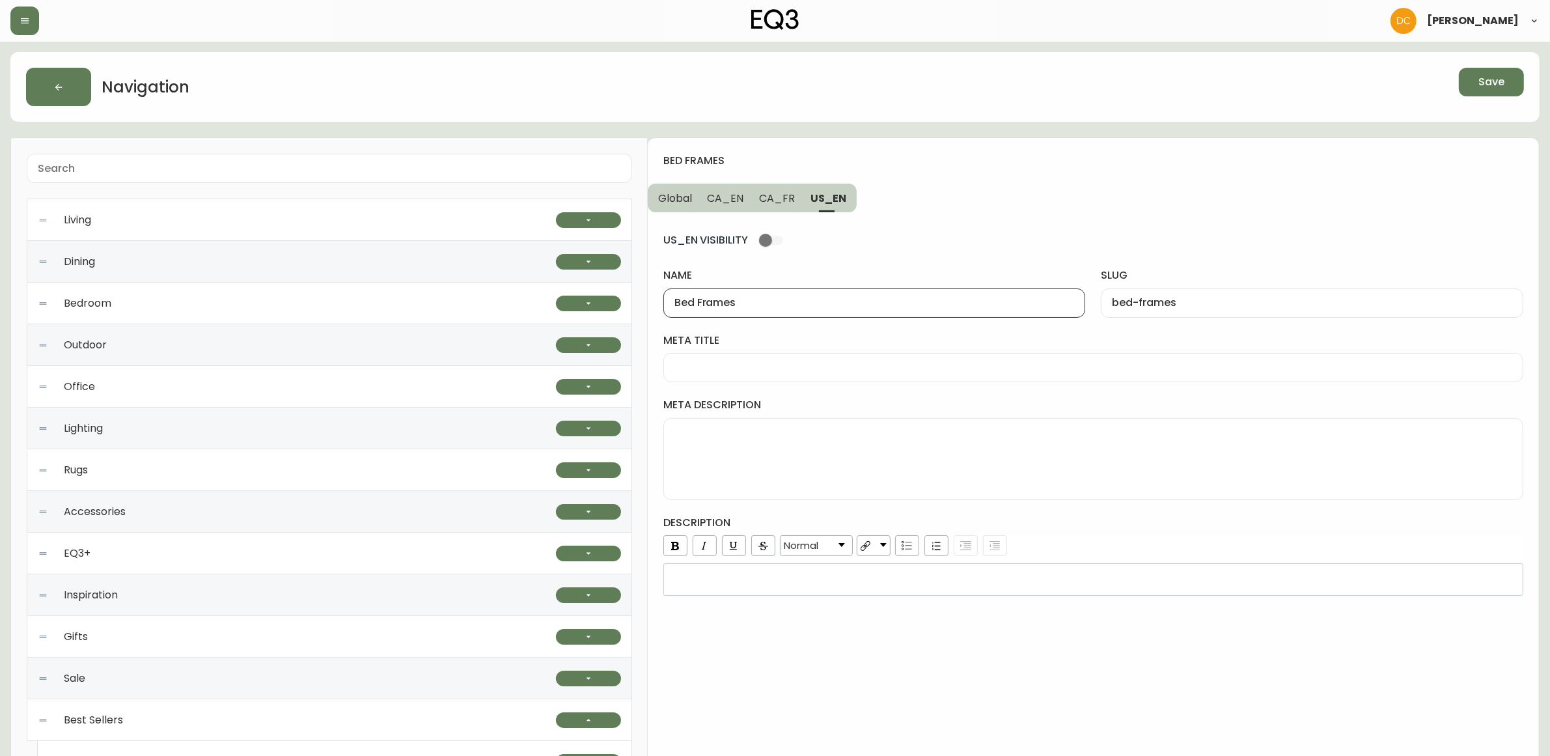
click at [782, 199] on span "CA_FR" at bounding box center [777, 198] width 36 height 14
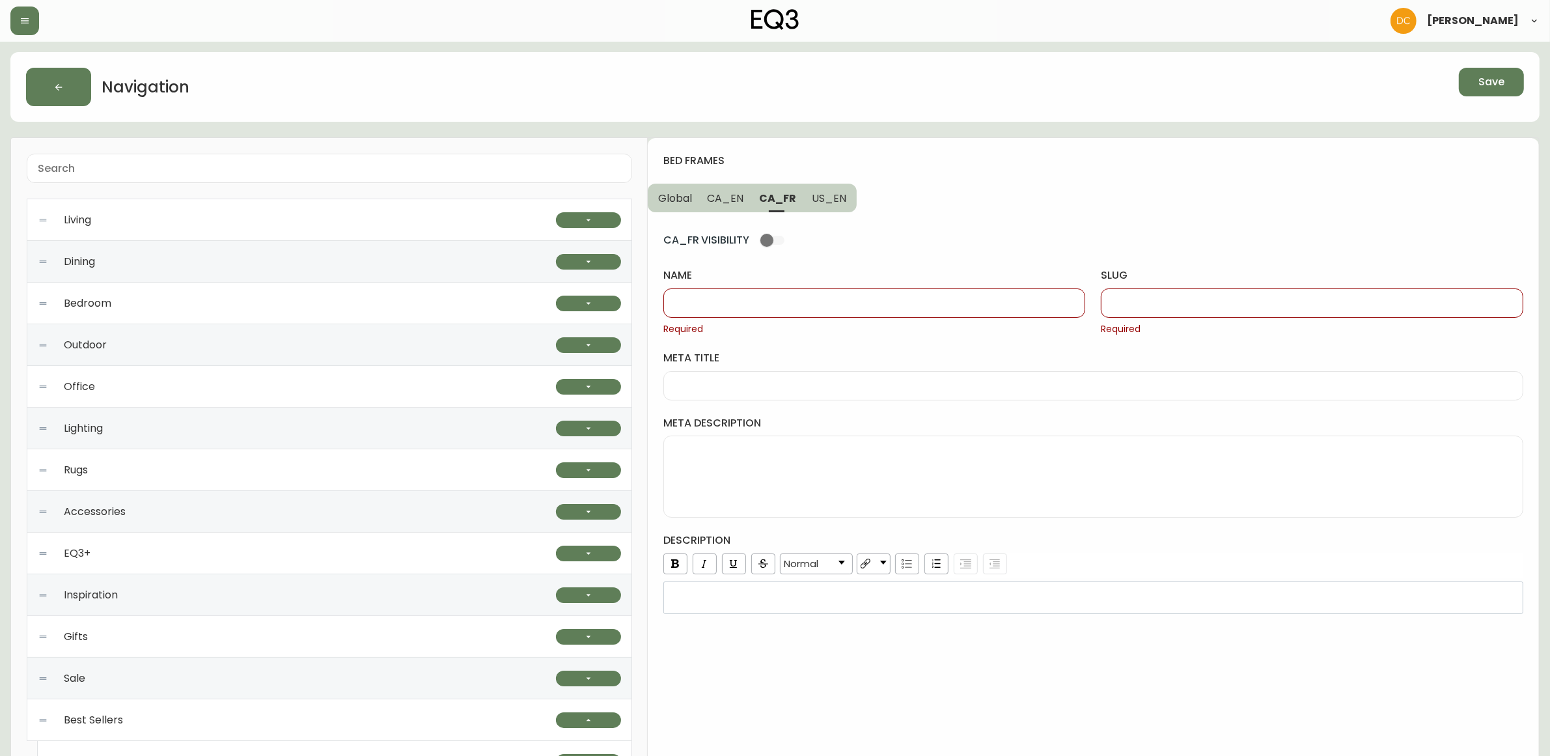
click at [786, 301] on input "name" at bounding box center [875, 303] width 400 height 12
click at [798, 303] on input "name" at bounding box center [875, 303] width 400 height 12
type input "c"
type input "Cadres de lit"
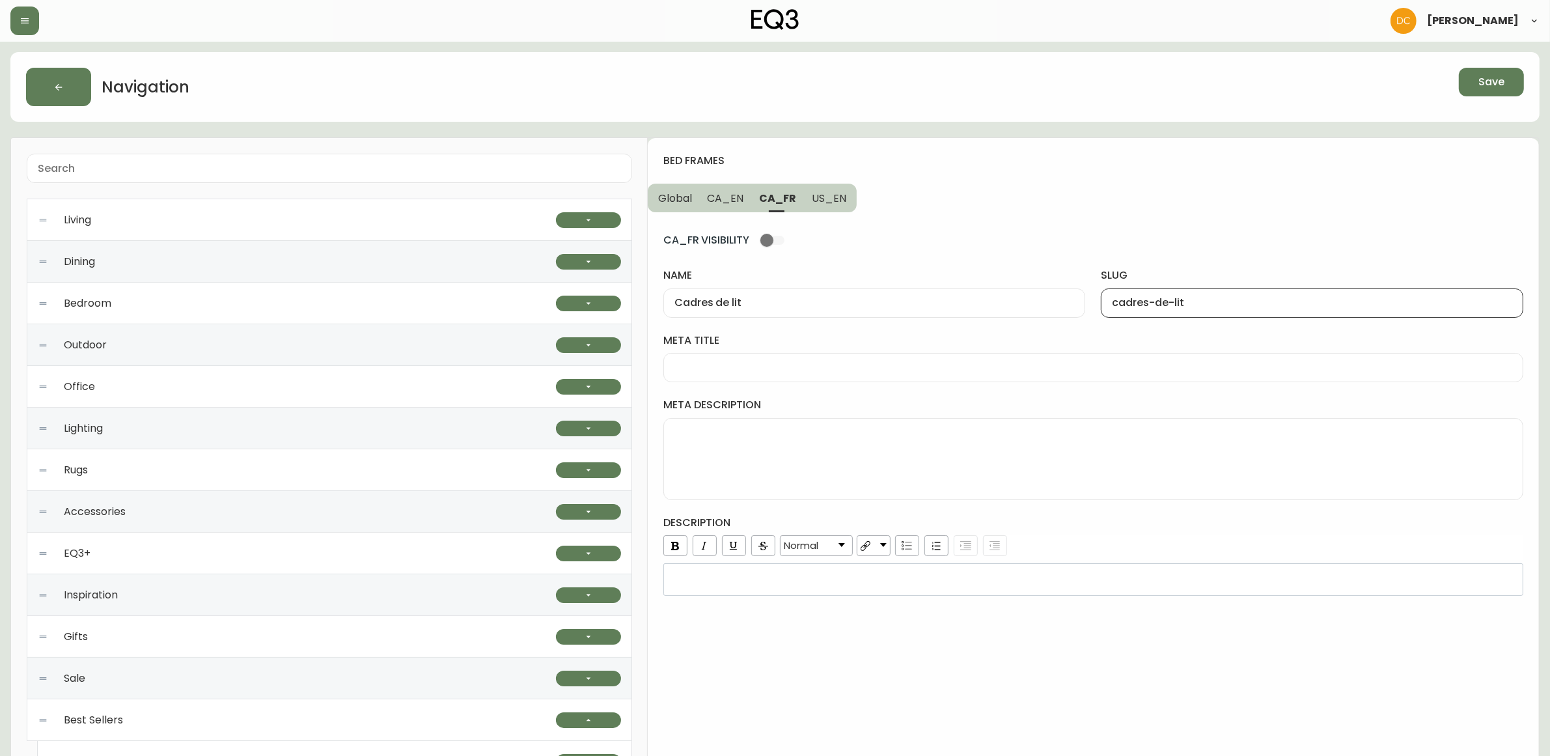
type input "cadres-de-lit"
click at [837, 206] on button "US_EN" at bounding box center [830, 198] width 53 height 29
type input "Bed Frames"
type input "bed-frames"
click at [785, 204] on span "CA_FR" at bounding box center [777, 198] width 36 height 14
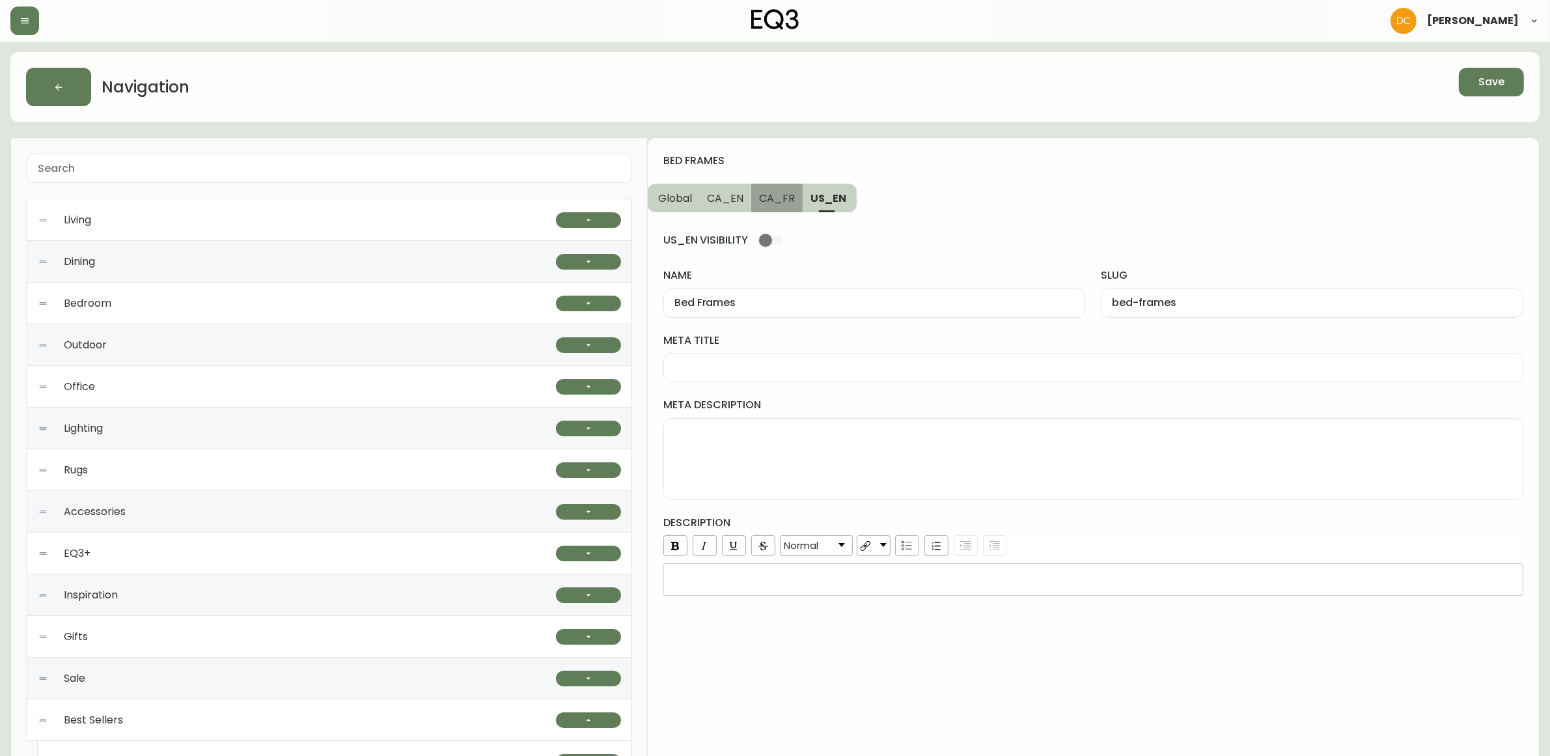
type input "Cadres de lit"
type input "cadres-de-lit"
drag, startPoint x: 746, startPoint y: 209, endPoint x: 739, endPoint y: 210, distance: 6.5
click at [742, 209] on button "CA_EN" at bounding box center [726, 198] width 52 height 29
type input "Bed Frames"
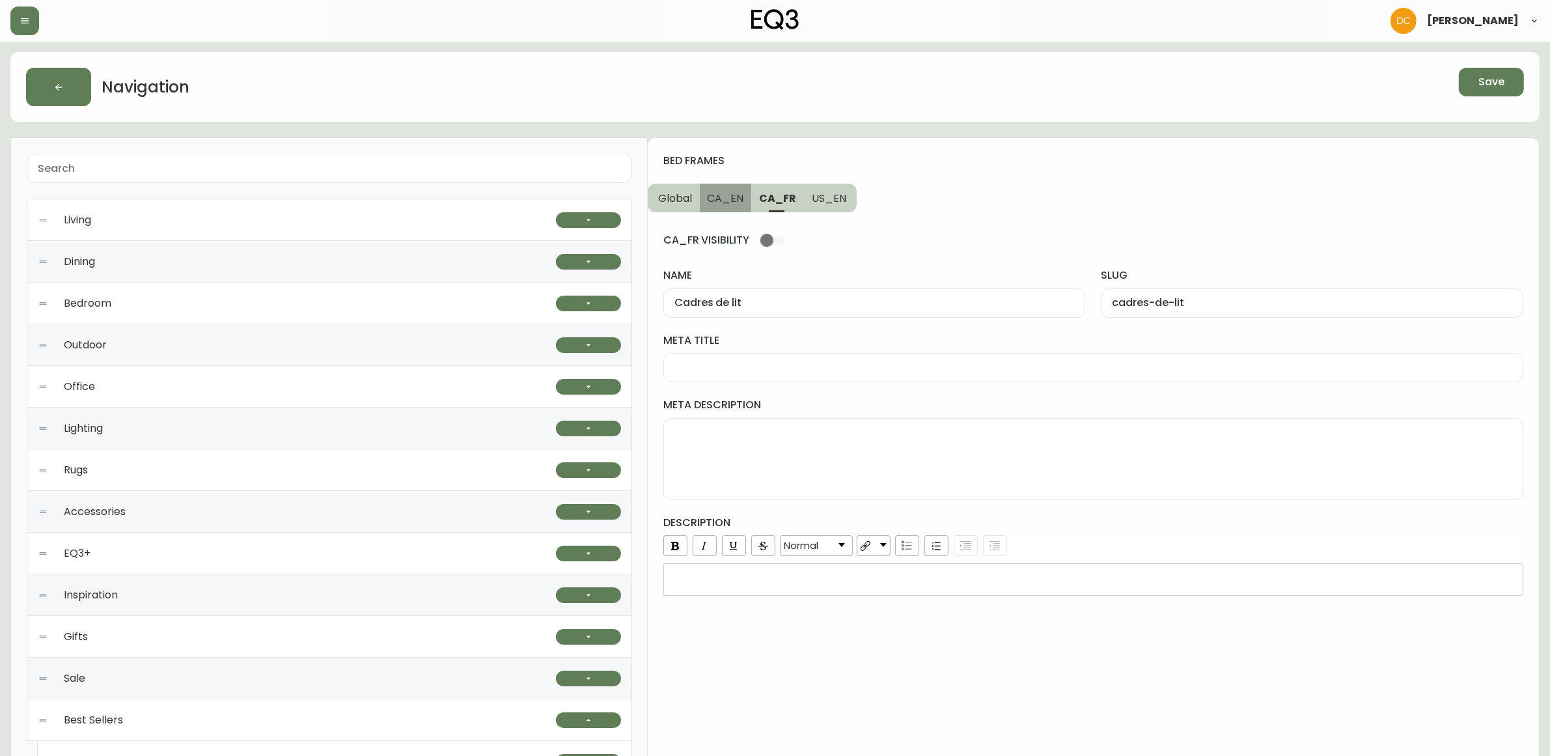
type input "bed-frames"
click at [688, 217] on div "CA_EN VISIBILITY name Bed Frames slug bed-frames meta title meta description de…" at bounding box center [1094, 404] width 860 height 384
click at [679, 204] on span "Global" at bounding box center [675, 198] width 34 height 14
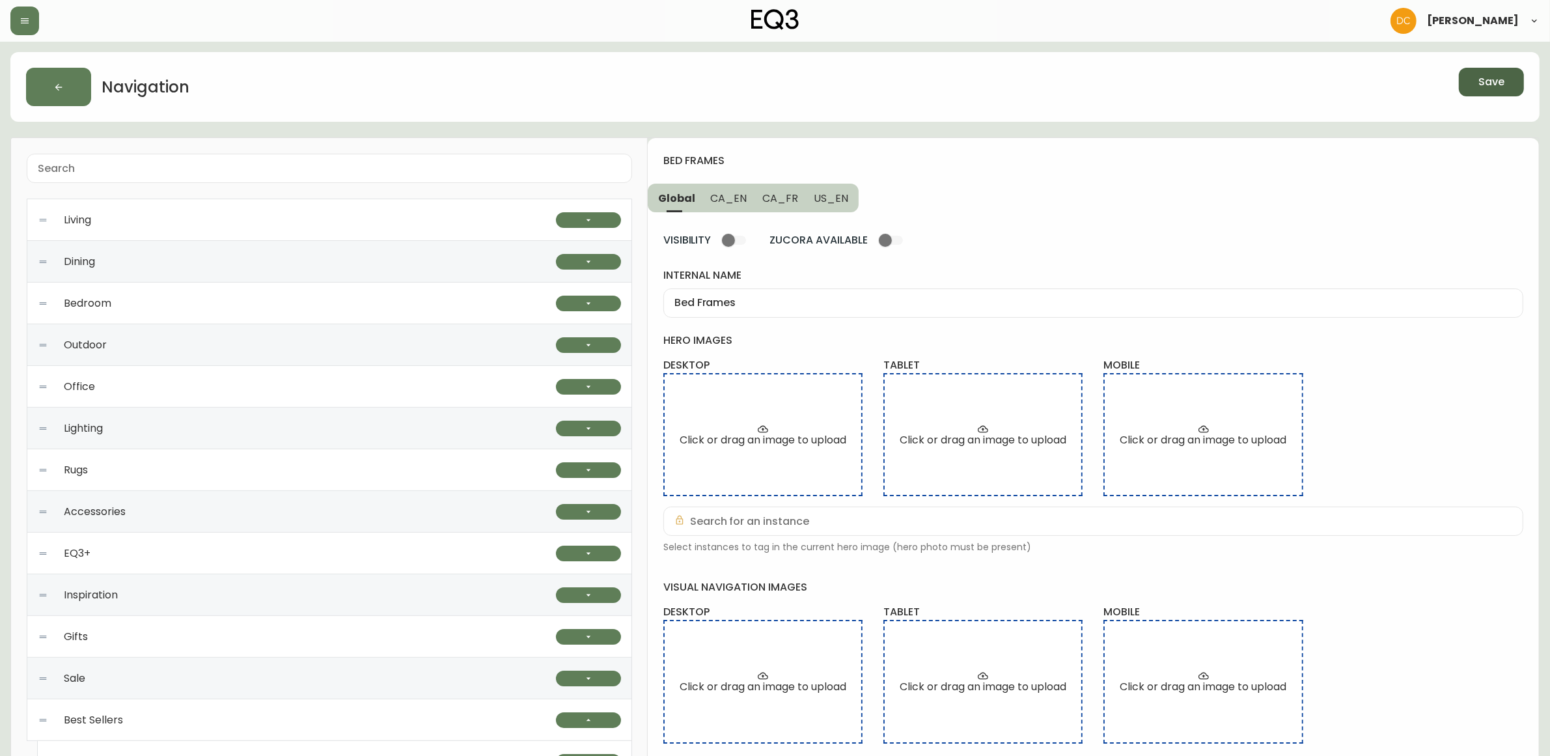
click at [1490, 93] on button "Save" at bounding box center [1491, 82] width 65 height 29
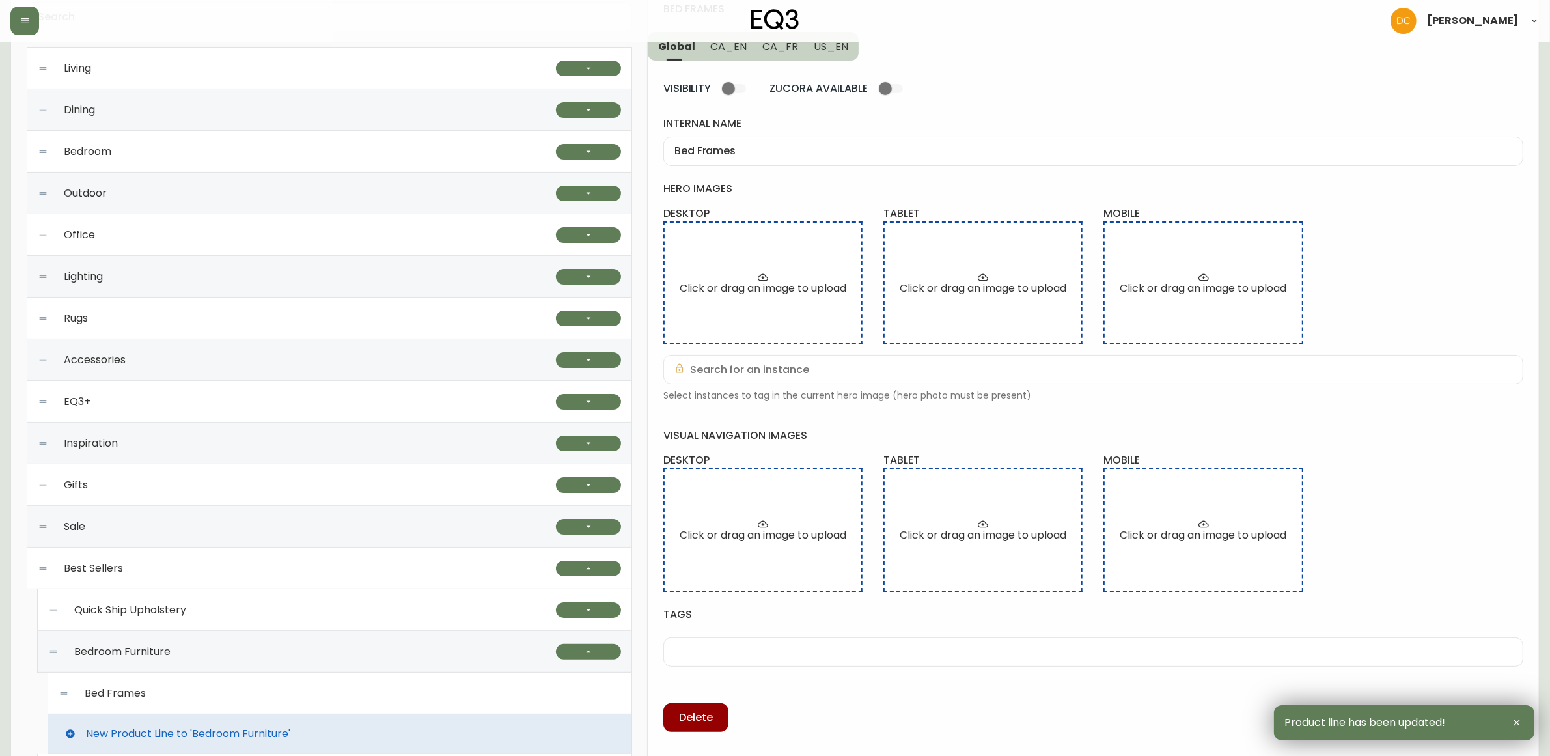
scroll to position [288, 0]
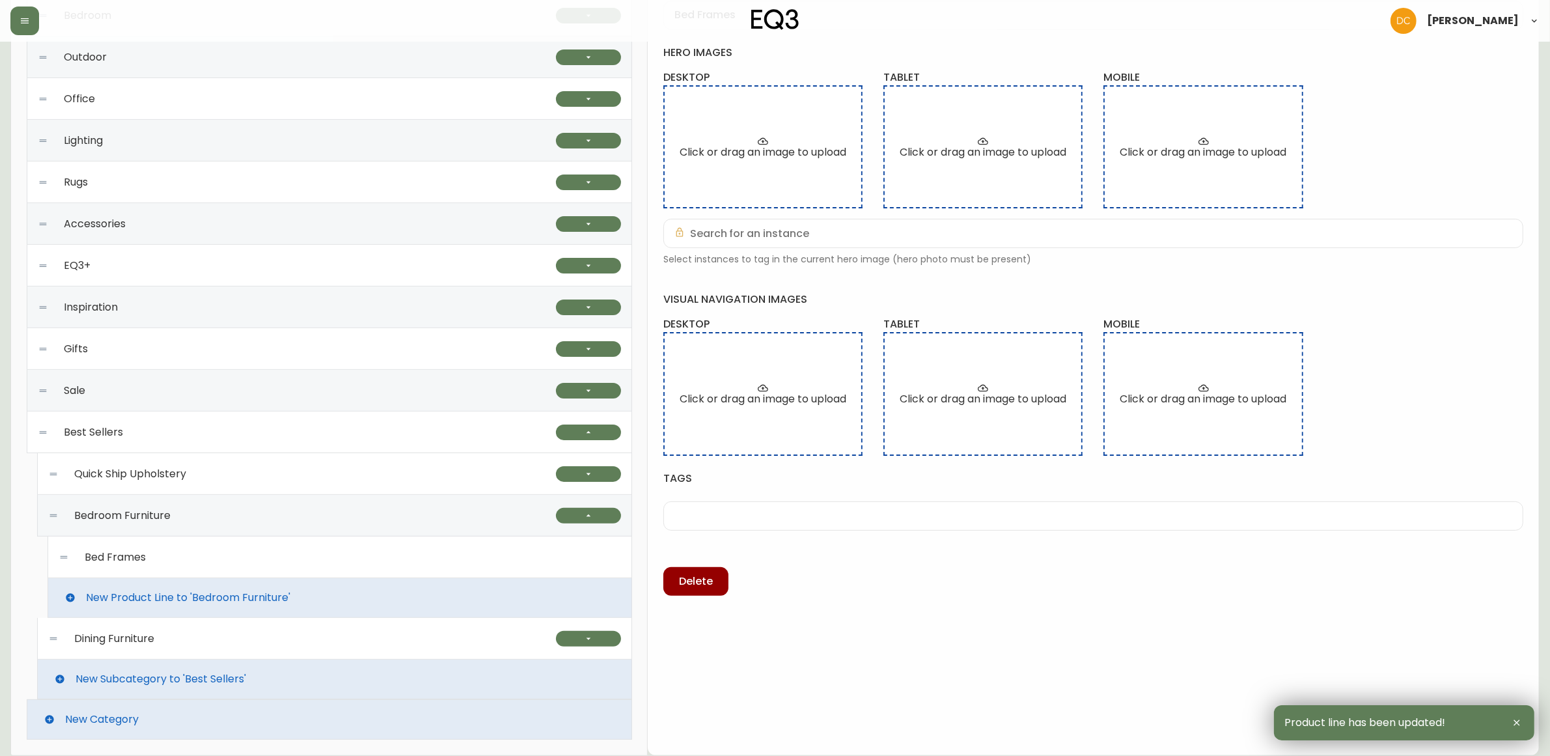
click at [232, 646] on div "Dining Furniture" at bounding box center [302, 639] width 508 height 42
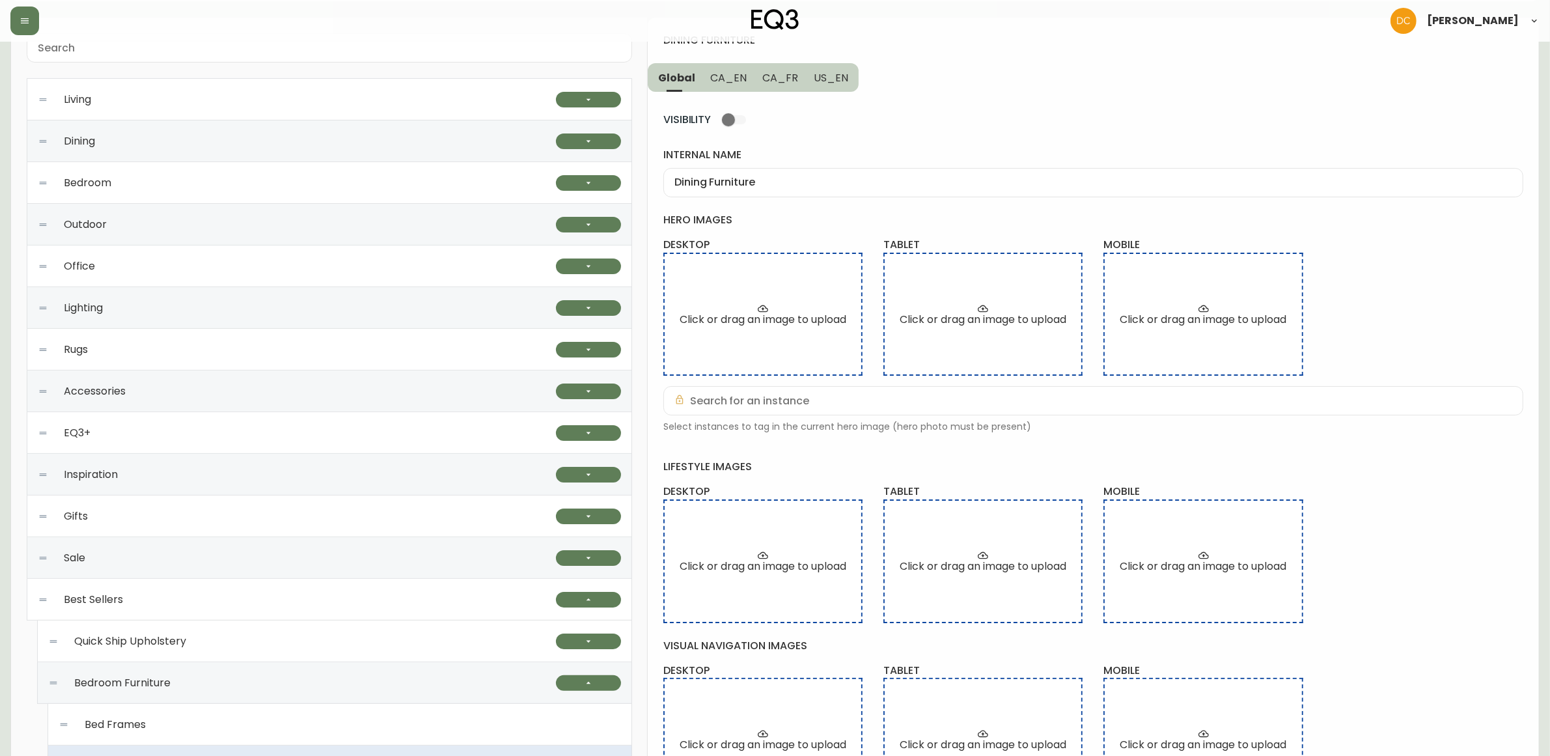
scroll to position [323, 0]
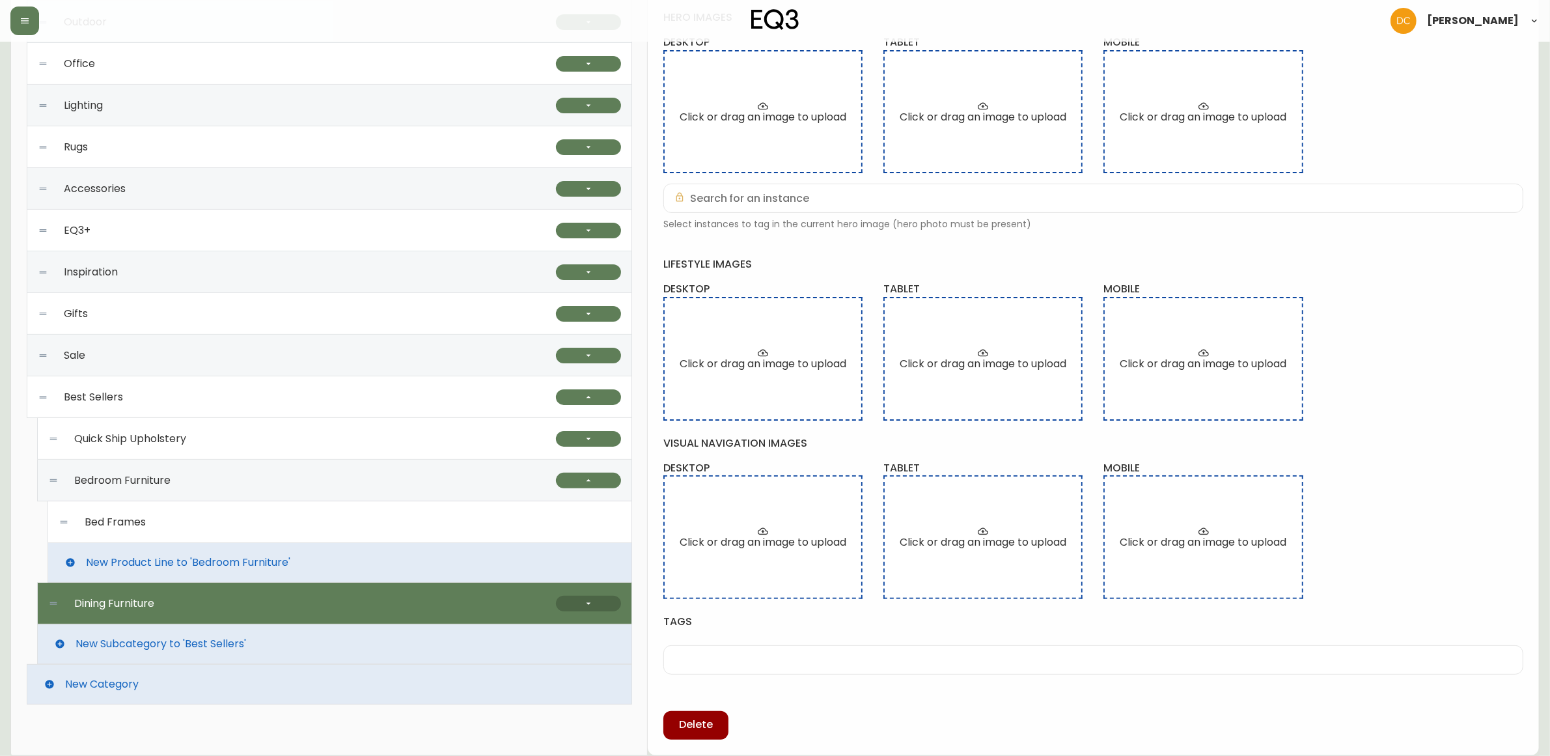
click at [598, 604] on button "button" at bounding box center [588, 604] width 65 height 16
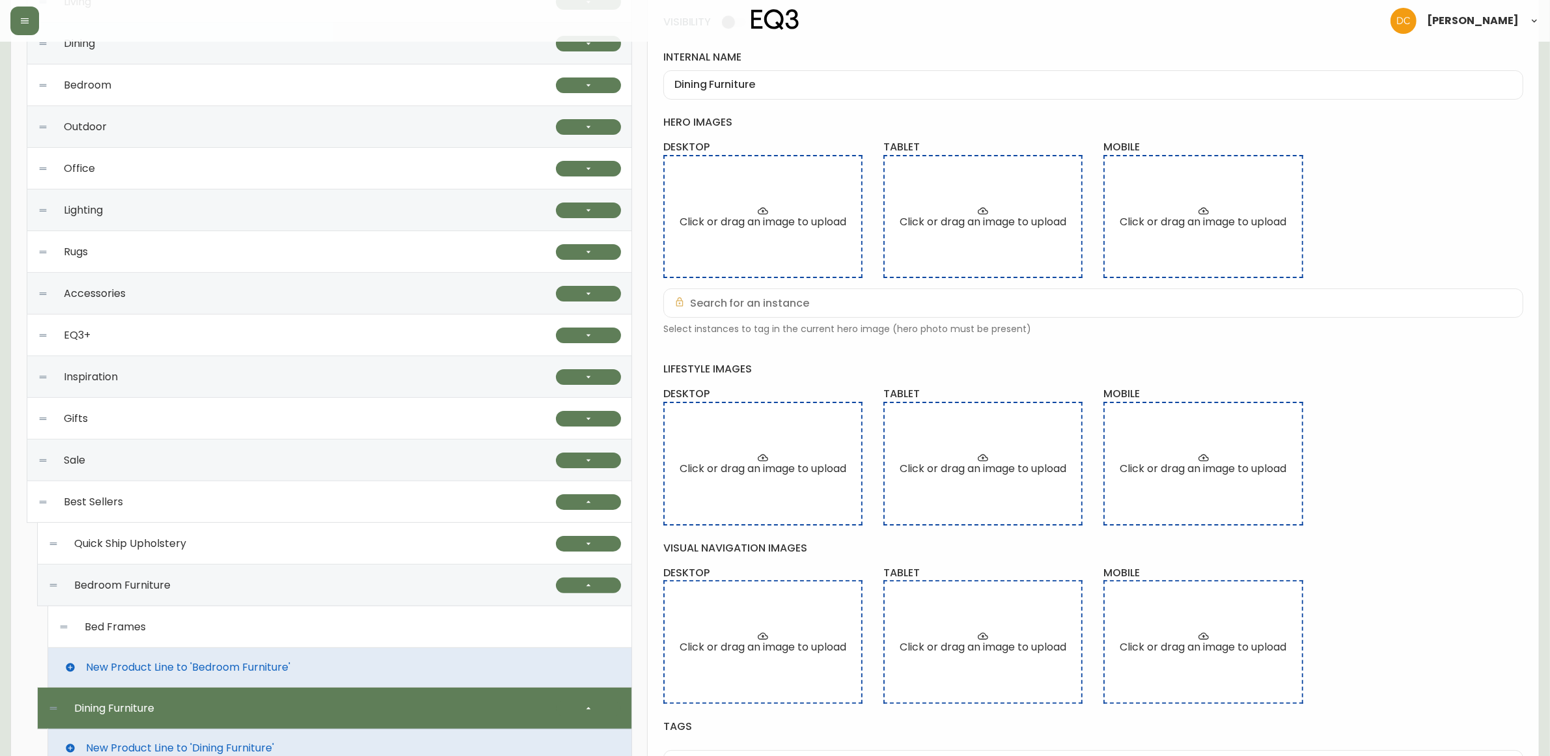
scroll to position [0, 0]
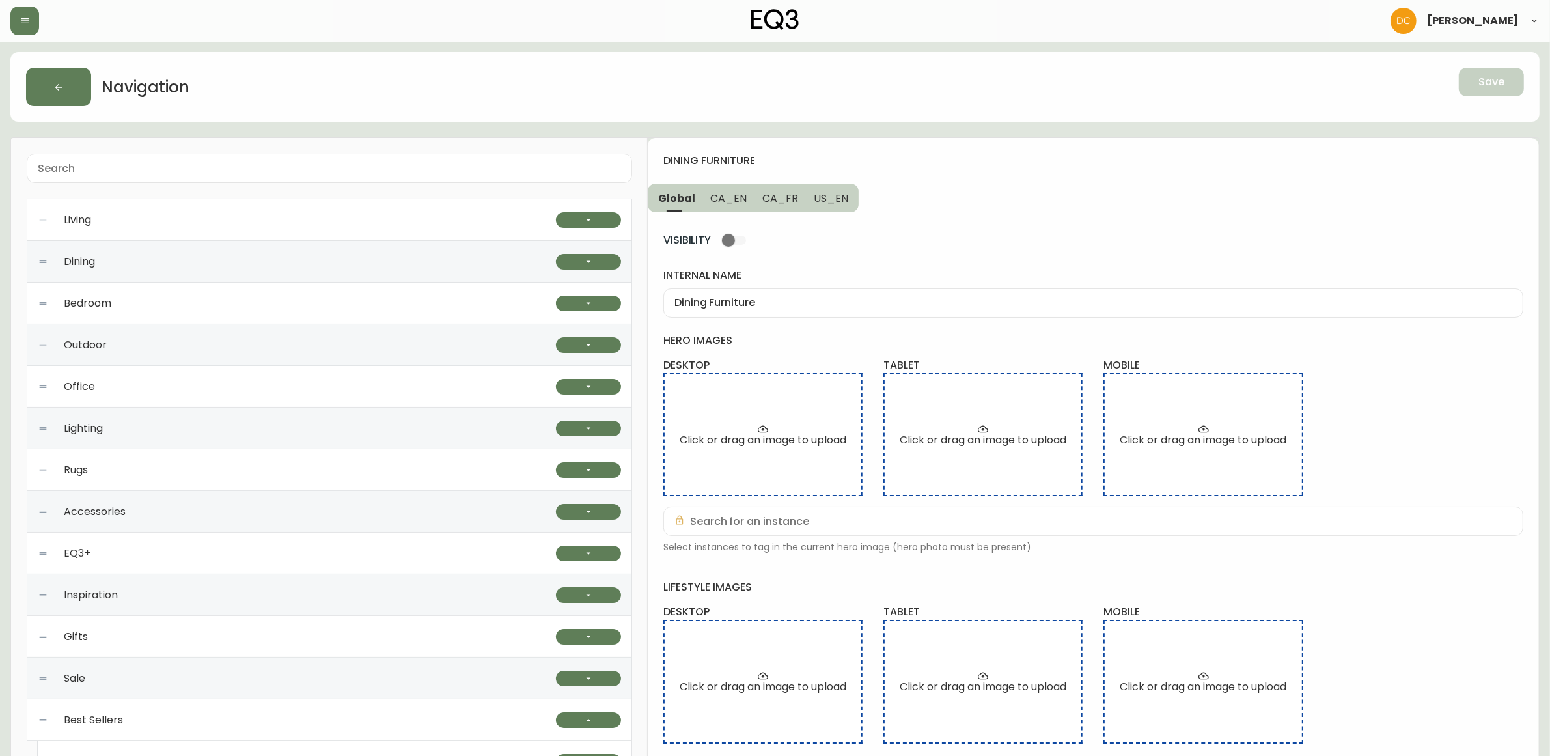
click at [740, 203] on span "CA_EN" at bounding box center [729, 198] width 36 height 14
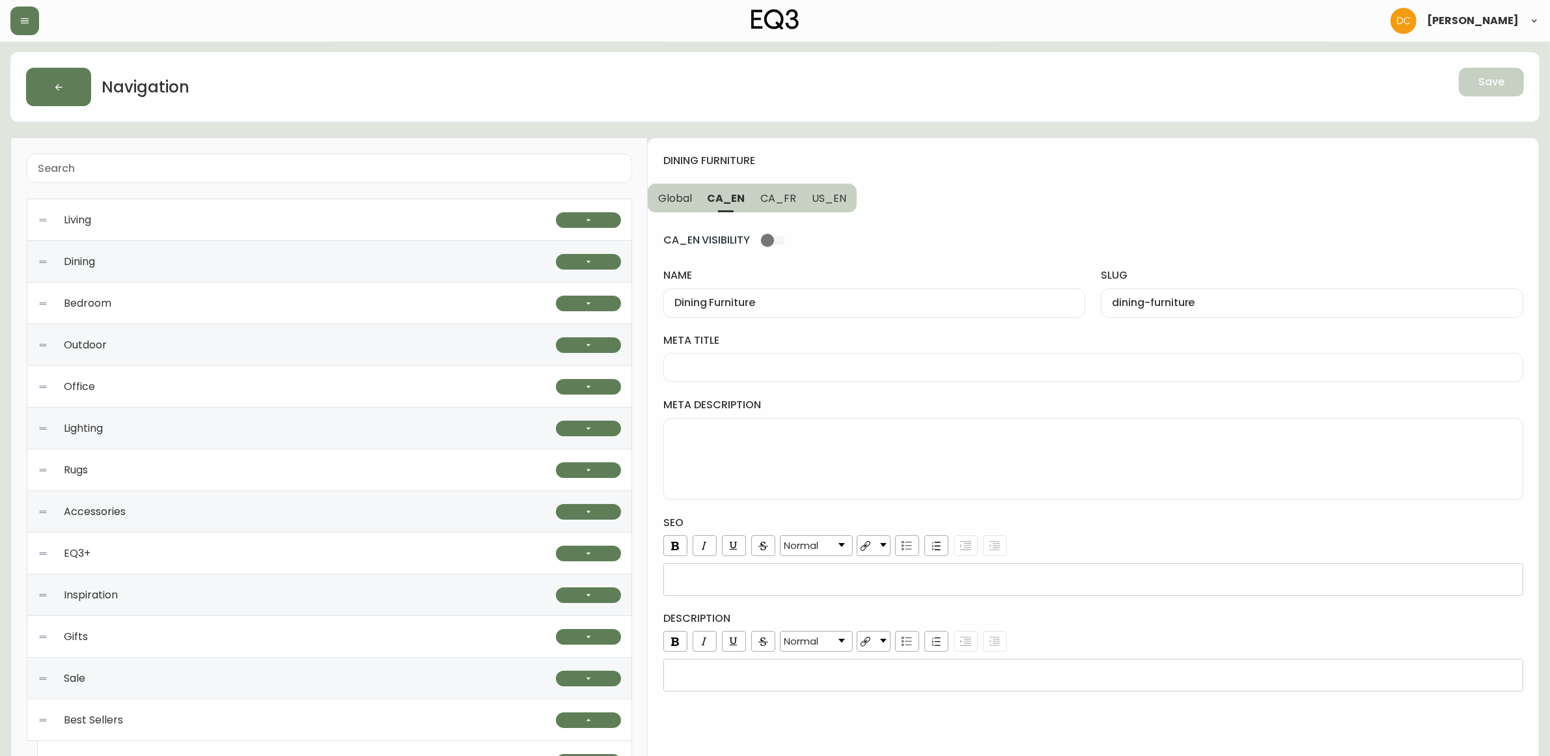
click at [772, 201] on span "CA_FR" at bounding box center [779, 198] width 36 height 14
type input "Meubles de salle à manger"
type input "meubles-de-salle-a-manger"
click at [827, 200] on span "US_EN" at bounding box center [829, 198] width 35 height 14
type input "Dining Furniture"
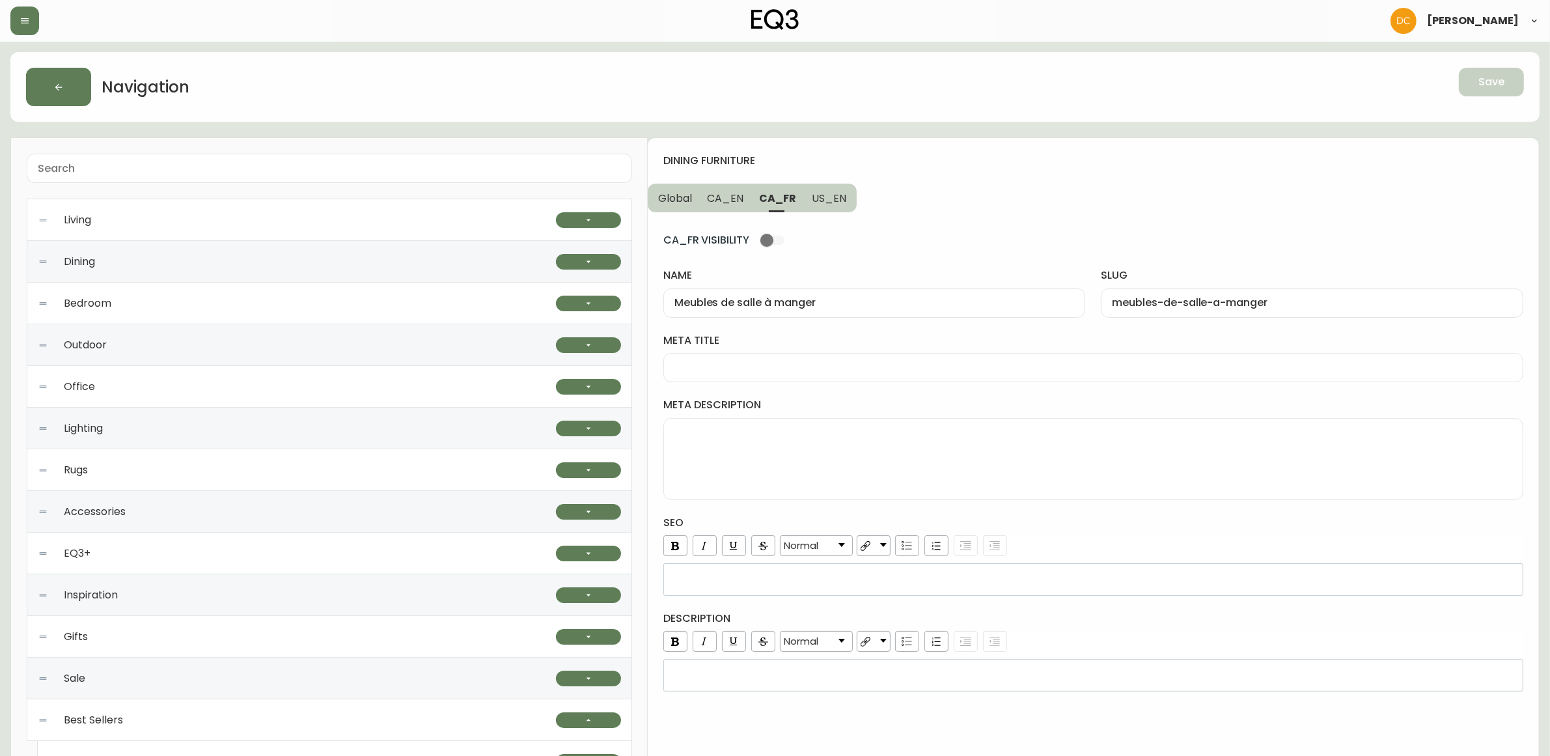
type input "dining-furniture"
click at [682, 197] on span "Global" at bounding box center [675, 198] width 34 height 14
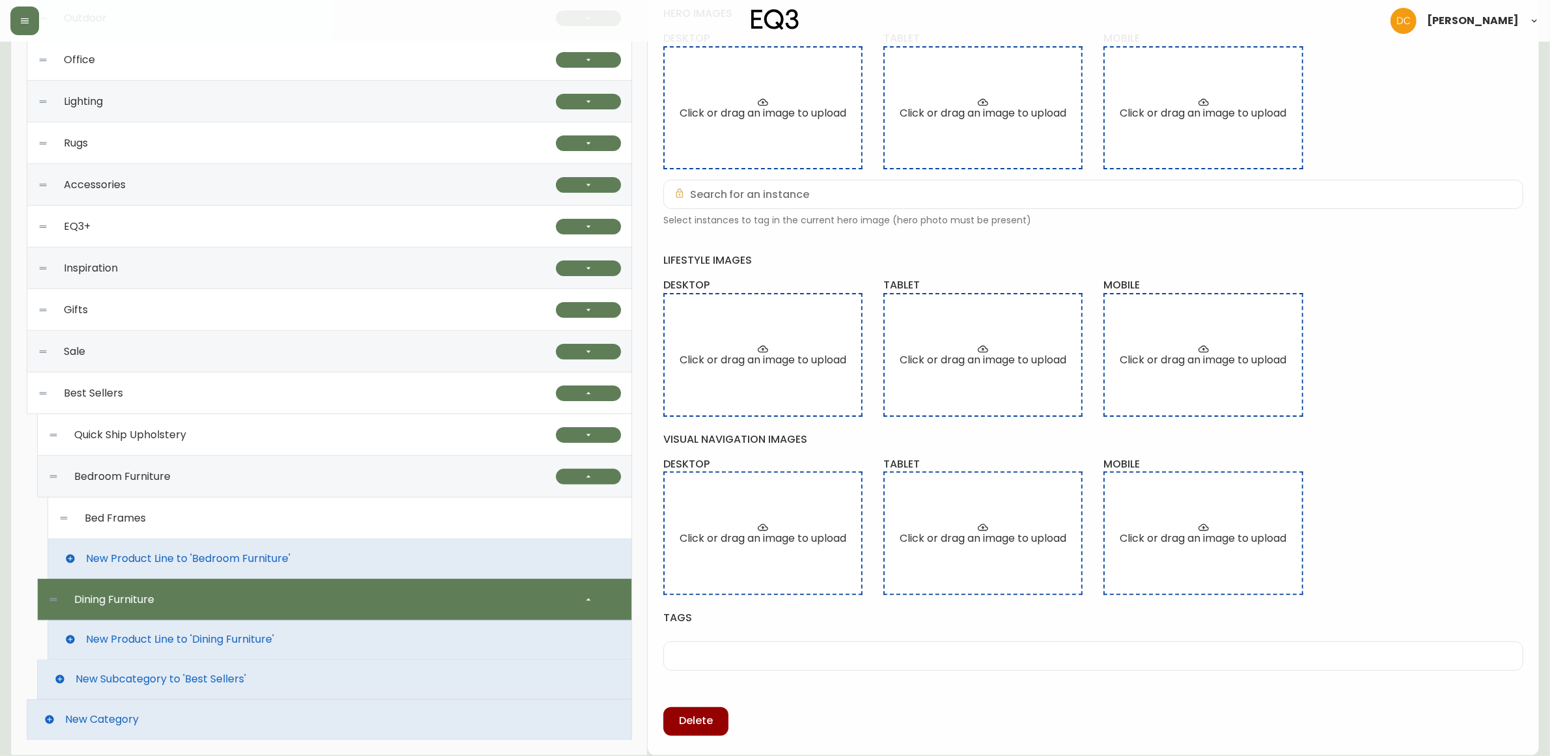
click at [242, 524] on div "Bed Frames" at bounding box center [340, 518] width 563 height 42
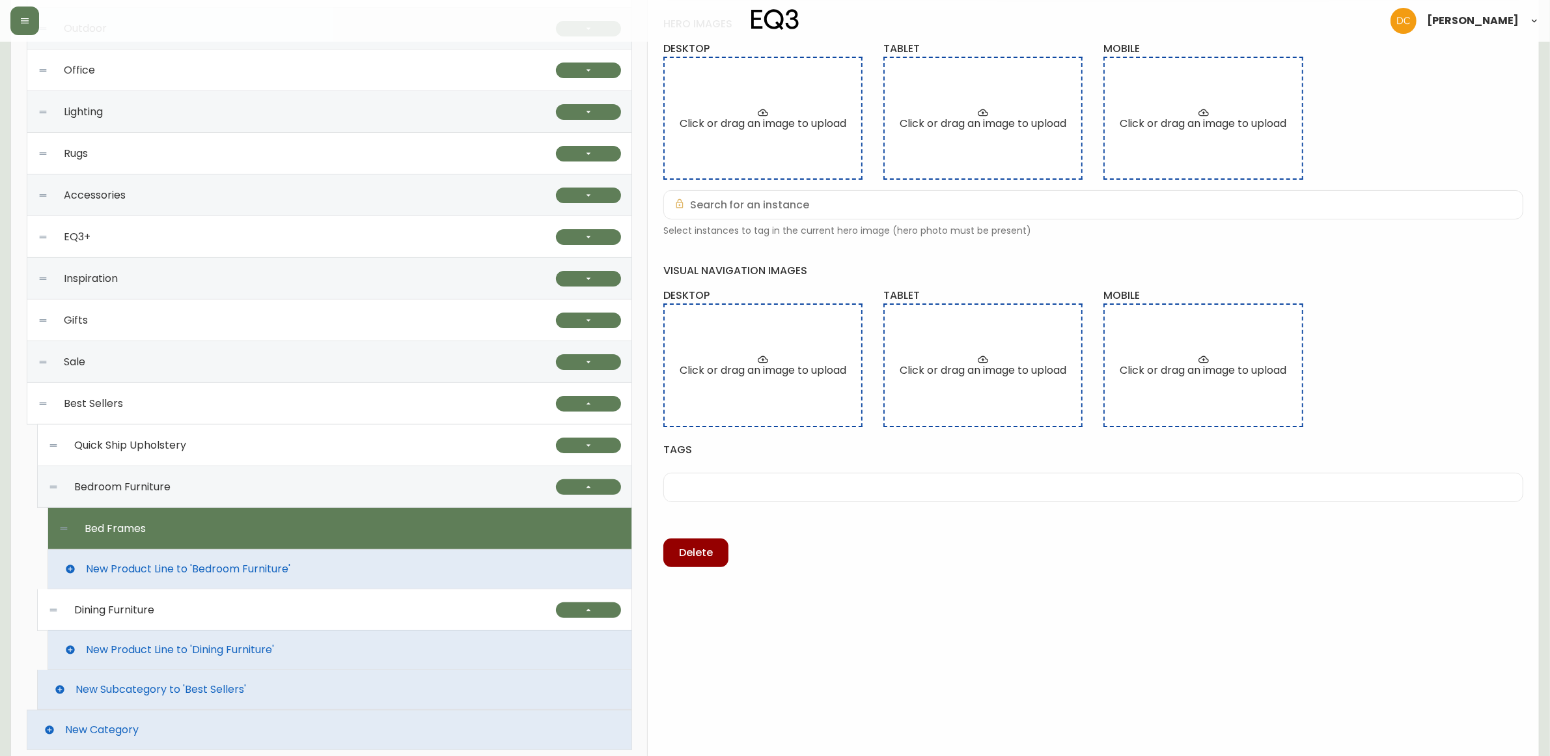
scroll to position [328, 0]
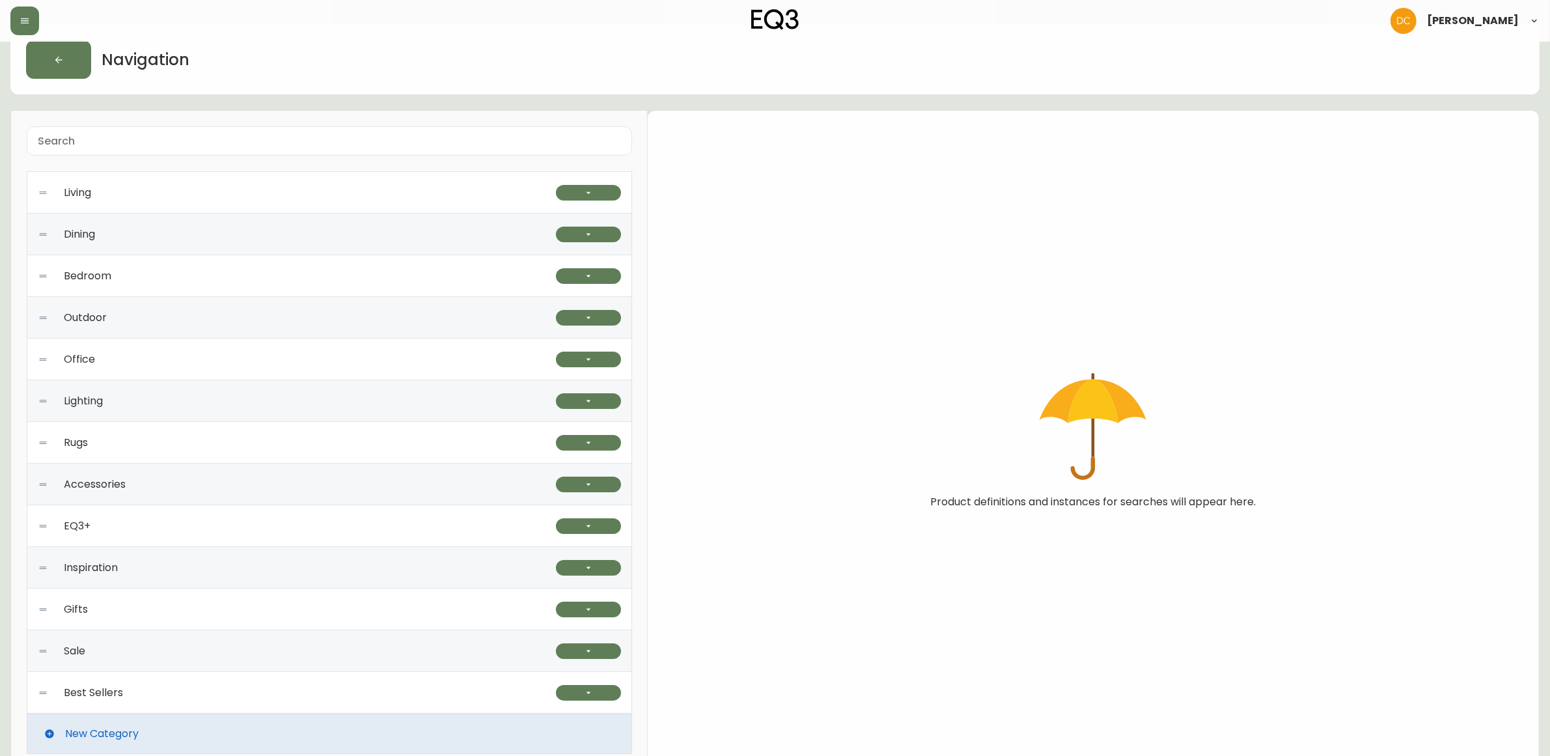
scroll to position [42, 0]
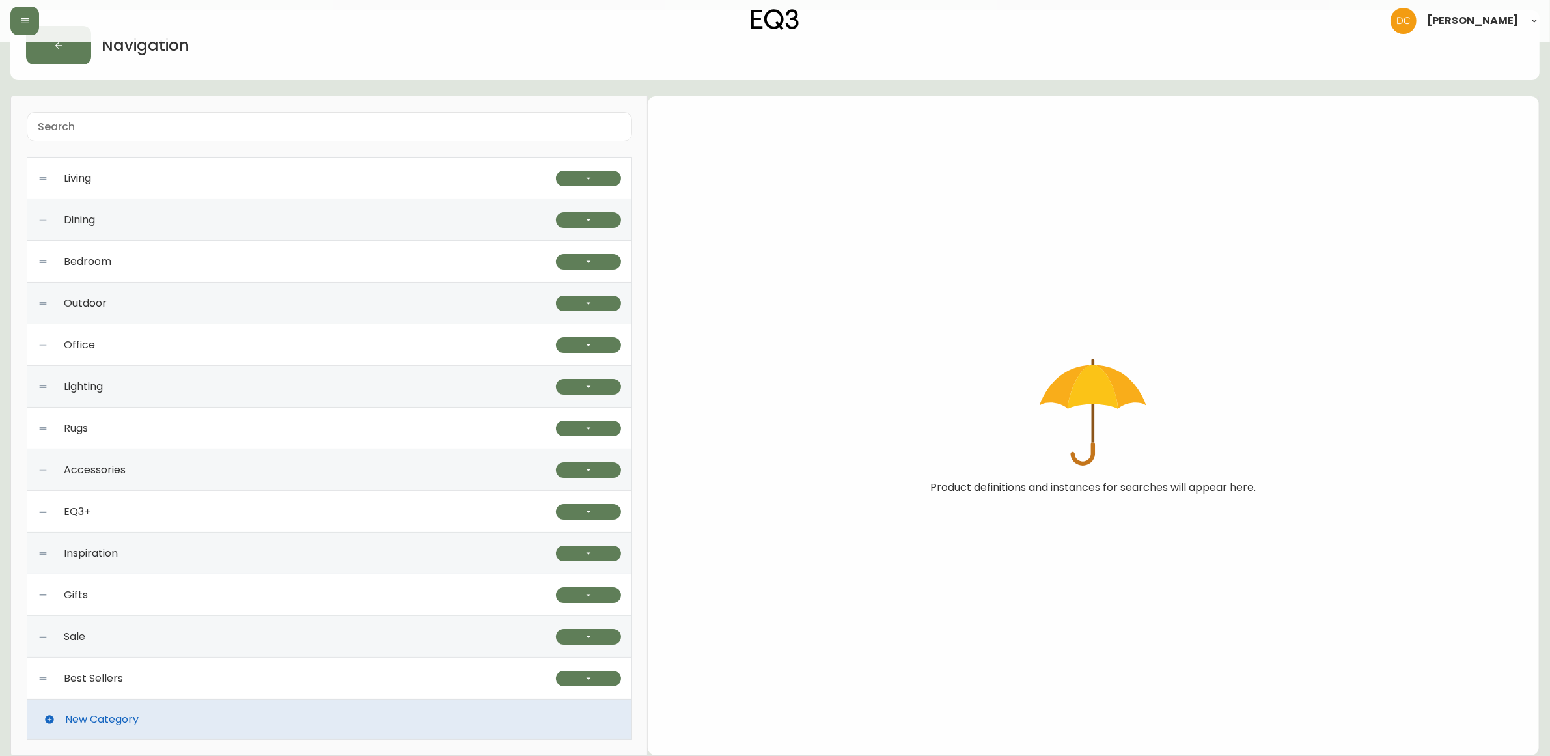
click at [287, 675] on div "Best Sellers" at bounding box center [297, 679] width 518 height 42
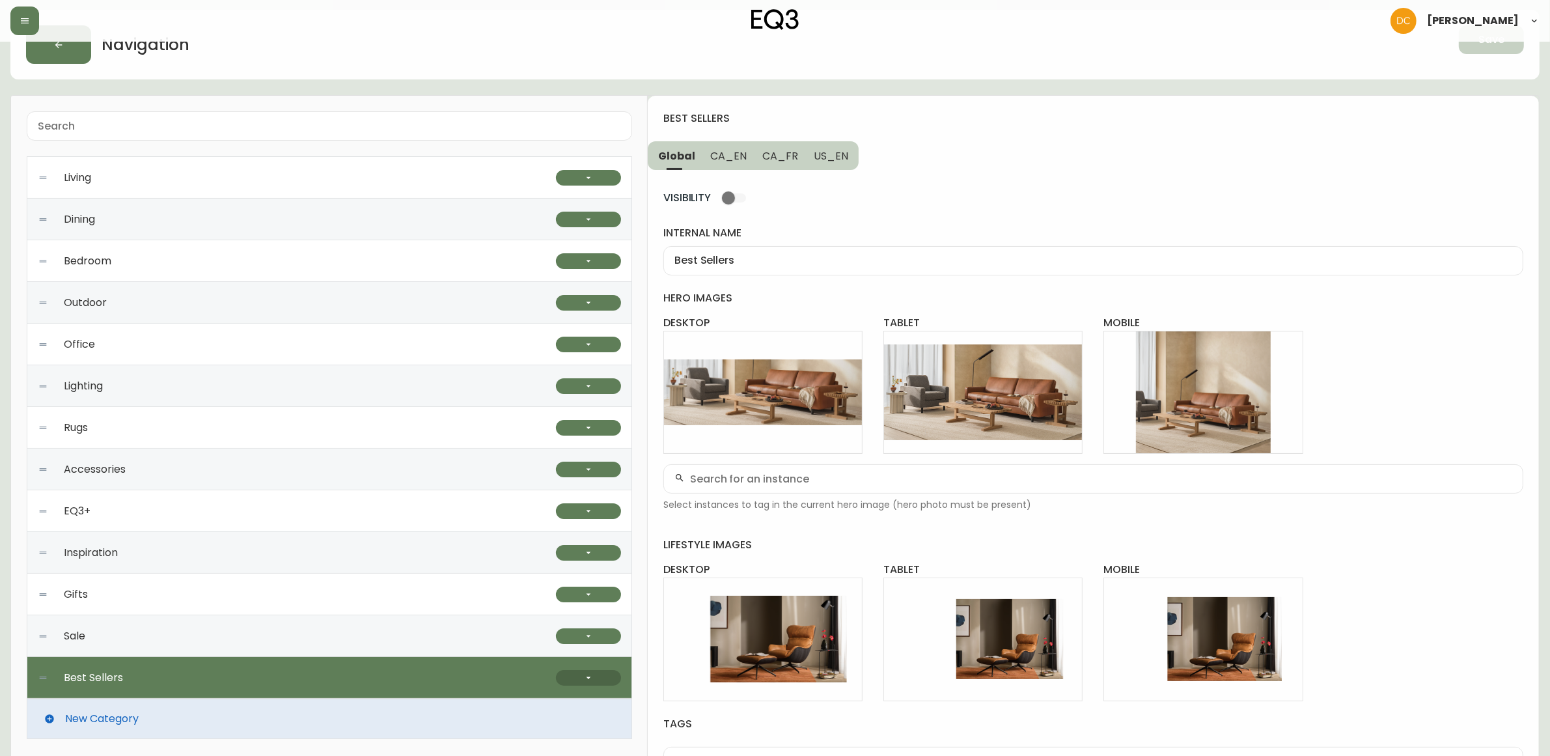
click at [580, 671] on button "button" at bounding box center [588, 678] width 65 height 16
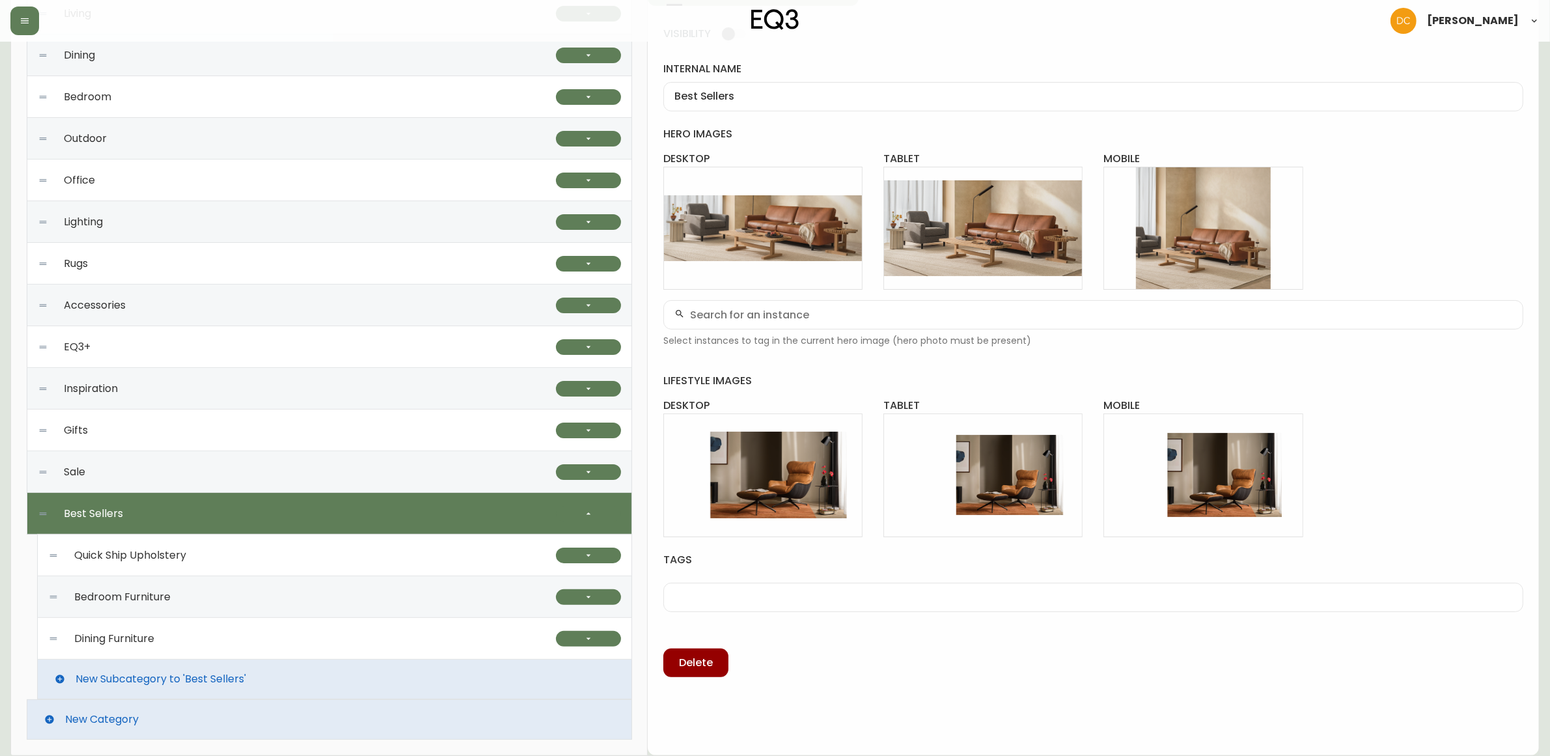
scroll to position [207, 0]
click at [448, 607] on div "Bedroom Furniture" at bounding box center [302, 597] width 508 height 42
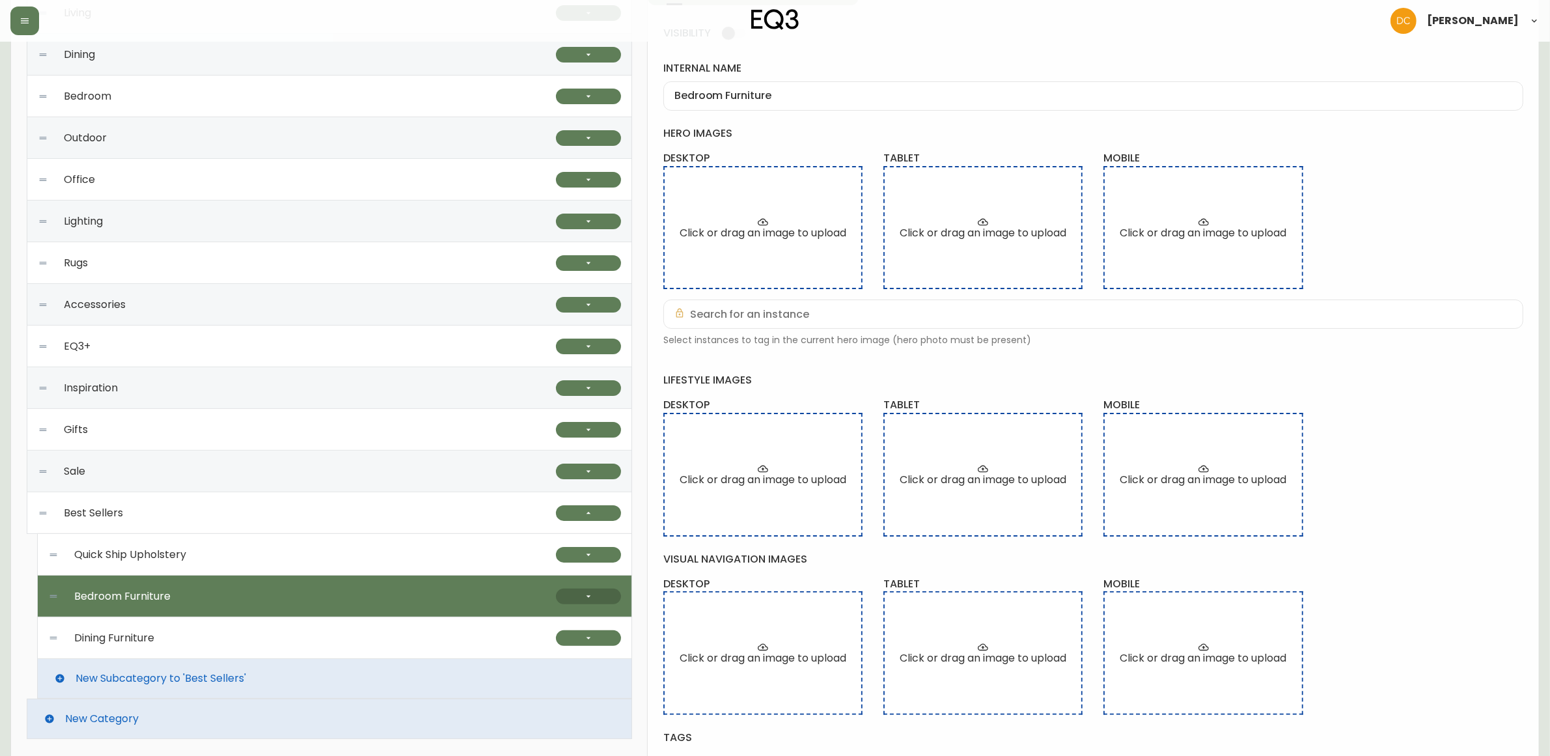
click at [594, 602] on button "button" at bounding box center [588, 597] width 65 height 16
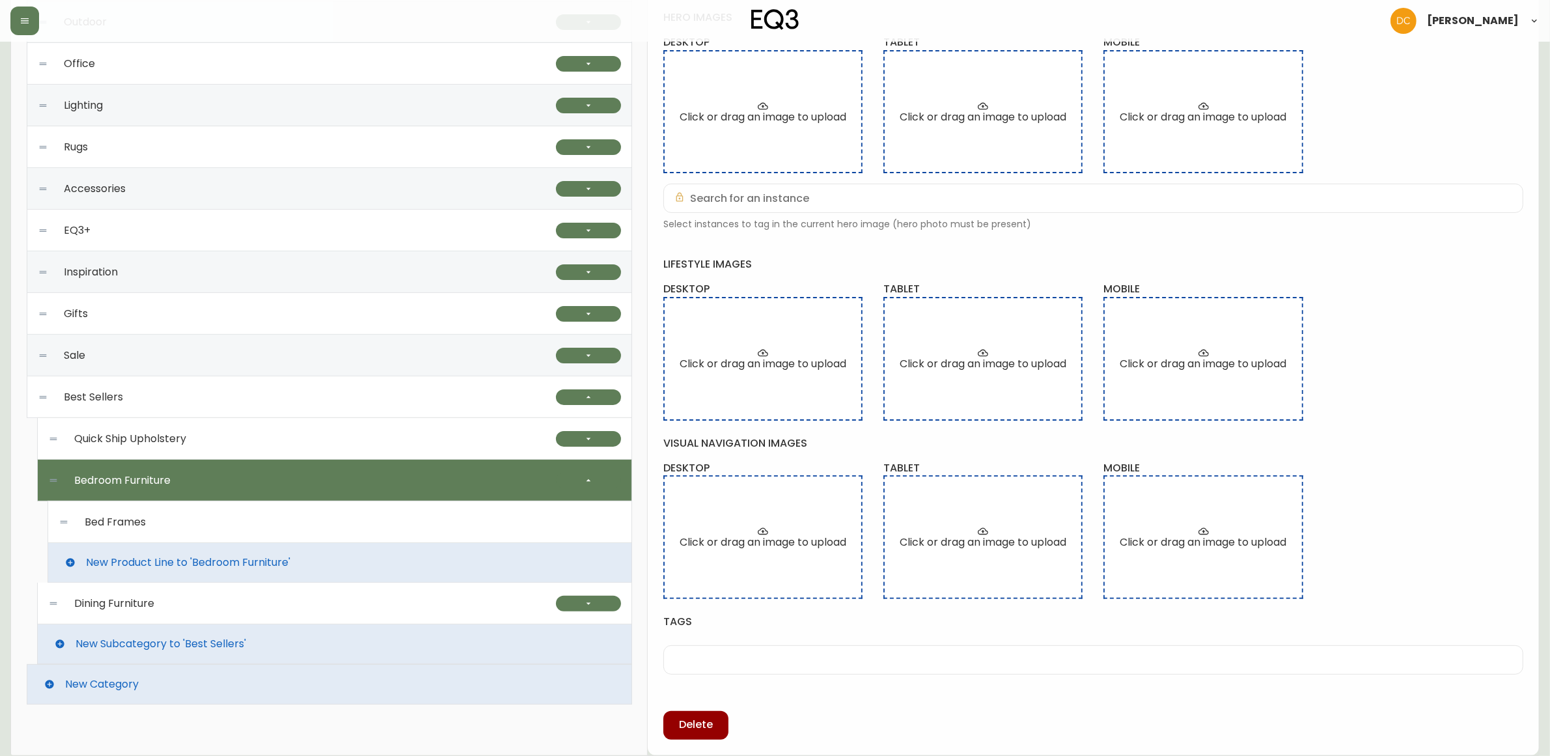
drag, startPoint x: 236, startPoint y: 523, endPoint x: 255, endPoint y: 525, distance: 19.1
click at [235, 523] on div "Bed Frames" at bounding box center [340, 522] width 563 height 42
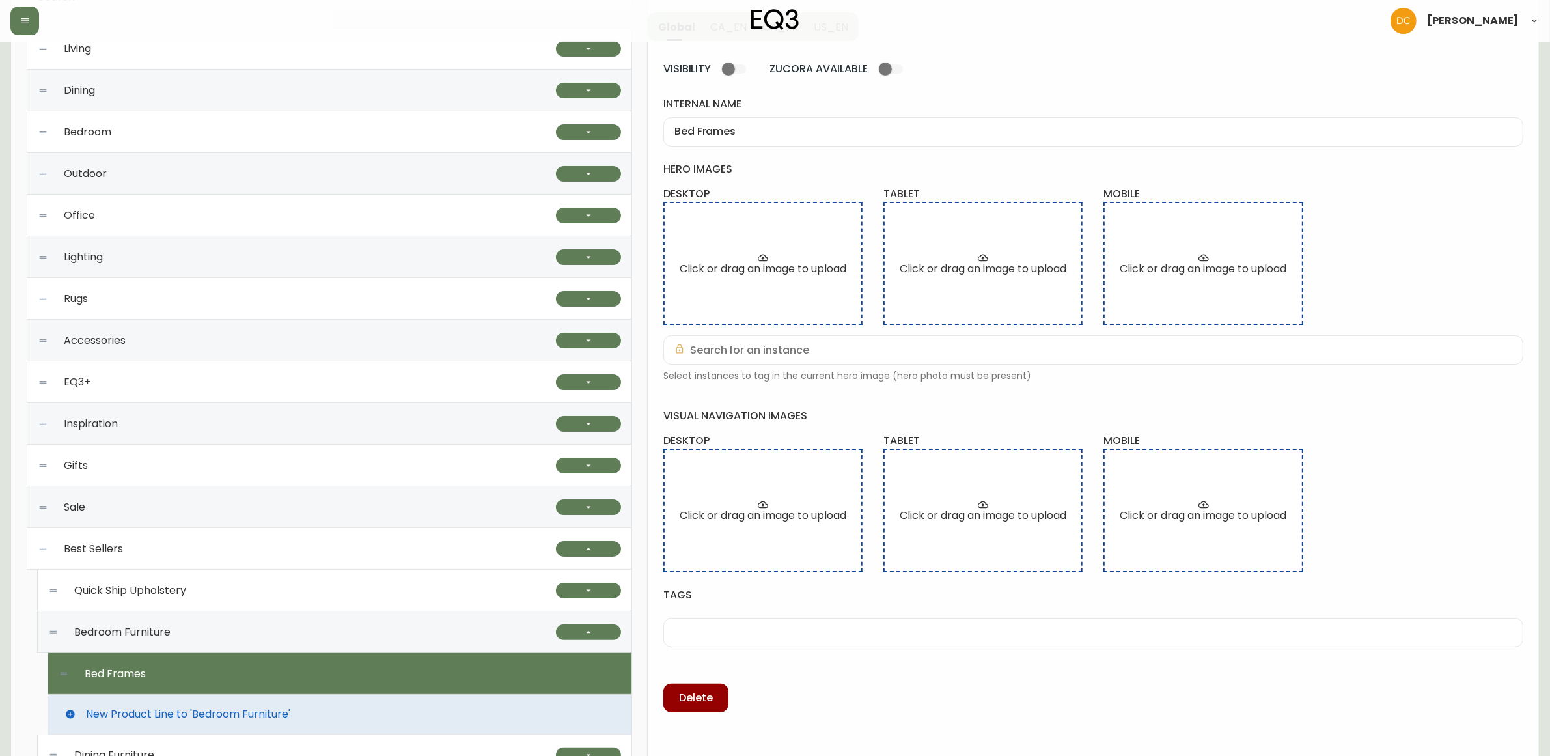
scroll to position [0, 0]
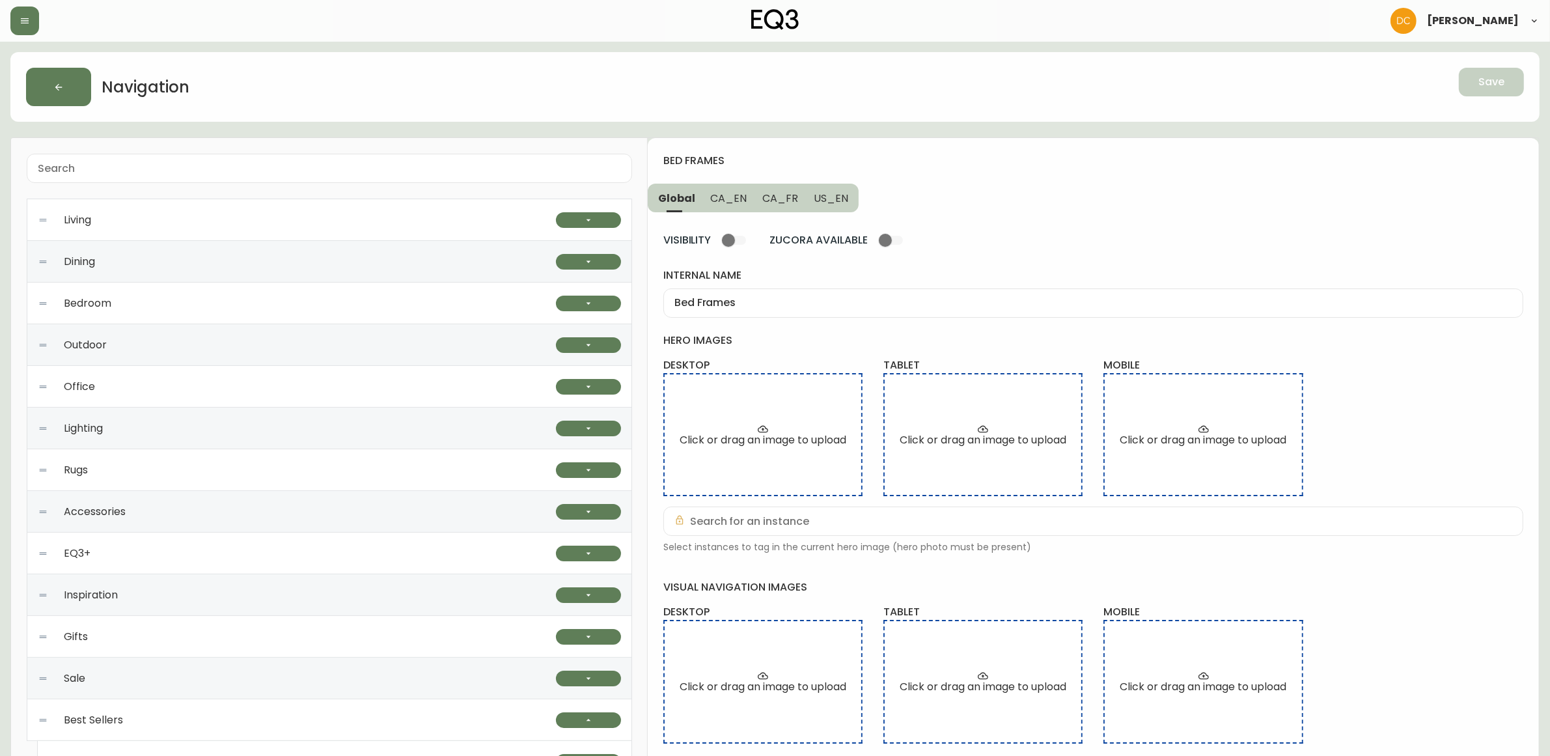
click at [720, 205] on button "CA_EN" at bounding box center [729, 198] width 52 height 29
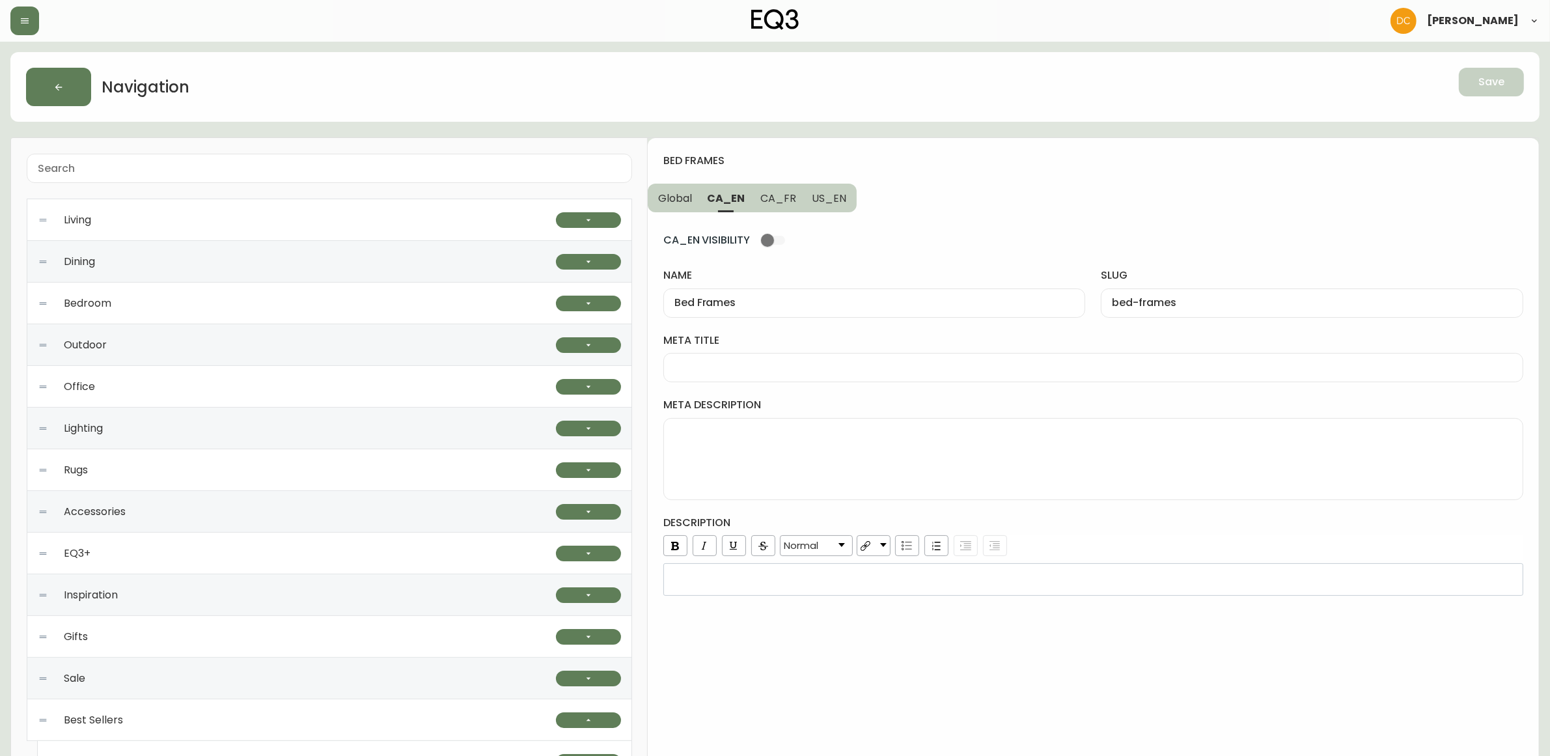
click at [775, 197] on span "CA_FR" at bounding box center [779, 198] width 36 height 14
type input "Cadres de lit"
type input "cadres-de-lit"
click at [835, 192] on span "US_EN" at bounding box center [829, 198] width 35 height 14
type input "Bed Frames"
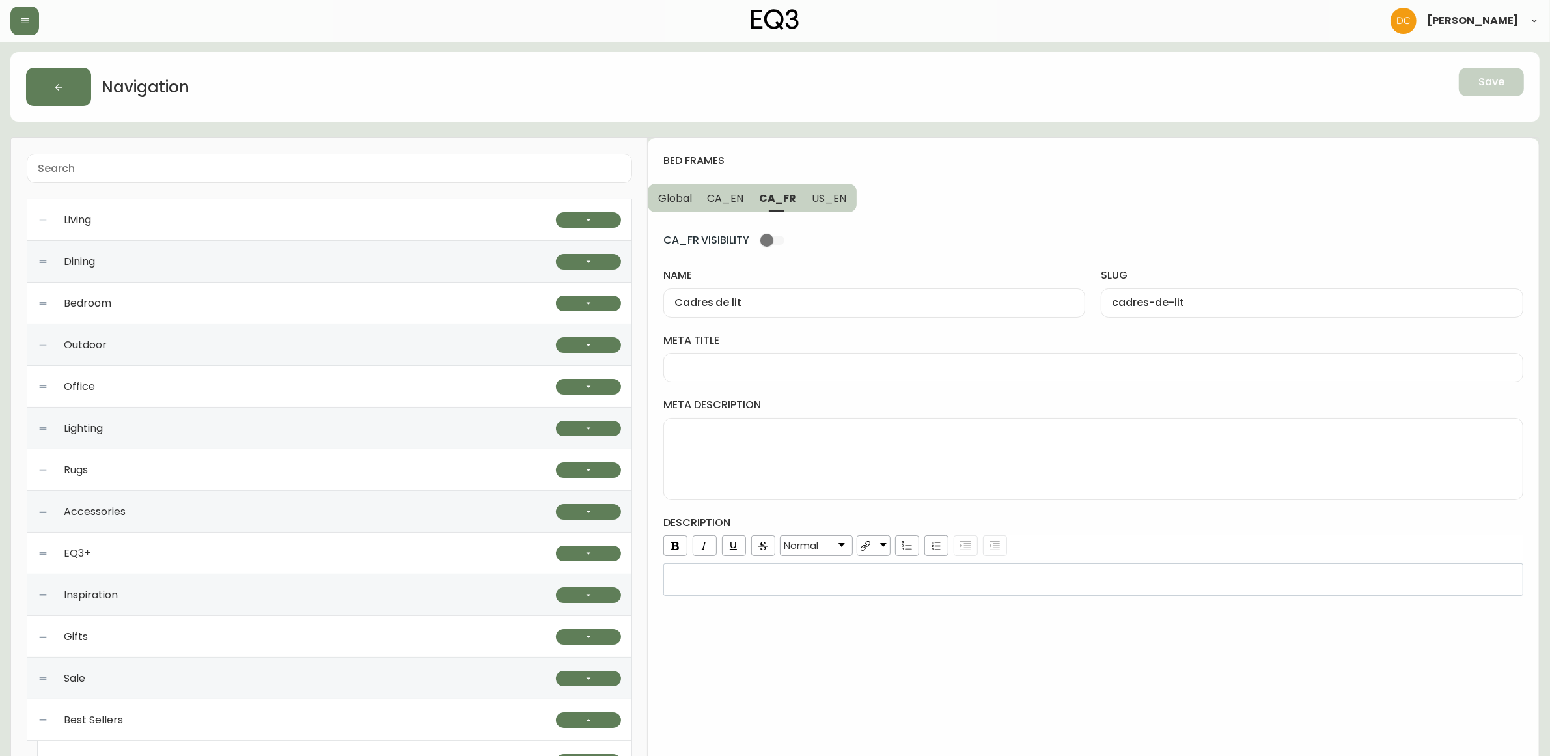
type input "bed-frames"
click at [782, 193] on span "CA_FR" at bounding box center [777, 198] width 36 height 14
type input "Cadres de lit"
type input "cadres-de-lit"
click at [741, 196] on span "CA_EN" at bounding box center [726, 198] width 36 height 14
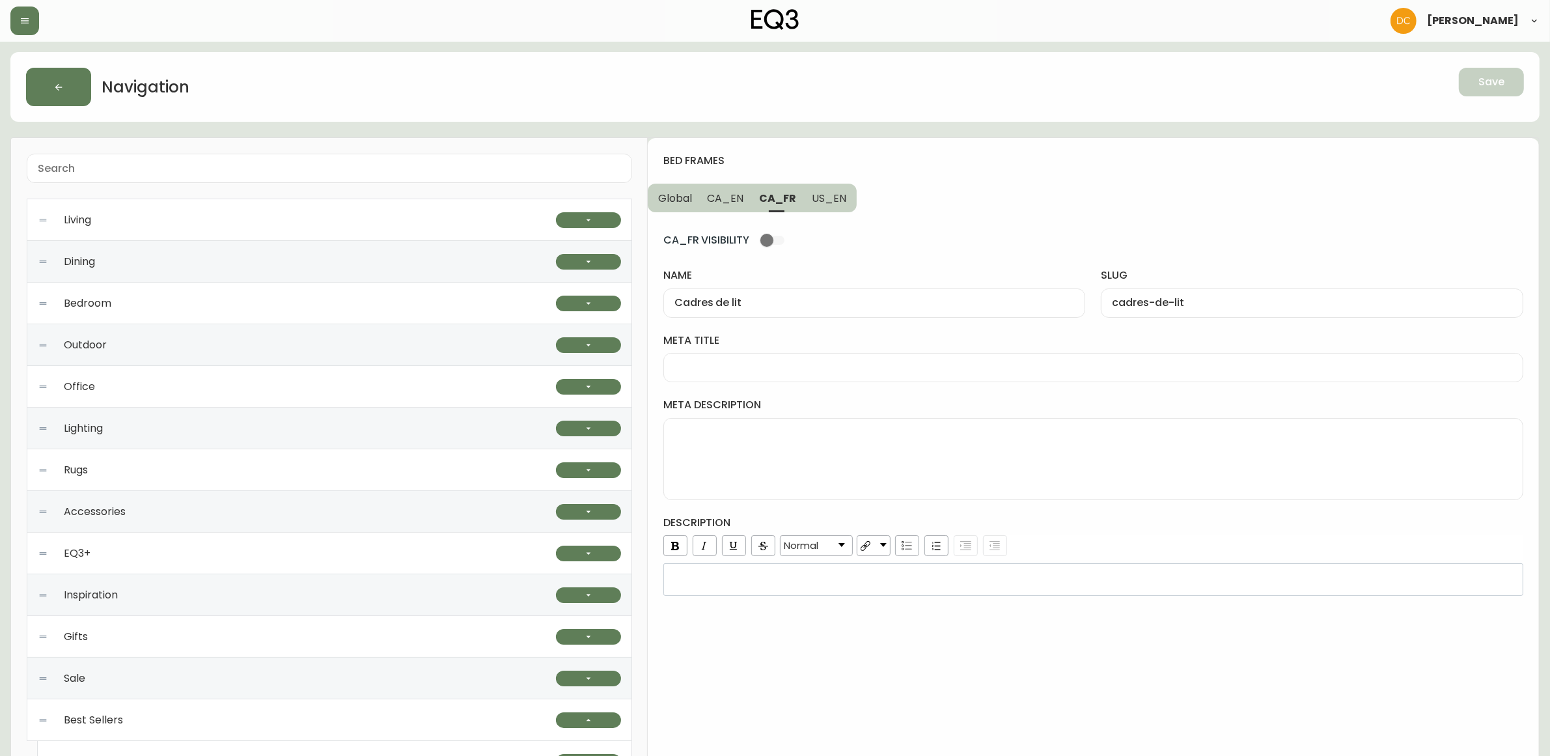
type input "Bed Frames"
type input "bed-frames"
click at [682, 203] on span "Global" at bounding box center [675, 198] width 34 height 14
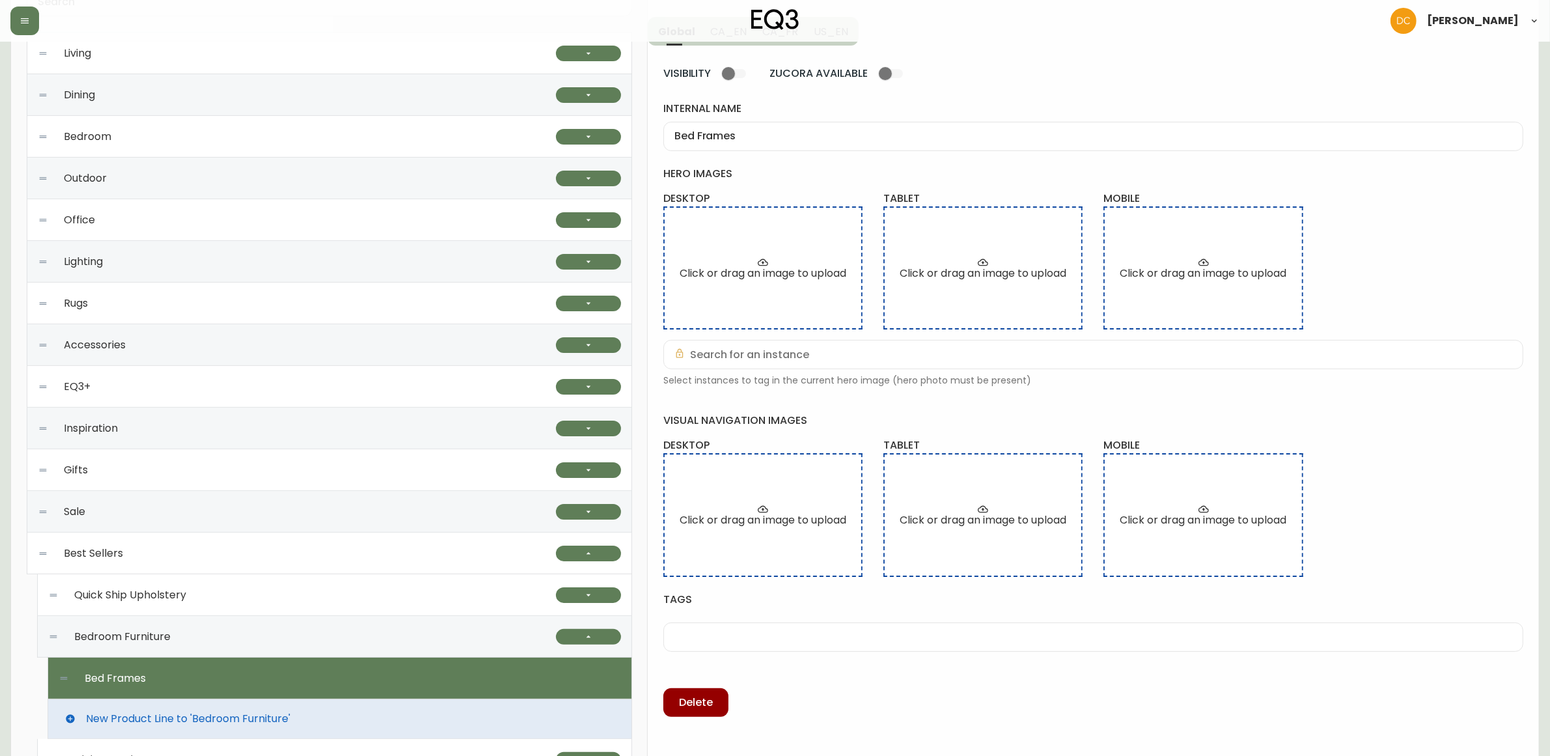
scroll to position [288, 0]
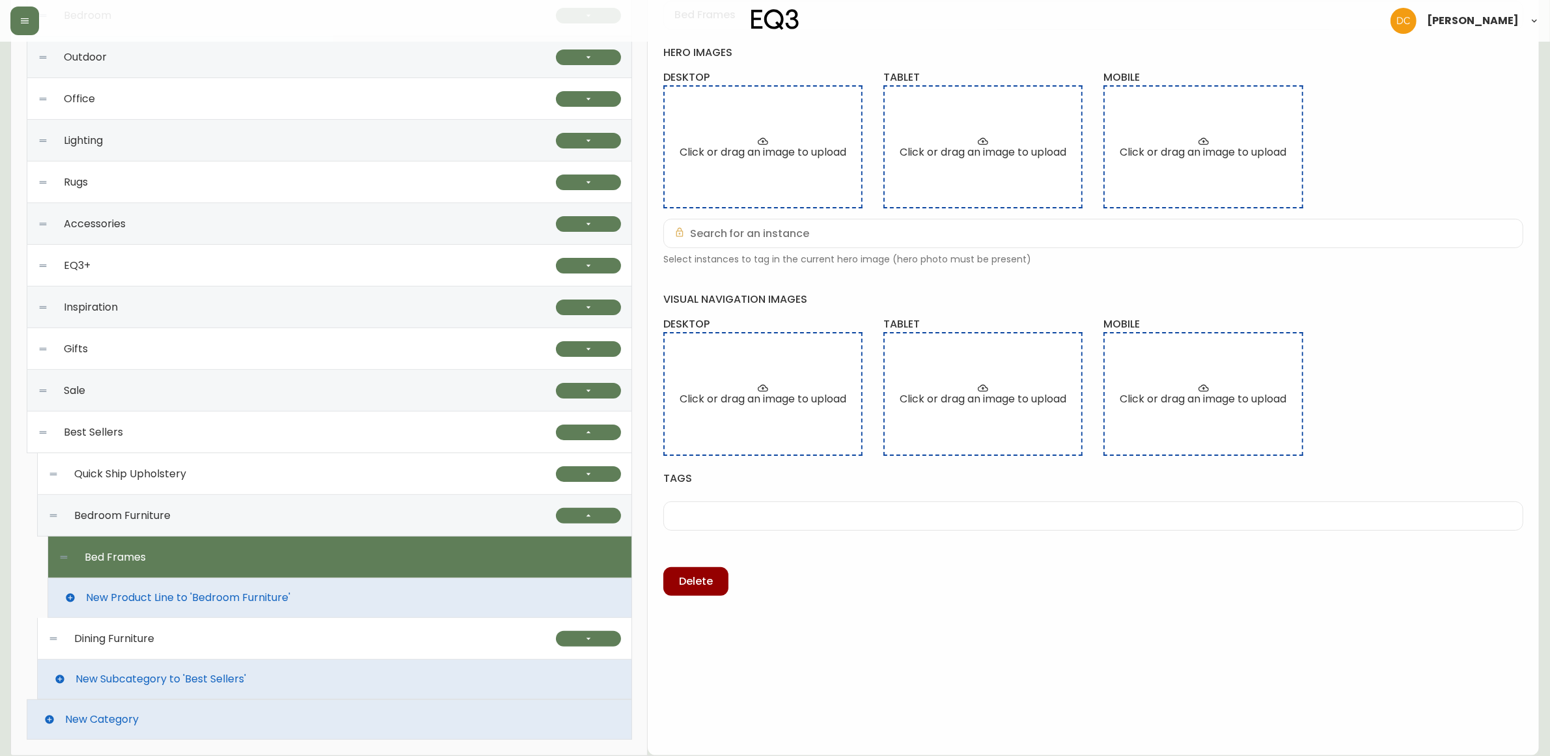
click at [193, 636] on div "Dining Furniture" at bounding box center [302, 639] width 508 height 42
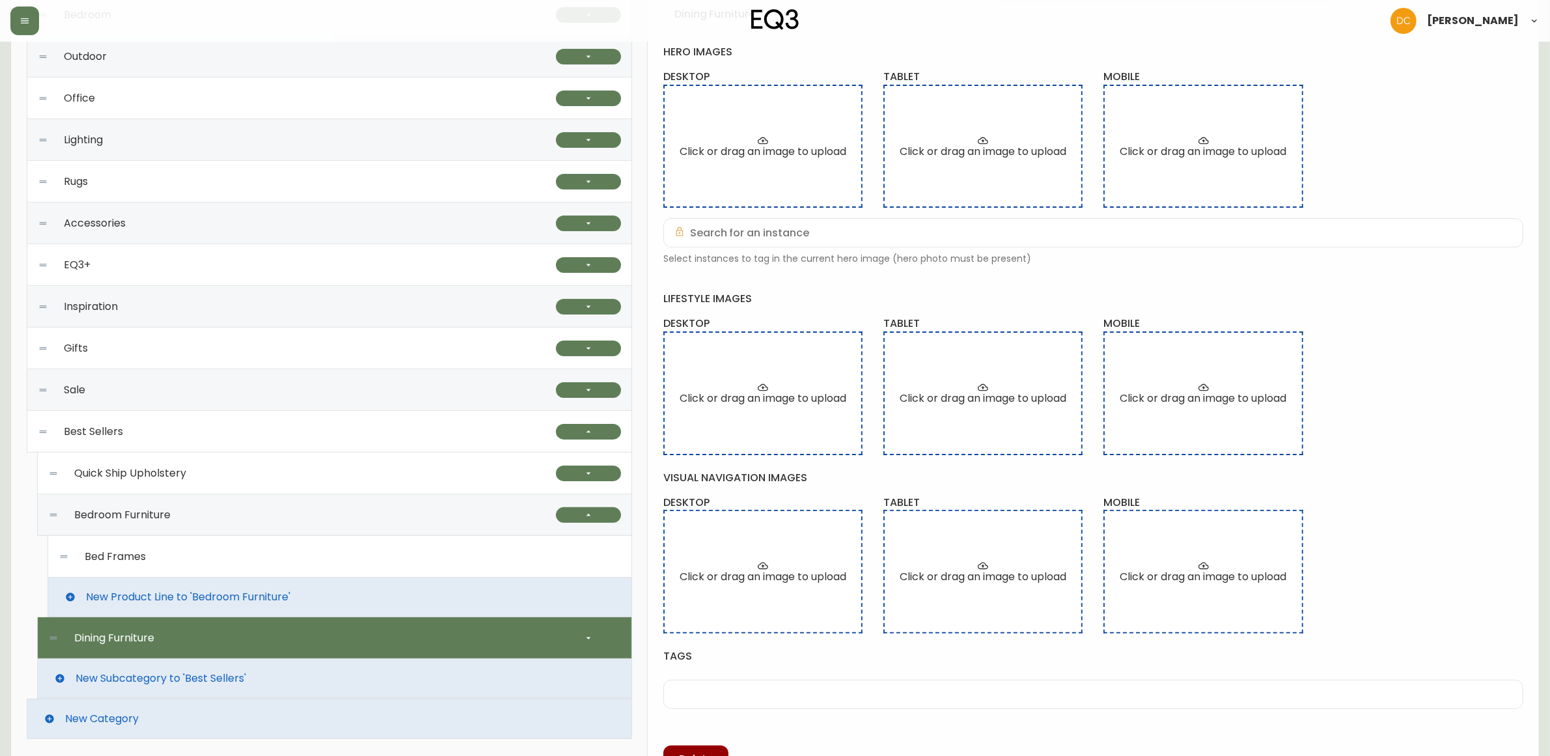
click at [251, 565] on div "Bed Frames" at bounding box center [340, 557] width 563 height 42
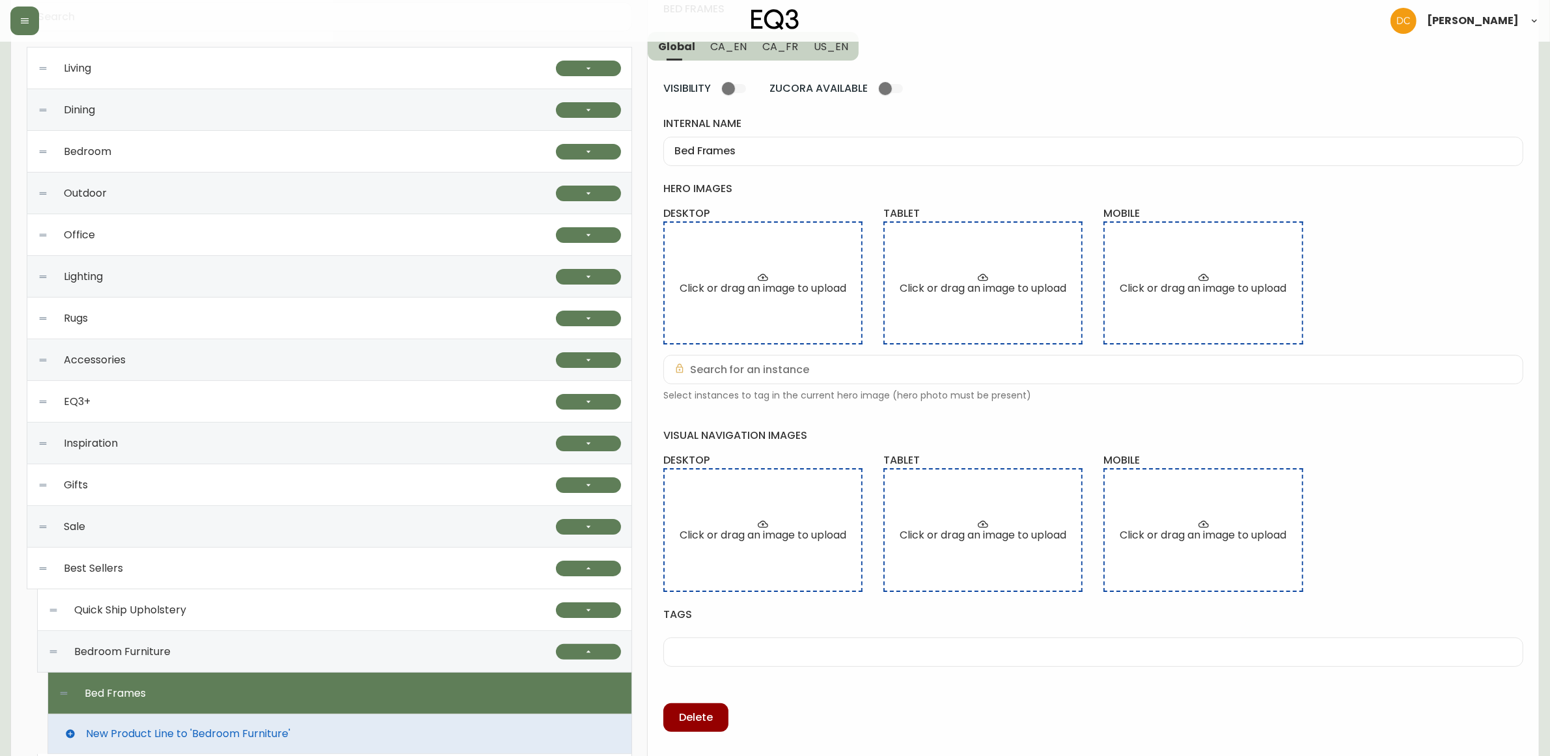
scroll to position [126, 0]
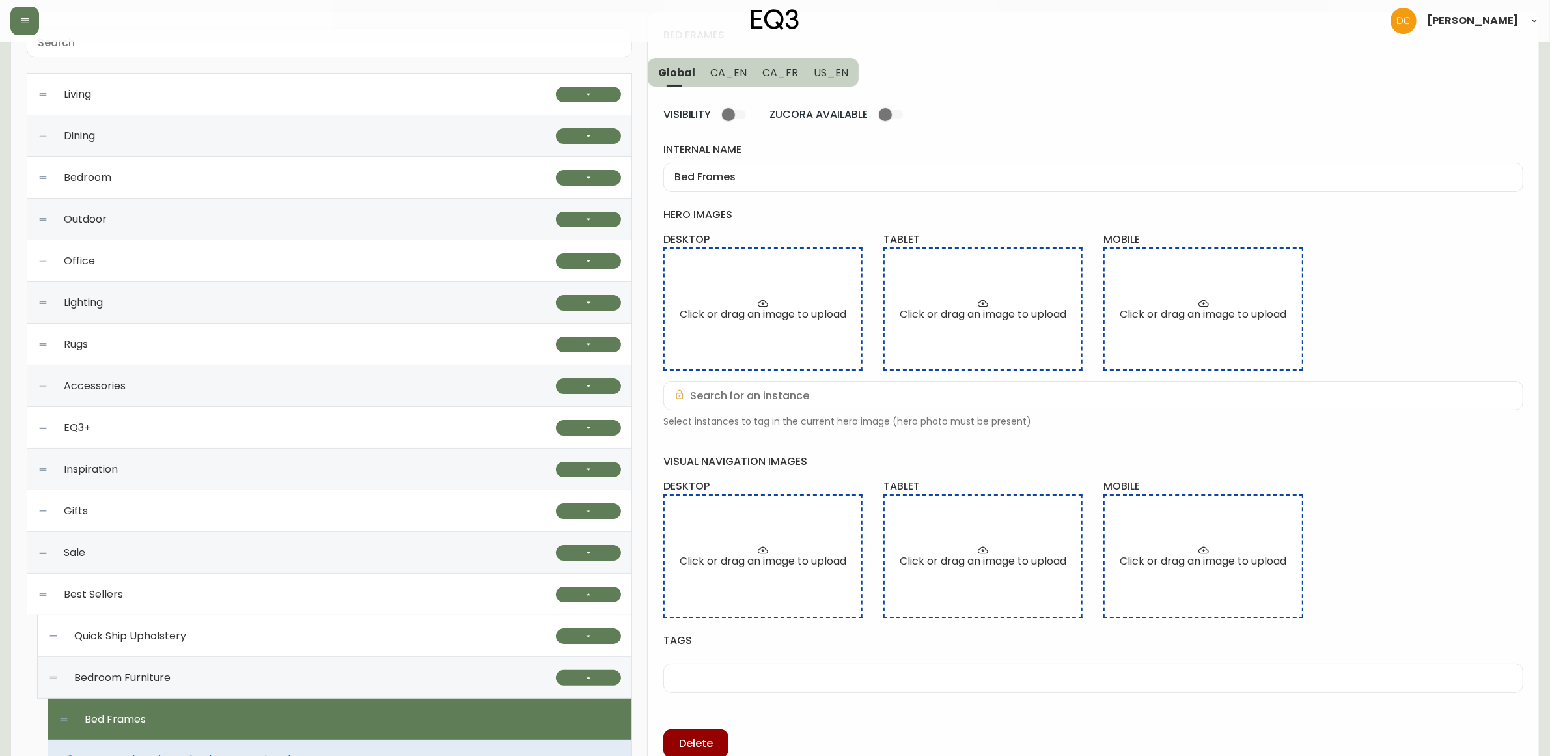
click at [277, 673] on div "Bedroom Furniture" at bounding box center [302, 678] width 508 height 42
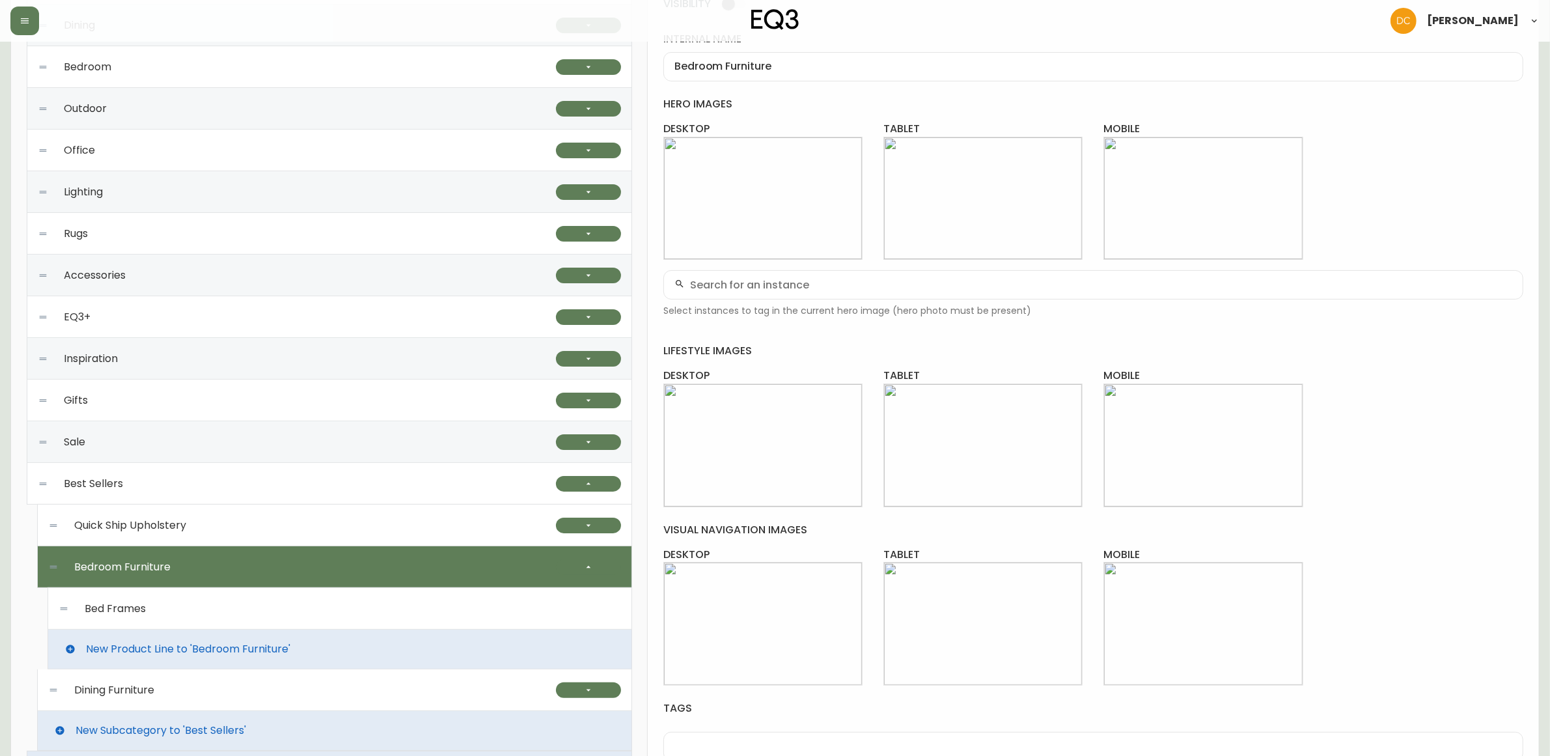
scroll to position [207, 0]
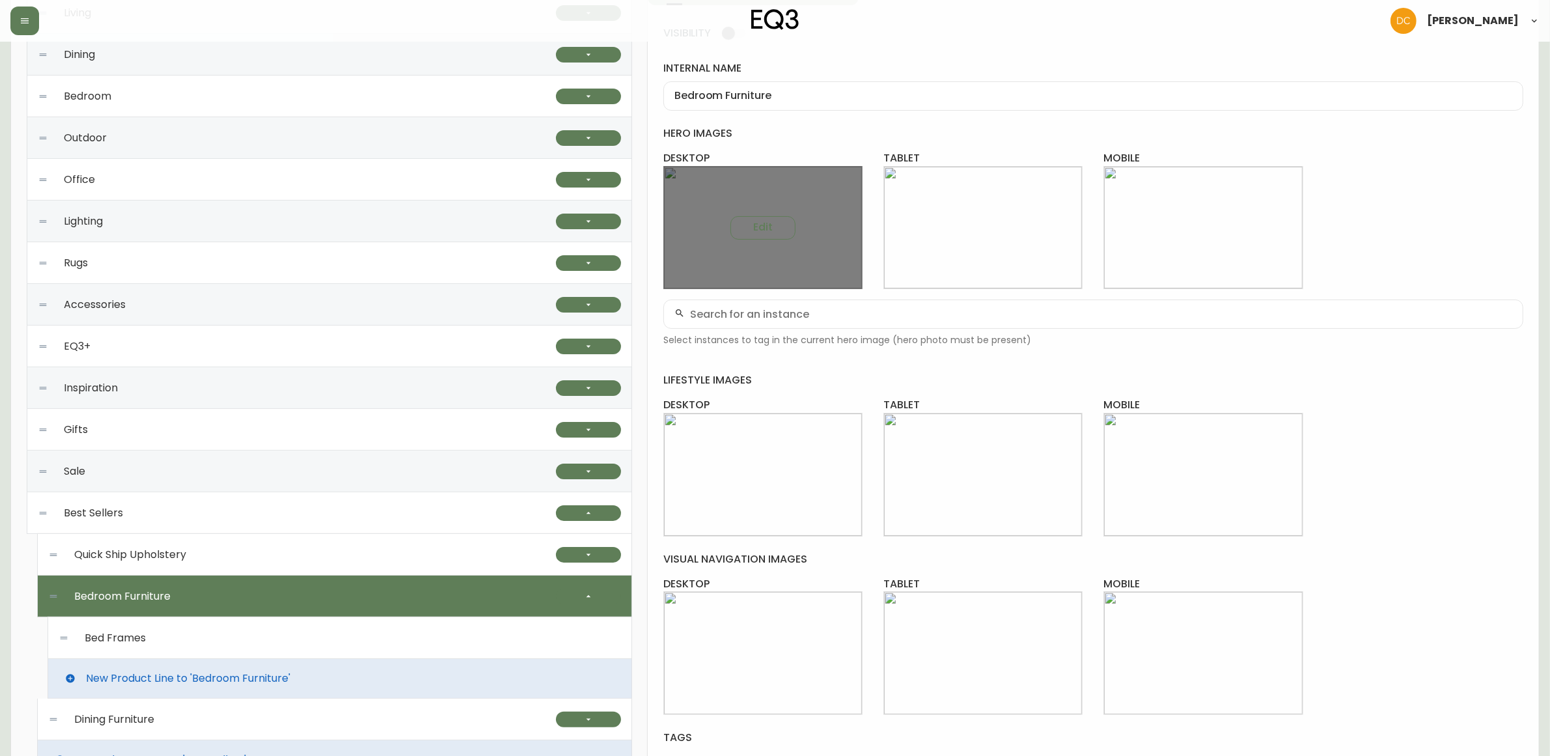
click at [752, 214] on div "Edit" at bounding box center [763, 228] width 199 height 124
click at [759, 220] on span "Edit" at bounding box center [763, 227] width 20 height 14
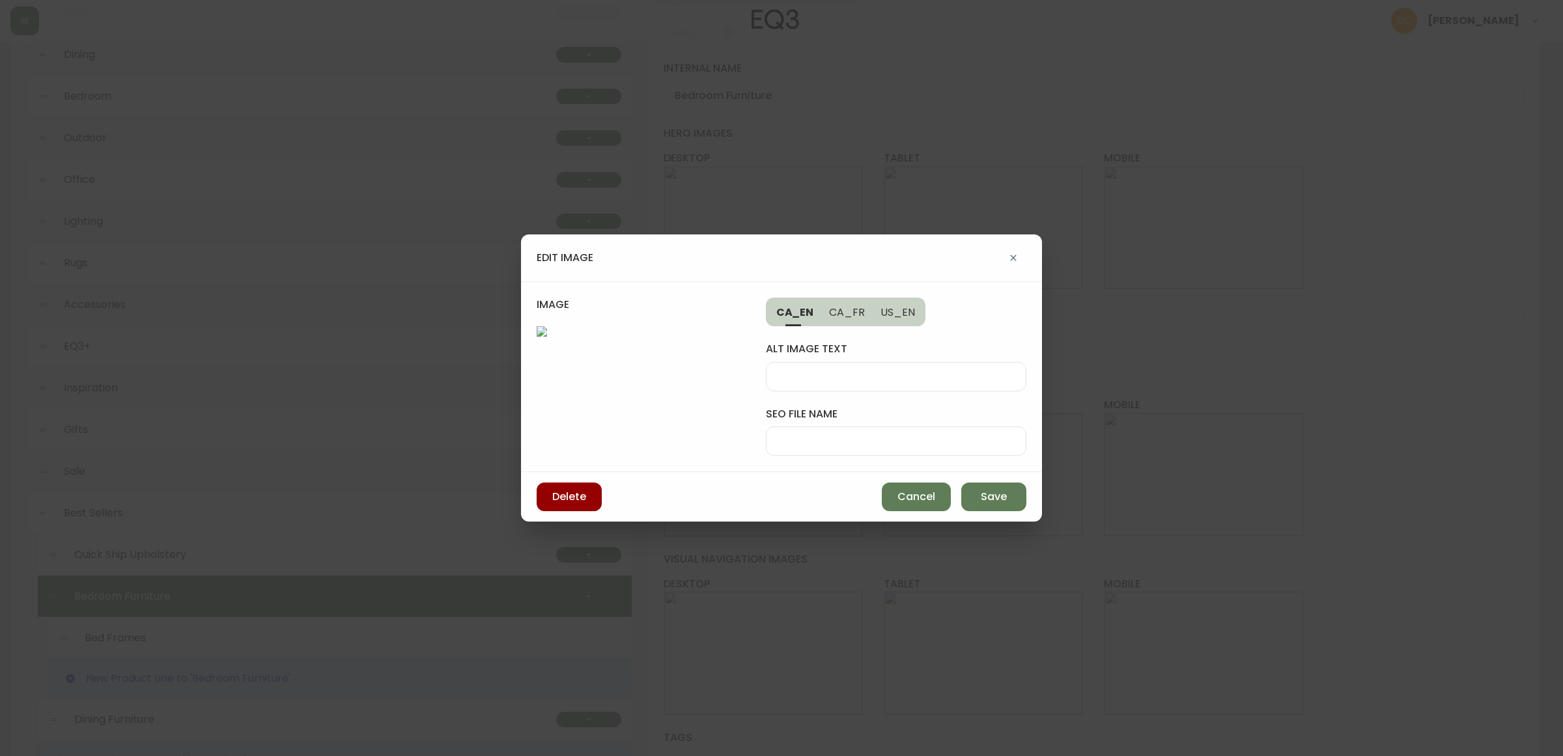
click at [814, 444] on input "seo file name" at bounding box center [896, 441] width 238 height 12
type input "marcel-bedroom"
click at [815, 382] on input "alt image text" at bounding box center [896, 377] width 238 height 12
type input "Walnut platform bedframe in modern bedroom with attached nightstands"
click at [972, 492] on button "Save" at bounding box center [993, 496] width 65 height 29
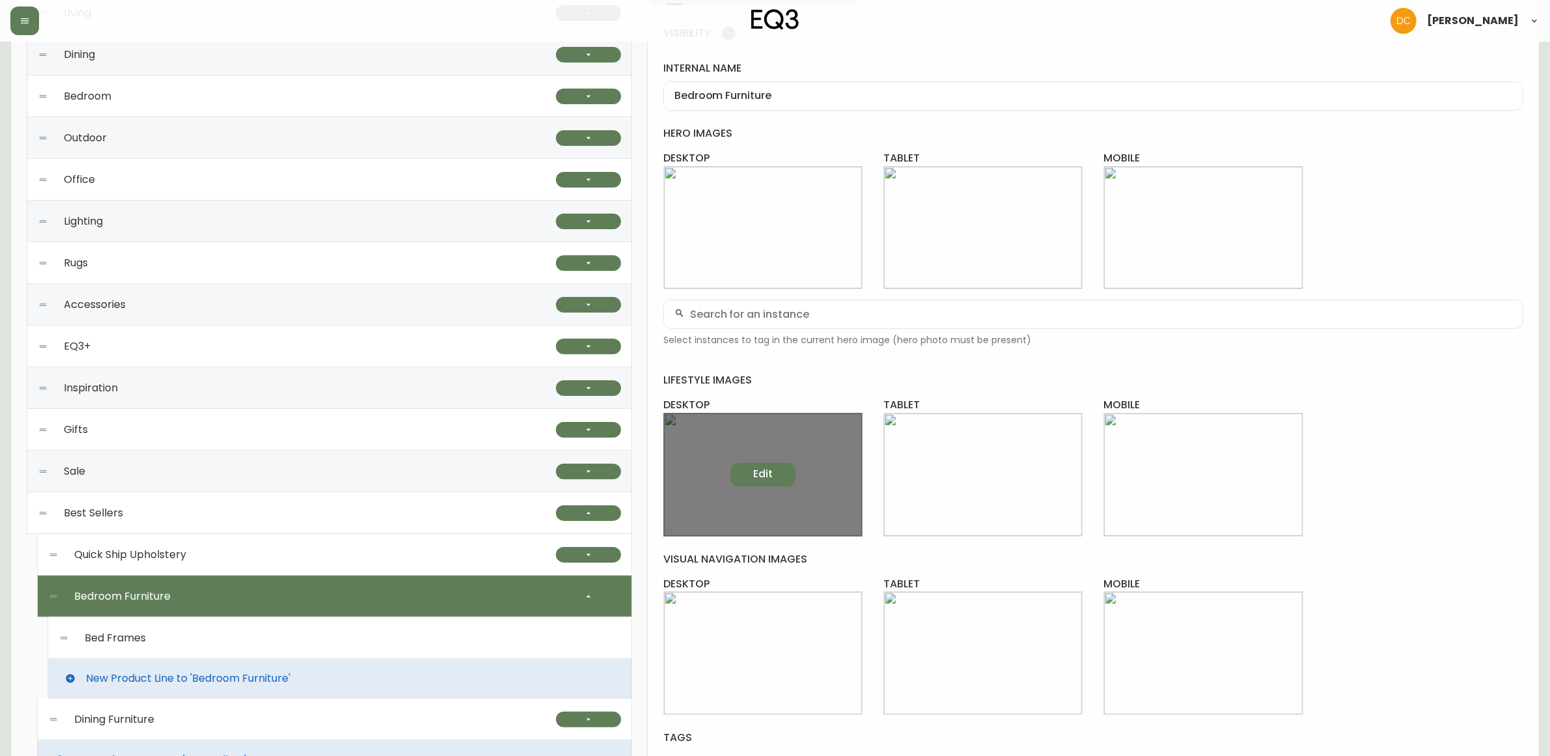
click at [766, 475] on span "Edit" at bounding box center [763, 474] width 20 height 14
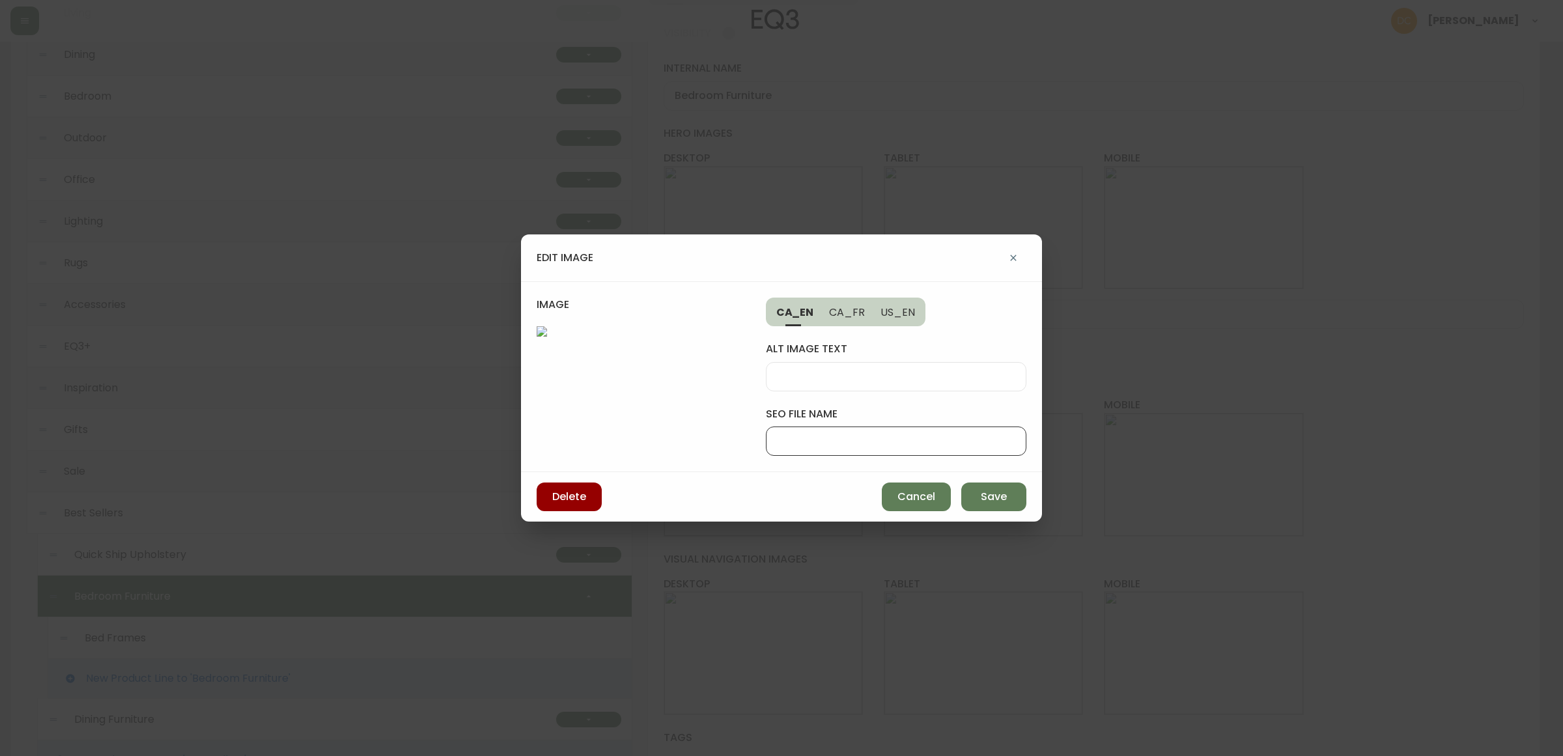
click at [835, 435] on input "seo file name" at bounding box center [896, 441] width 238 height 12
type input "marcel-nightstand"
click at [848, 371] on input "alt image text" at bounding box center [896, 377] width 238 height 12
type input "walnut wood nightstand"
click at [1008, 499] on button "Save" at bounding box center [993, 496] width 65 height 29
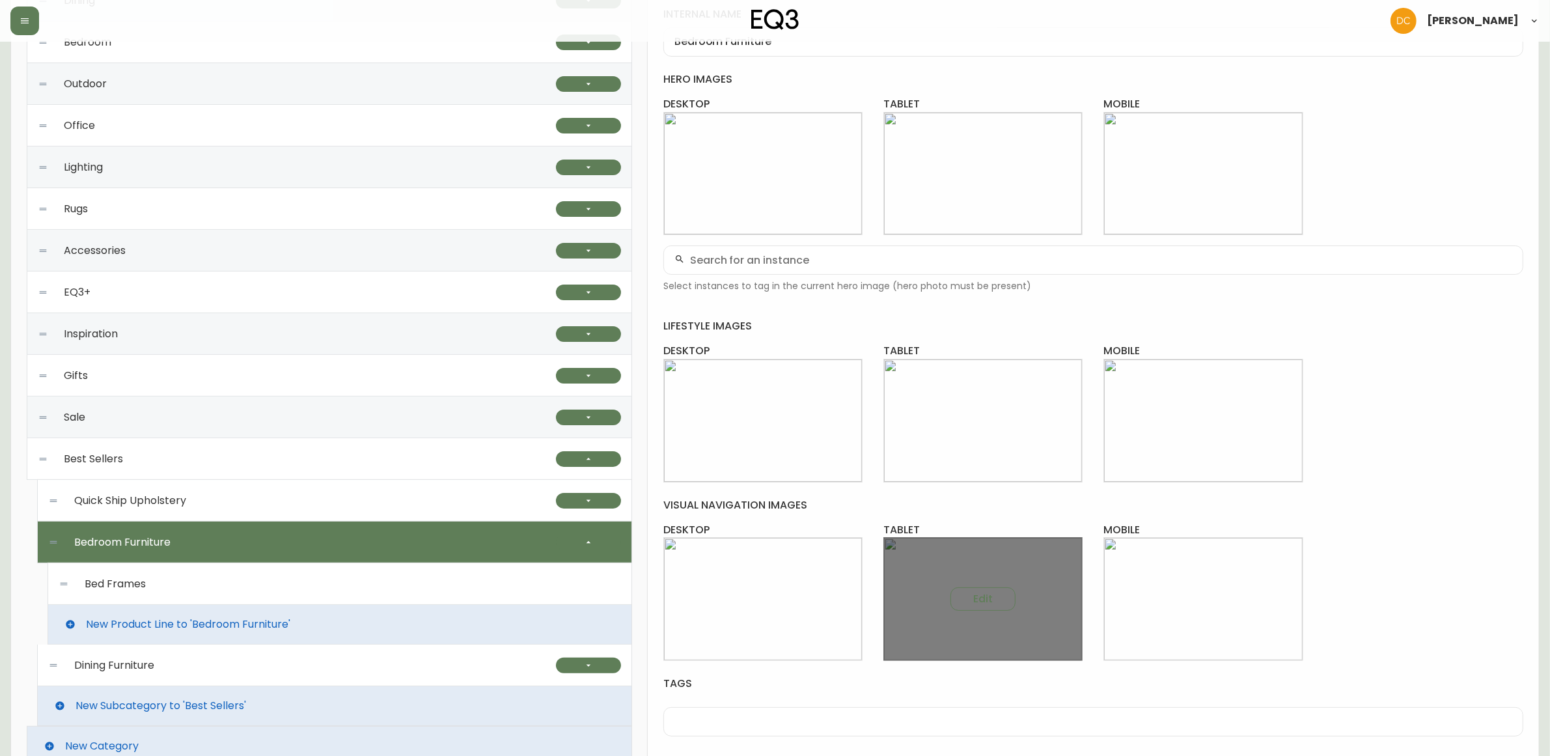
scroll to position [323, 0]
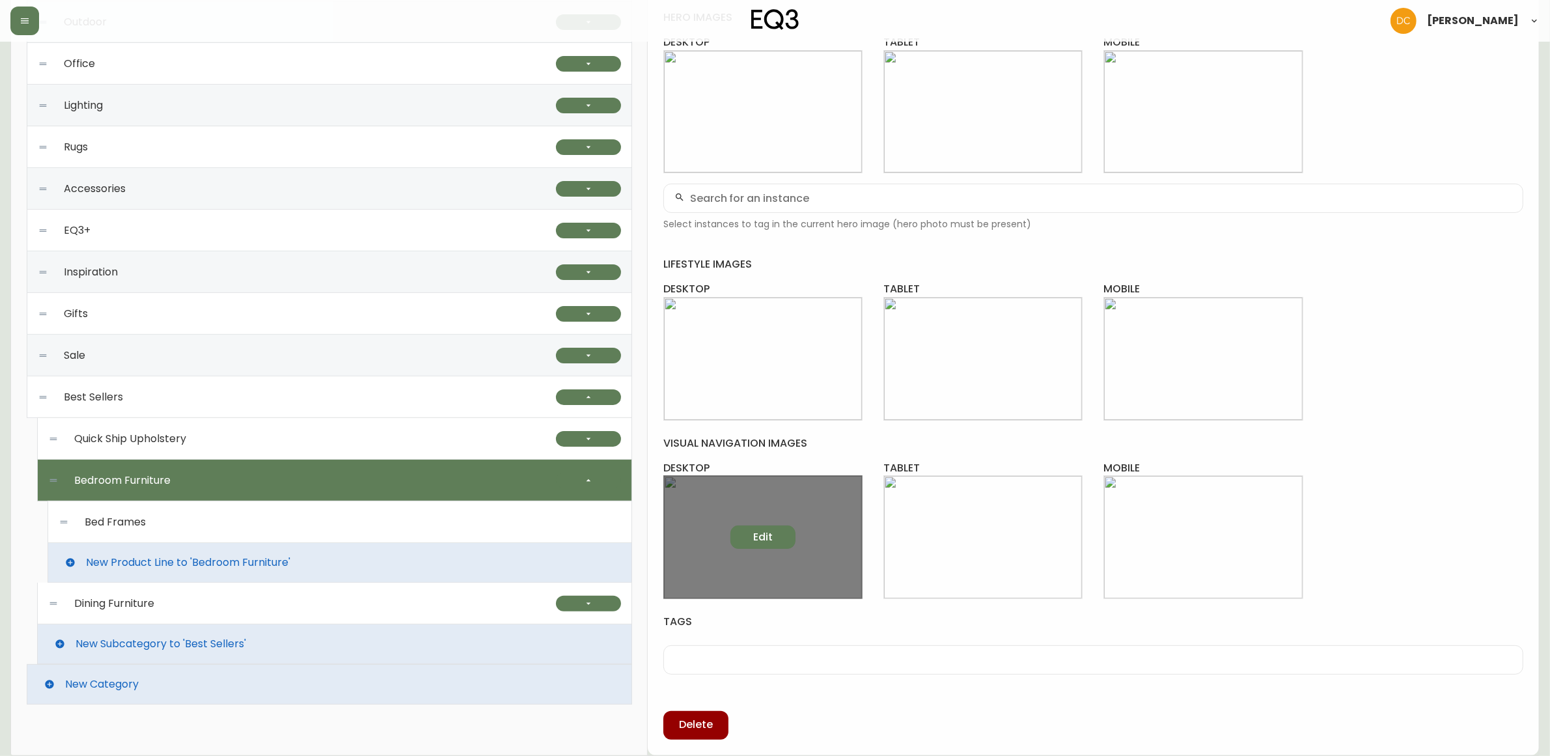
click at [759, 535] on span "Edit" at bounding box center [763, 537] width 20 height 14
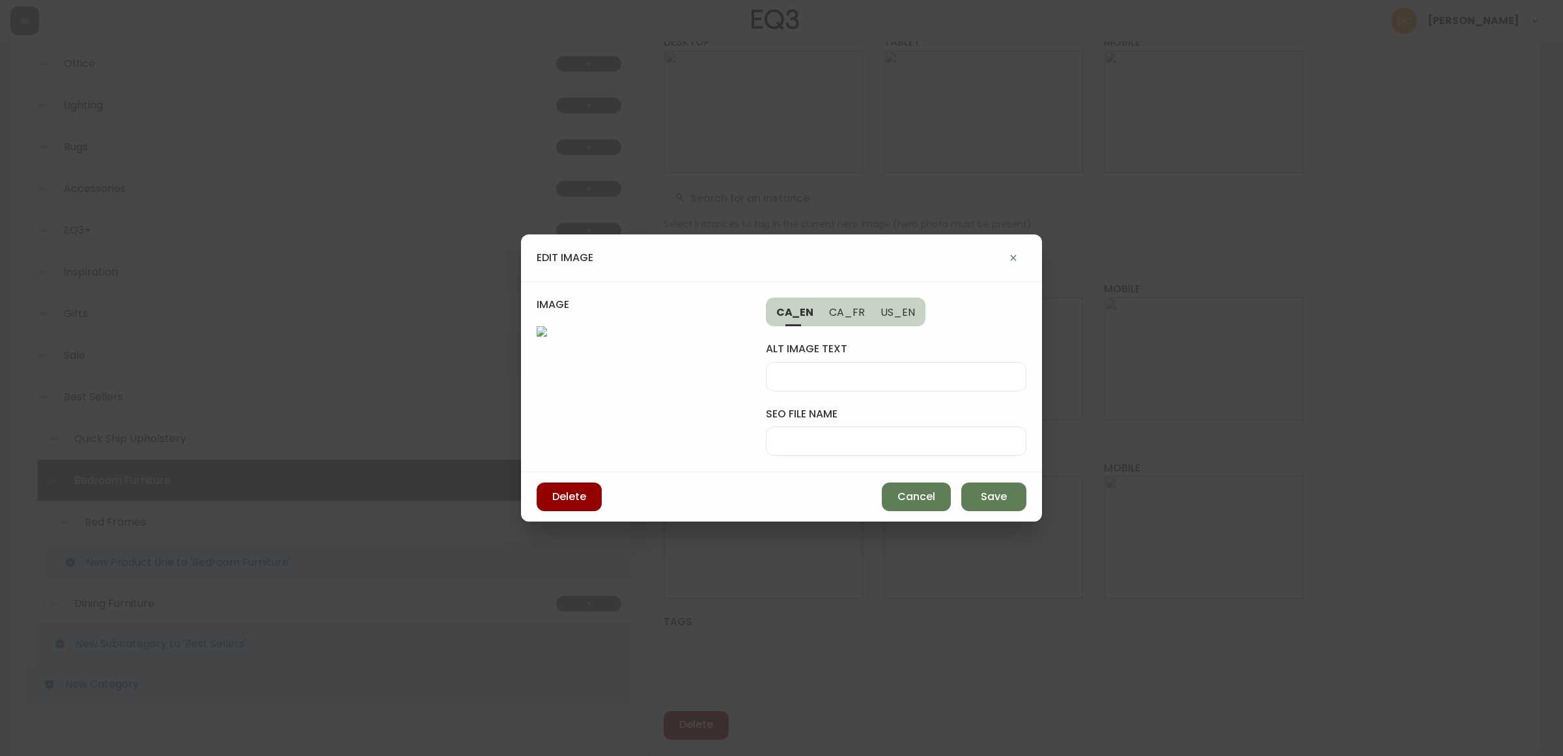
click at [846, 371] on input "alt image text" at bounding box center [896, 377] width 238 height 12
type input "walnut bed frame"
click at [837, 415] on div "alt image text walnut bed frame seo file name" at bounding box center [896, 391] width 260 height 130
click at [845, 435] on input "seo file name" at bounding box center [896, 441] width 238 height 12
type input "eq3-marcel-bed"
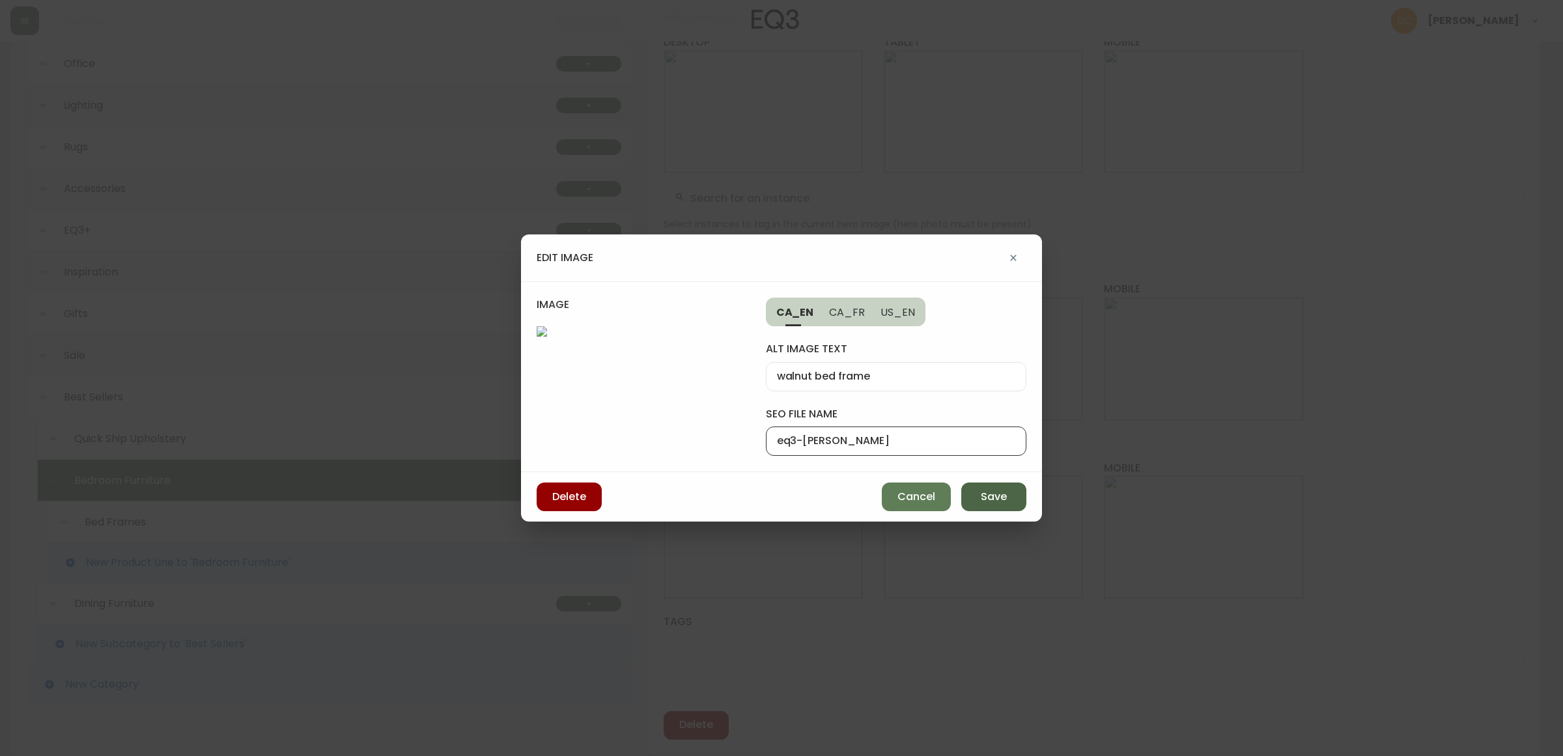
click at [967, 511] on button "Save" at bounding box center [993, 496] width 65 height 29
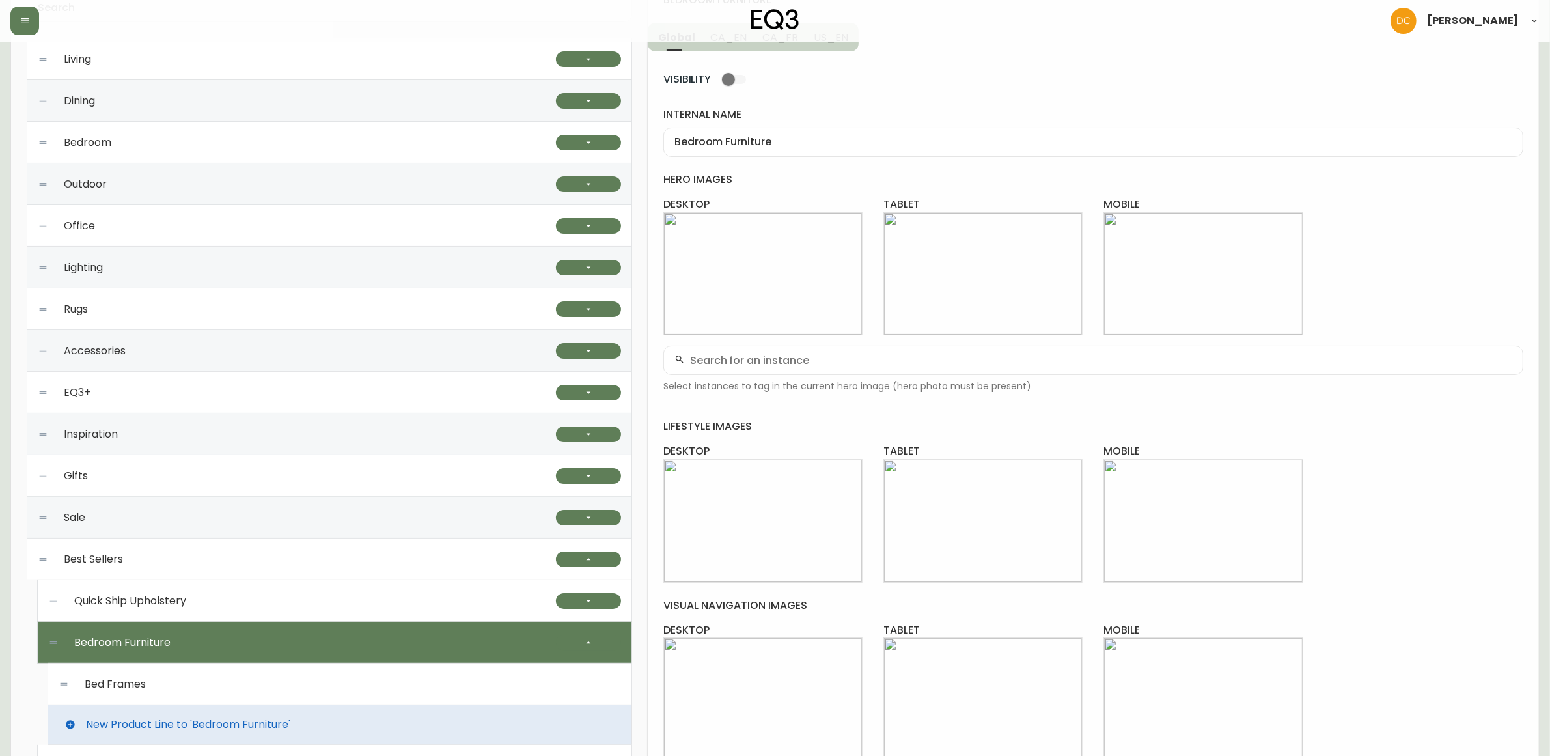
scroll to position [0, 0]
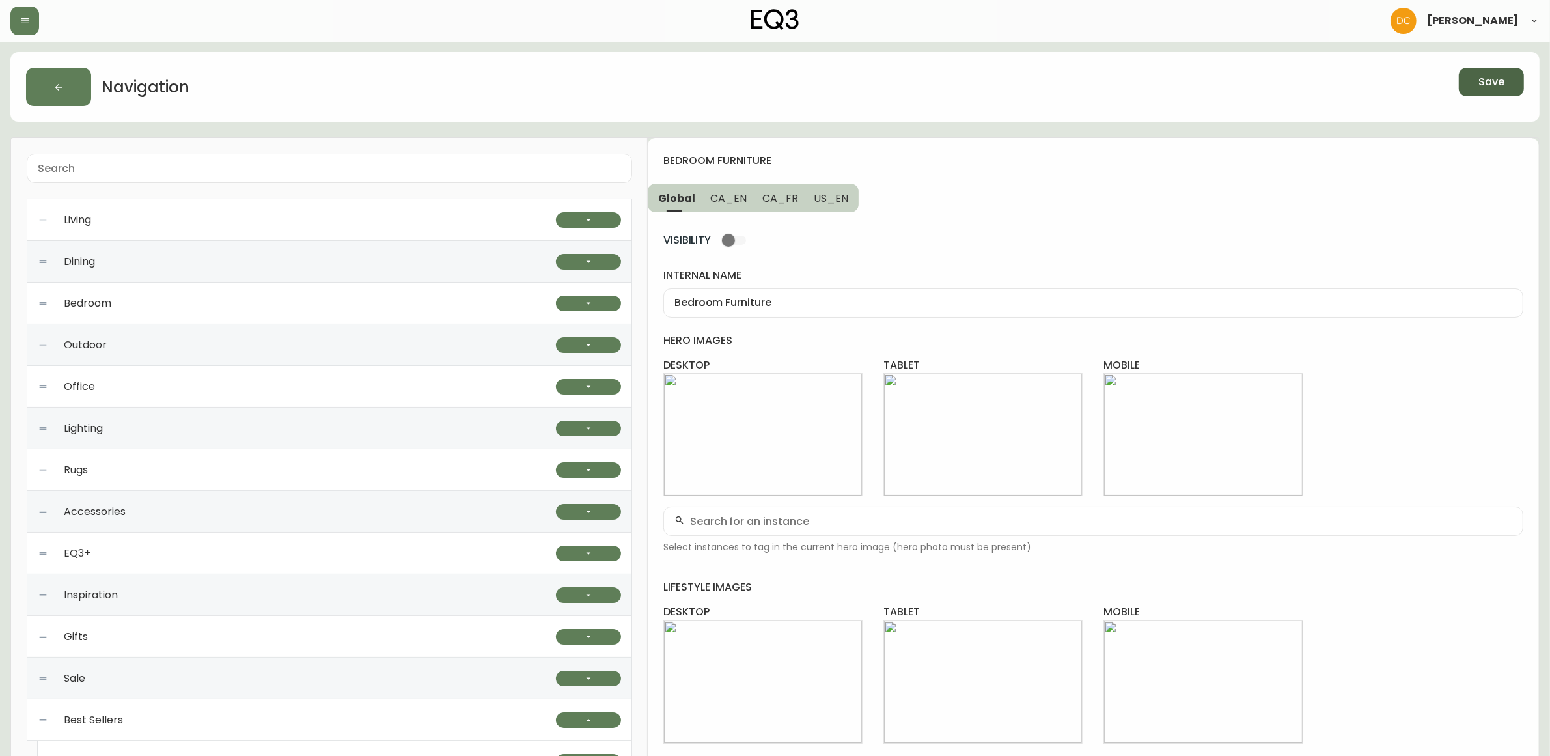
click at [1477, 88] on button "Save" at bounding box center [1491, 82] width 65 height 29
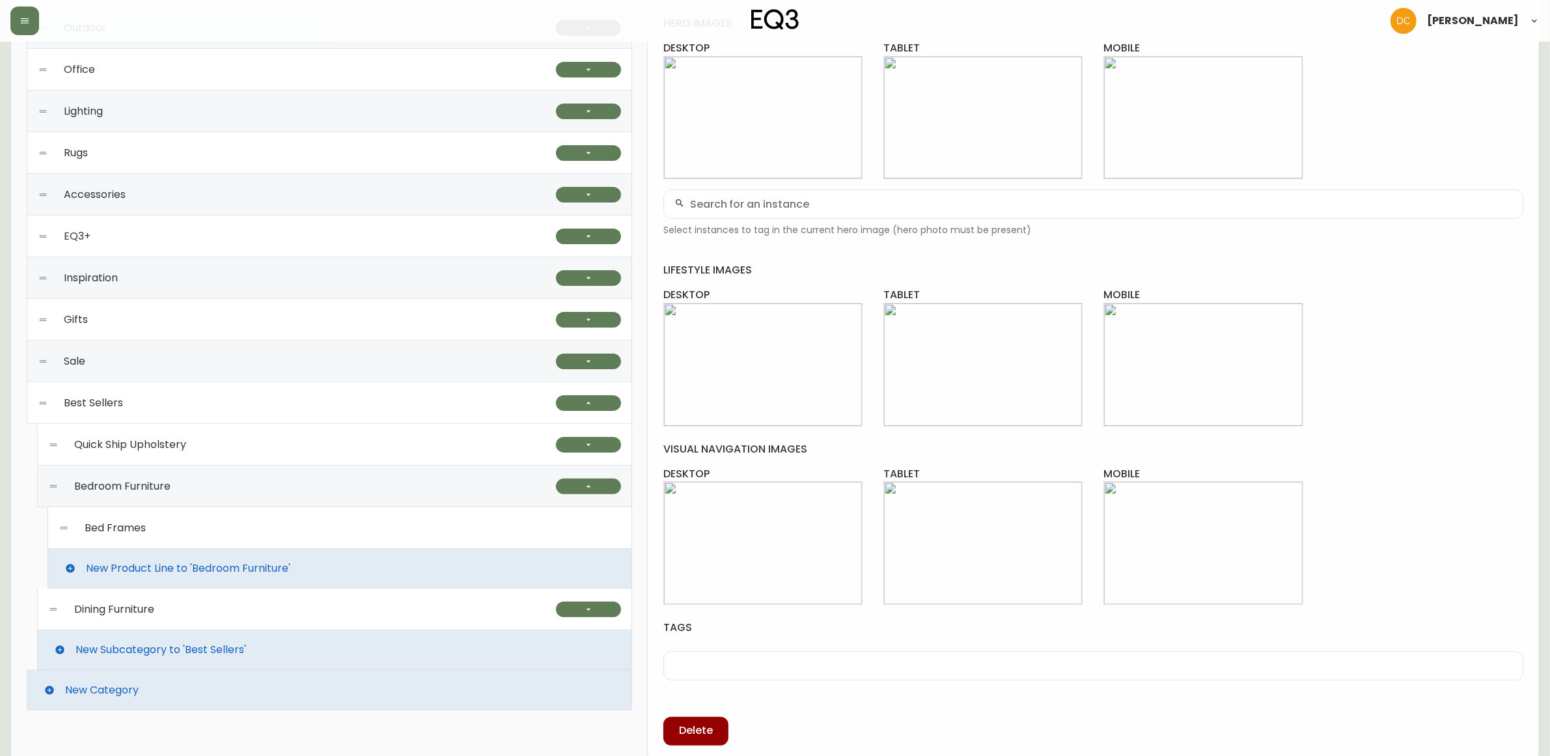
scroll to position [323, 0]
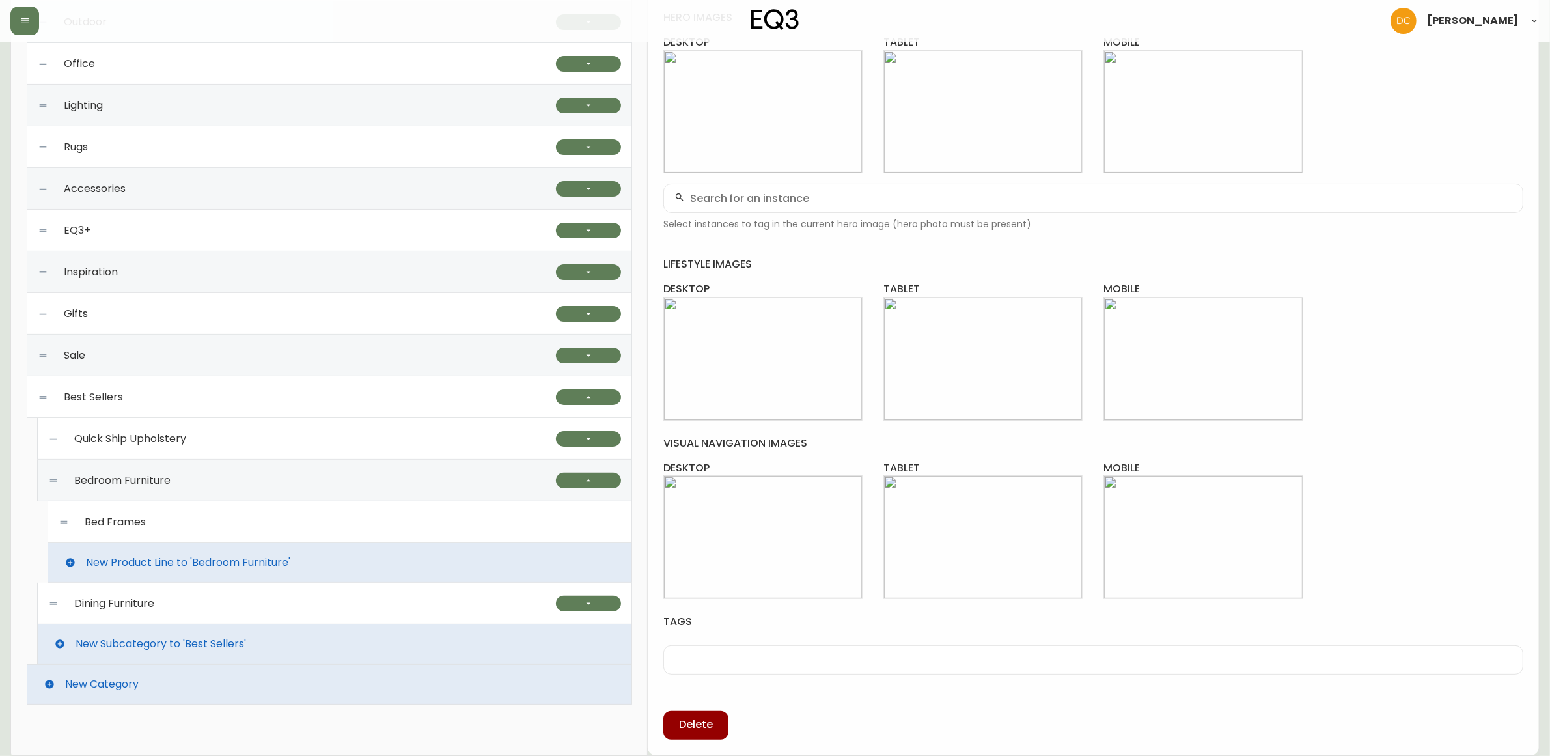
click at [238, 524] on div "Bed Frames" at bounding box center [340, 522] width 563 height 42
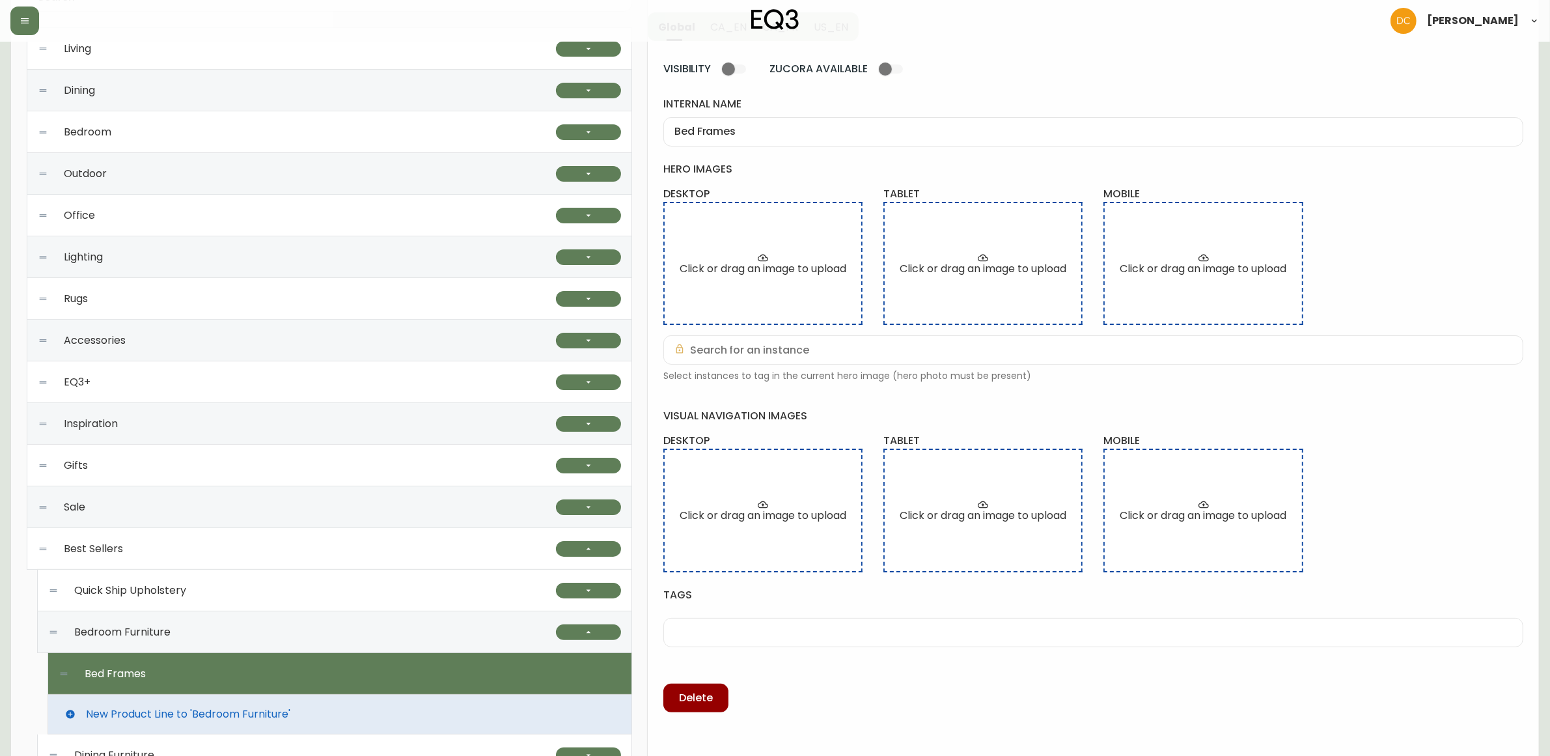
scroll to position [0, 0]
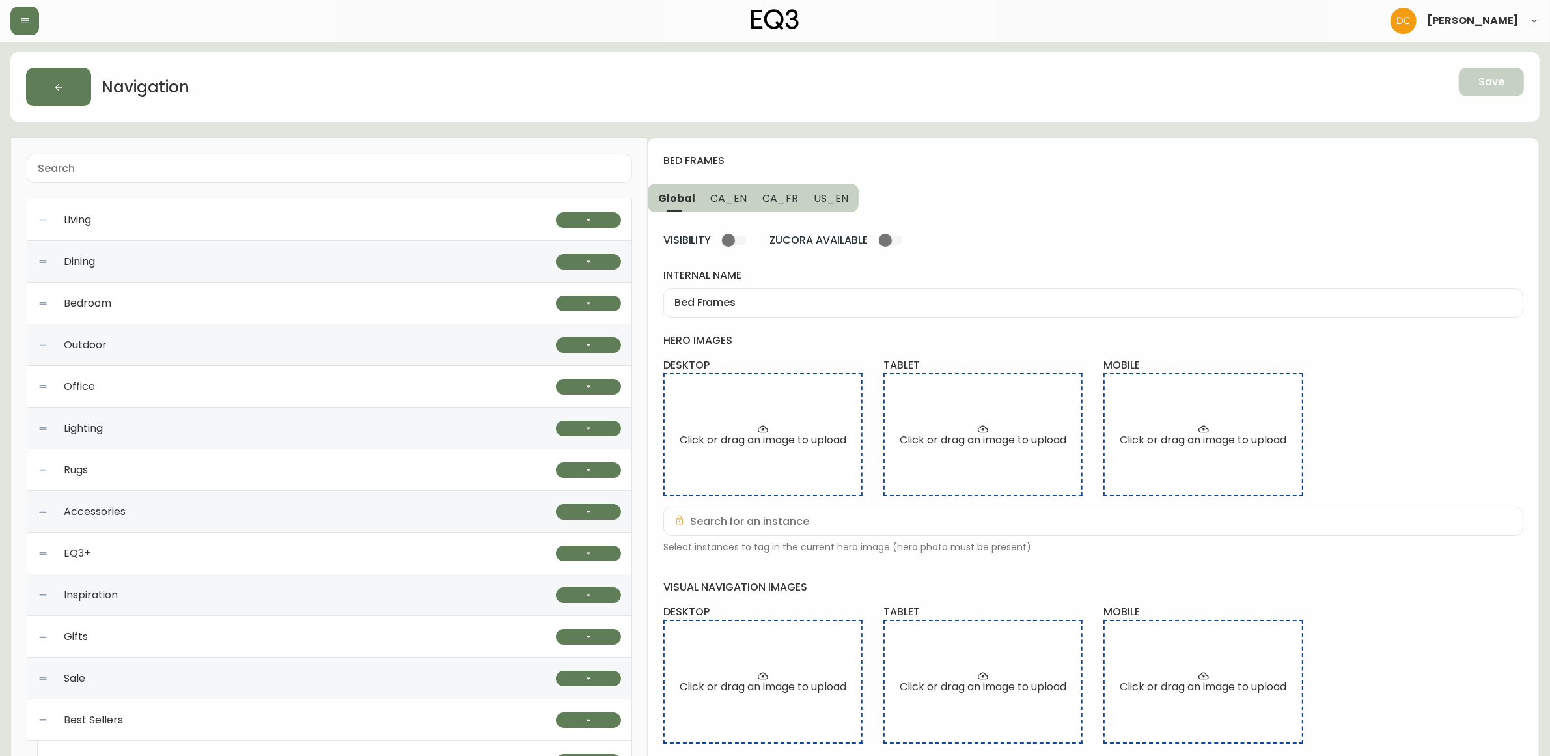
click at [733, 200] on span "CA_EN" at bounding box center [729, 198] width 36 height 14
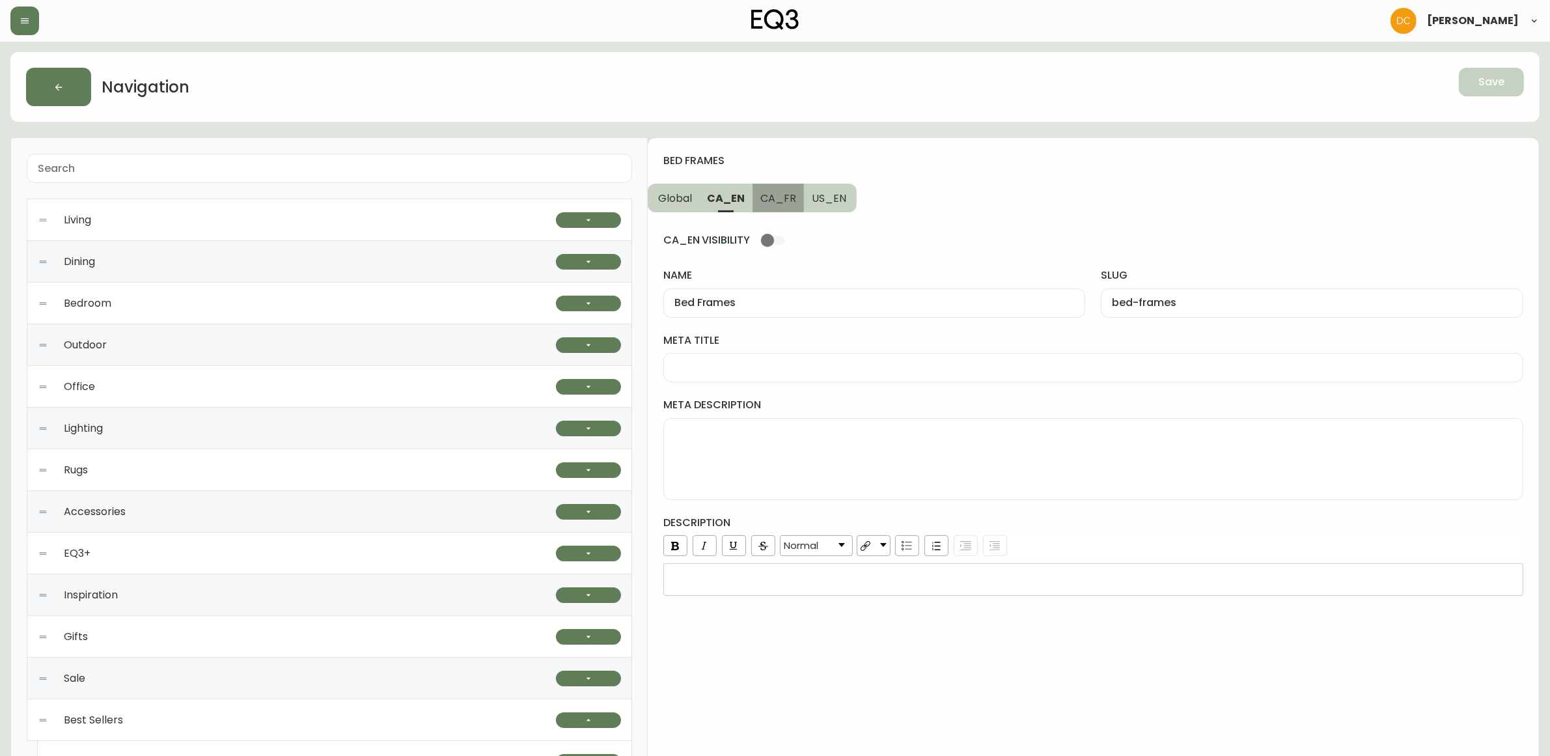
drag, startPoint x: 772, startPoint y: 195, endPoint x: 809, endPoint y: 199, distance: 37.3
click at [774, 195] on span "CA_FR" at bounding box center [779, 198] width 36 height 14
type input "Cadres de lit"
type input "cadres-de-lit"
click at [821, 199] on span "US_EN" at bounding box center [829, 198] width 35 height 14
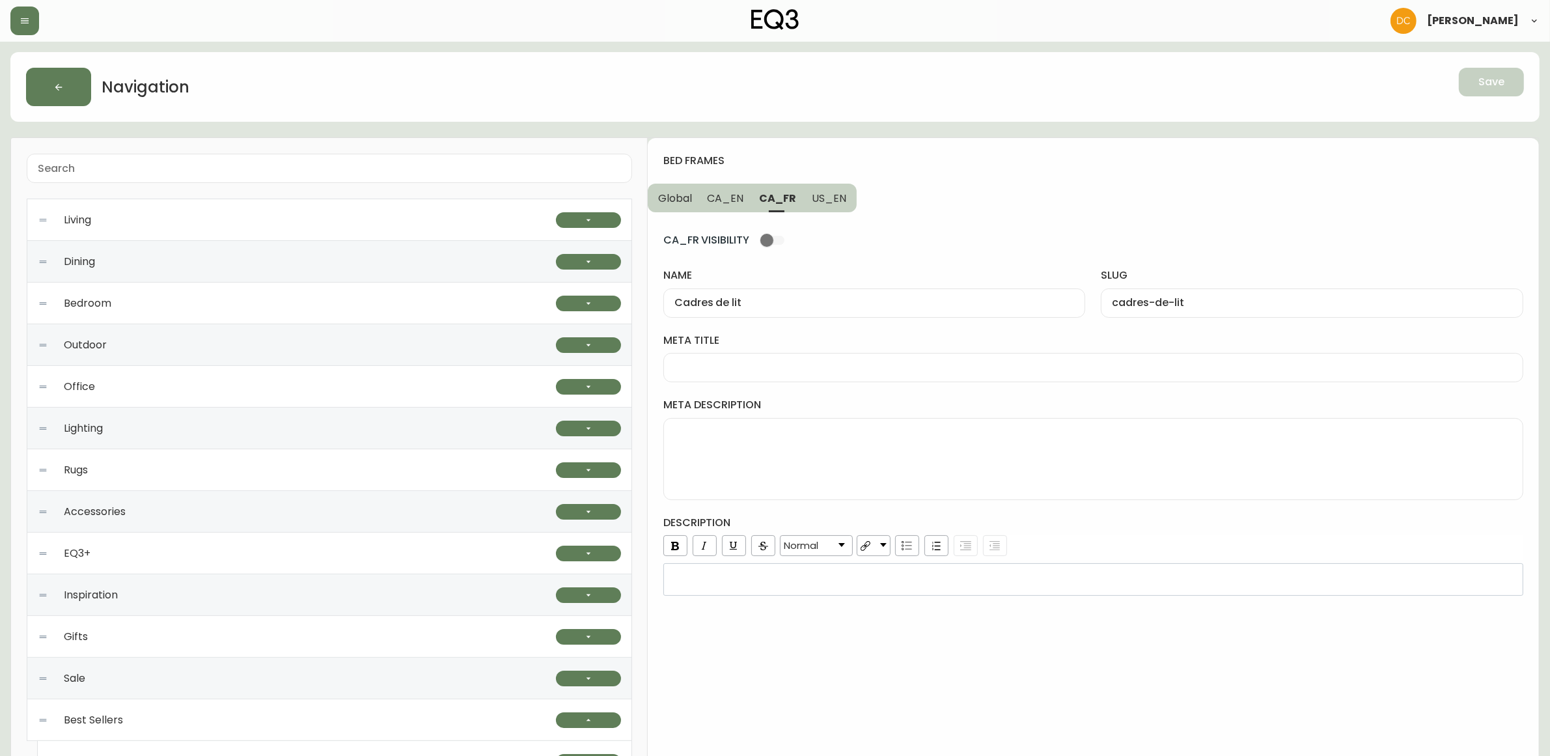
type input "Bed Frames"
type input "bed-frames"
drag, startPoint x: 772, startPoint y: 208, endPoint x: 728, endPoint y: 210, distance: 44.3
click at [769, 207] on button "CA_FR" at bounding box center [776, 198] width 51 height 29
type input "Cadres de lit"
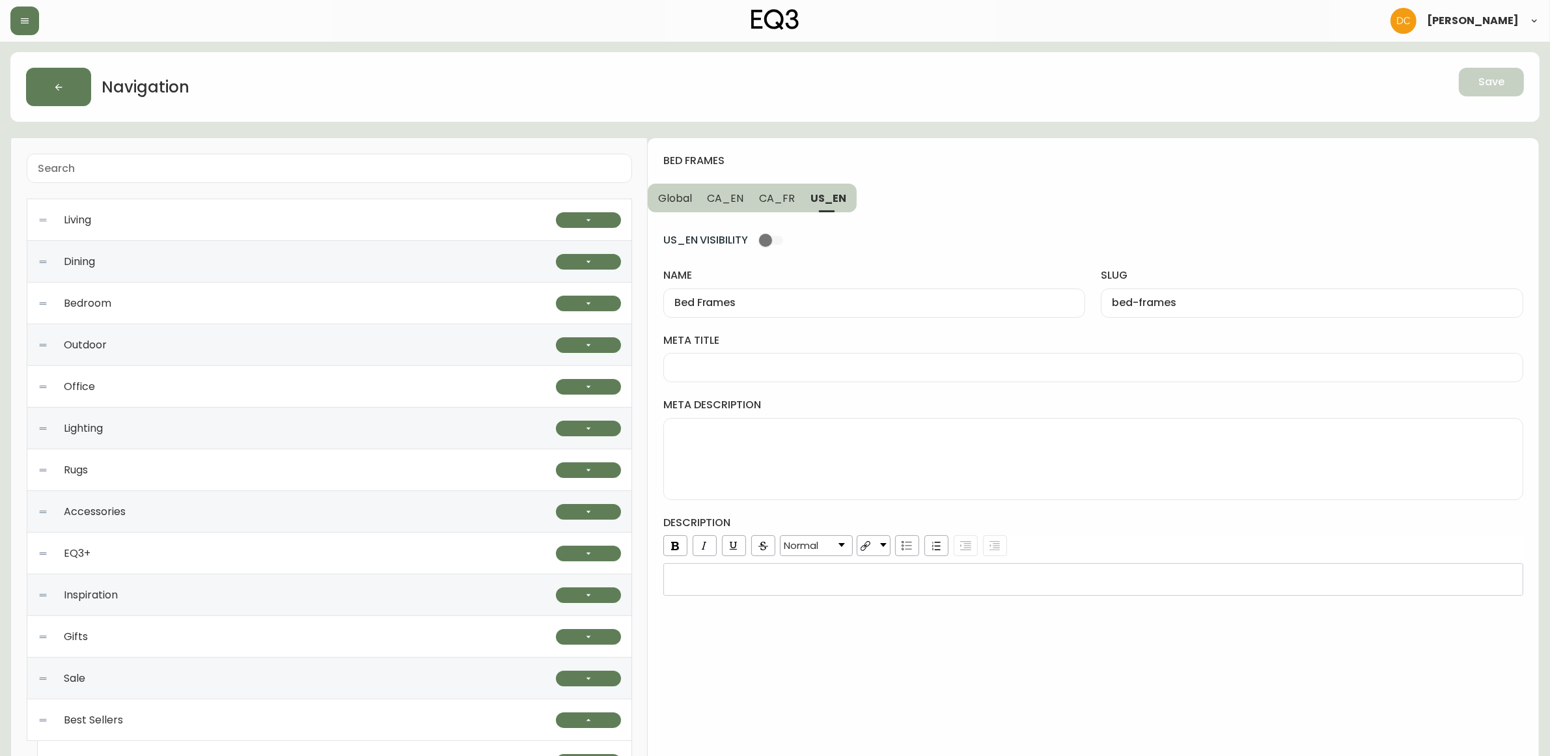
type input "cadres-de-lit"
click at [697, 200] on button "Global" at bounding box center [674, 198] width 52 height 29
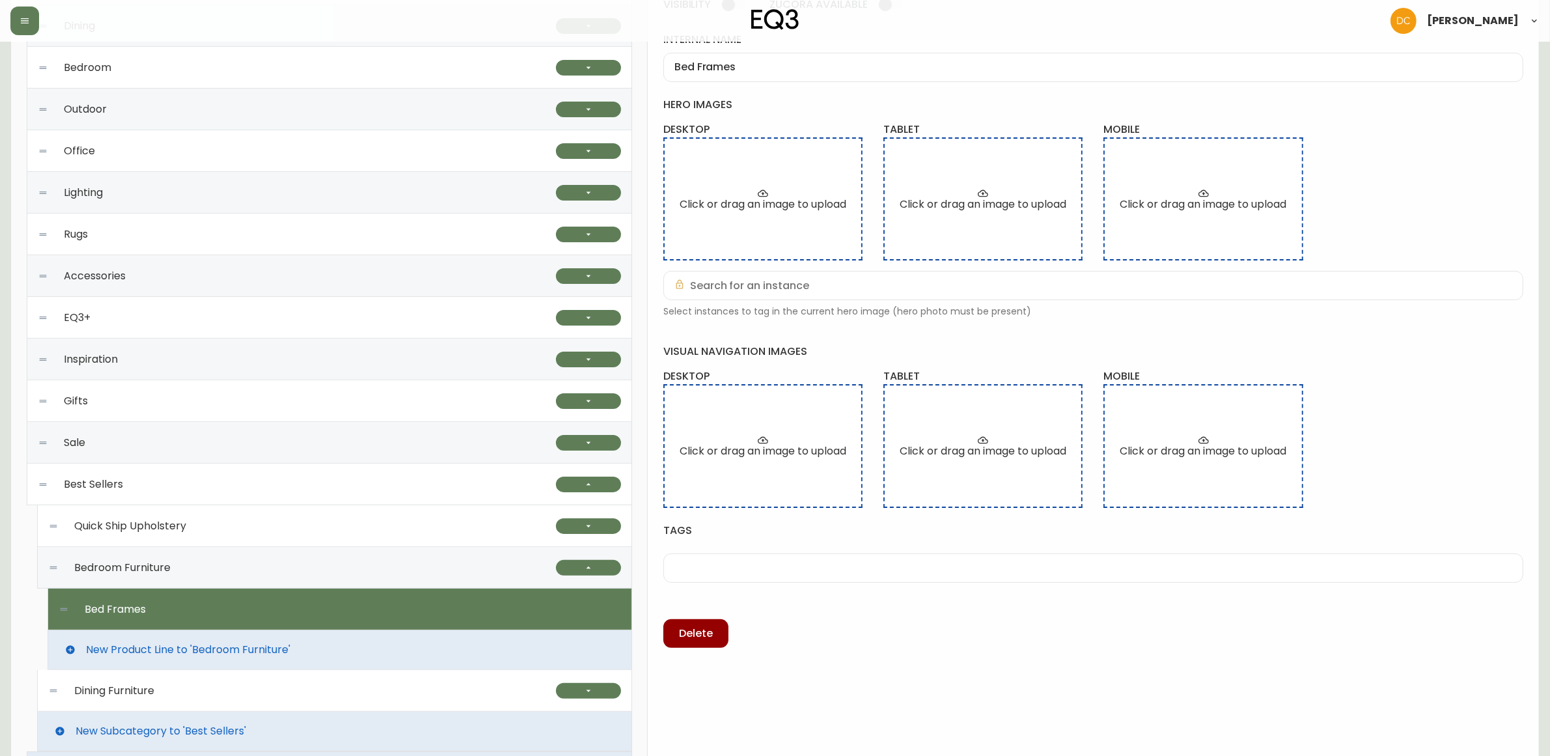
scroll to position [207, 0]
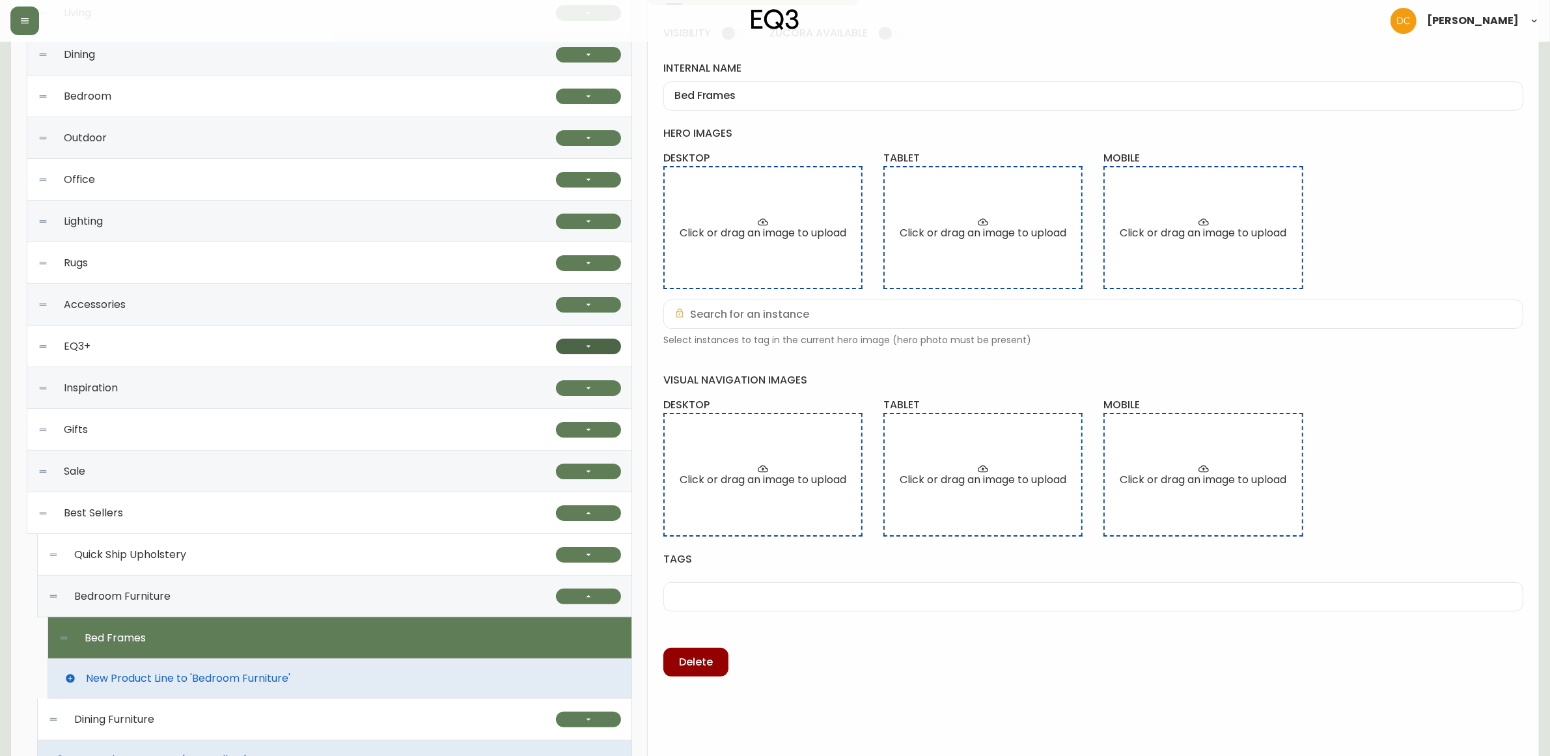
click at [573, 343] on button "button" at bounding box center [588, 347] width 65 height 16
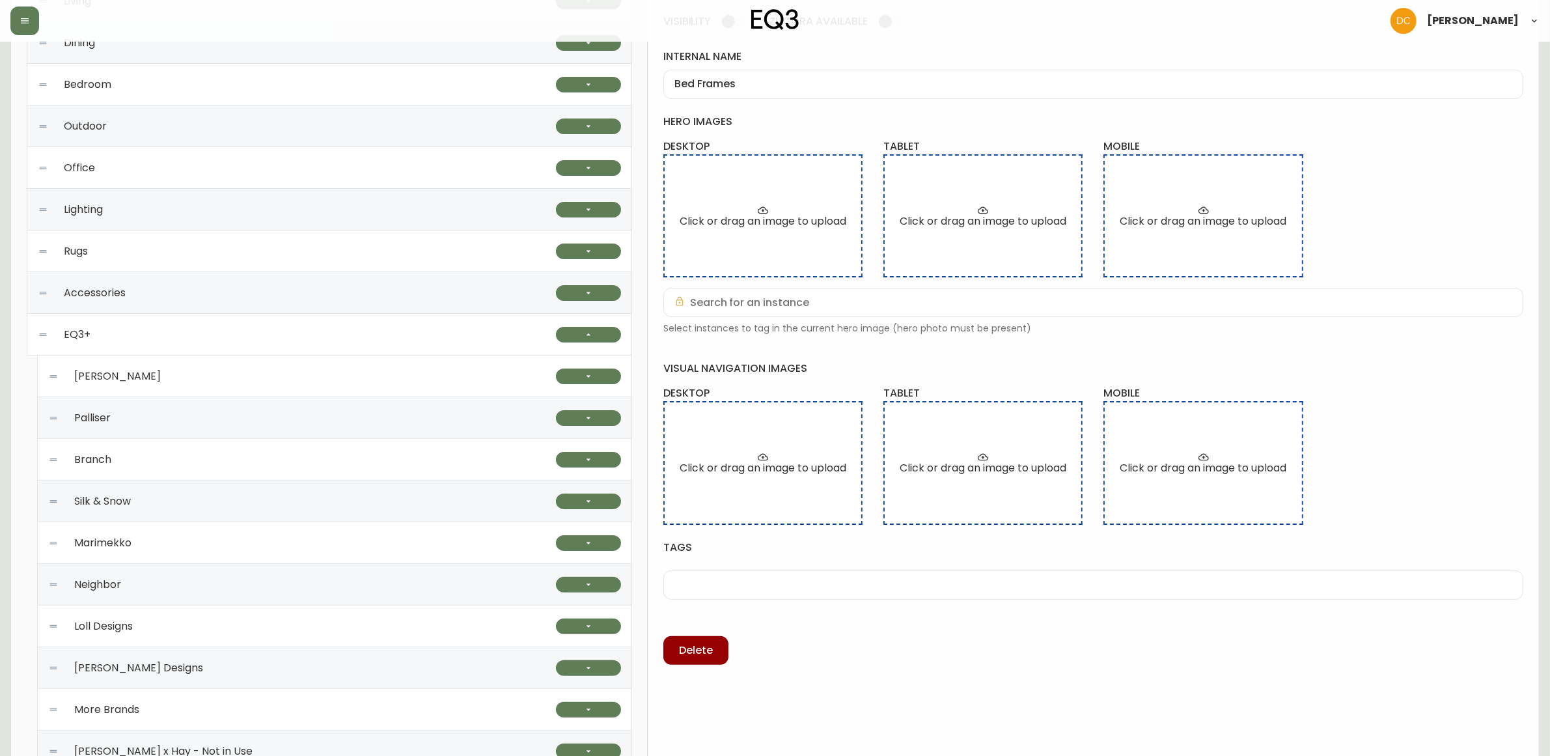
scroll to position [126, 0]
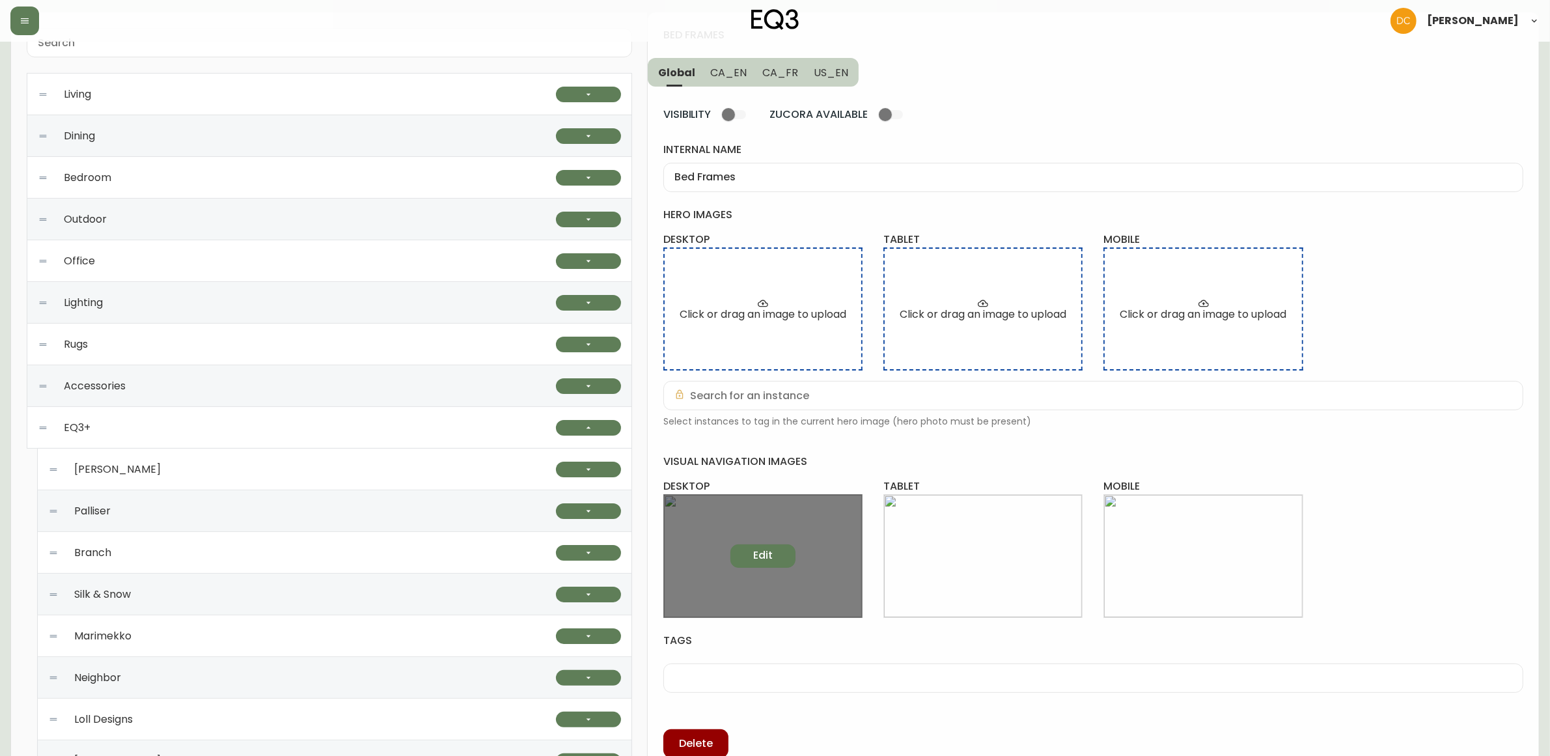
click at [785, 561] on button "Edit" at bounding box center [763, 555] width 65 height 23
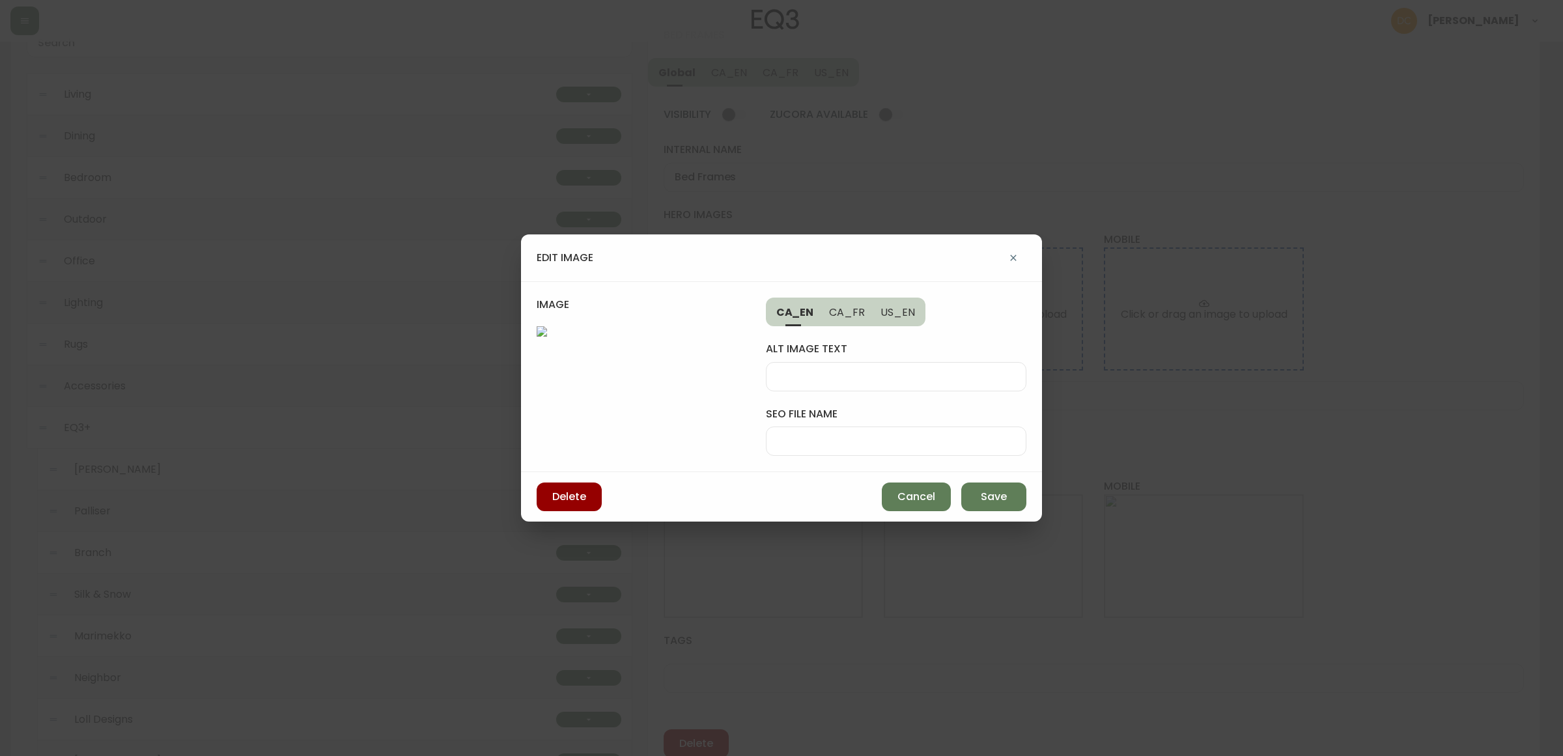
click at [861, 435] on input "seo file name" at bounding box center [896, 441] width 238 height 12
type input "bento-bed-frame"
click at [888, 362] on div at bounding box center [896, 376] width 260 height 29
type input "grey fabric bed"
click at [1001, 511] on button "Save" at bounding box center [993, 496] width 65 height 29
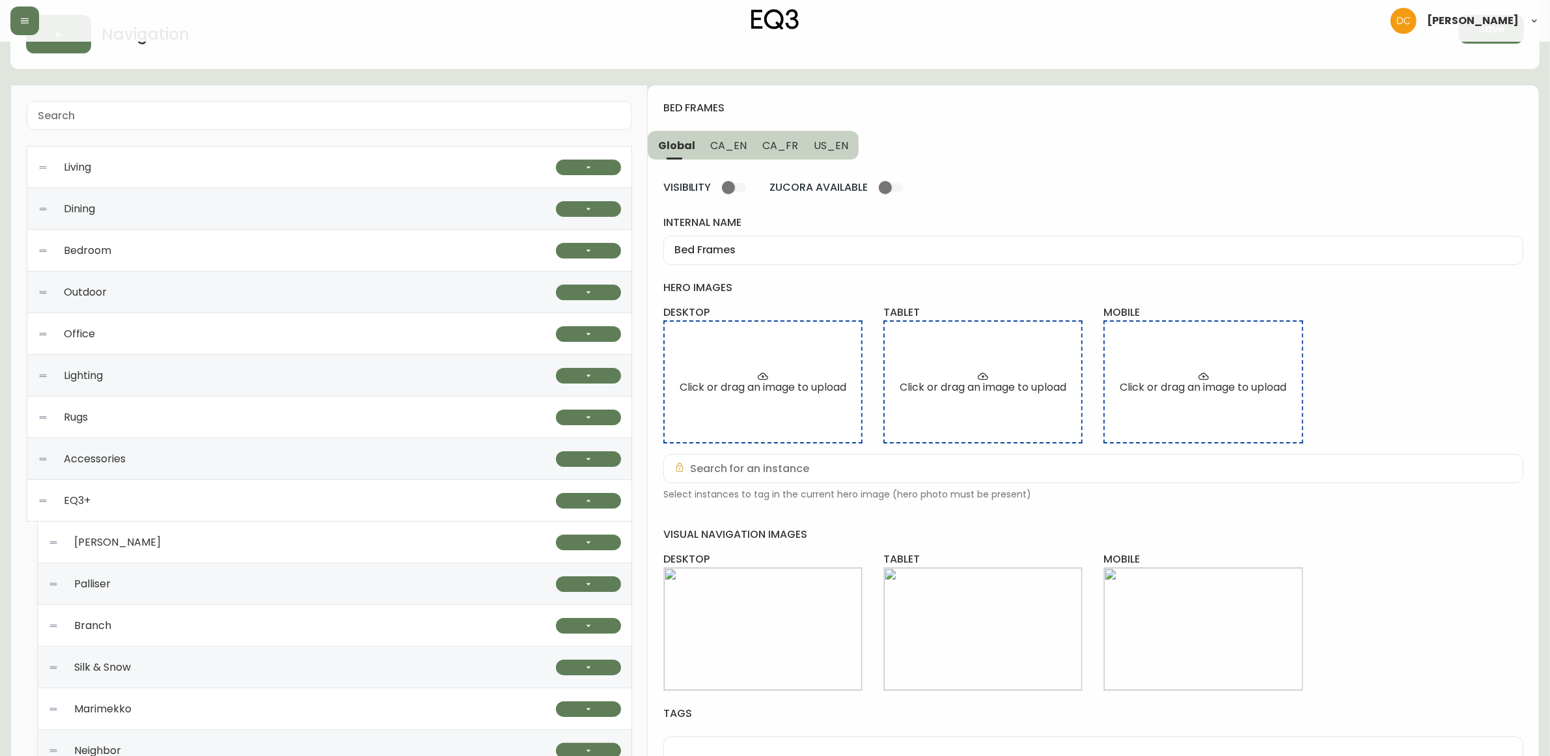
scroll to position [0, 0]
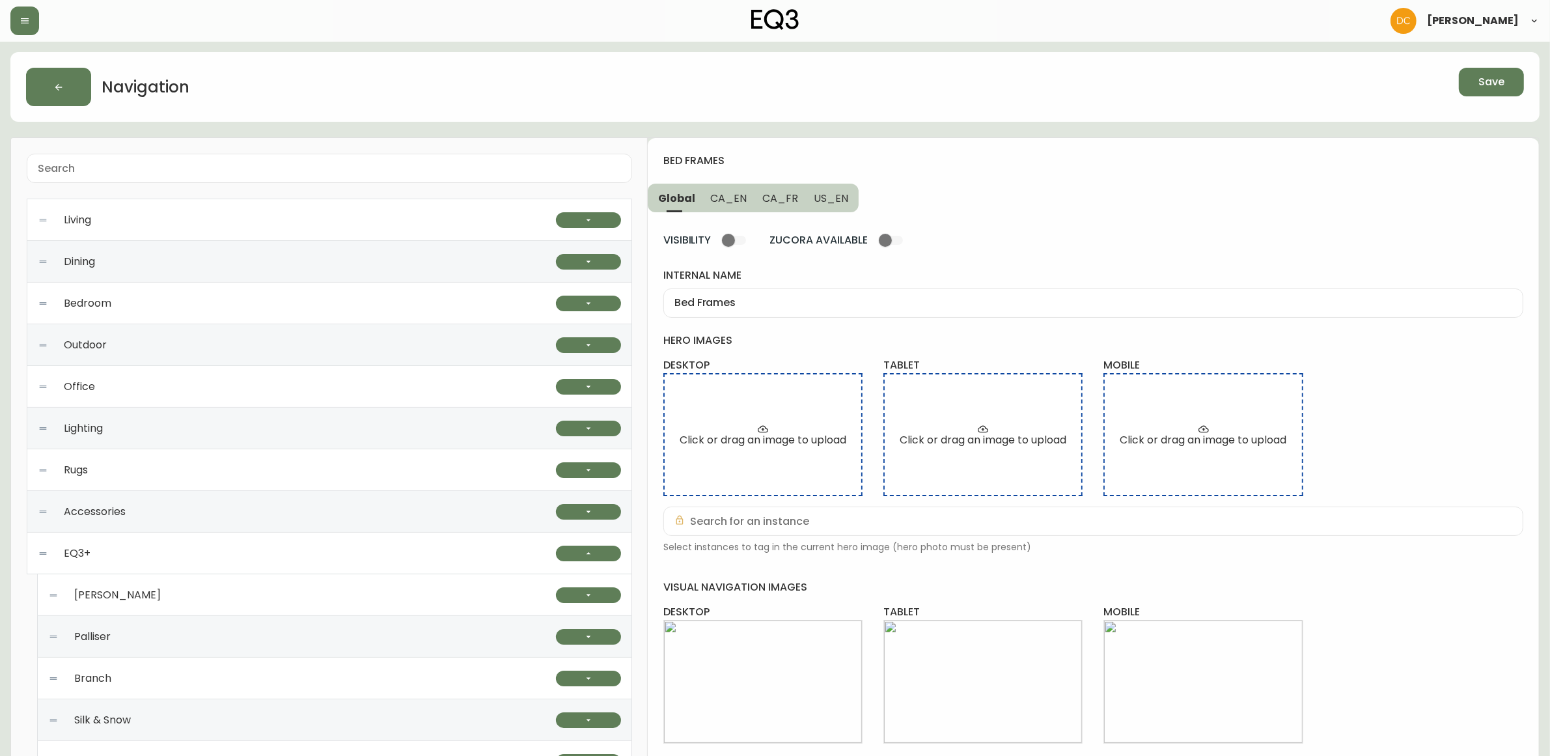
click at [1486, 72] on button "Save" at bounding box center [1491, 82] width 65 height 29
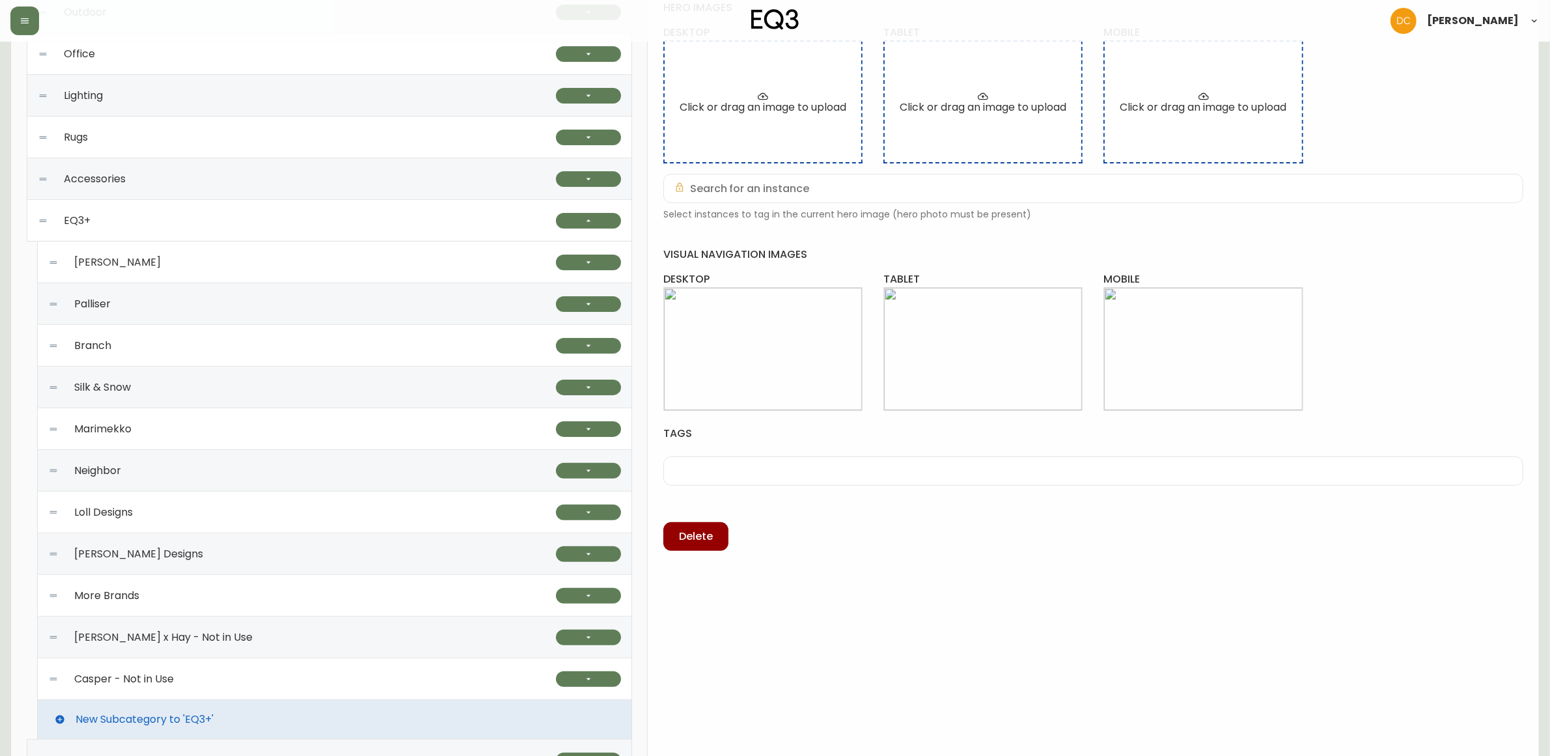
scroll to position [326, 0]
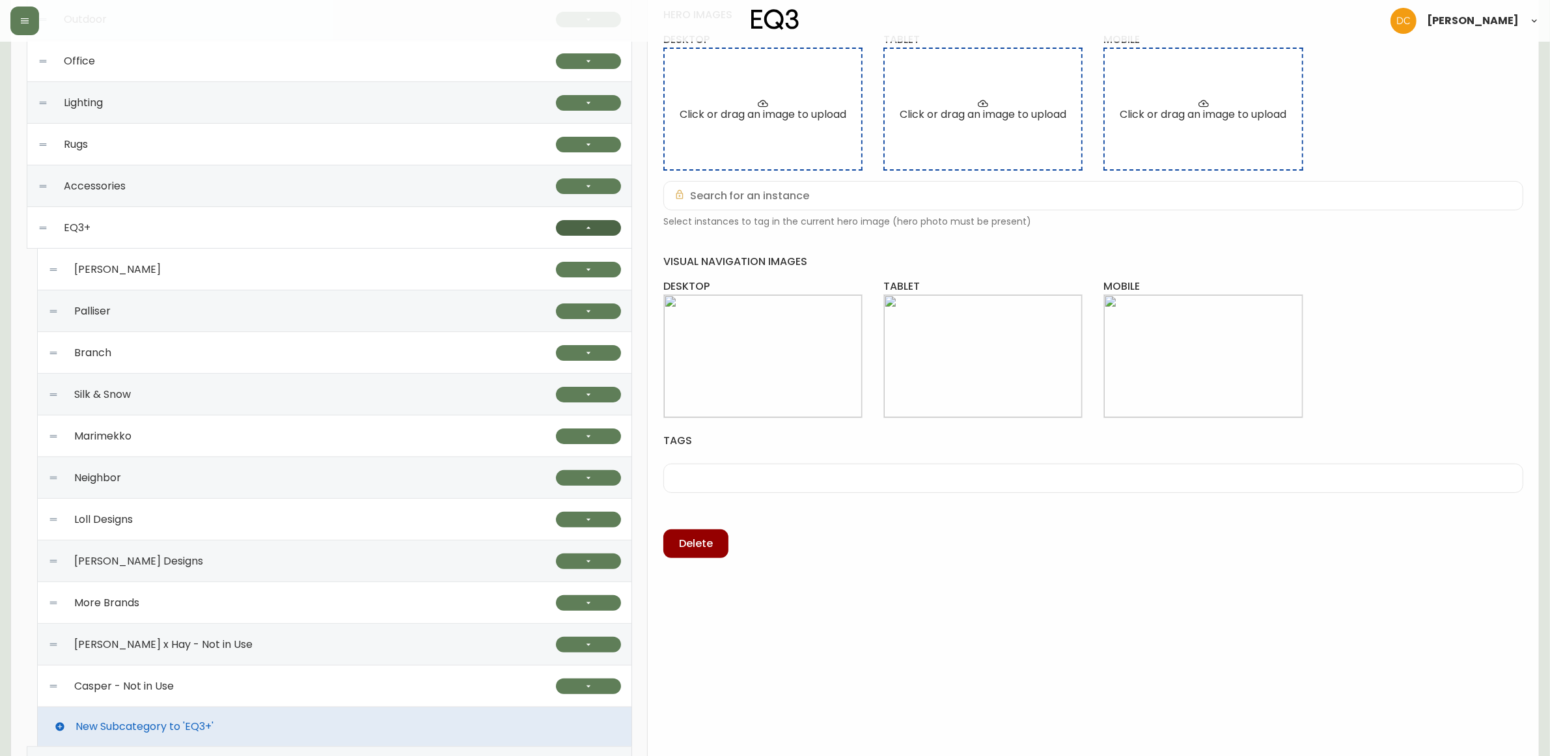
click at [596, 233] on button "button" at bounding box center [588, 228] width 65 height 16
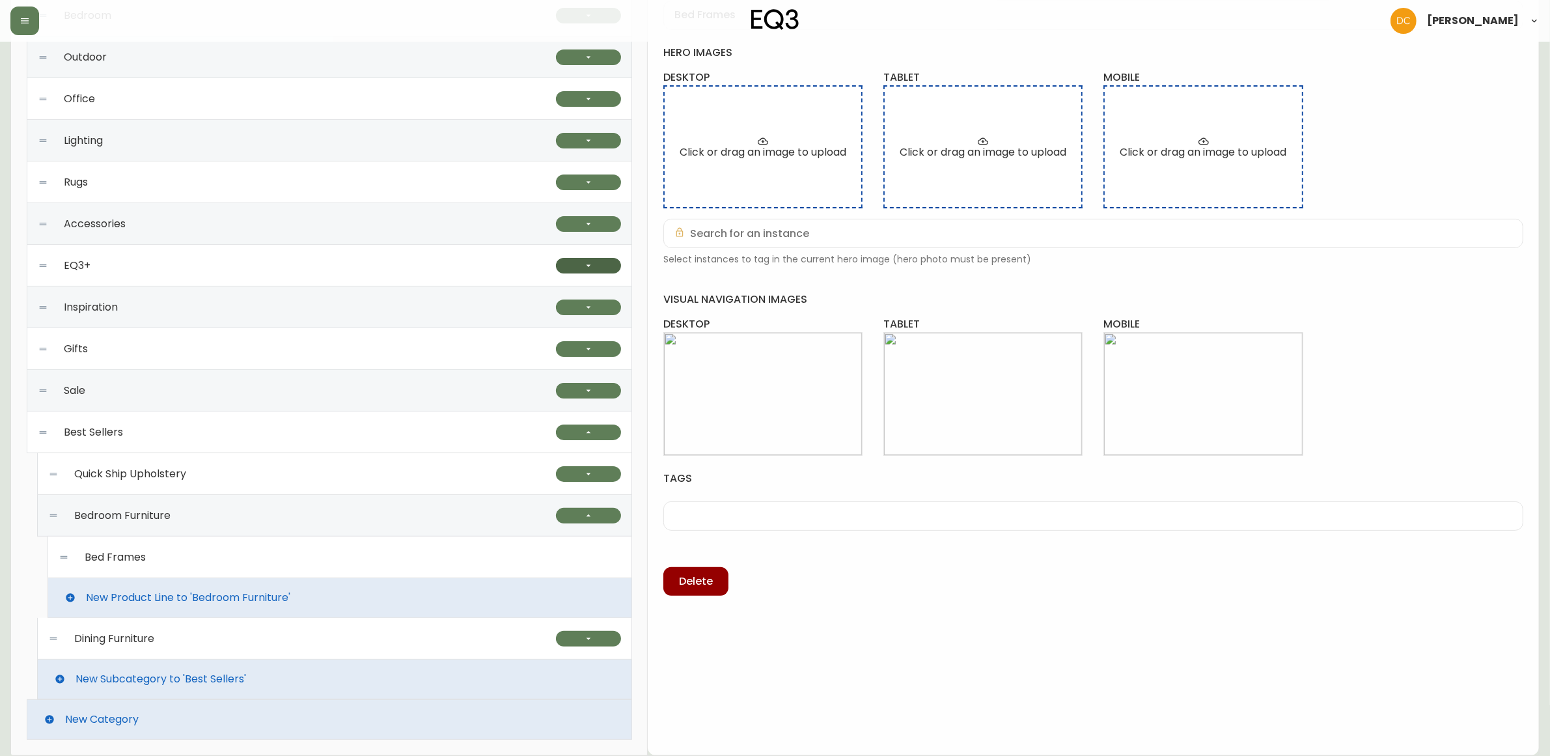
scroll to position [288, 0]
click at [307, 549] on div "Bed Frames" at bounding box center [340, 558] width 563 height 42
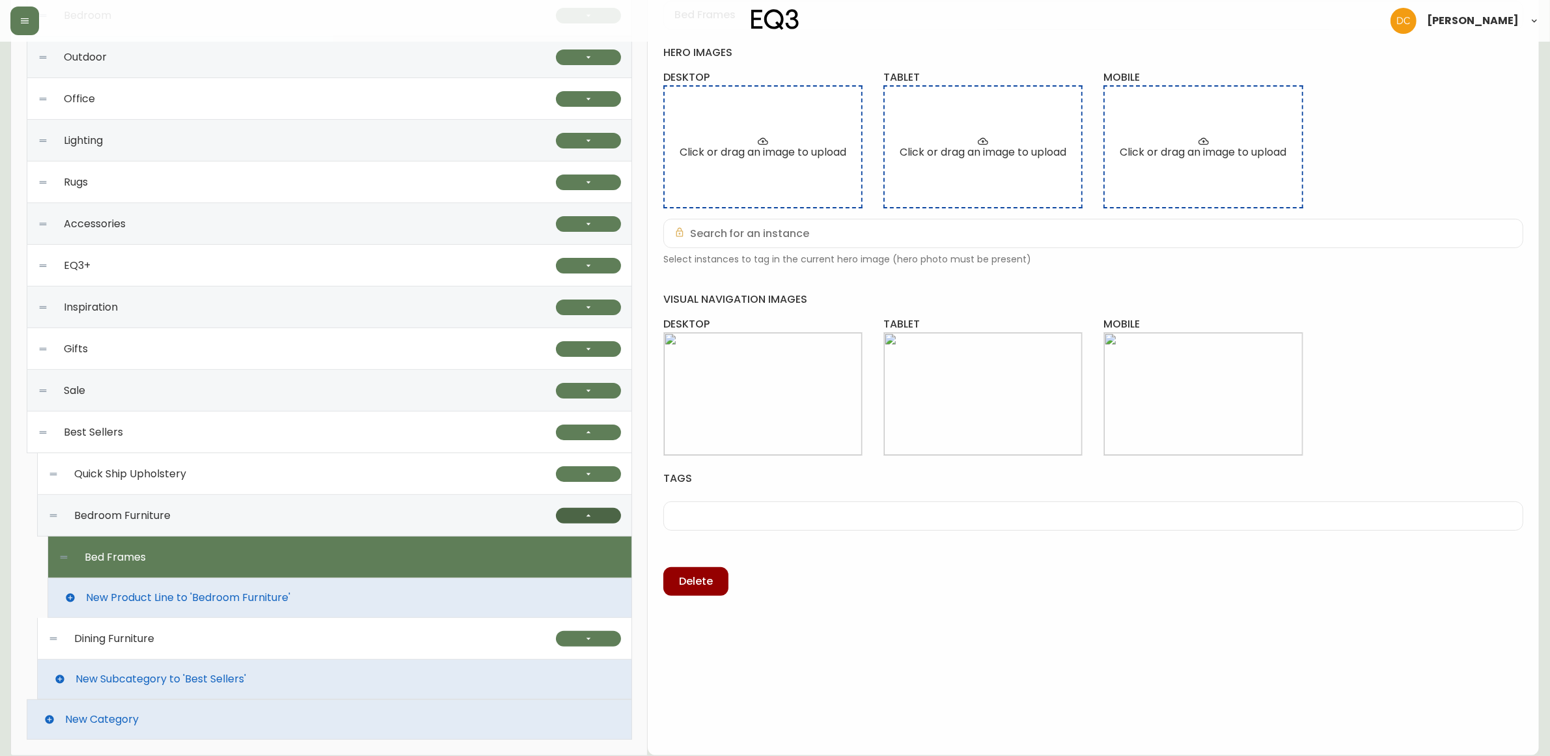
click at [591, 515] on icon "button" at bounding box center [588, 515] width 10 height 10
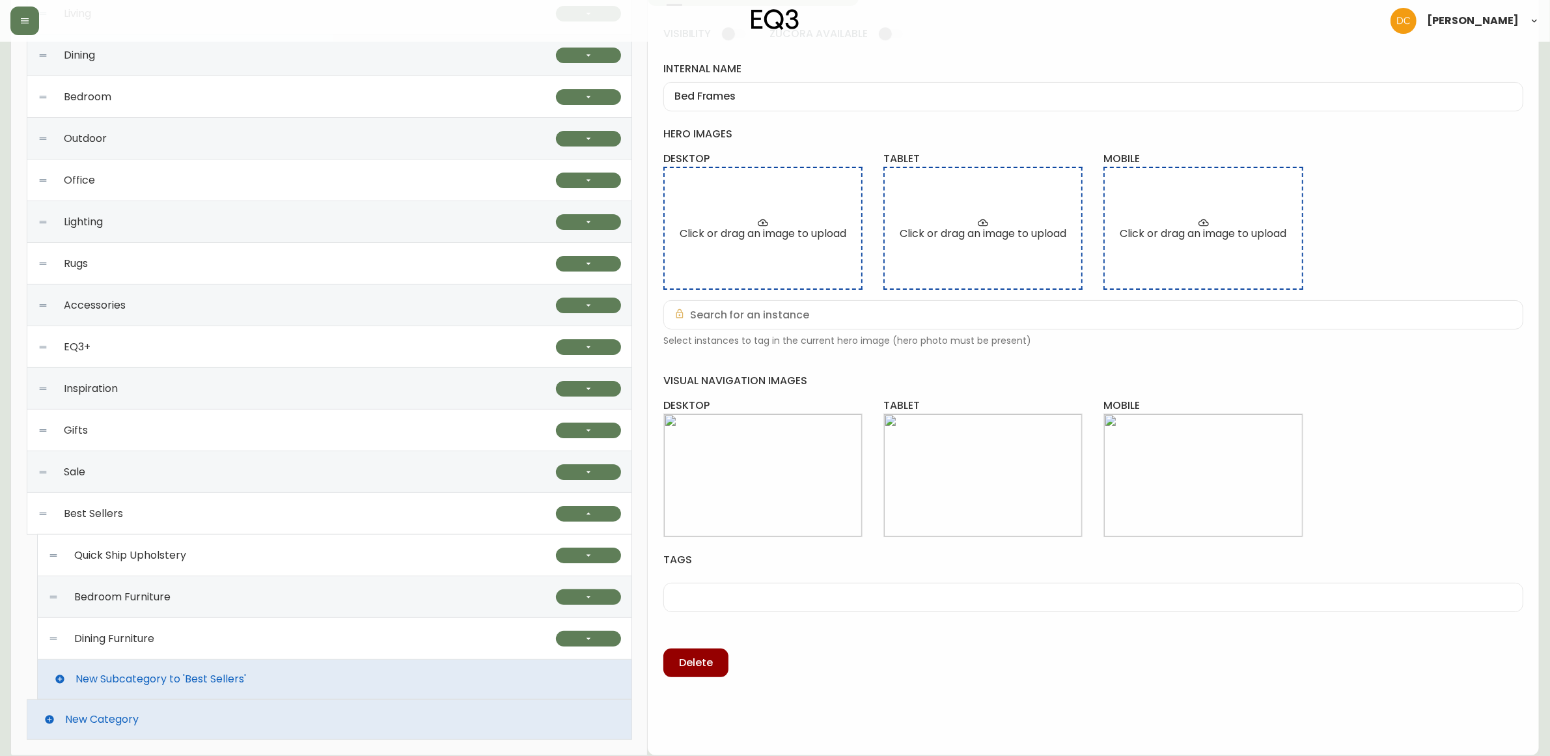
scroll to position [207, 0]
click at [385, 580] on div "Bedroom Furniture" at bounding box center [302, 597] width 508 height 42
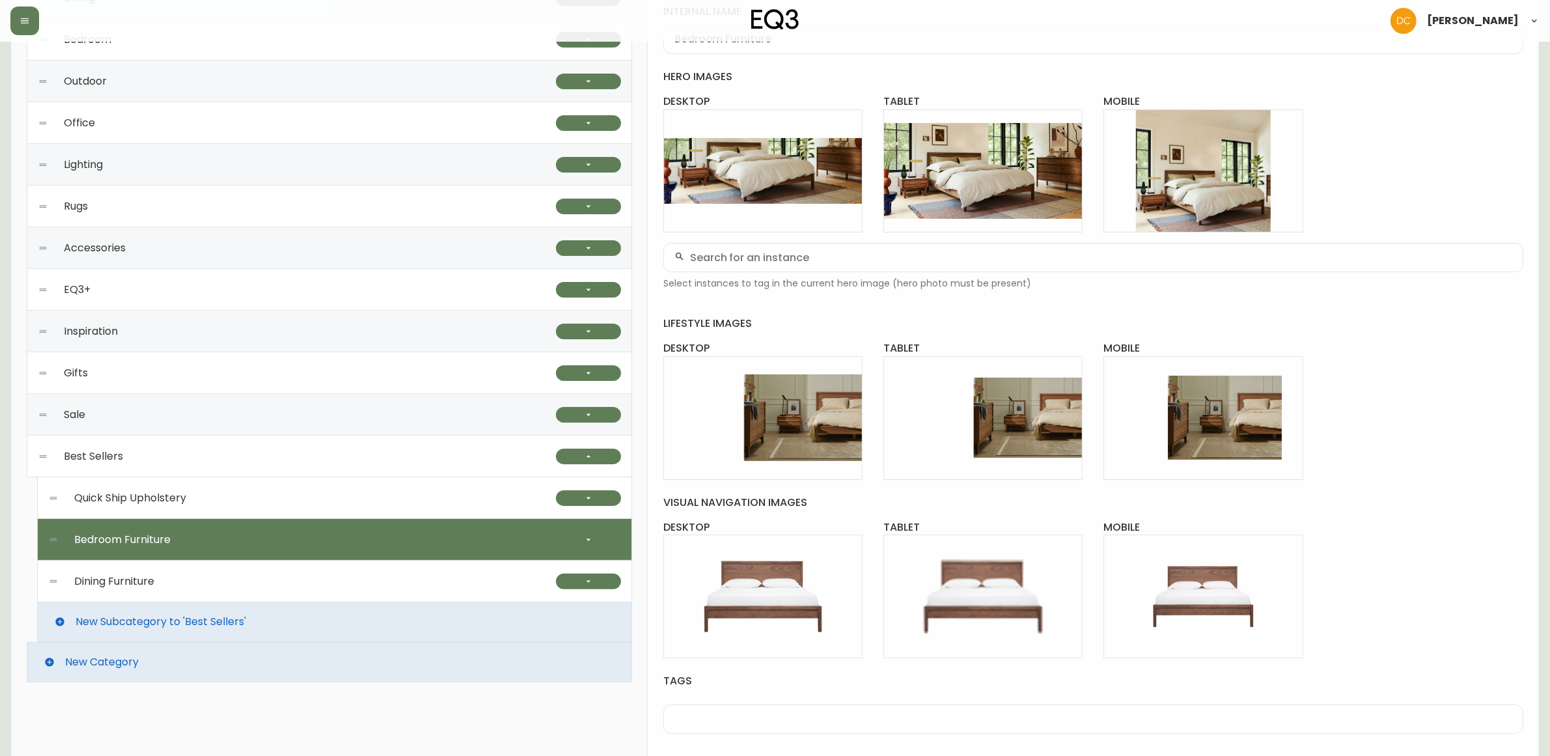
scroll to position [323, 0]
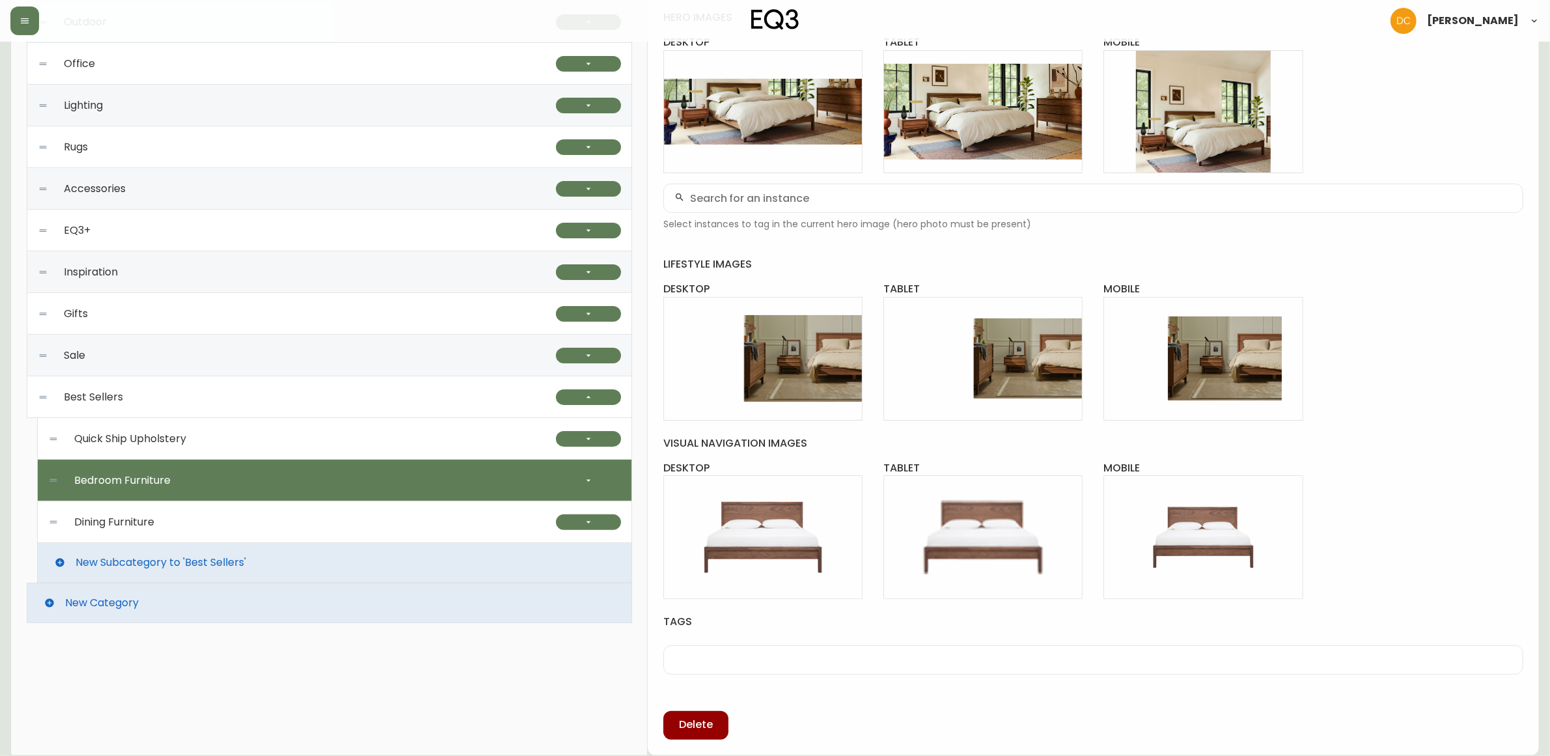
click at [454, 524] on div "Dining Furniture" at bounding box center [302, 522] width 508 height 42
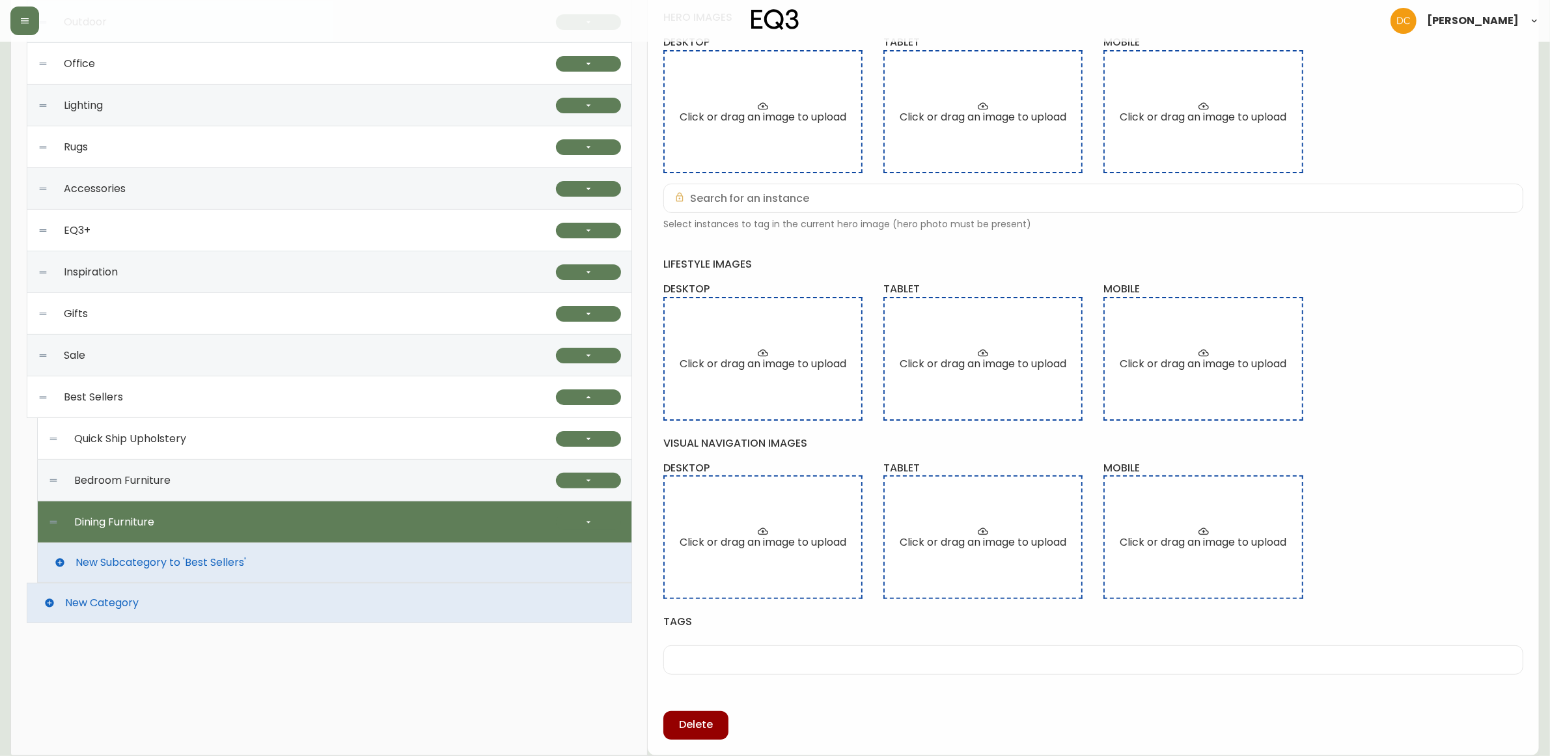
click at [366, 487] on div "Bedroom Furniture" at bounding box center [302, 481] width 508 height 42
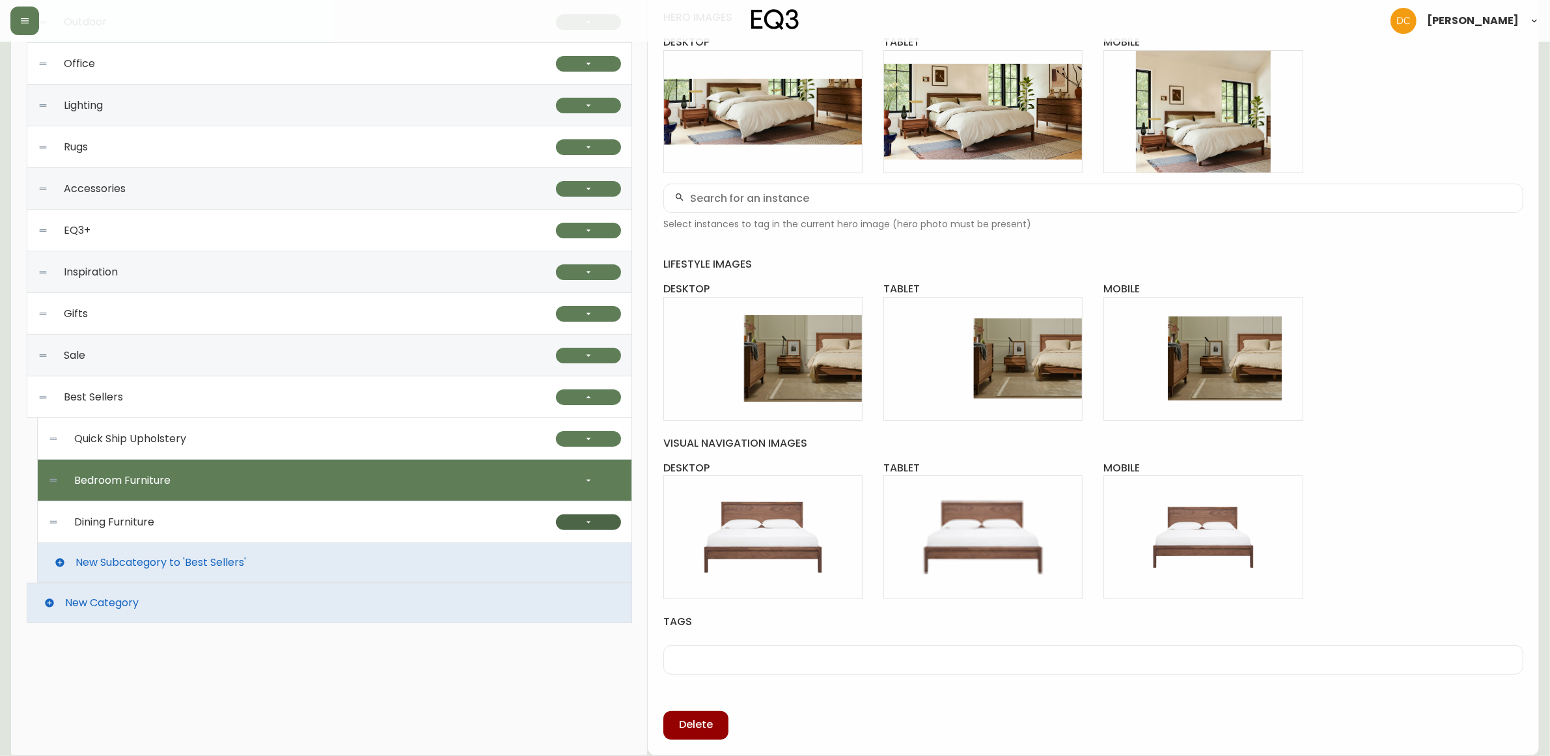
click at [591, 525] on icon "button" at bounding box center [588, 522] width 10 height 10
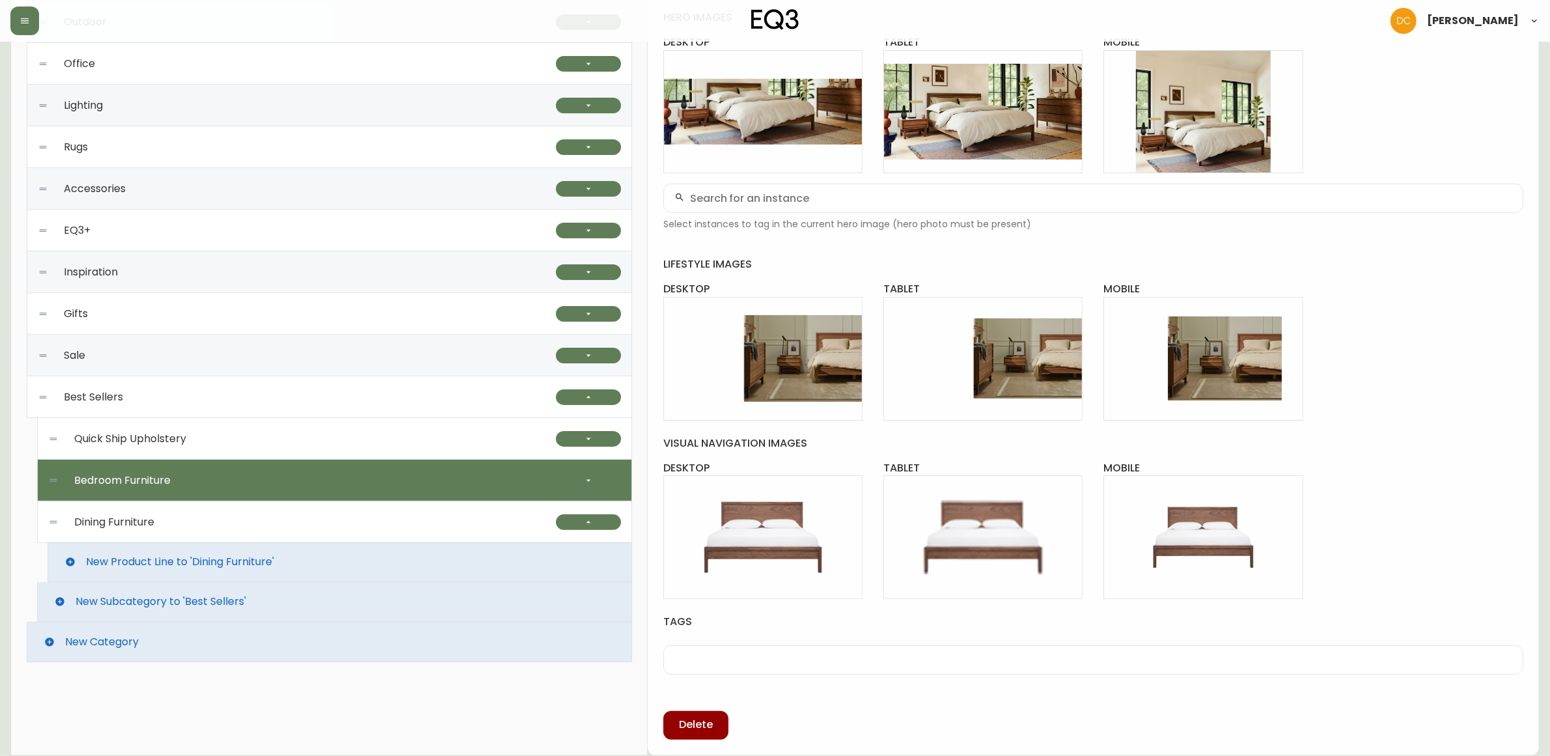
click at [485, 521] on div "Dining Furniture" at bounding box center [302, 522] width 508 height 42
type input "Dining Furniture"
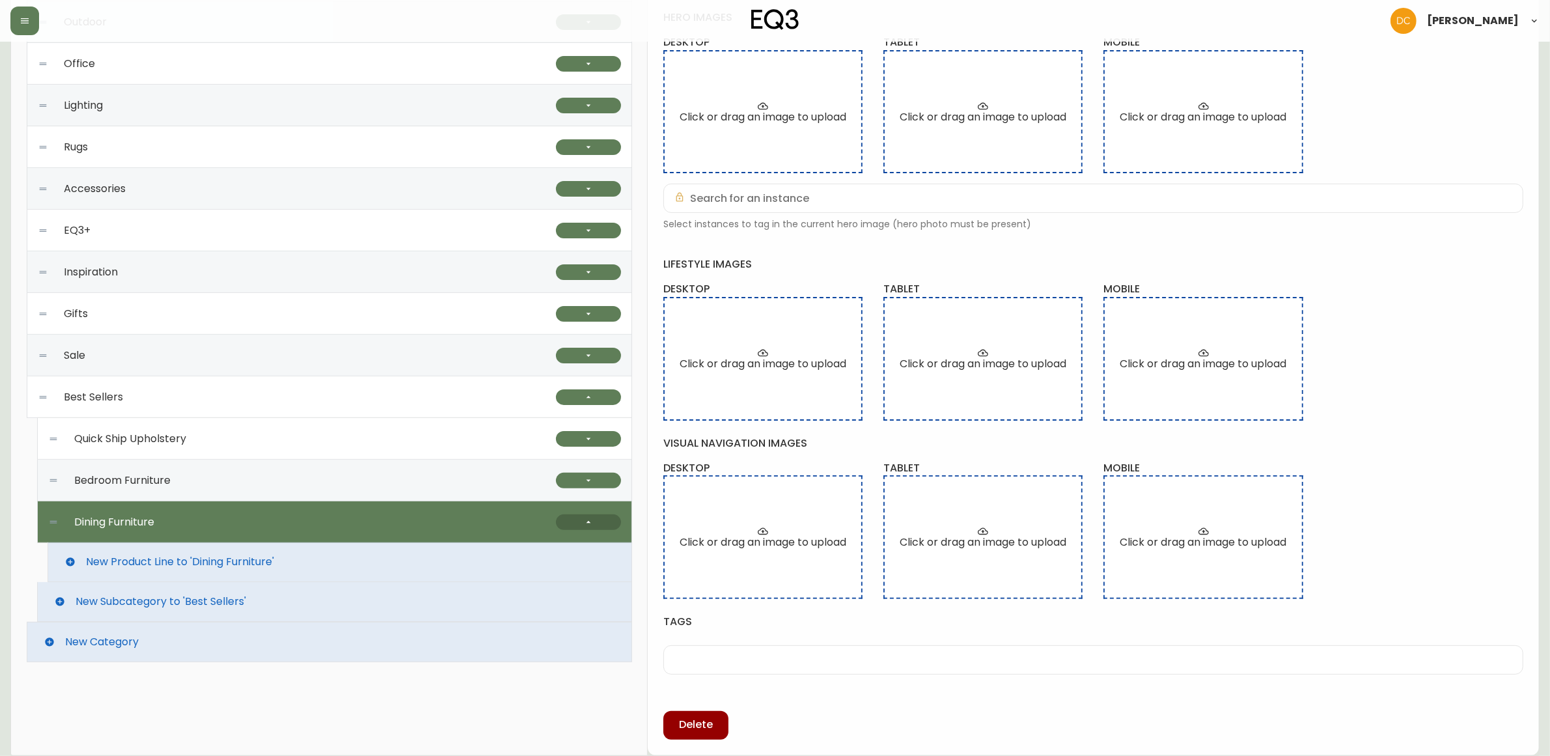
click at [578, 519] on button "button" at bounding box center [588, 522] width 65 height 16
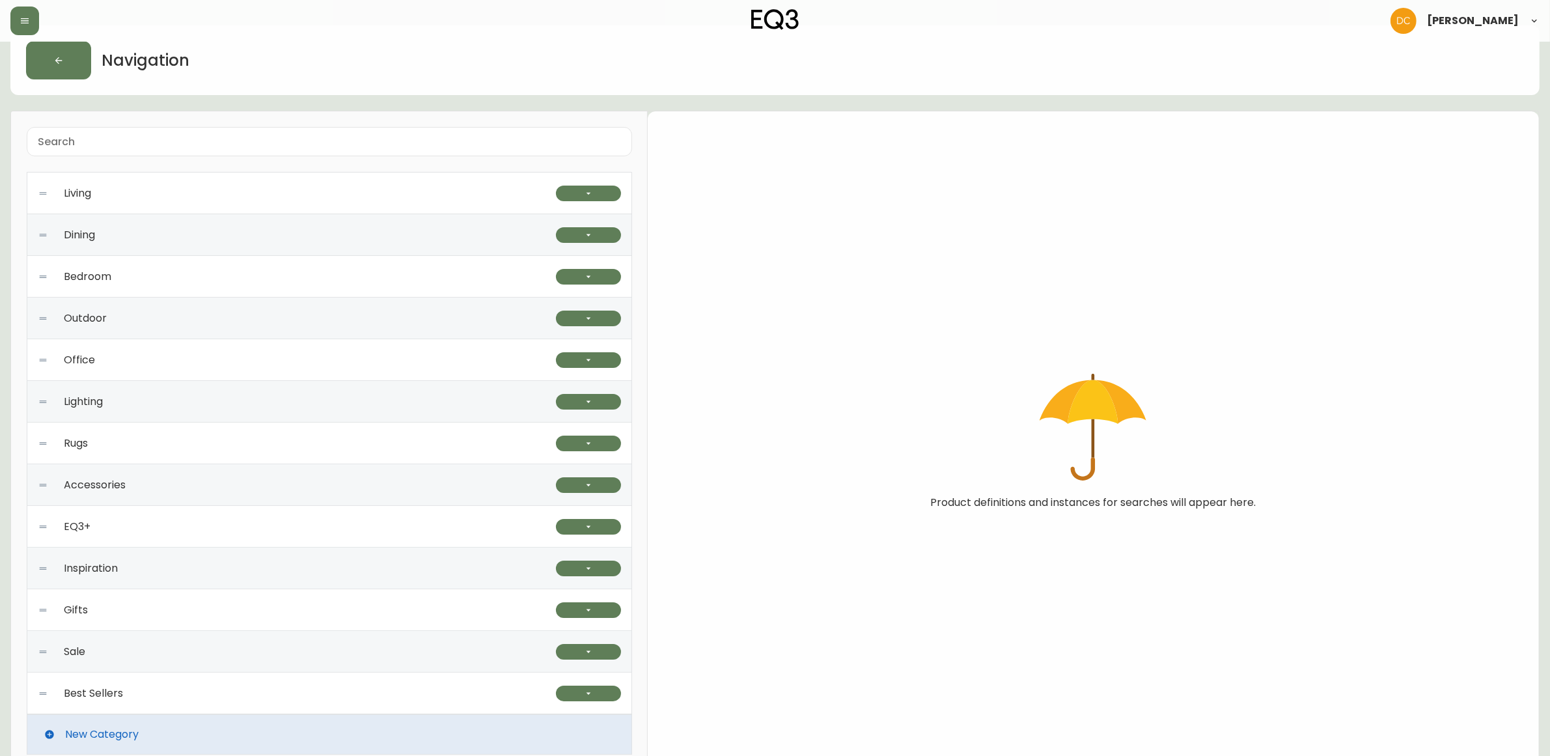
scroll to position [42, 0]
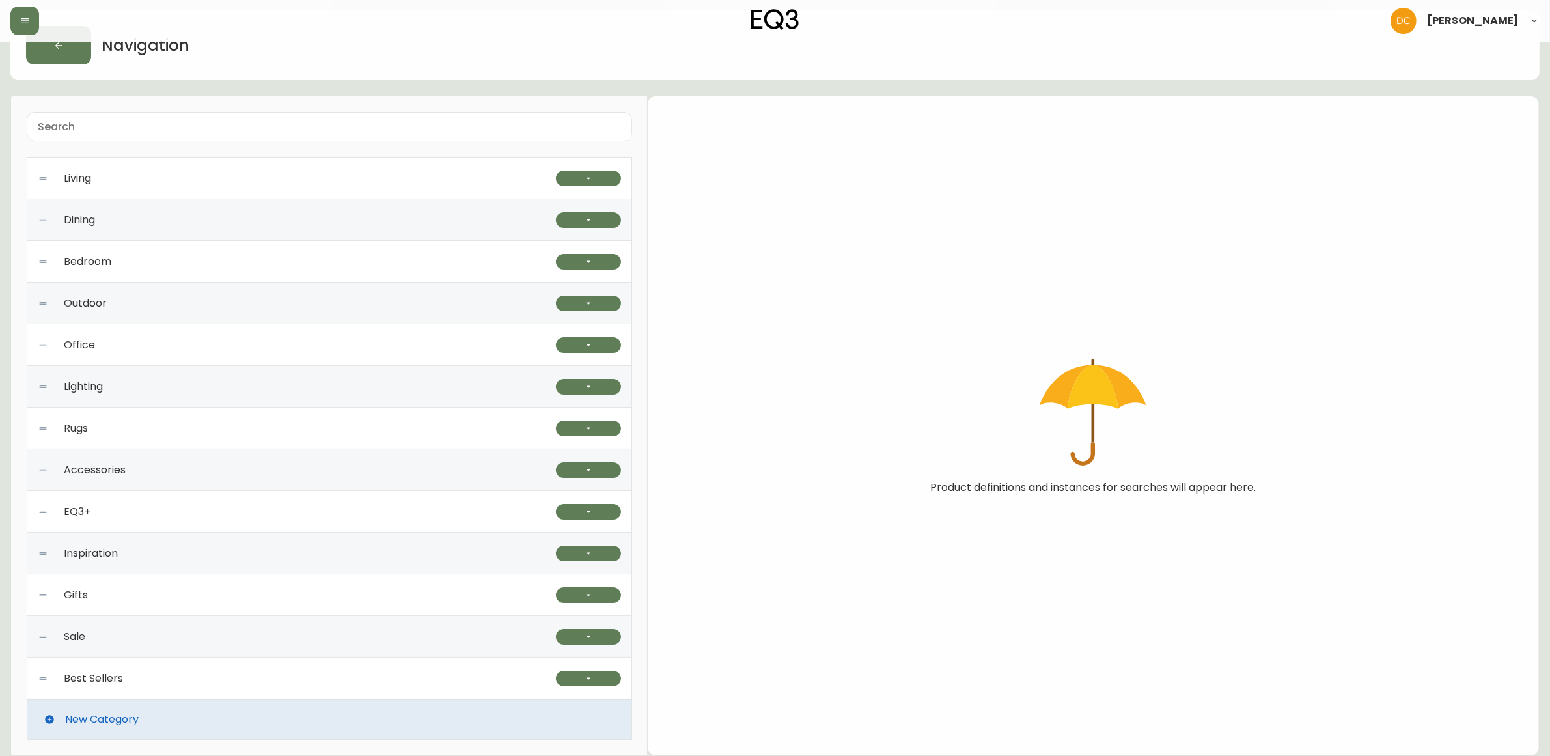
click at [328, 679] on div "Best Sellers" at bounding box center [297, 679] width 518 height 42
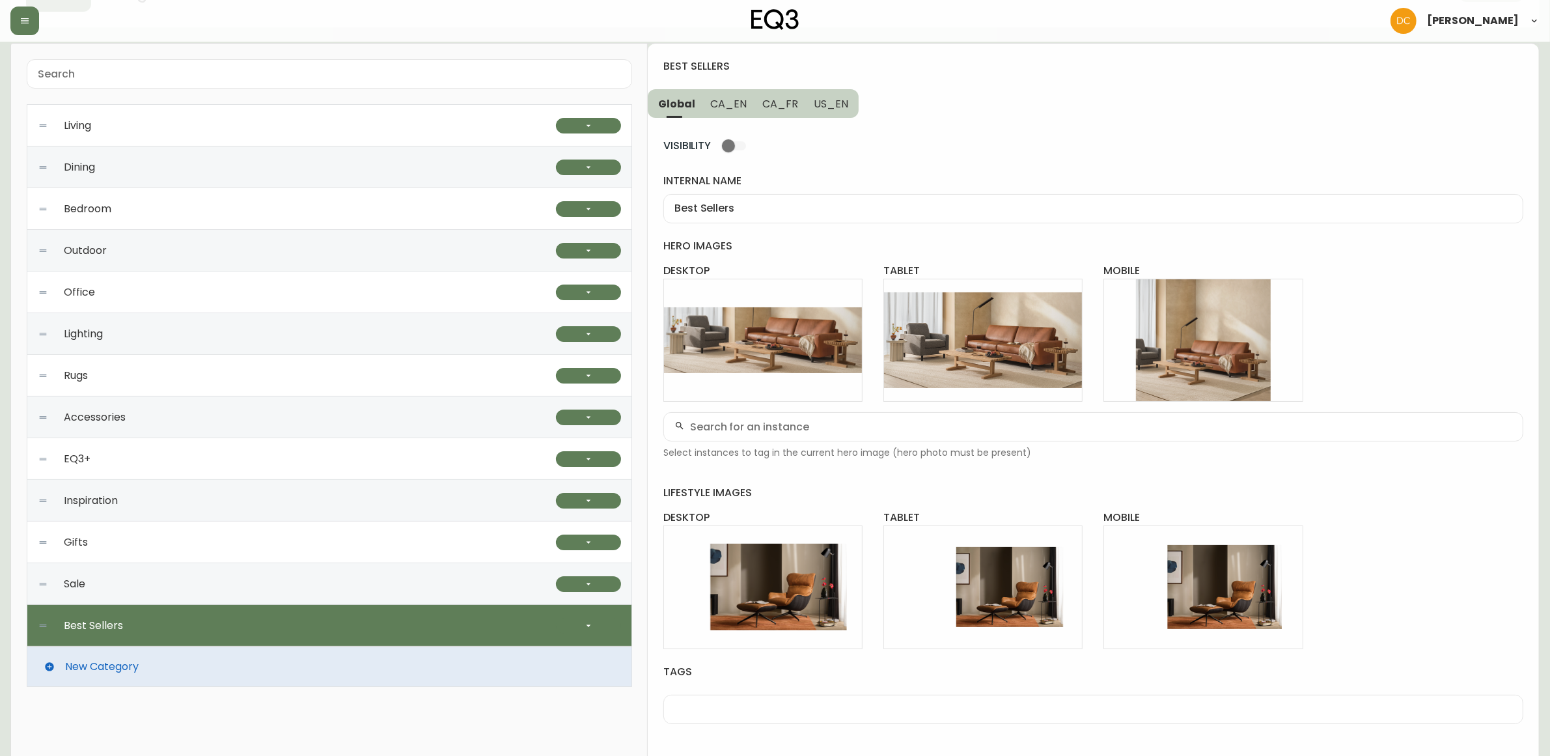
scroll to position [145, 0]
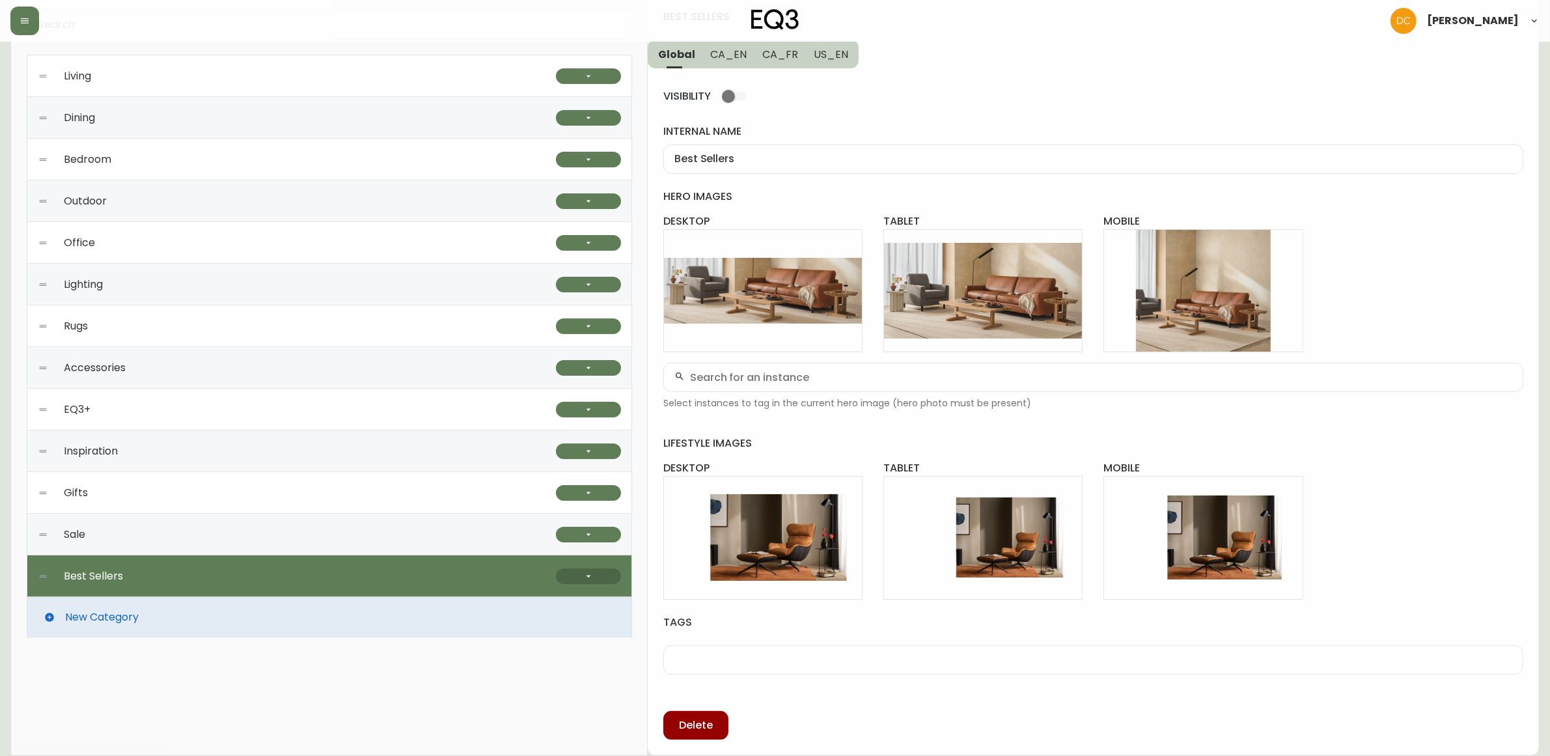
click at [588, 581] on button "button" at bounding box center [588, 576] width 65 height 16
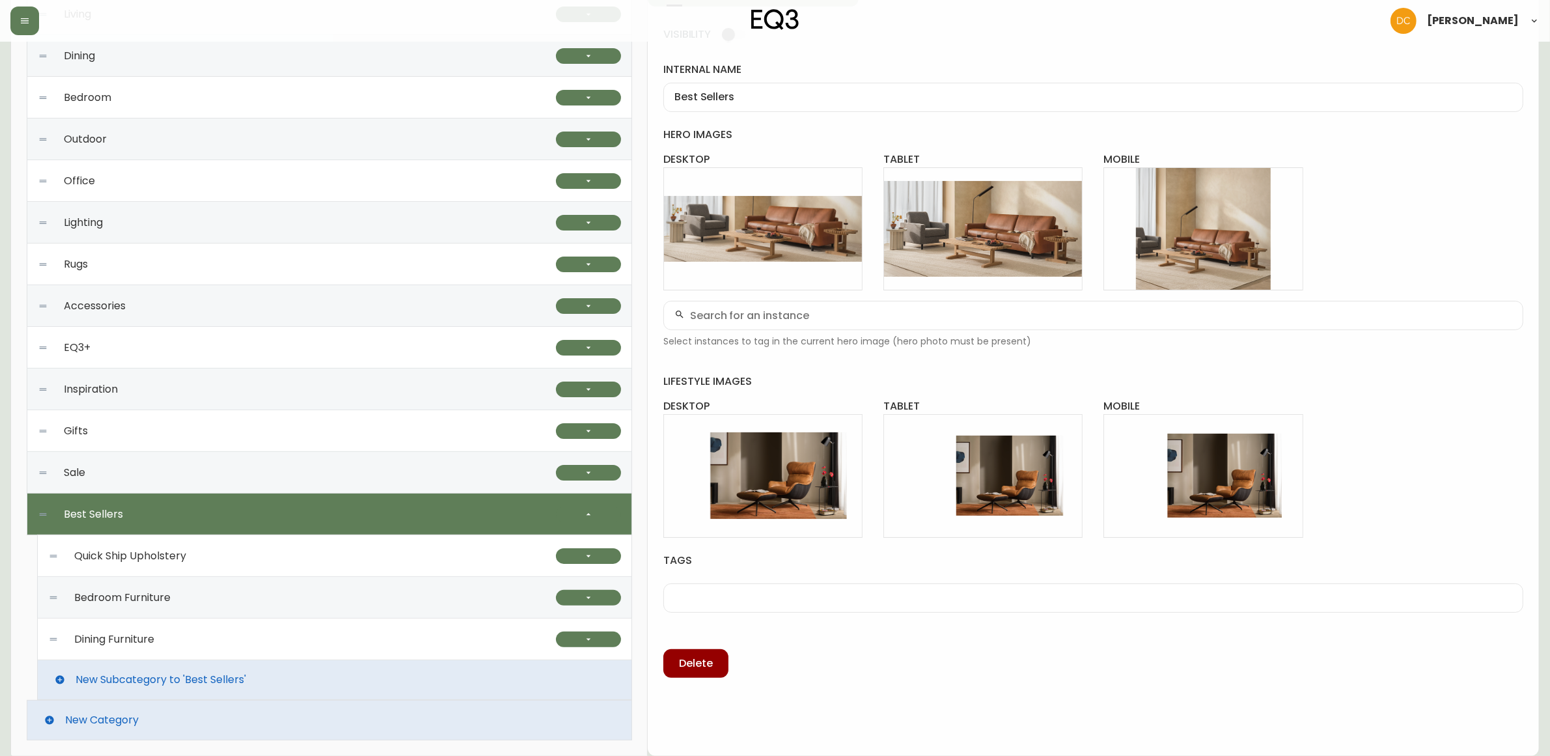
scroll to position [207, 0]
click at [285, 593] on div "Bedroom Furniture" at bounding box center [302, 597] width 508 height 42
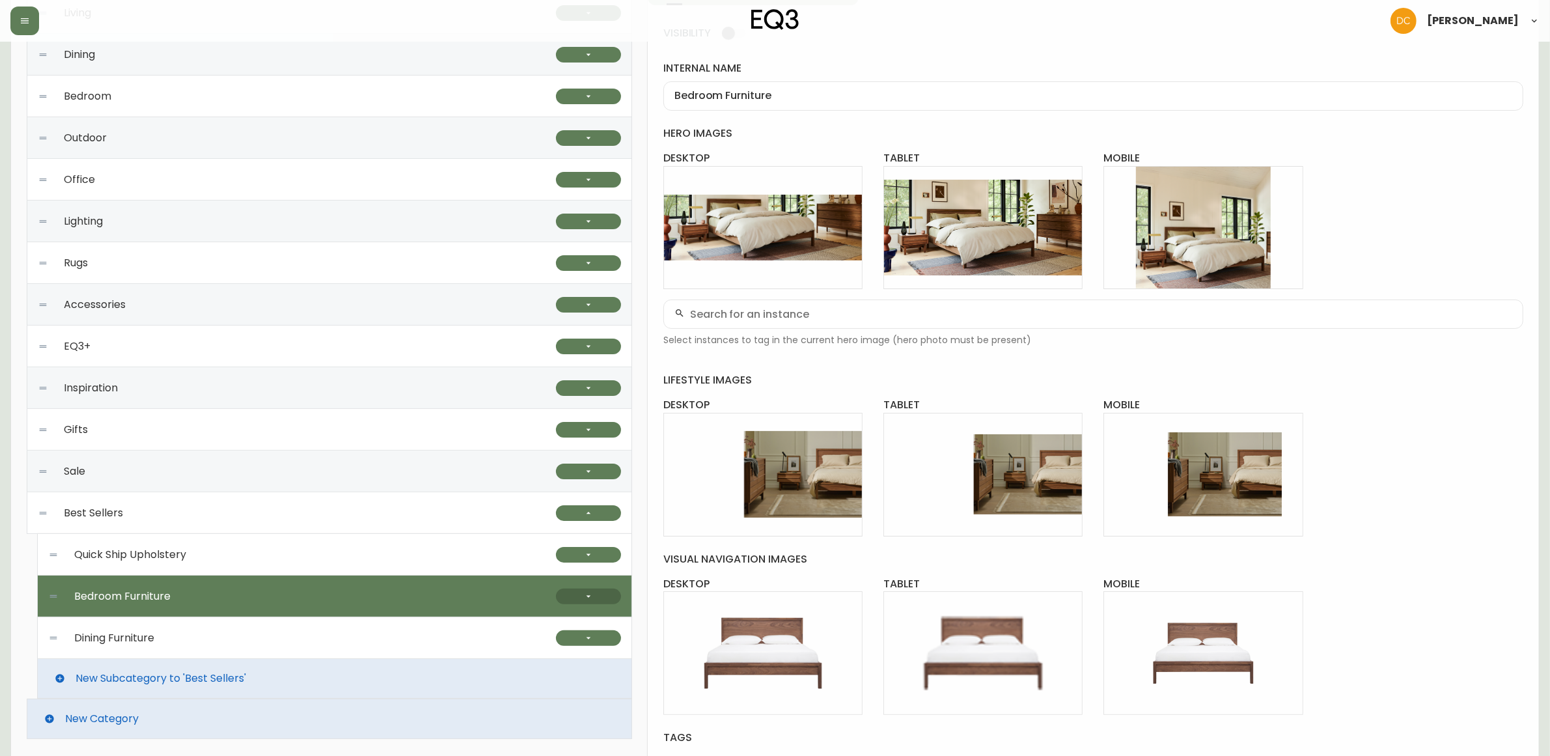
click at [583, 600] on icon "button" at bounding box center [588, 596] width 10 height 10
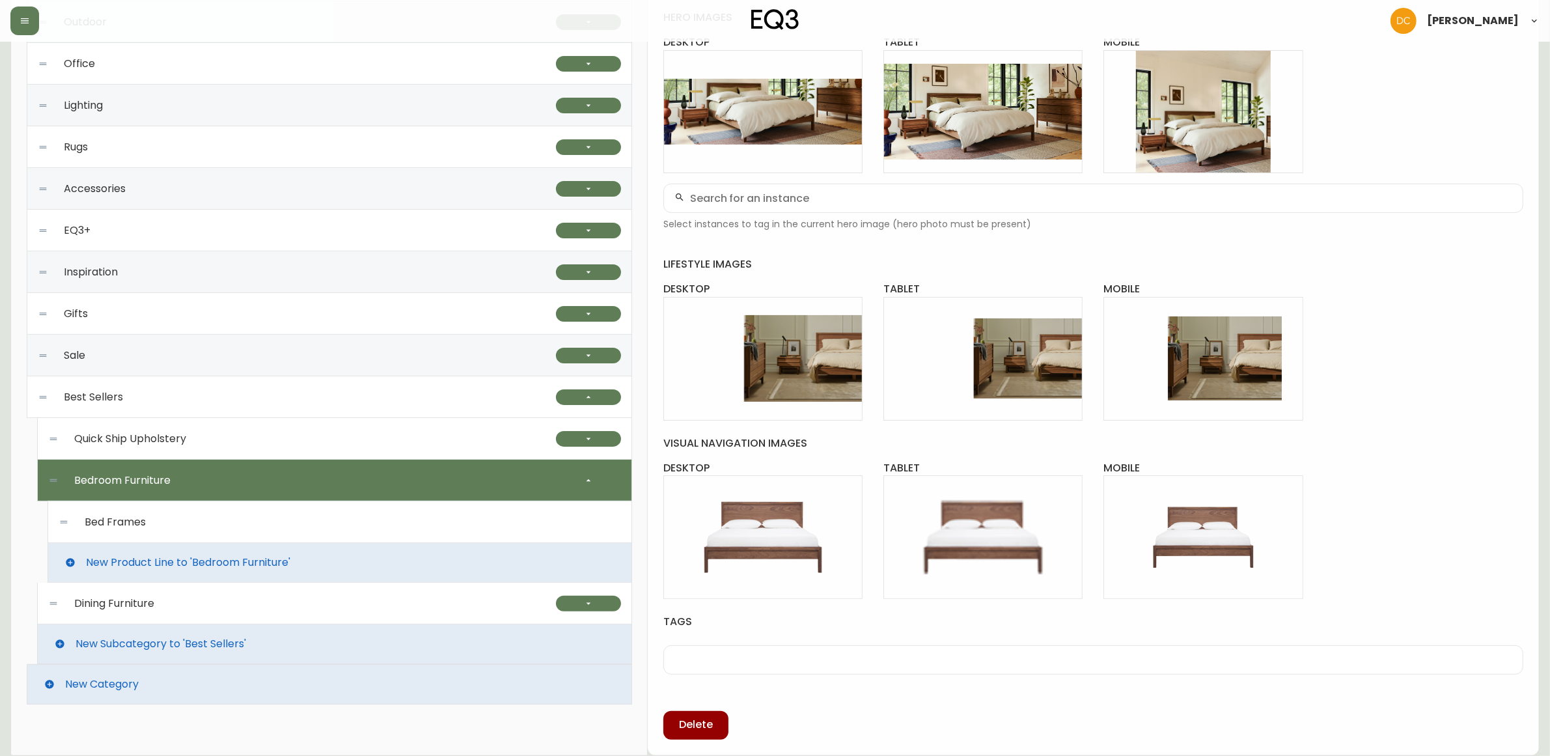
click at [311, 527] on div "Bed Frames" at bounding box center [340, 522] width 563 height 42
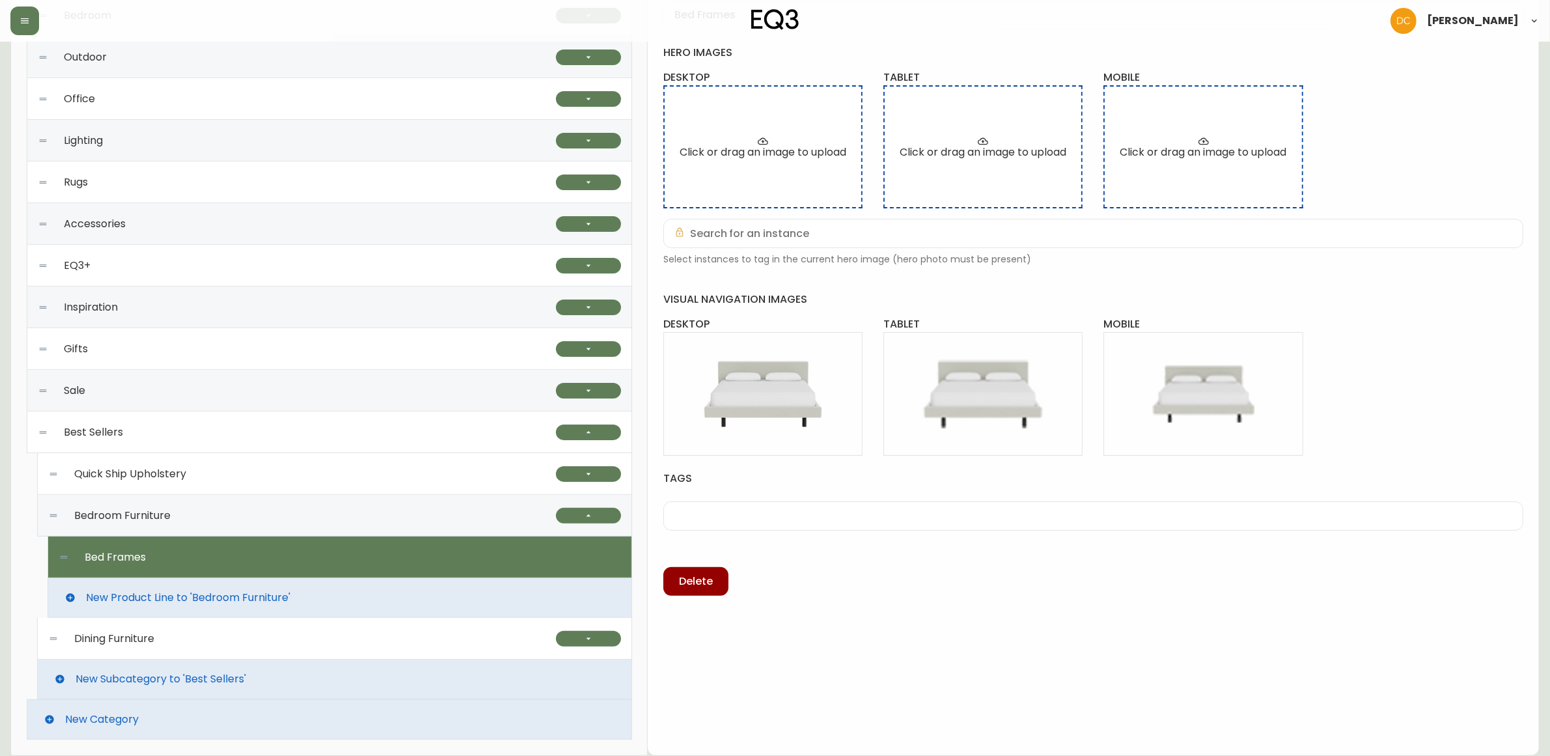
scroll to position [0, 0]
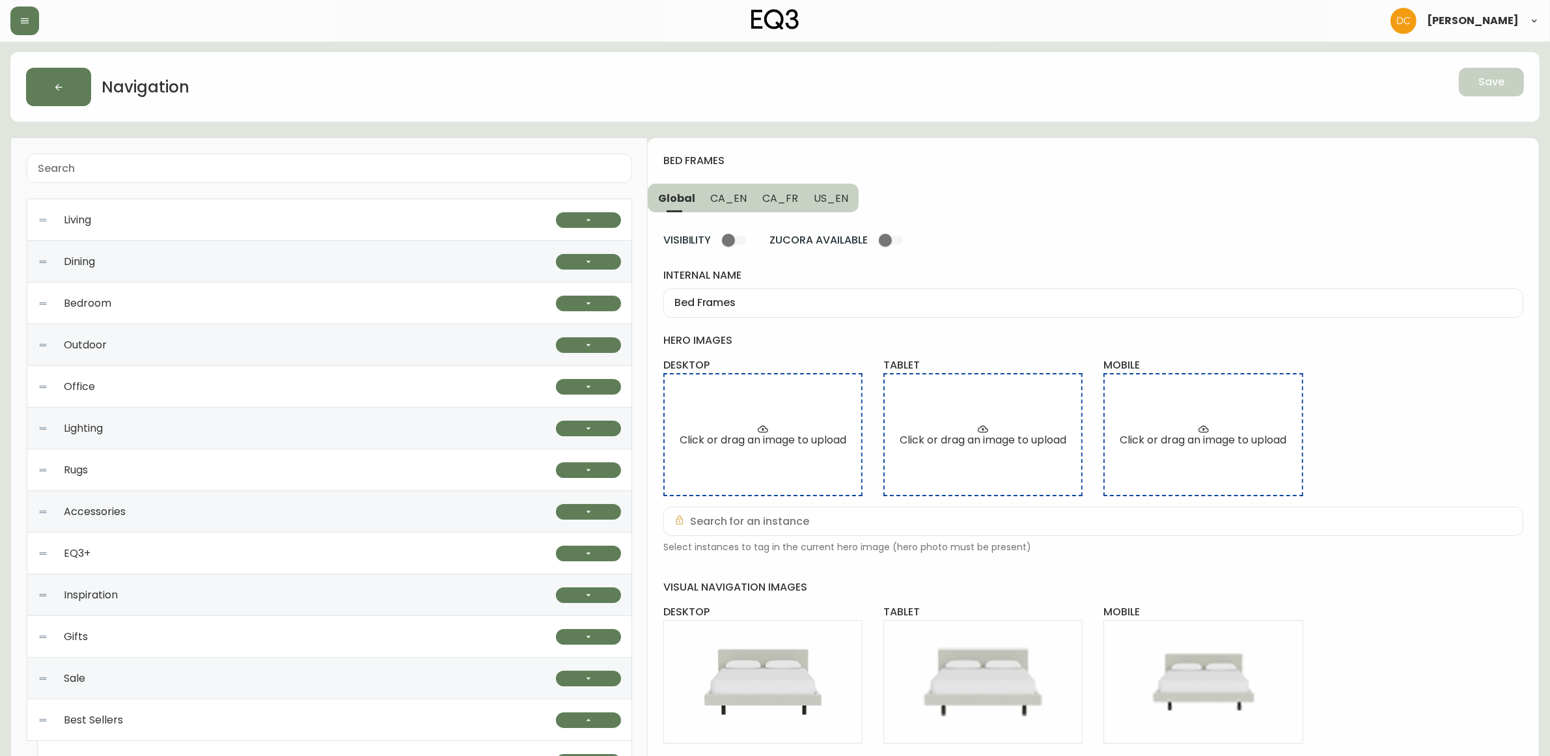
click at [718, 189] on button "CA_EN" at bounding box center [729, 198] width 52 height 29
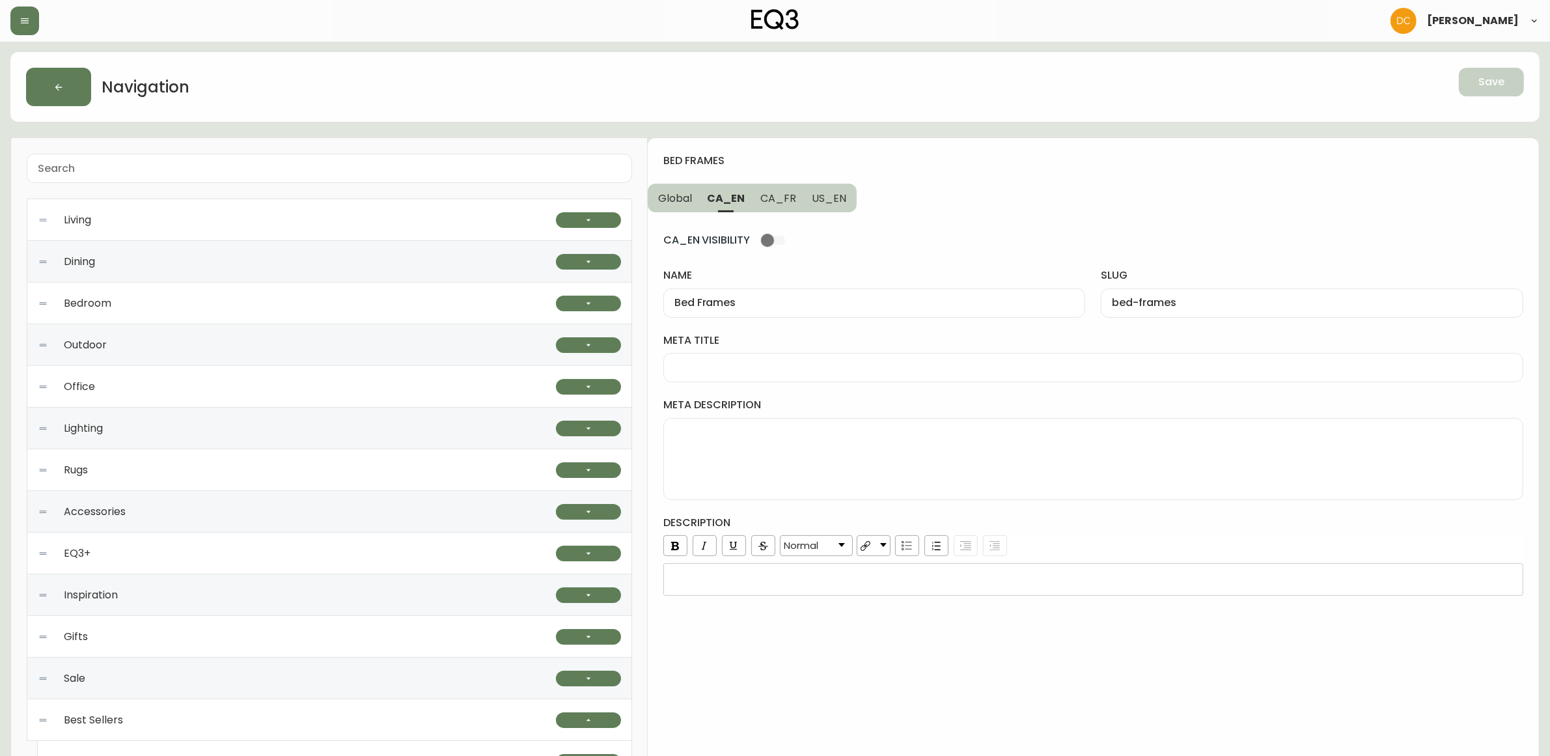
click at [675, 193] on span "Global" at bounding box center [675, 198] width 34 height 14
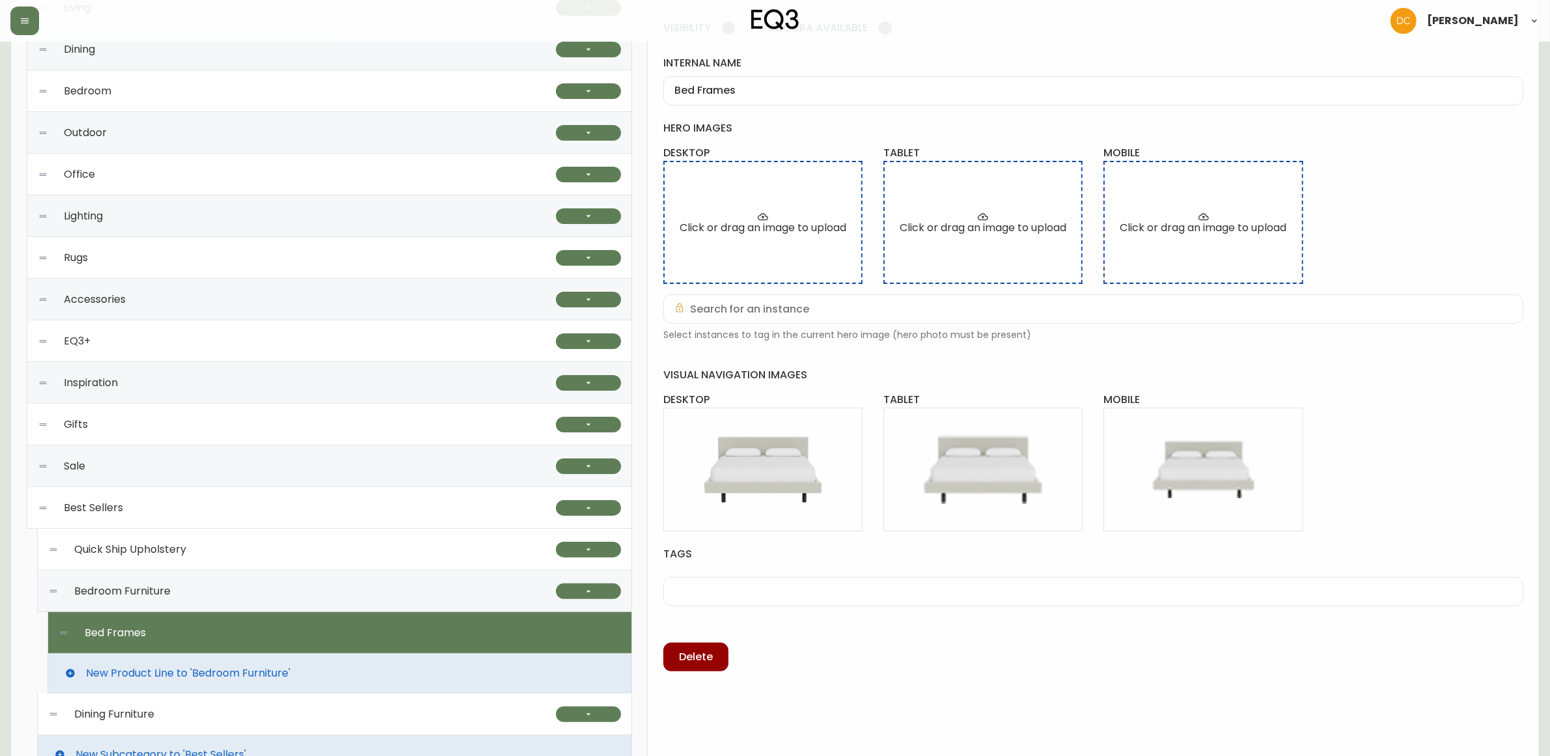
scroll to position [288, 0]
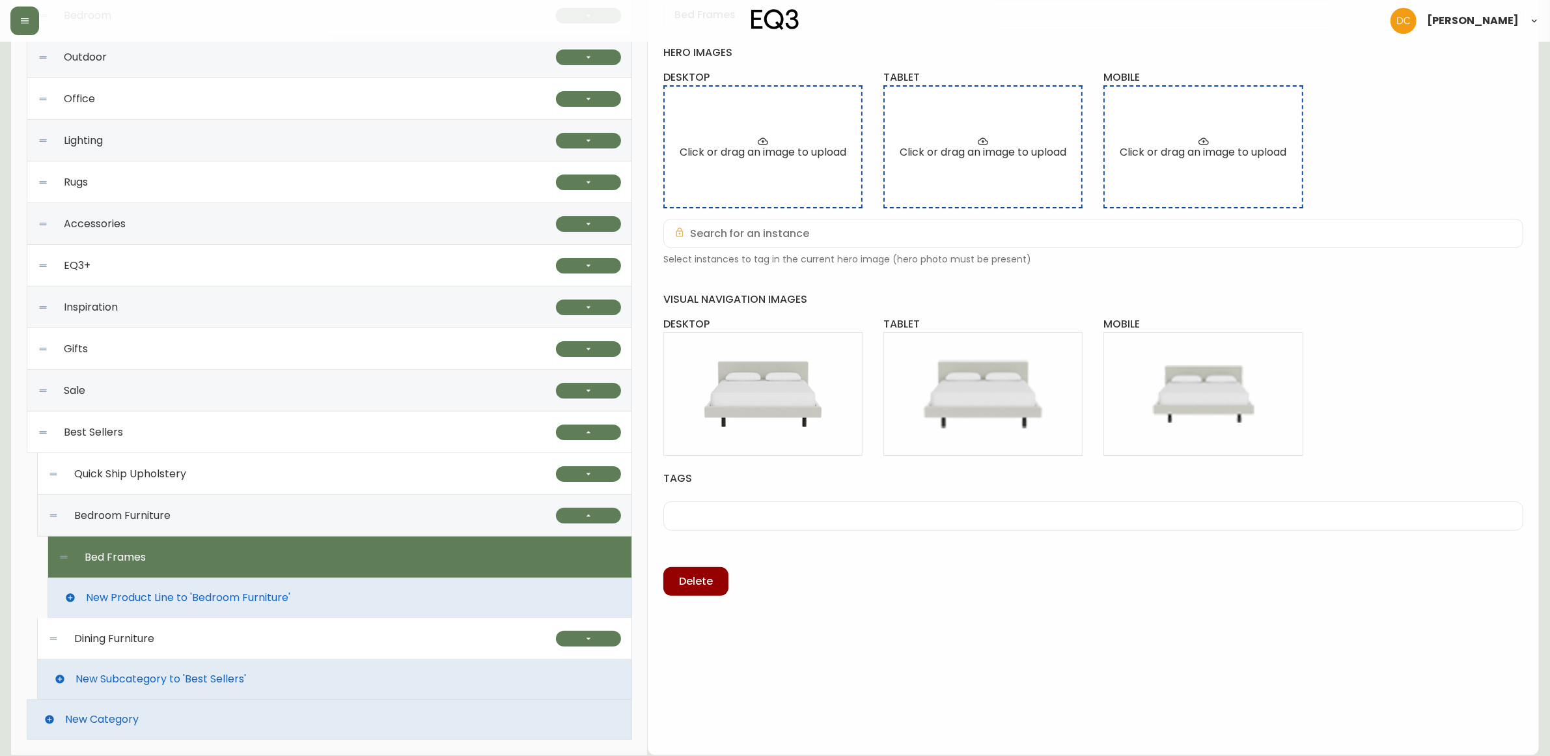
click at [183, 639] on div "Dining Furniture" at bounding box center [302, 639] width 508 height 42
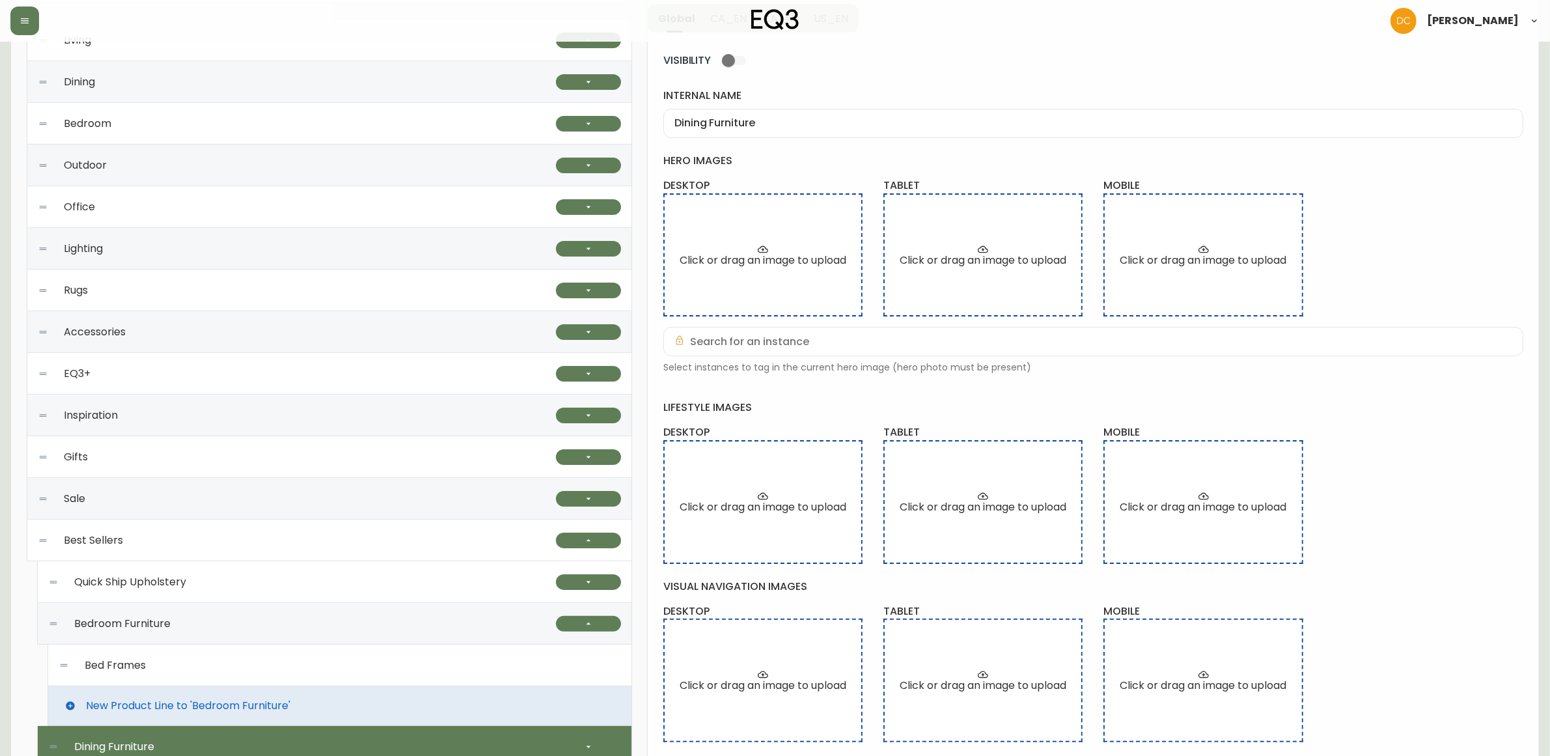
scroll to position [44, 0]
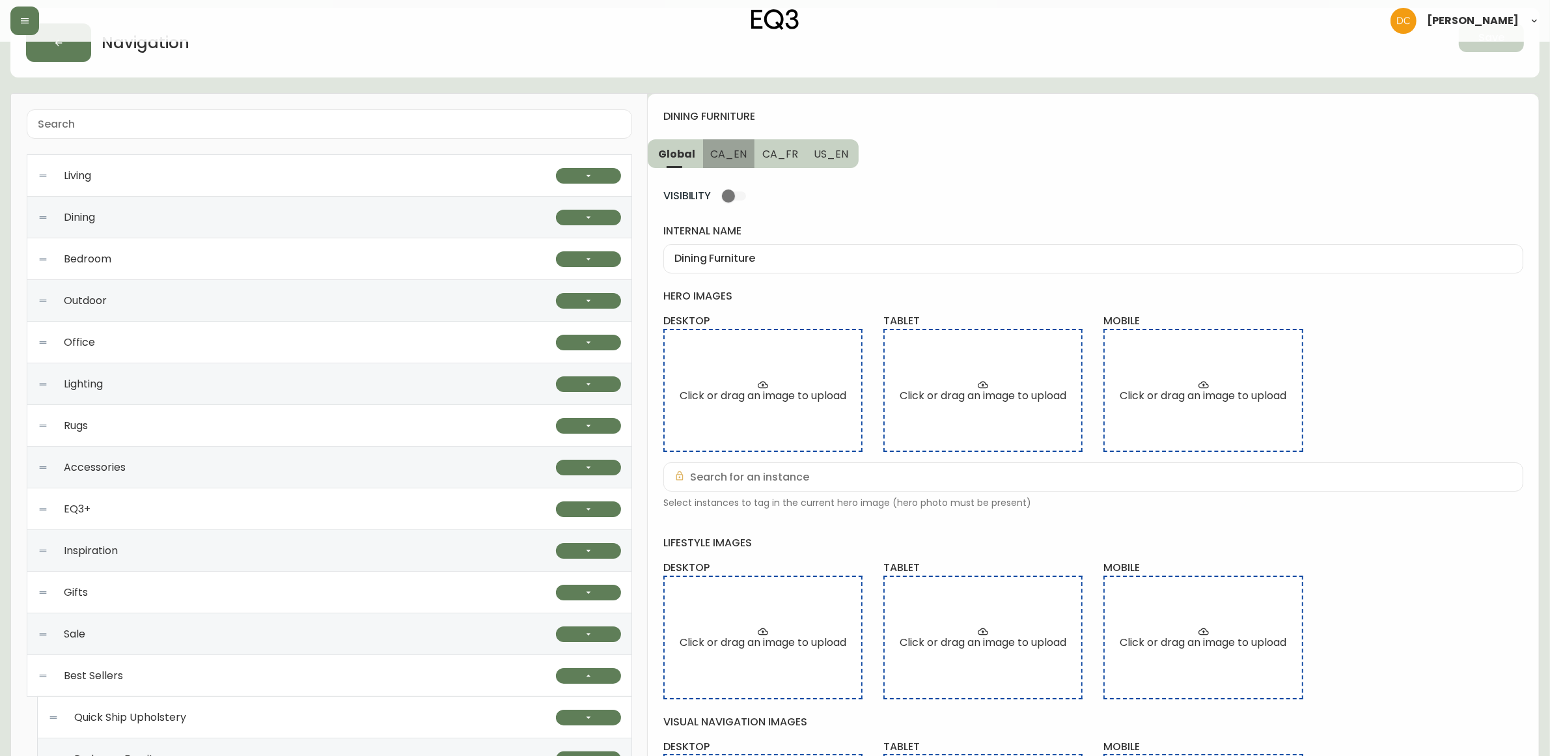
click at [726, 152] on span "CA_EN" at bounding box center [729, 154] width 36 height 14
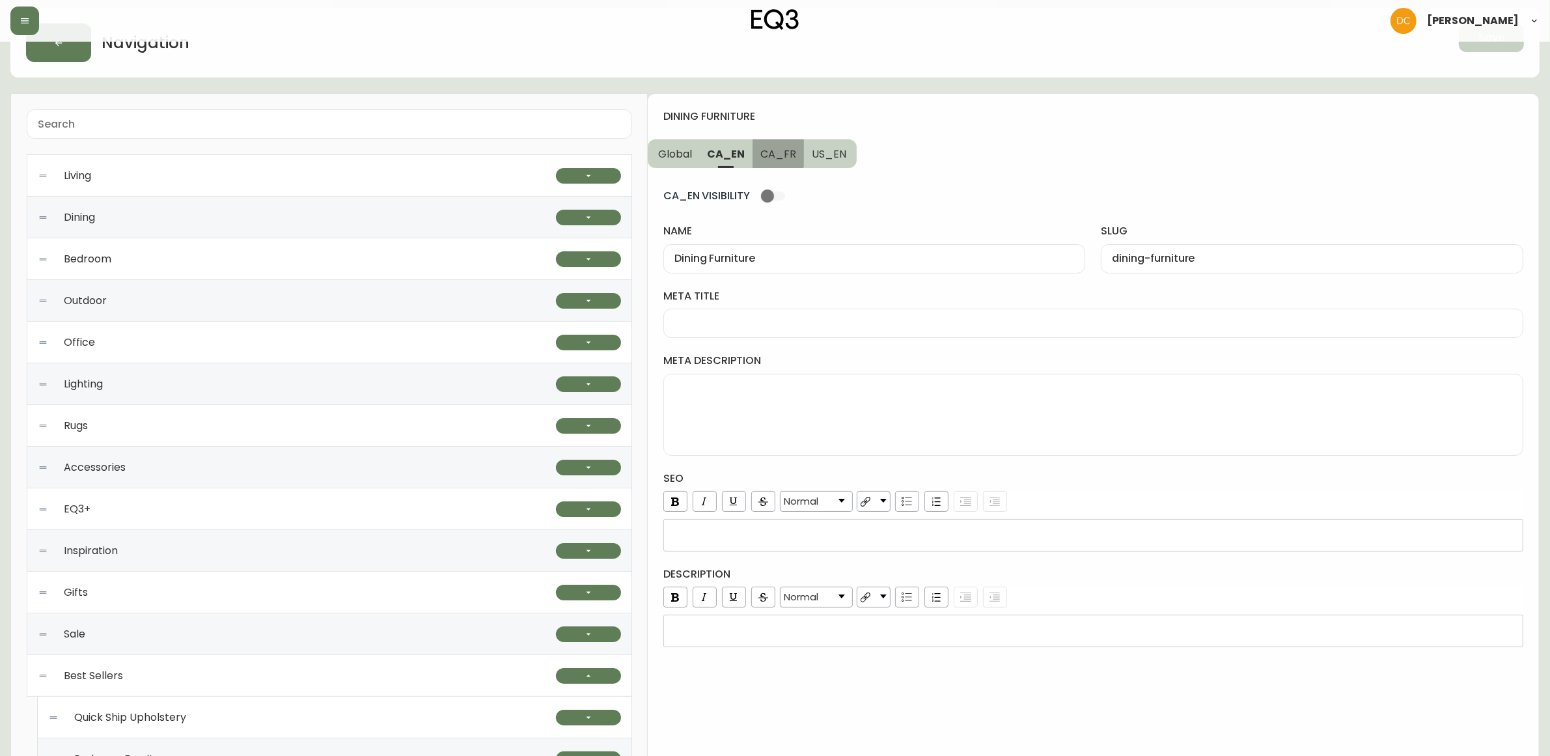
click at [773, 150] on span "CA_FR" at bounding box center [779, 154] width 36 height 14
type input "Meubles de salle à manger"
type input "meubles-de-salle-a-manger"
drag, startPoint x: 846, startPoint y: 153, endPoint x: 775, endPoint y: 156, distance: 71.7
click at [845, 153] on button "US_EN" at bounding box center [830, 153] width 53 height 29
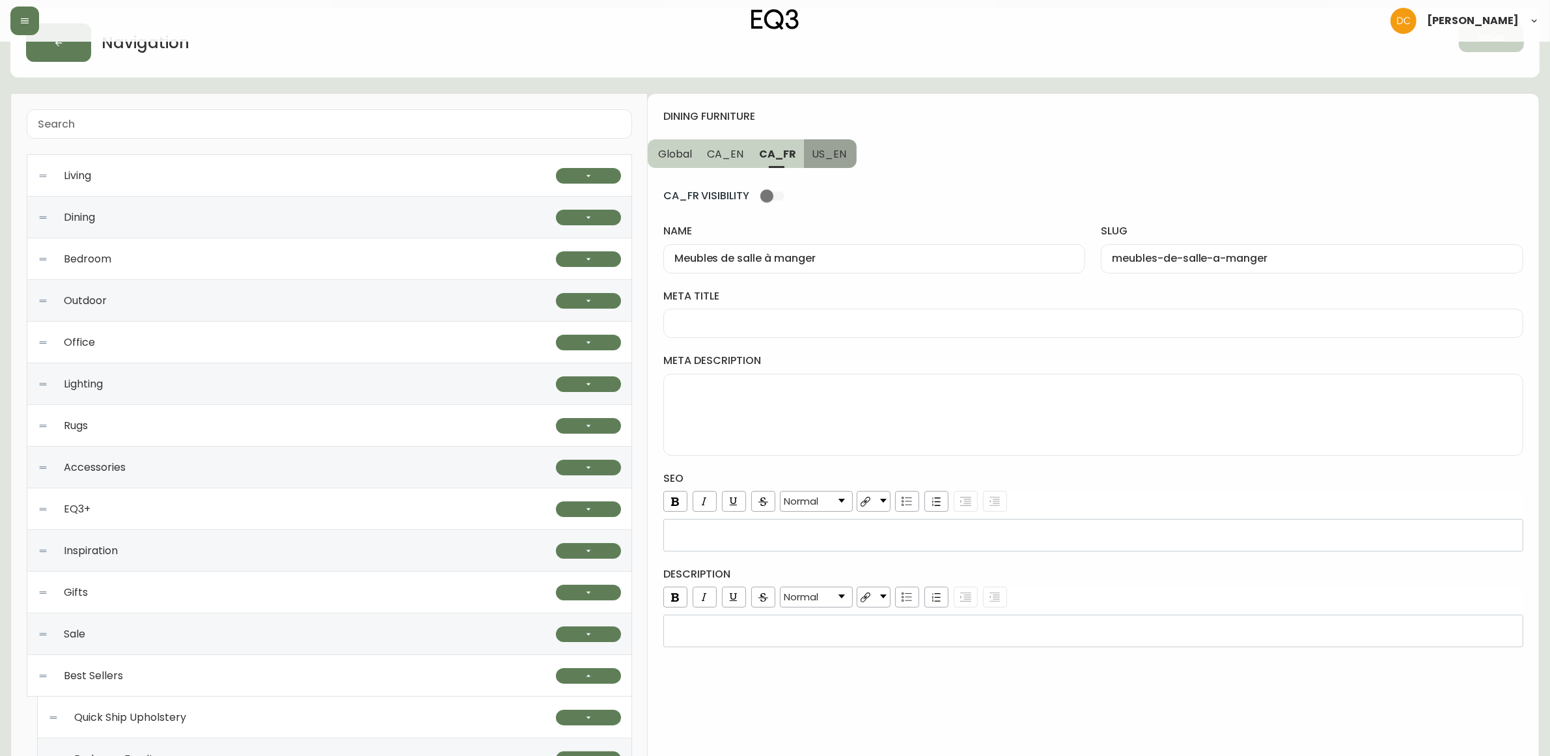
type input "Dining Furniture"
type input "dining-furniture"
click at [766, 155] on span "CA_FR" at bounding box center [777, 154] width 36 height 14
type input "Meubles de salle à manger"
type input "meubles-de-salle-a-manger"
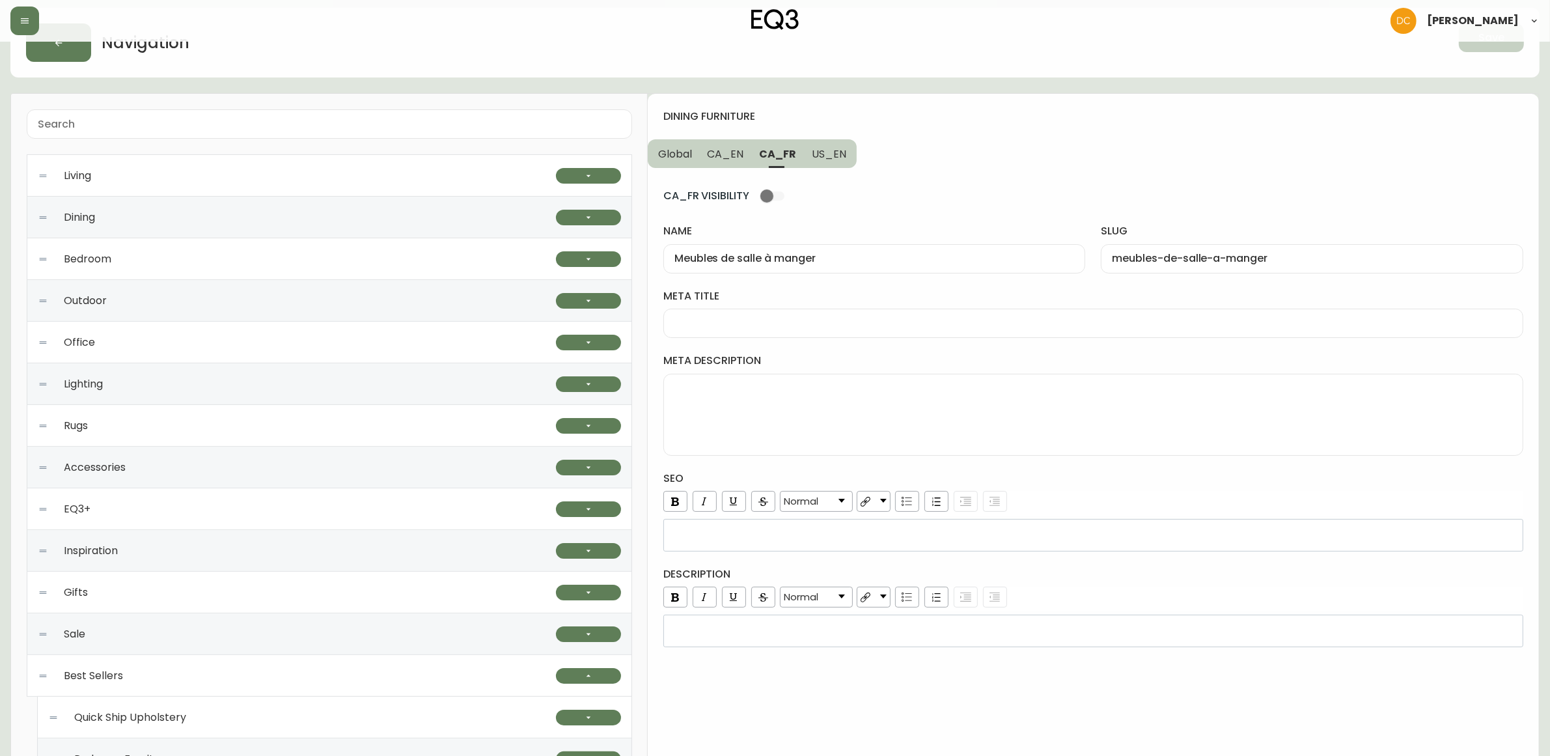
click at [718, 156] on span "CA_EN" at bounding box center [726, 154] width 36 height 14
type input "Dining Furniture"
type input "dining-furniture"
click at [687, 153] on span "Global" at bounding box center [675, 154] width 34 height 14
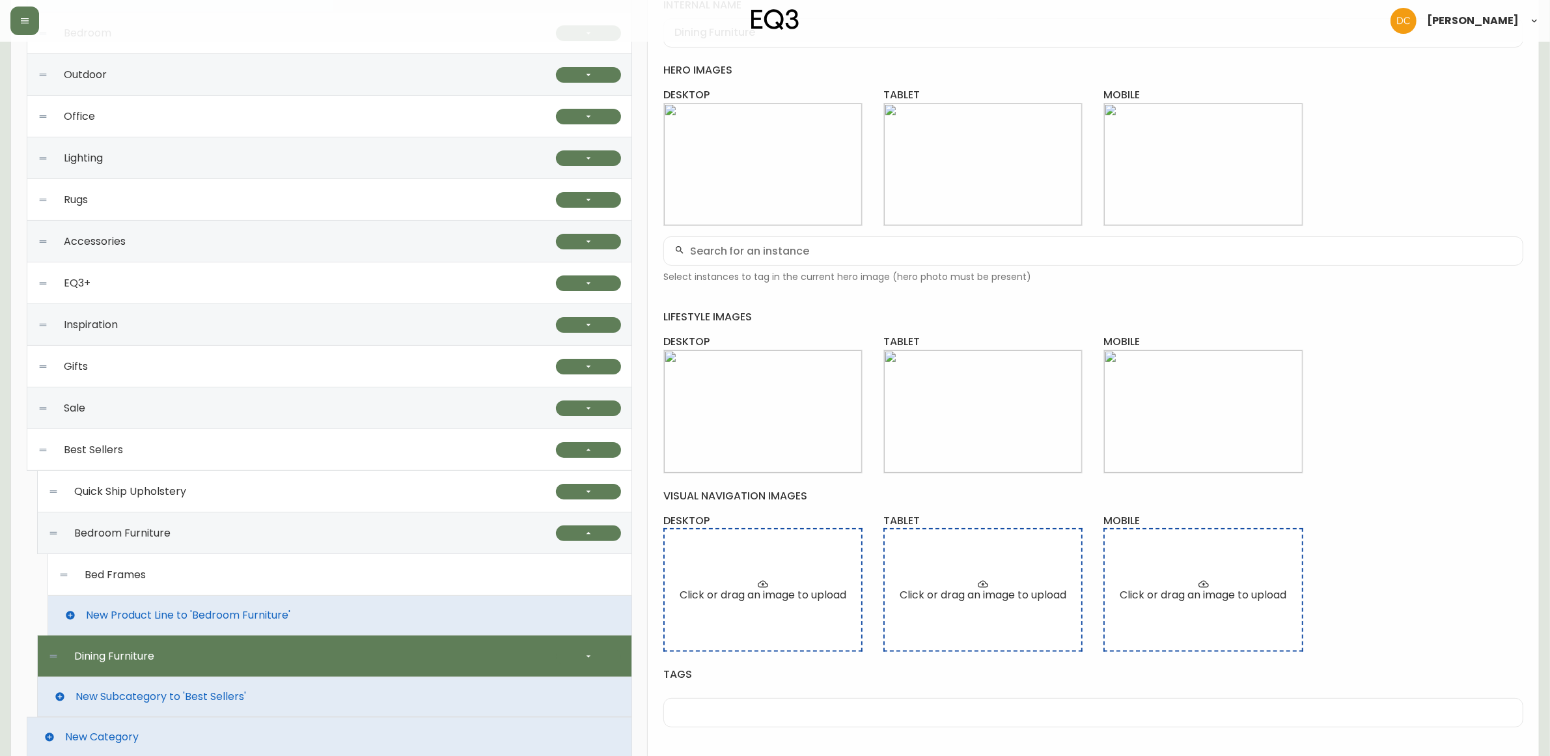
scroll to position [242, 0]
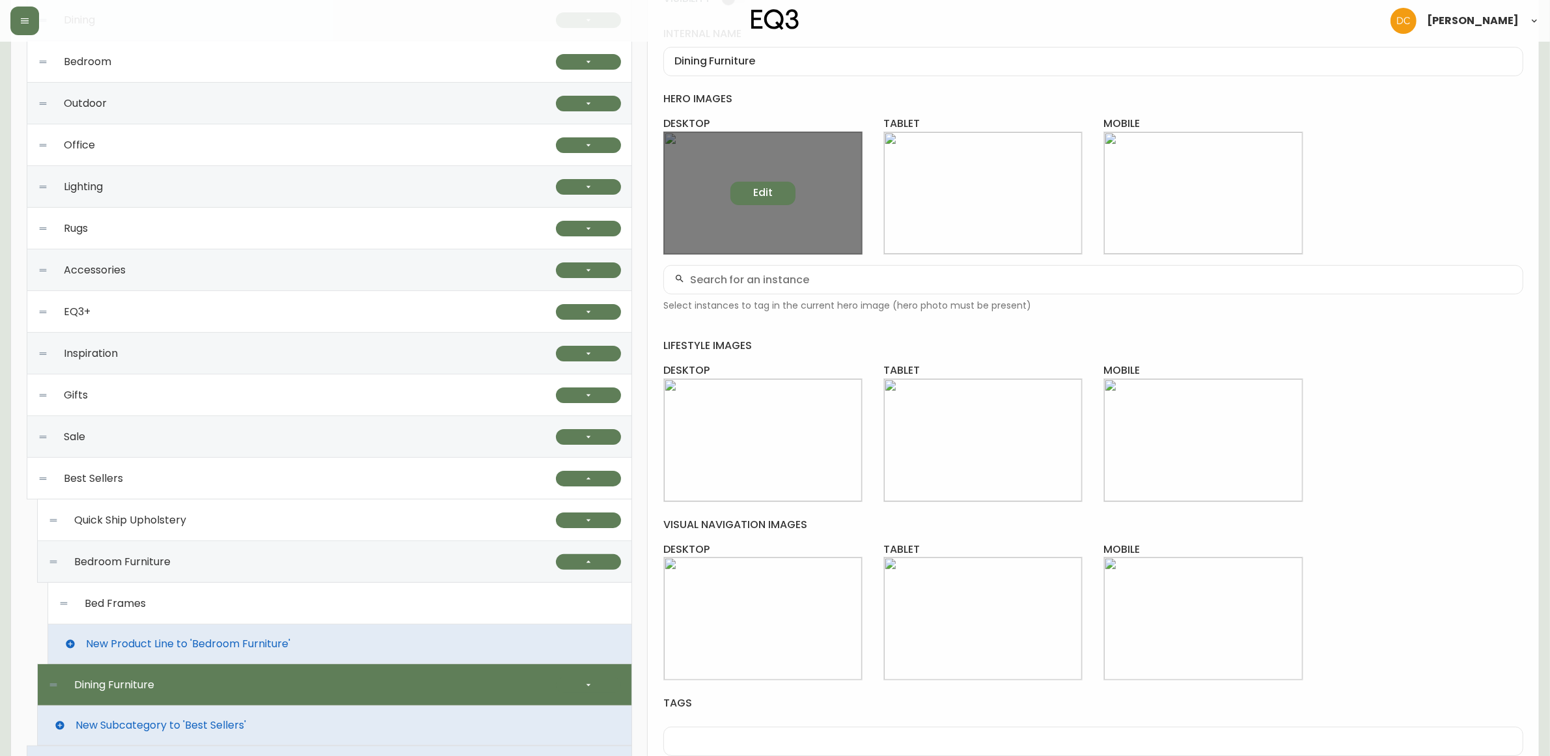
click at [792, 203] on button "Edit" at bounding box center [763, 193] width 65 height 23
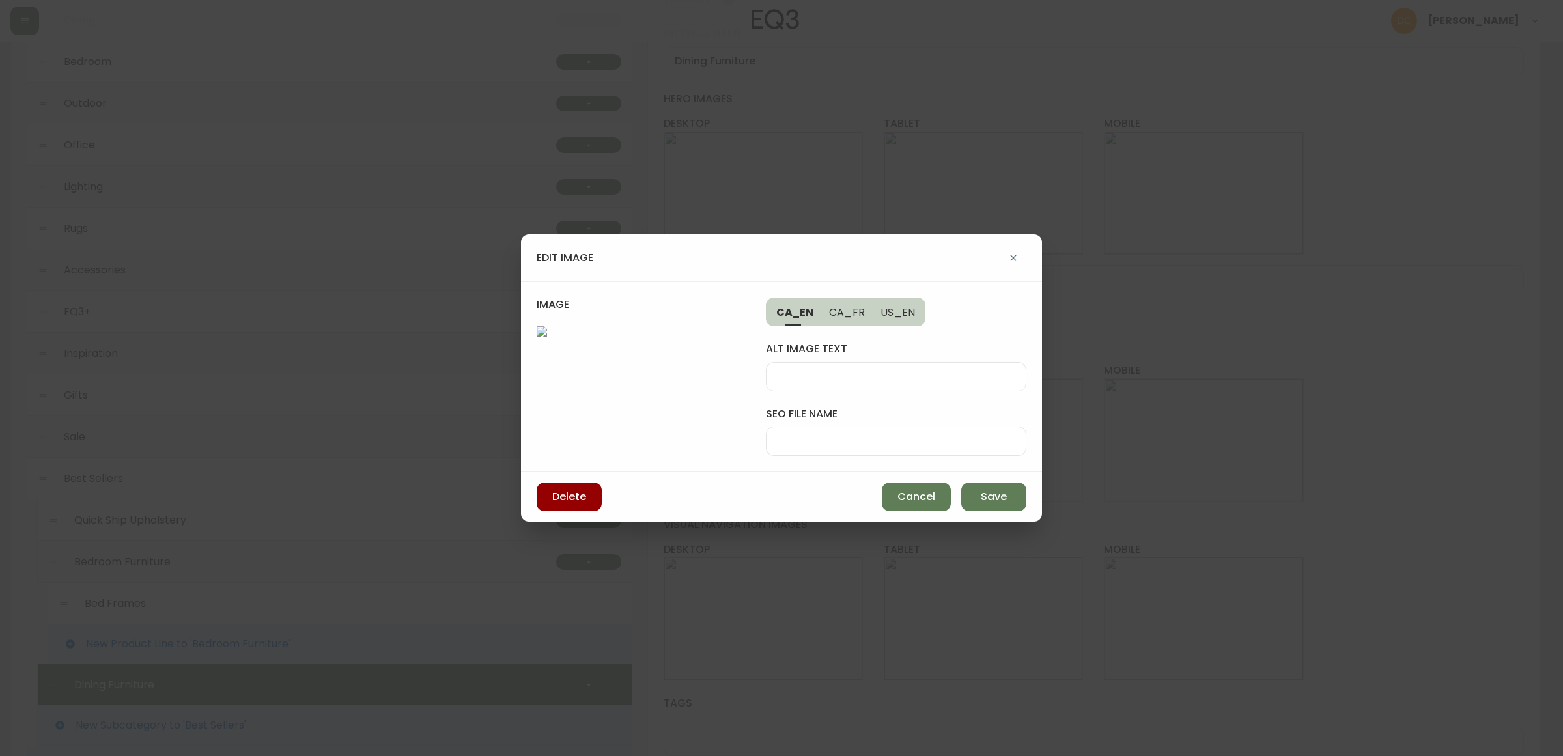
click at [831, 440] on input "seo file name" at bounding box center [896, 441] width 238 height 12
type input "harvest-dining-table"
click at [861, 376] on input "alt image text" at bounding box center [896, 377] width 238 height 12
type input "I"
type input "Solid Oak dining table"
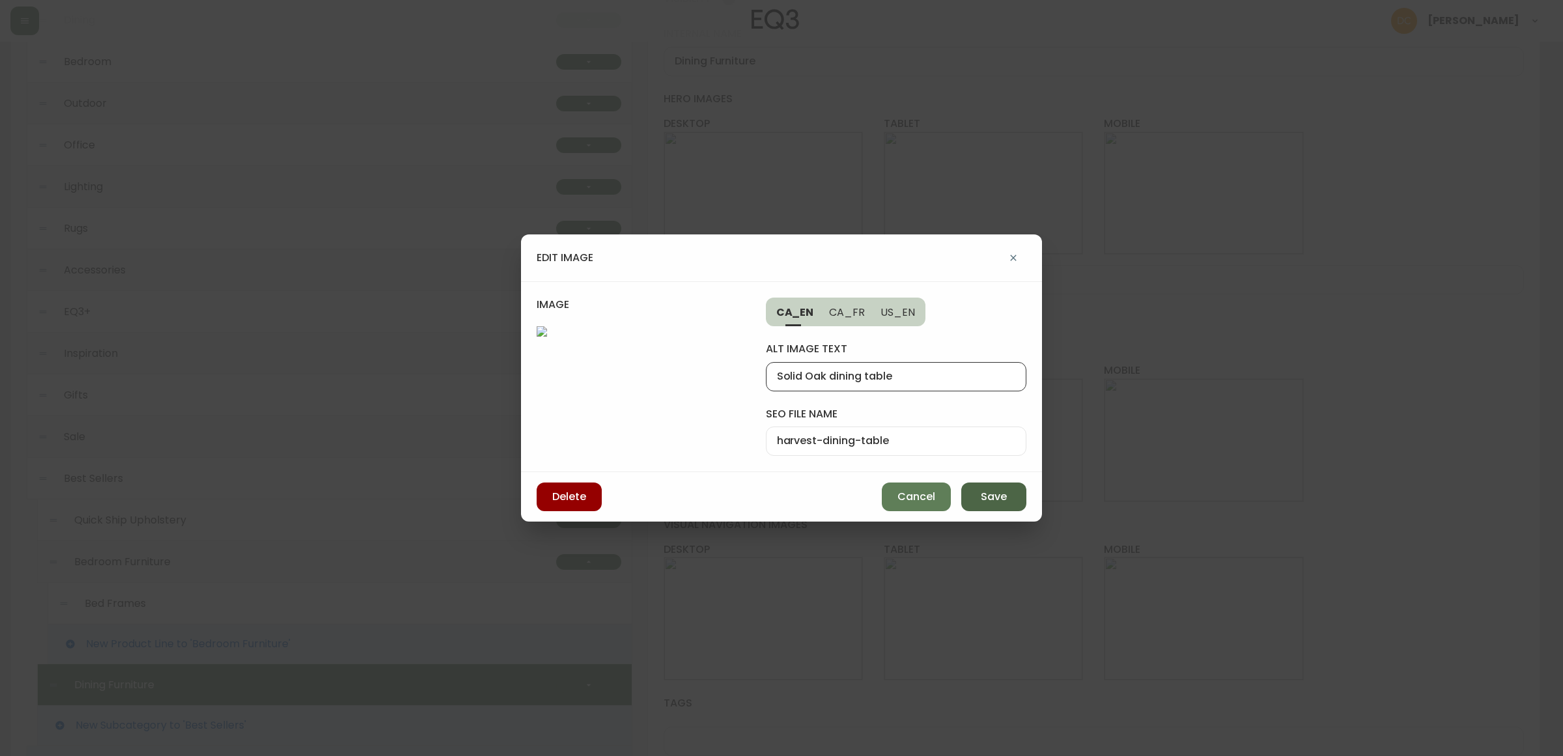
click at [1003, 503] on button "Save" at bounding box center [993, 496] width 65 height 29
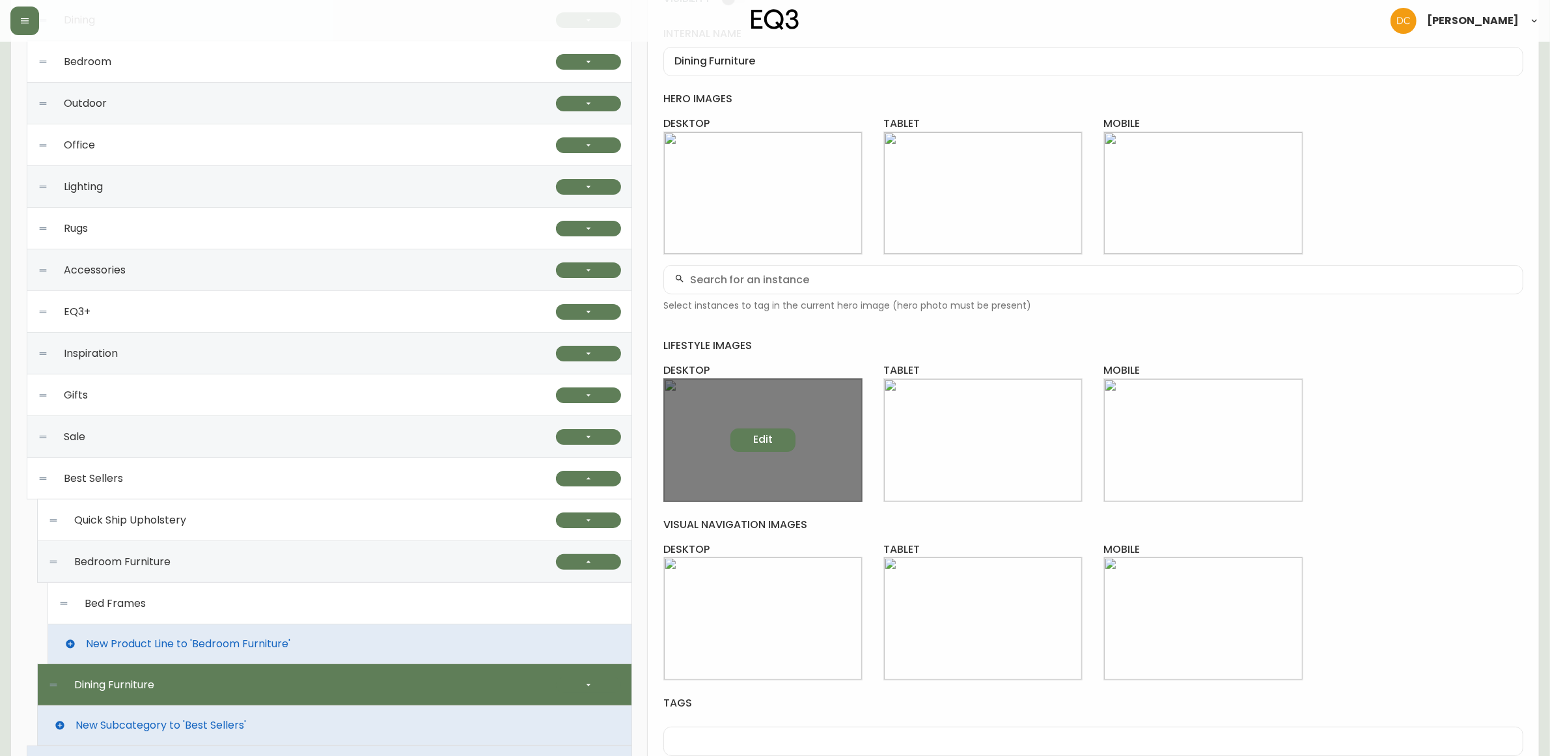
click at [765, 446] on button "Edit" at bounding box center [763, 439] width 65 height 23
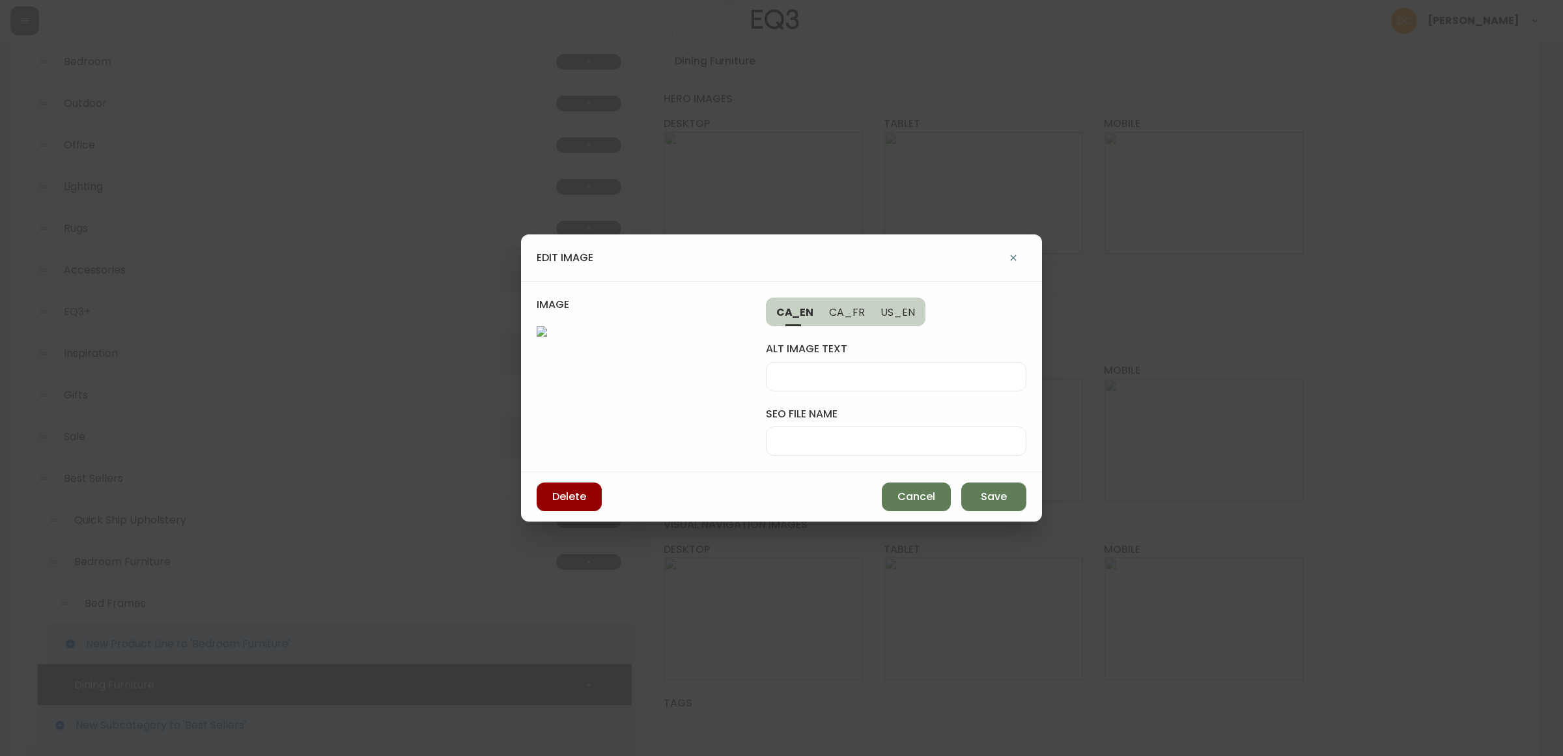
click at [822, 428] on div at bounding box center [896, 441] width 260 height 29
type input "oak-dining-table"
click at [857, 369] on div at bounding box center [896, 376] width 260 height 29
type input "dining table in a modern day dining room"
click at [1003, 501] on span "Save" at bounding box center [994, 497] width 26 height 14
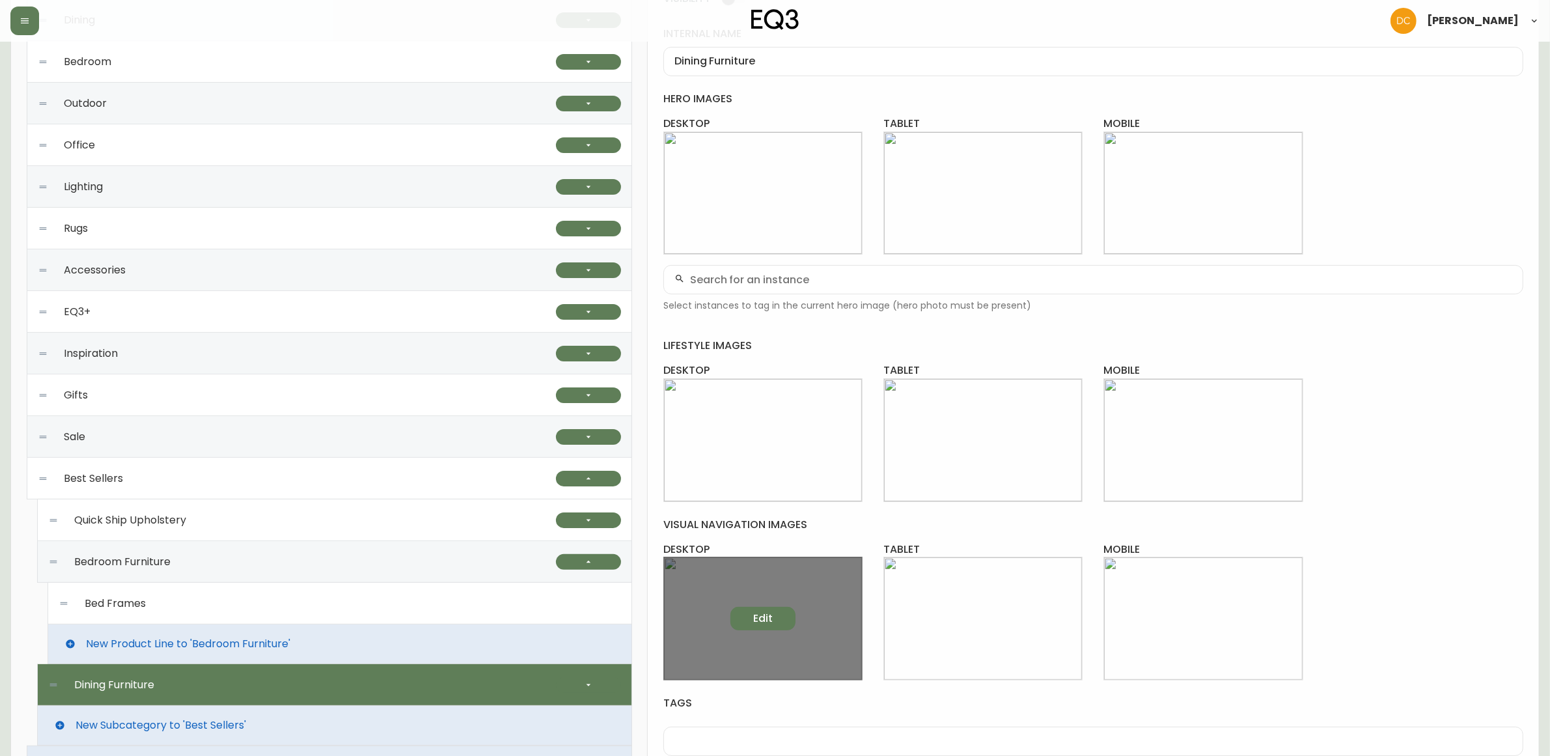
click at [752, 616] on button "Edit" at bounding box center [763, 618] width 65 height 23
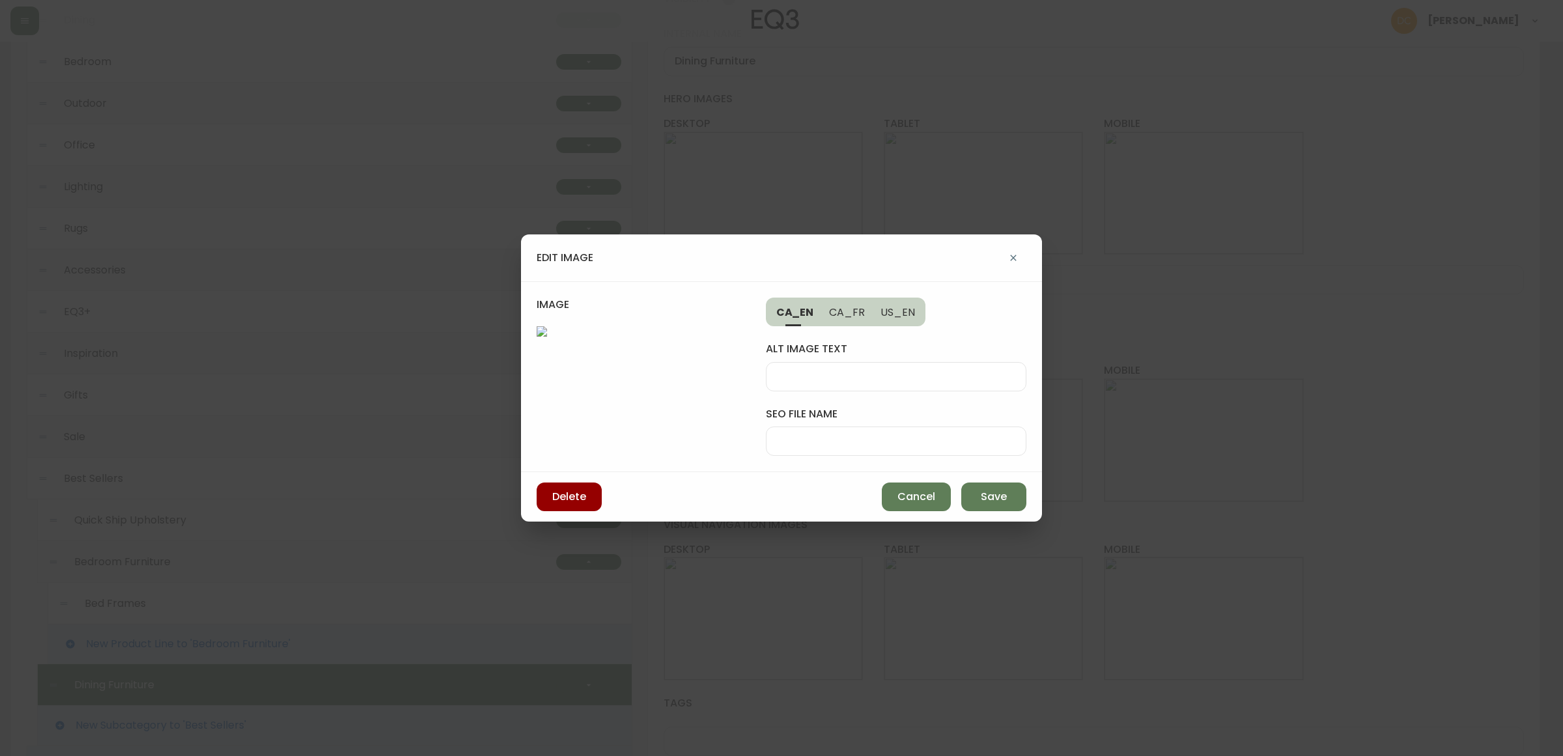
click at [826, 427] on div at bounding box center [896, 441] width 260 height 29
type input "eq3-harvest-table"
click at [832, 371] on input "alt image text" at bounding box center [896, 377] width 238 height 12
type input "solid wood dining table"
click at [996, 511] on button "Save" at bounding box center [993, 496] width 65 height 29
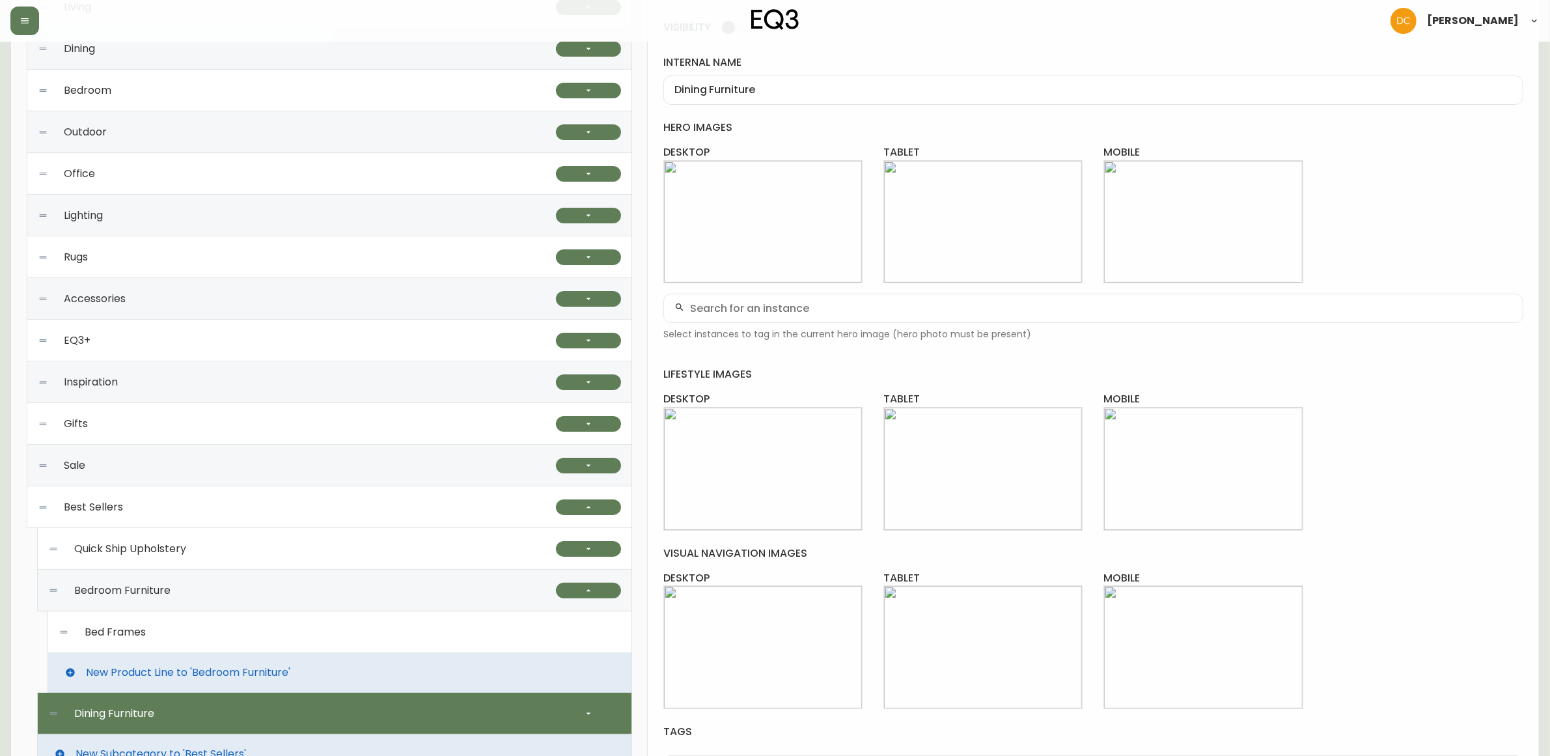
scroll to position [0, 0]
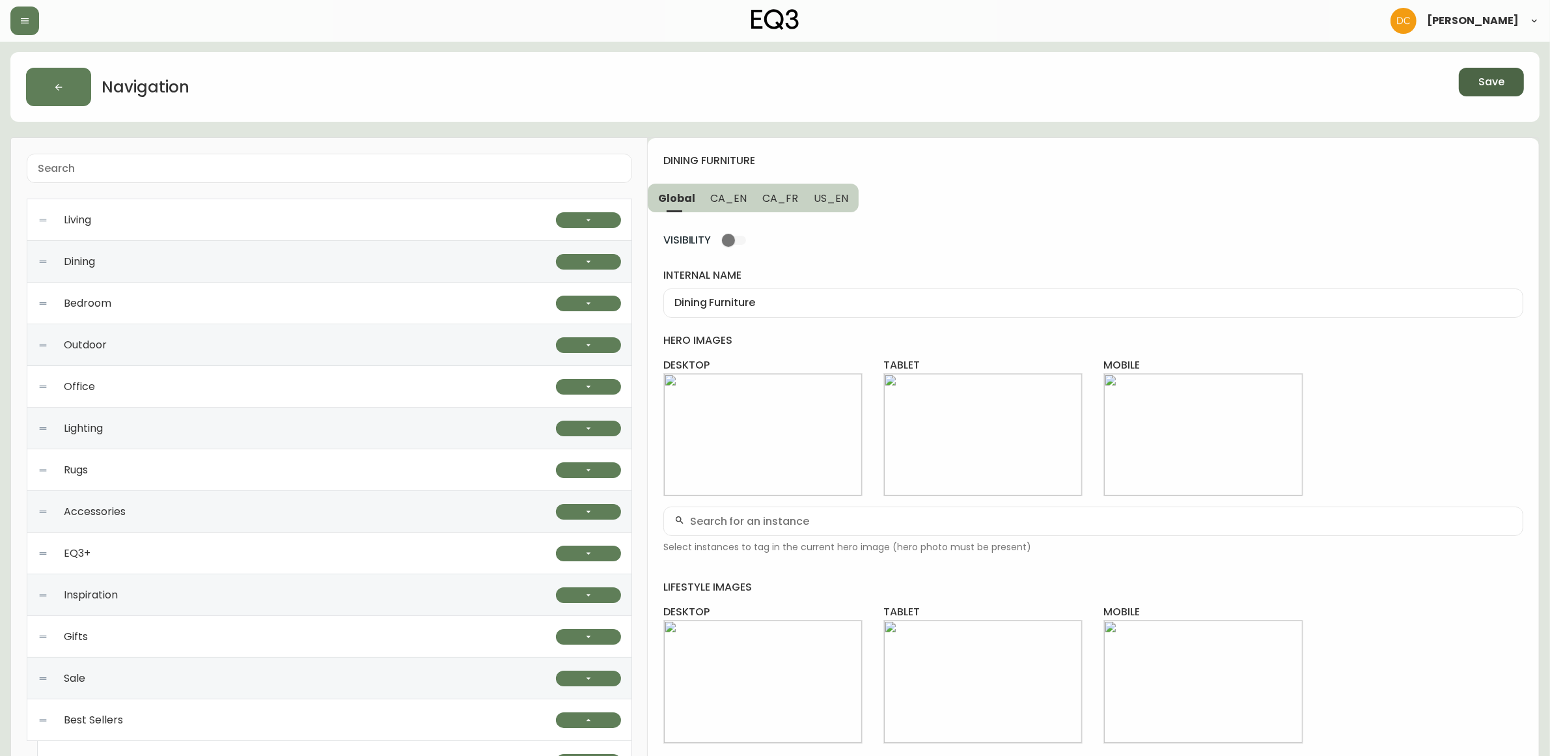
click at [1498, 87] on span "Save" at bounding box center [1492, 82] width 26 height 14
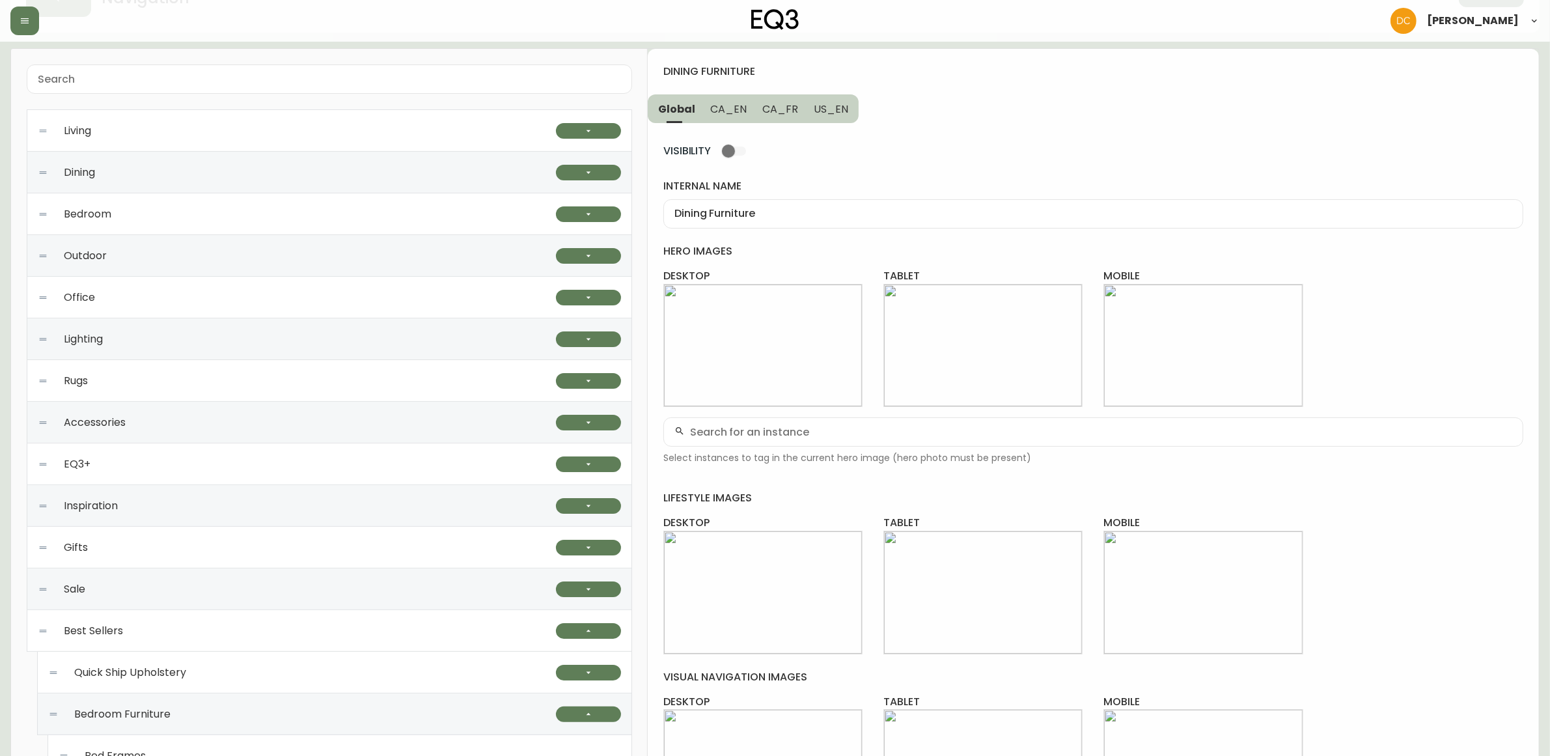
scroll to position [323, 0]
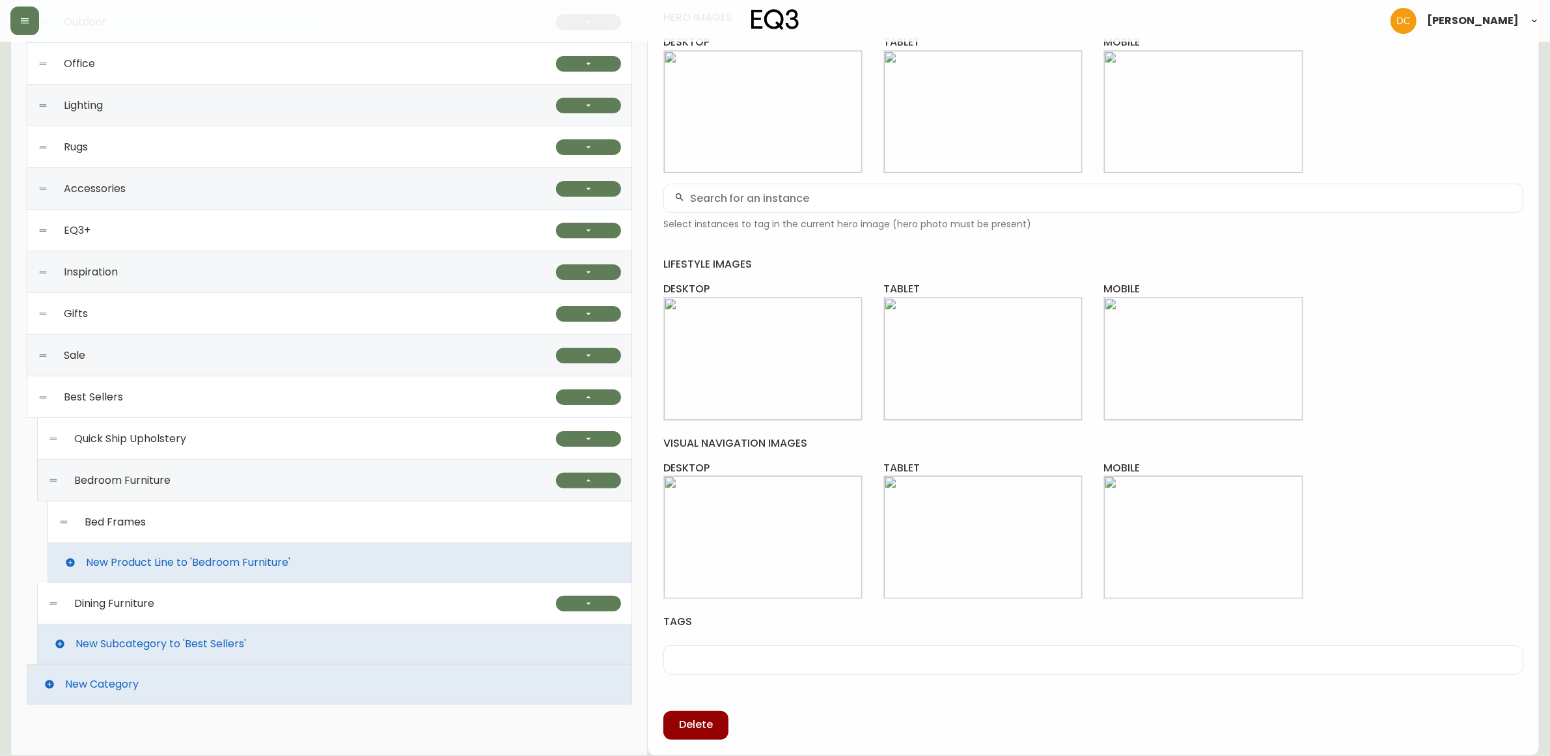
click at [245, 594] on div "Dining Furniture" at bounding box center [302, 604] width 508 height 42
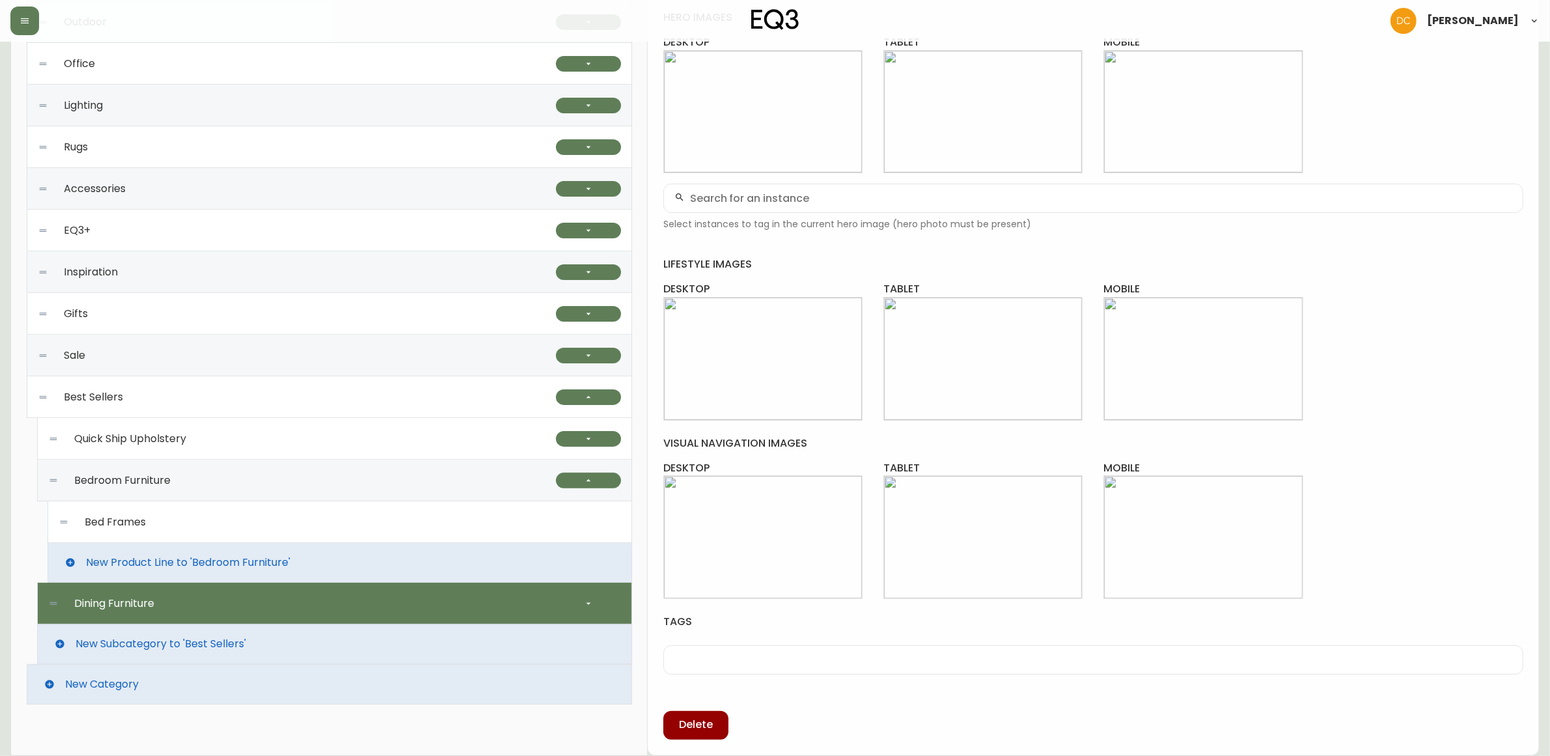
click at [313, 528] on div "Bed Frames" at bounding box center [340, 522] width 563 height 42
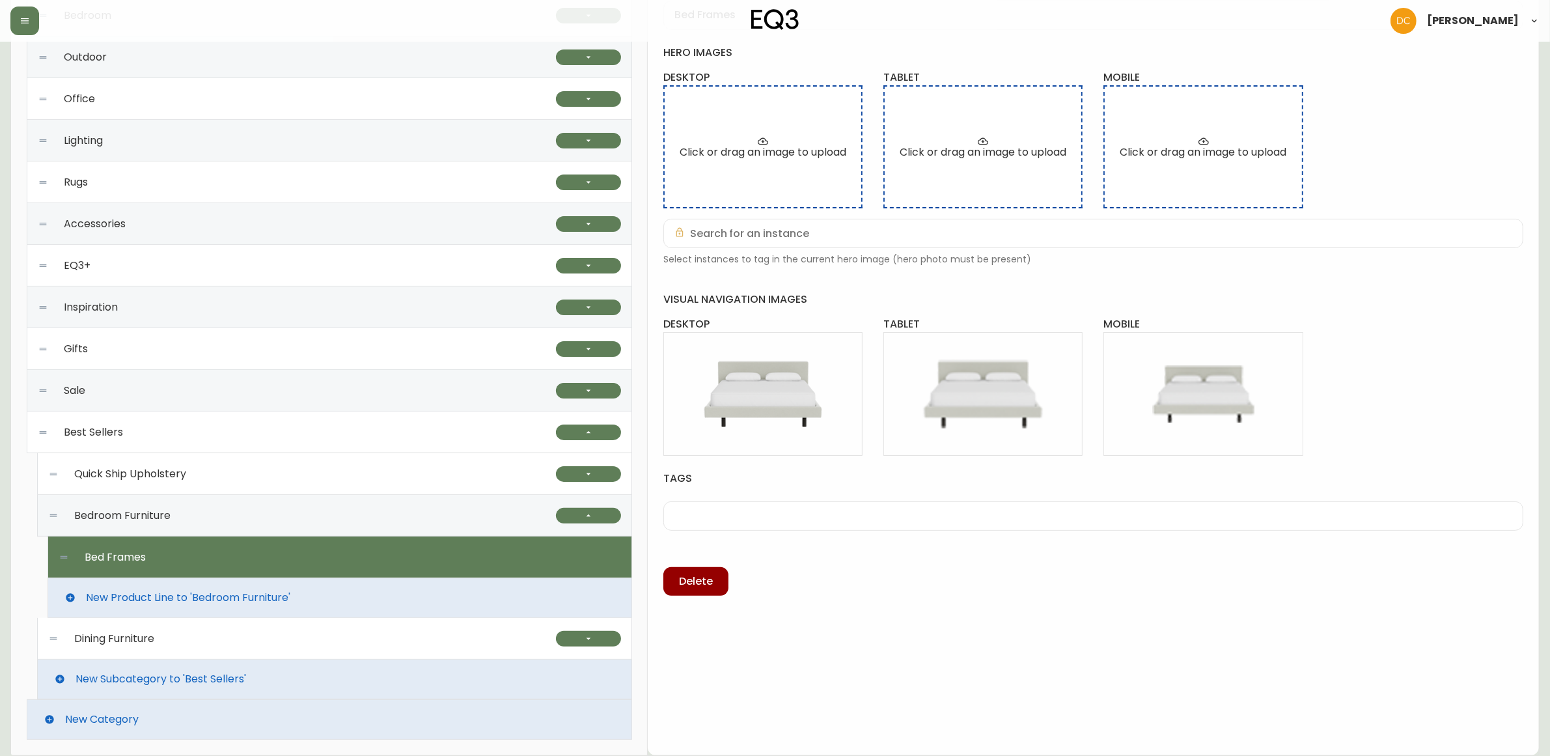
scroll to position [288, 0]
click at [316, 640] on div "Dining Furniture" at bounding box center [302, 639] width 508 height 42
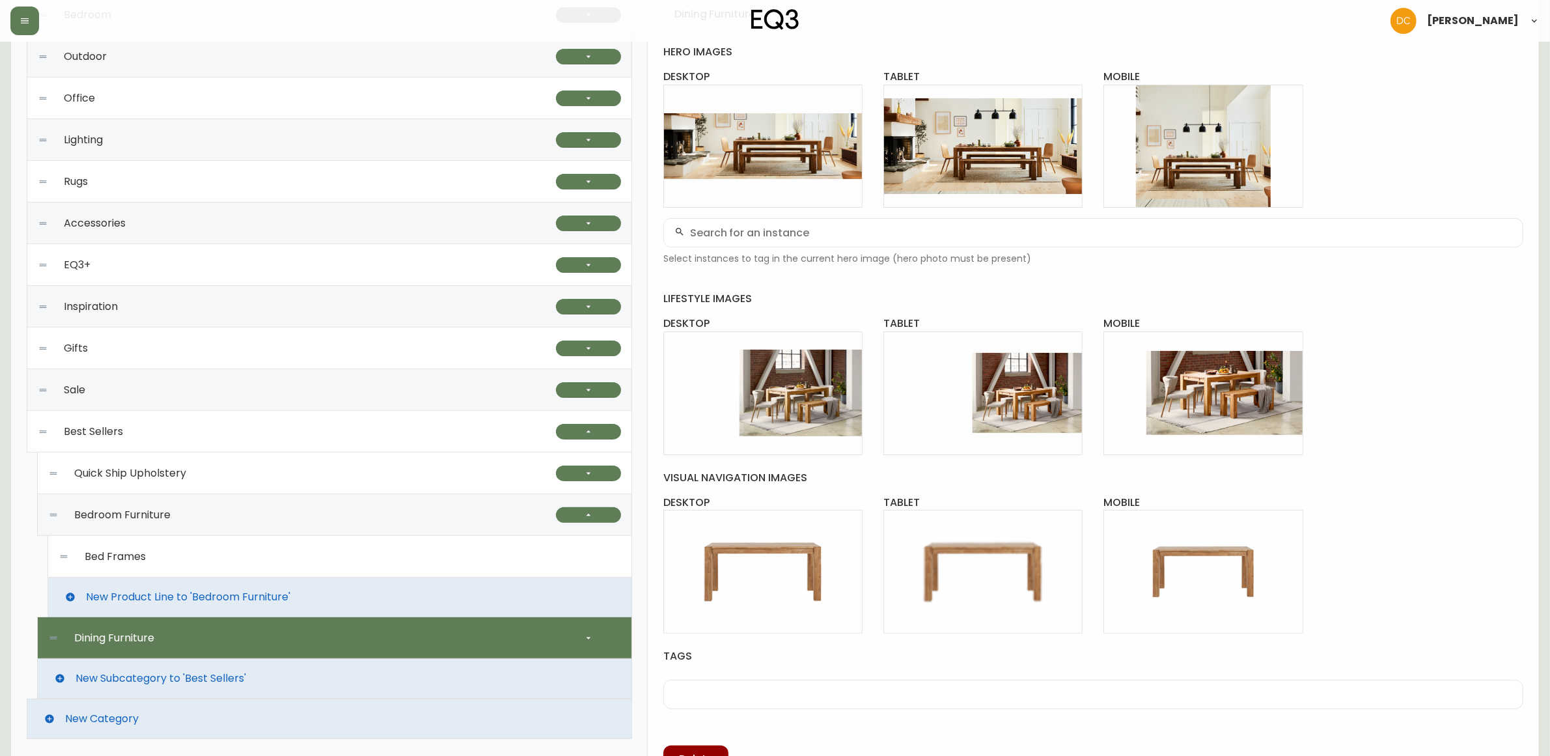
scroll to position [323, 0]
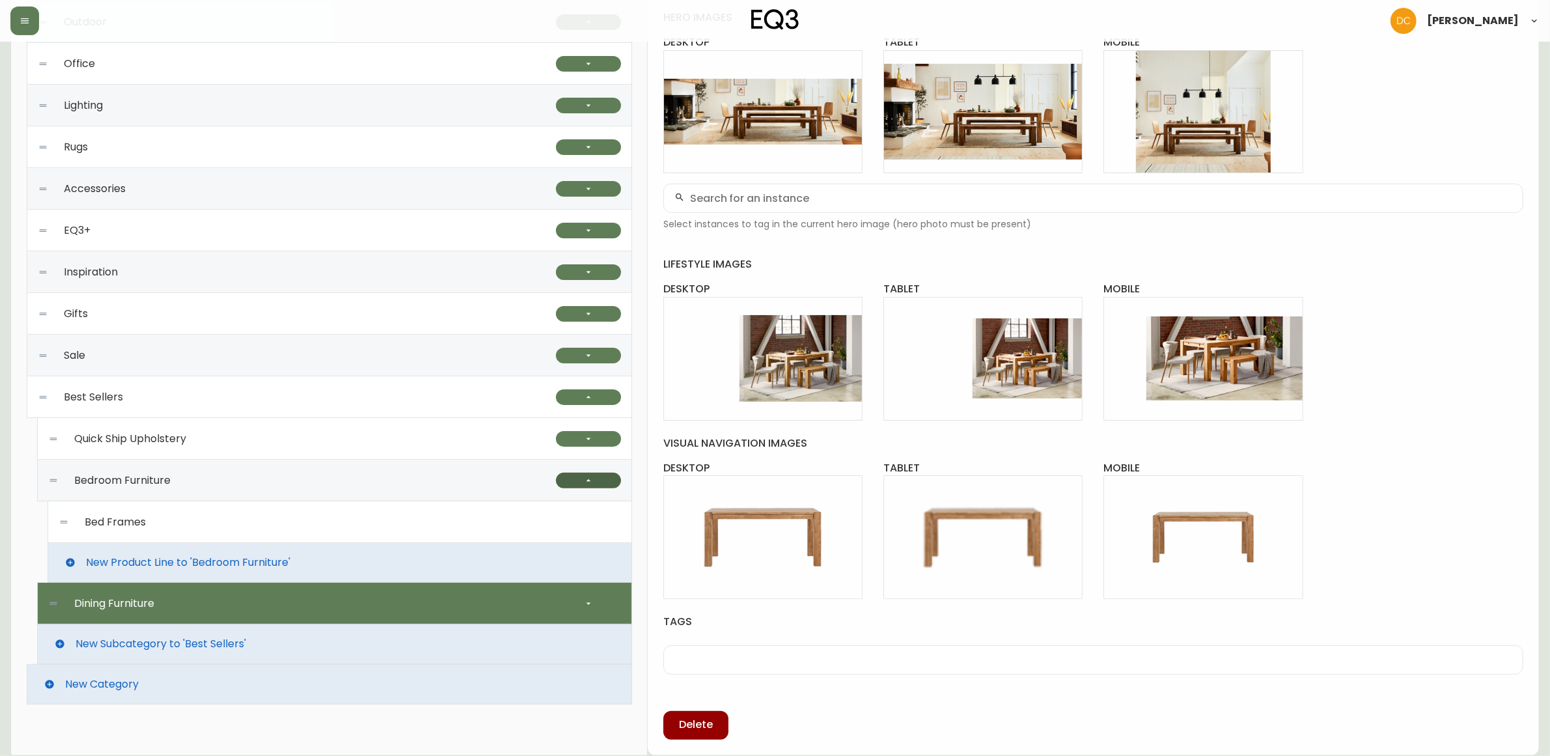
click at [594, 484] on button "button" at bounding box center [588, 481] width 65 height 16
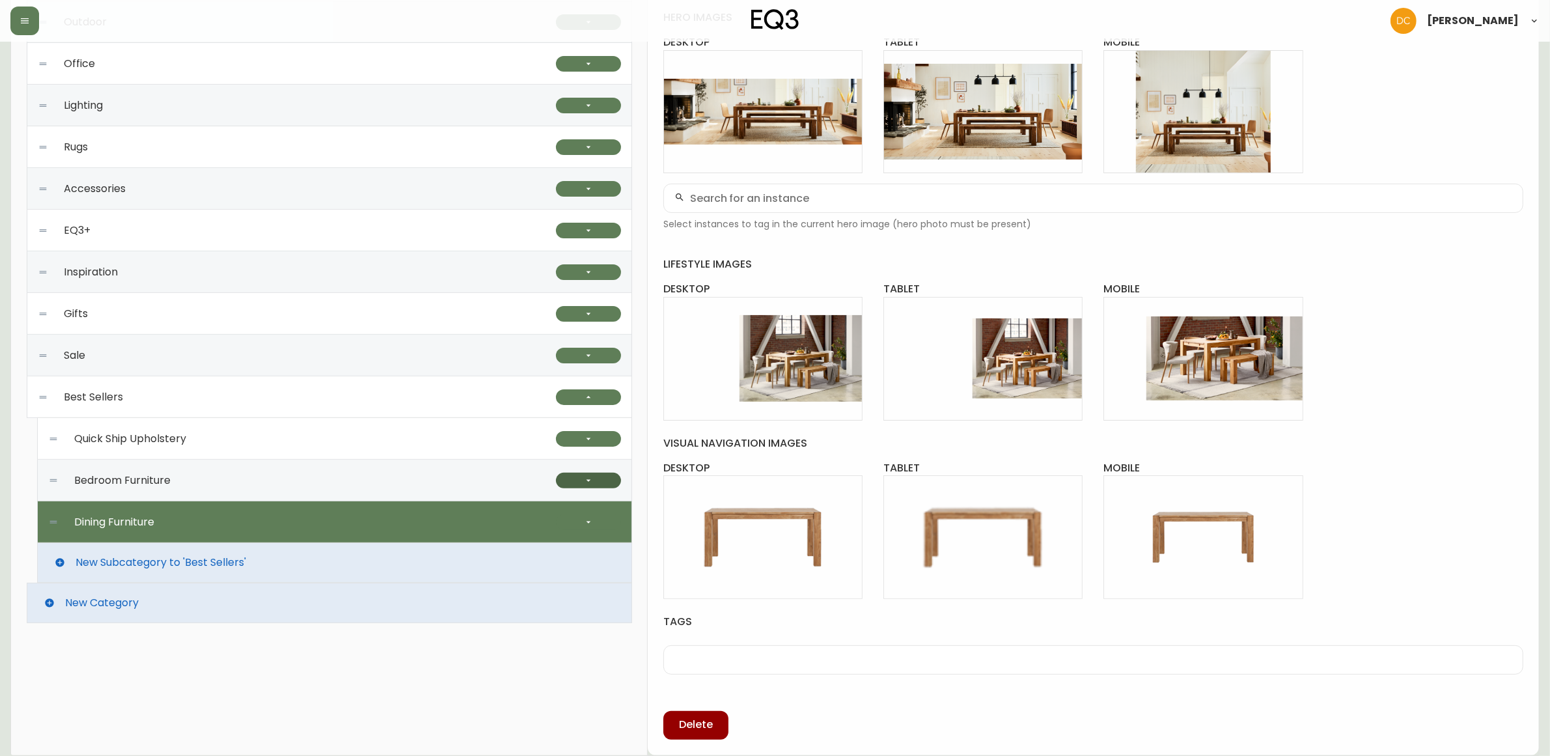
click at [594, 487] on button "button" at bounding box center [588, 481] width 65 height 16
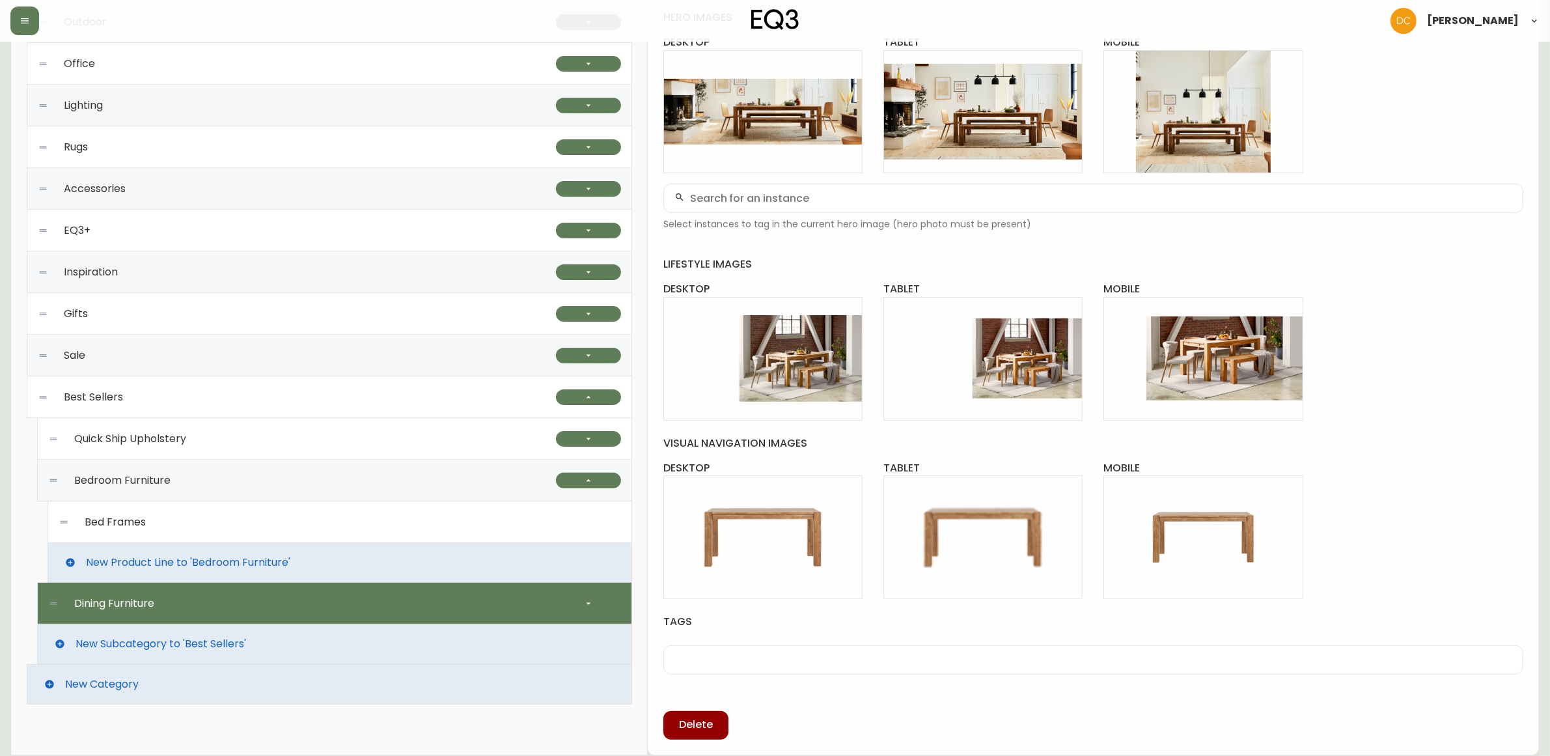
click at [280, 524] on div "Bed Frames" at bounding box center [340, 522] width 563 height 42
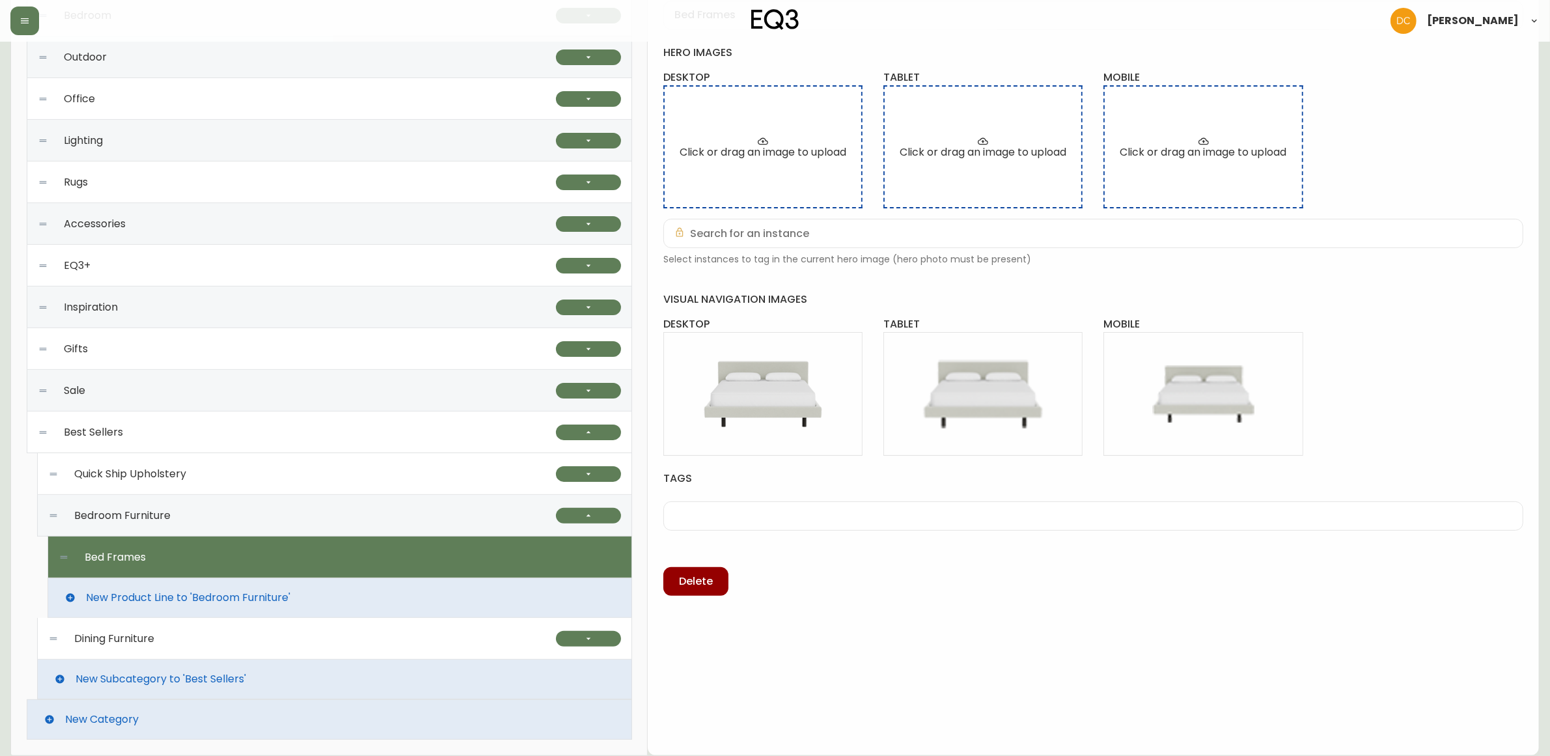
scroll to position [288, 0]
click at [248, 596] on span "New Product Line to 'Bedroom Furniture'" at bounding box center [188, 598] width 204 height 12
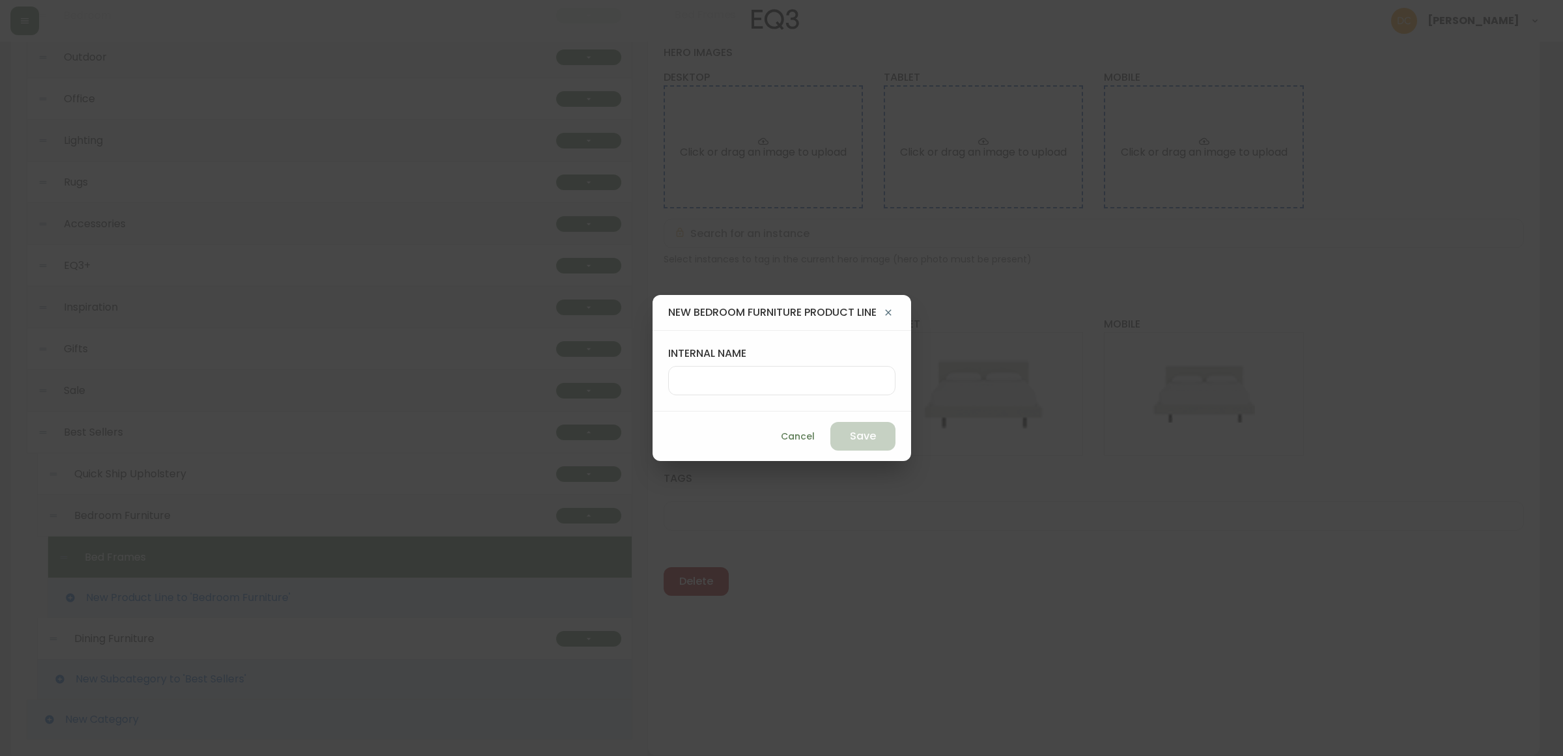
click at [802, 382] on input "internal name" at bounding box center [781, 380] width 205 height 12
type input "Bedroom Storage"
click at [850, 430] on span "Save" at bounding box center [863, 436] width 26 height 14
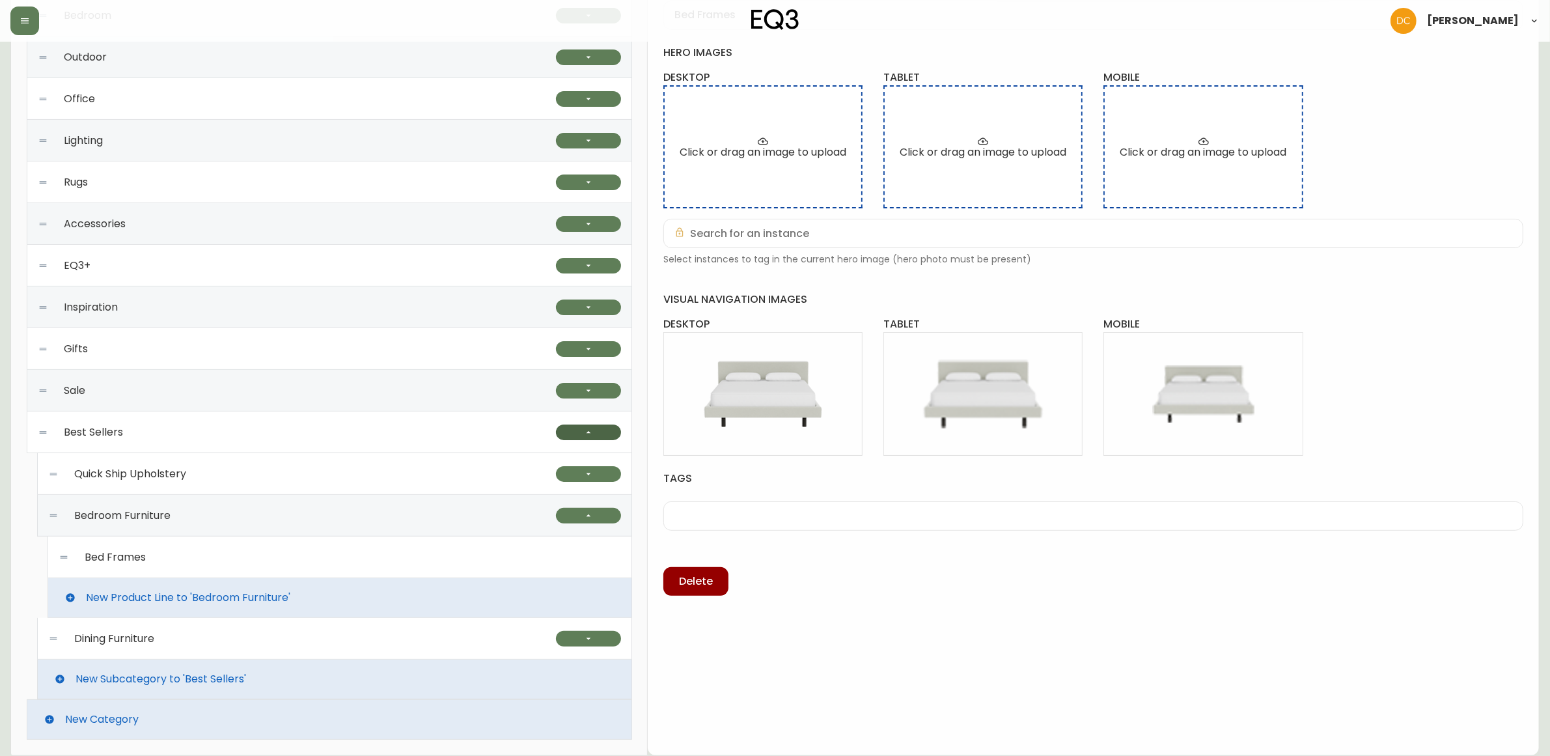
click at [593, 432] on icon "button" at bounding box center [588, 432] width 10 height 10
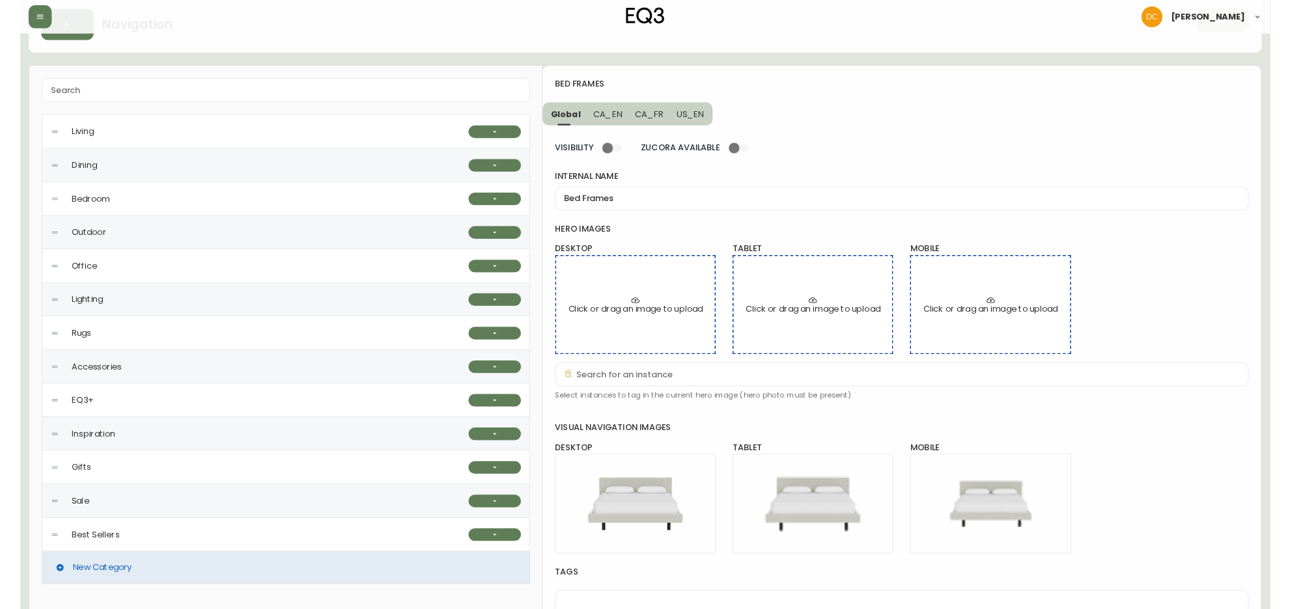
scroll to position [0, 0]
